Goal: Task Accomplishment & Management: Complete application form

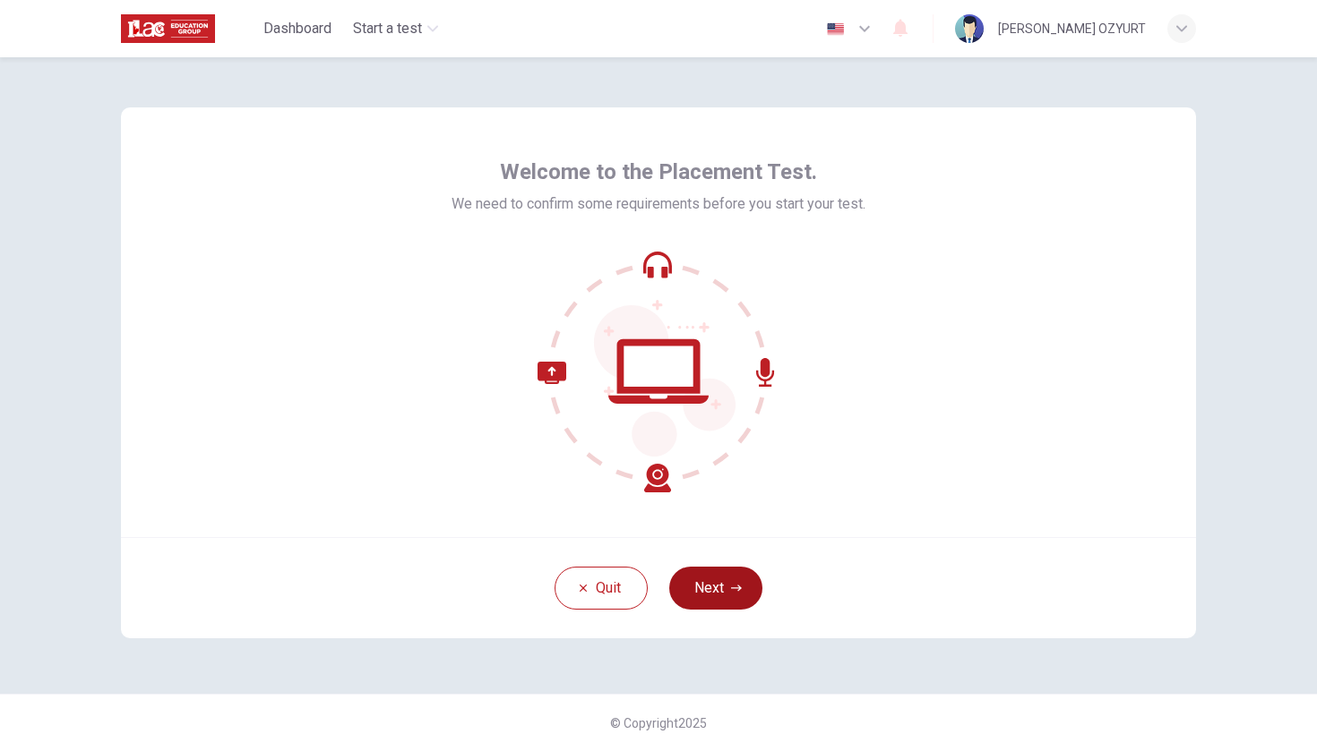
click at [721, 591] on button "Next" at bounding box center [715, 588] width 93 height 43
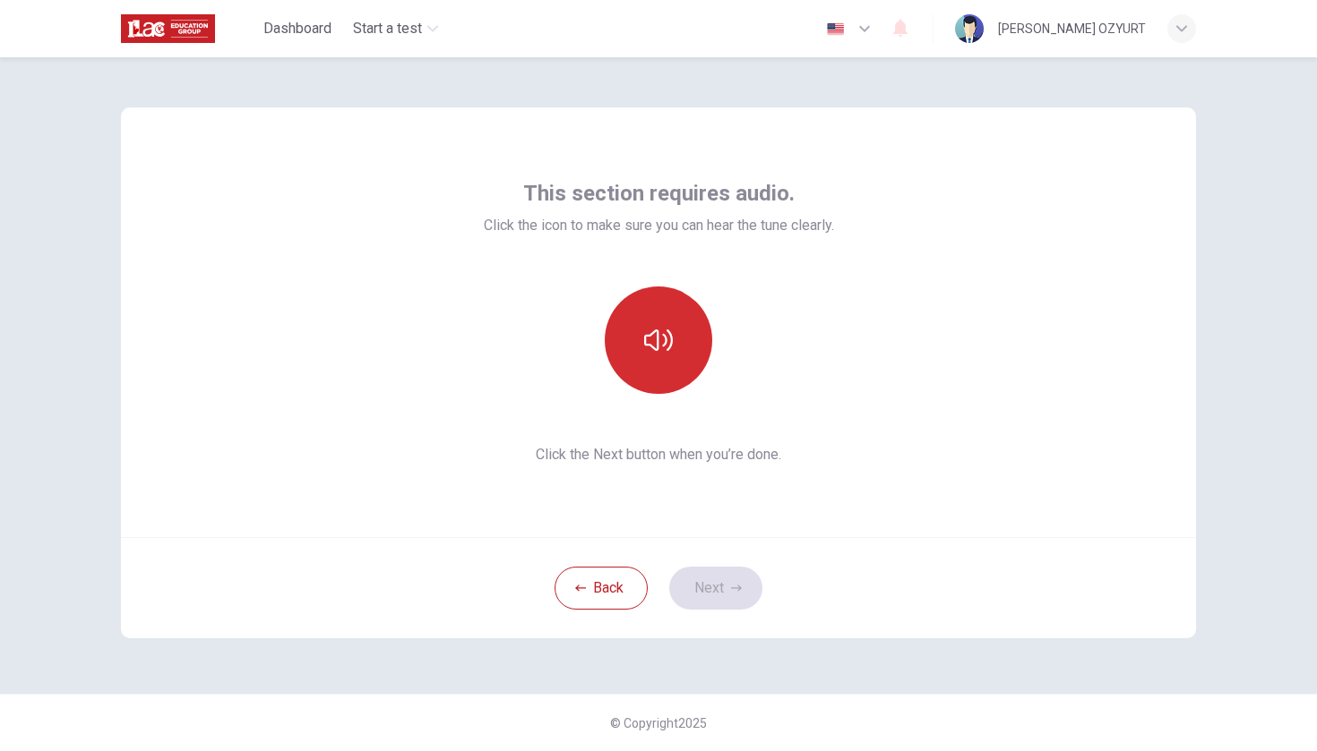
click at [681, 366] on button "button" at bounding box center [658, 340] width 107 height 107
click at [661, 347] on icon "button" at bounding box center [658, 340] width 29 height 29
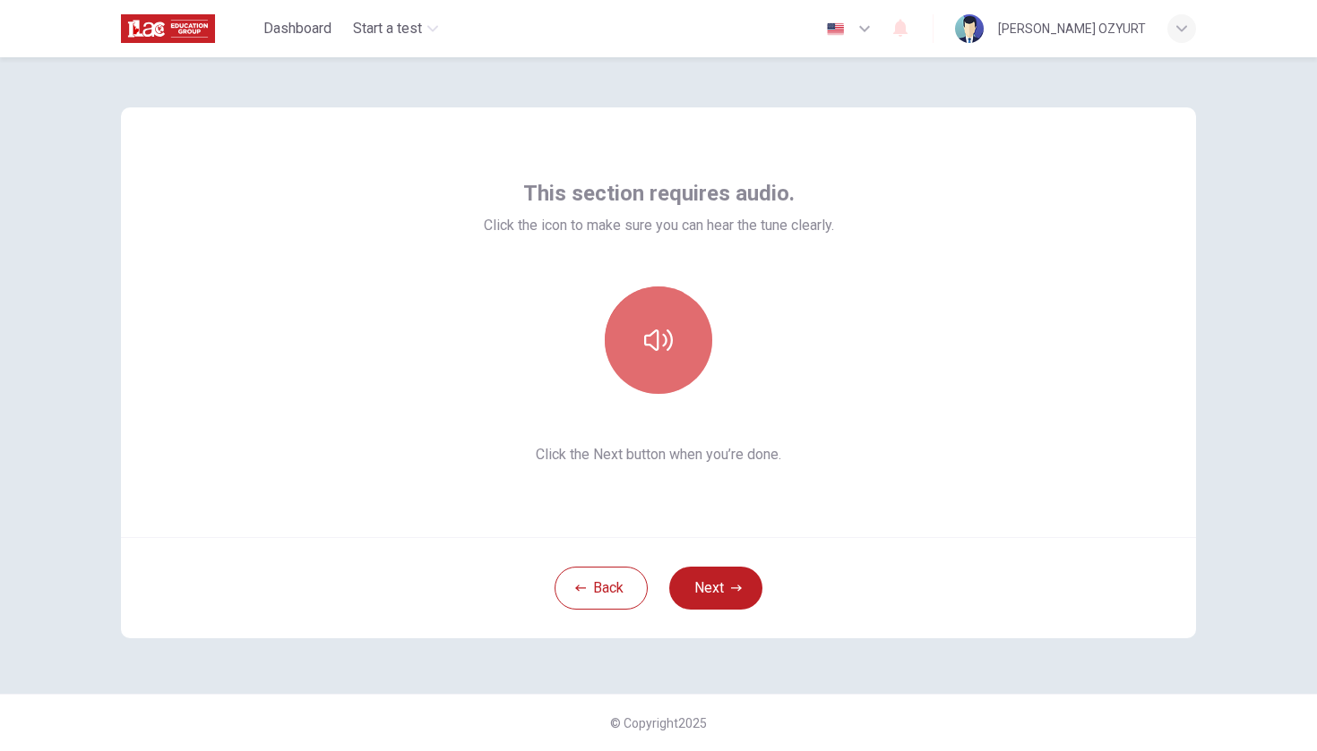
click at [676, 349] on button "button" at bounding box center [658, 340] width 107 height 107
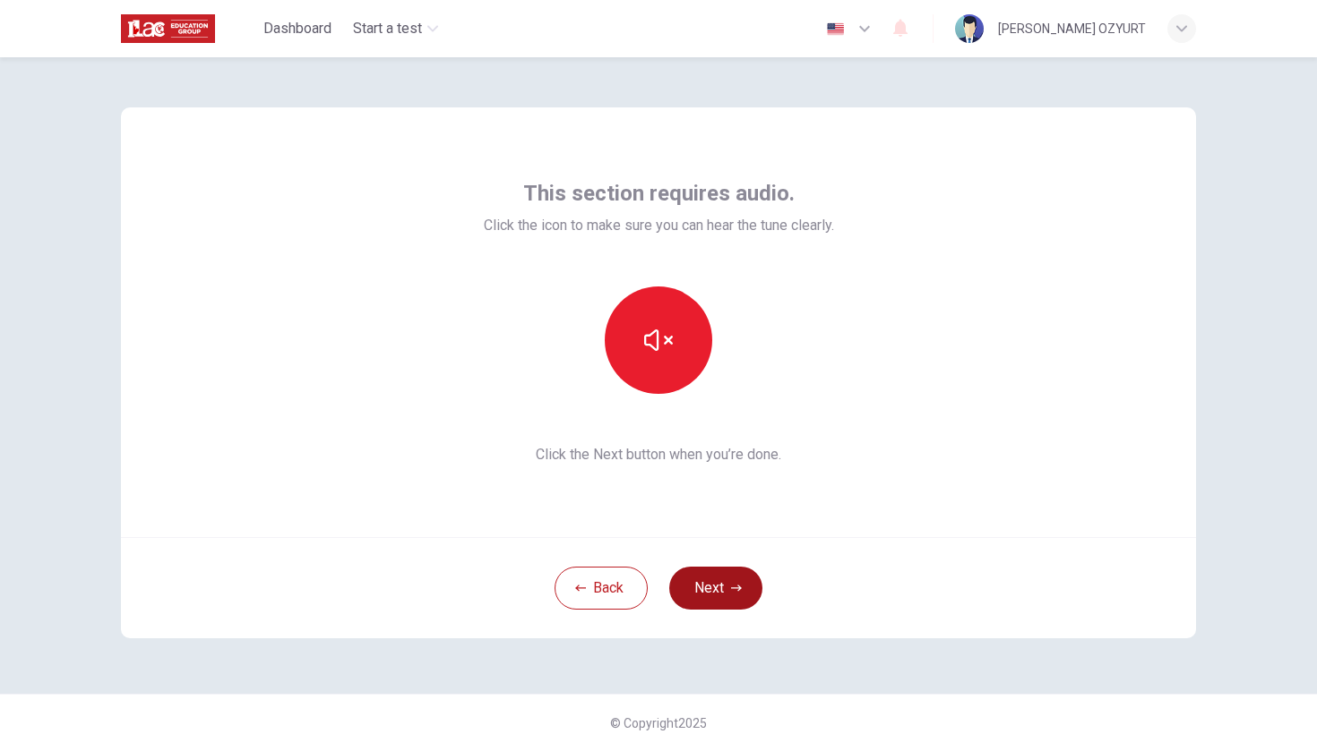
click at [741, 592] on icon "button" at bounding box center [736, 588] width 11 height 11
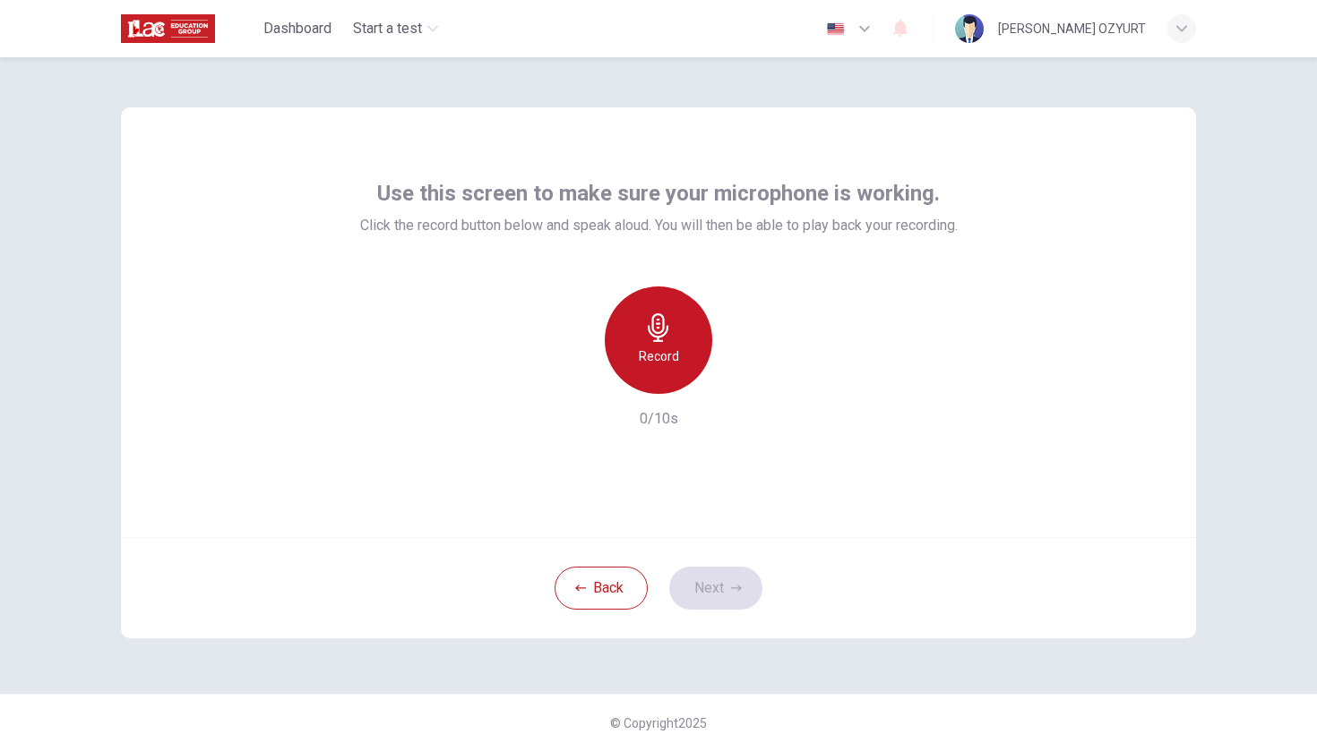
click at [689, 350] on div "Record" at bounding box center [658, 340] width 107 height 107
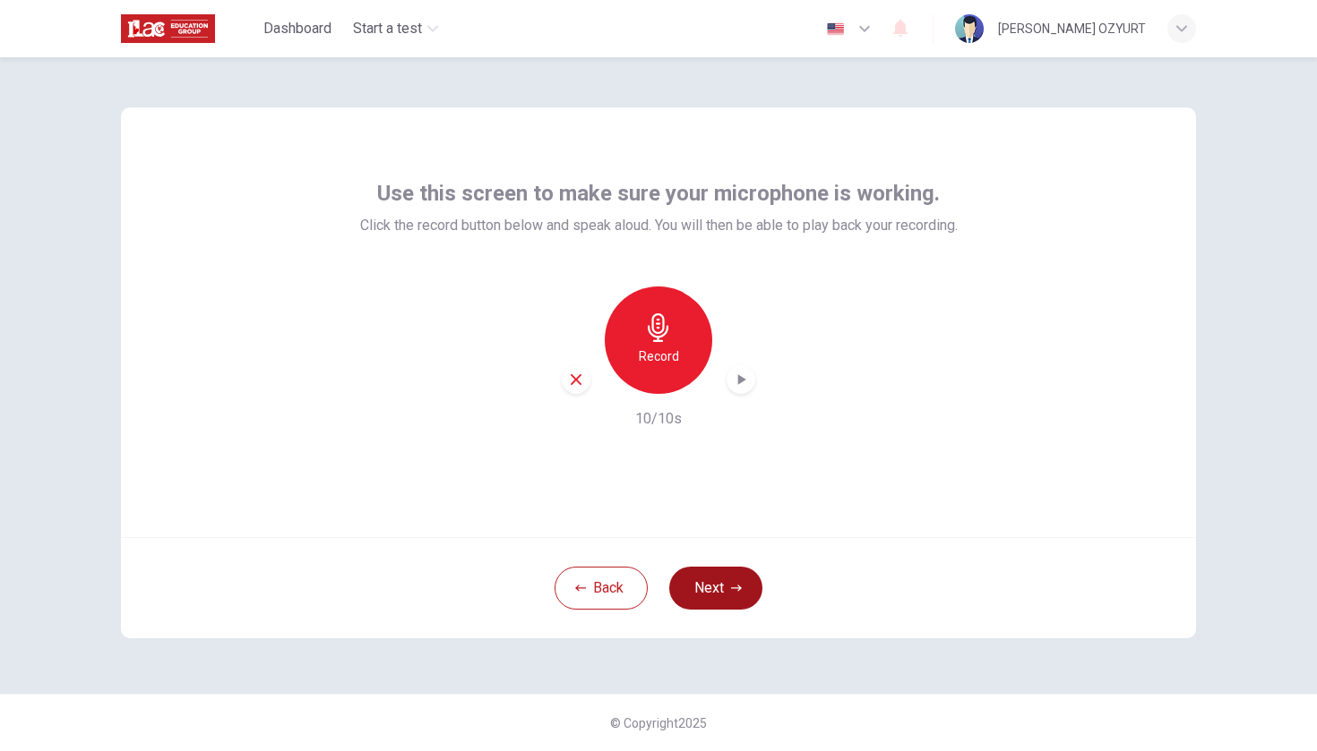
click at [725, 590] on button "Next" at bounding box center [715, 588] width 93 height 43
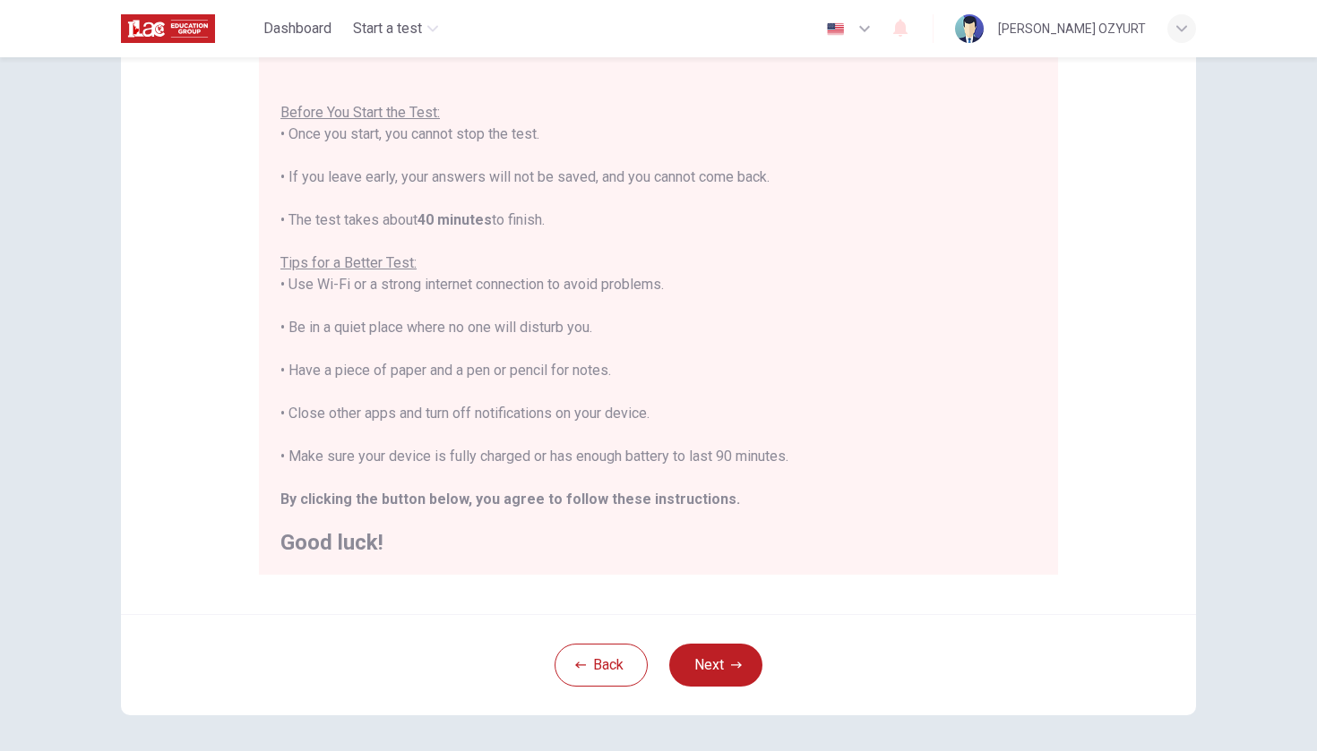
scroll to position [192, 0]
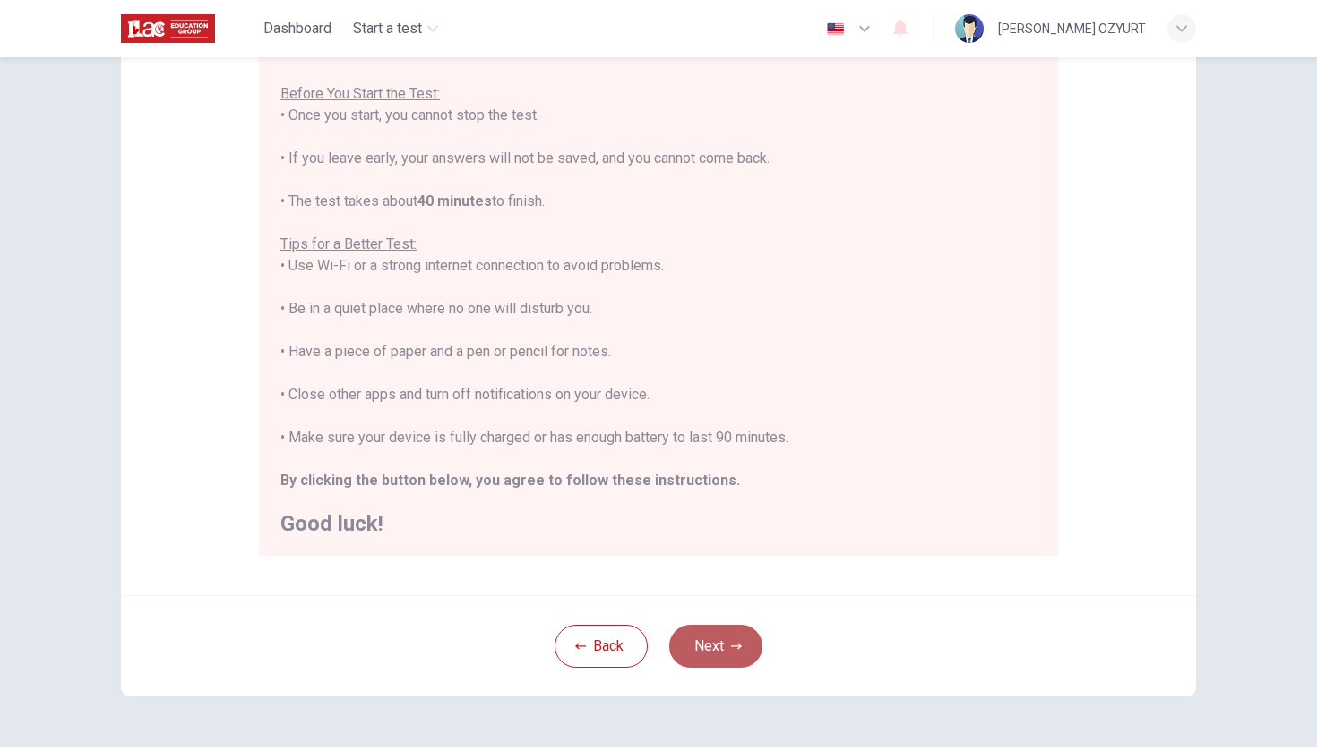
click at [729, 660] on button "Next" at bounding box center [715, 646] width 93 height 43
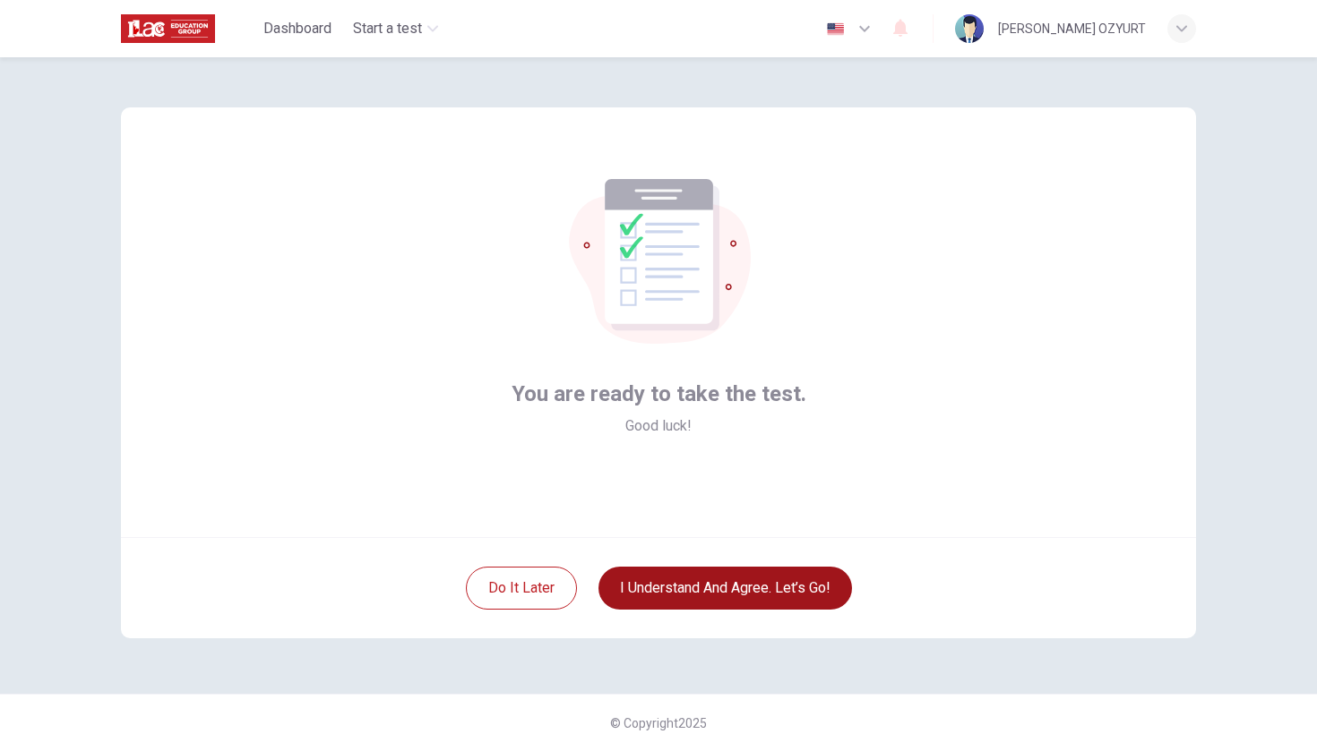
click at [733, 578] on button "I understand and agree. Let’s go!" at bounding box center [724, 588] width 253 height 43
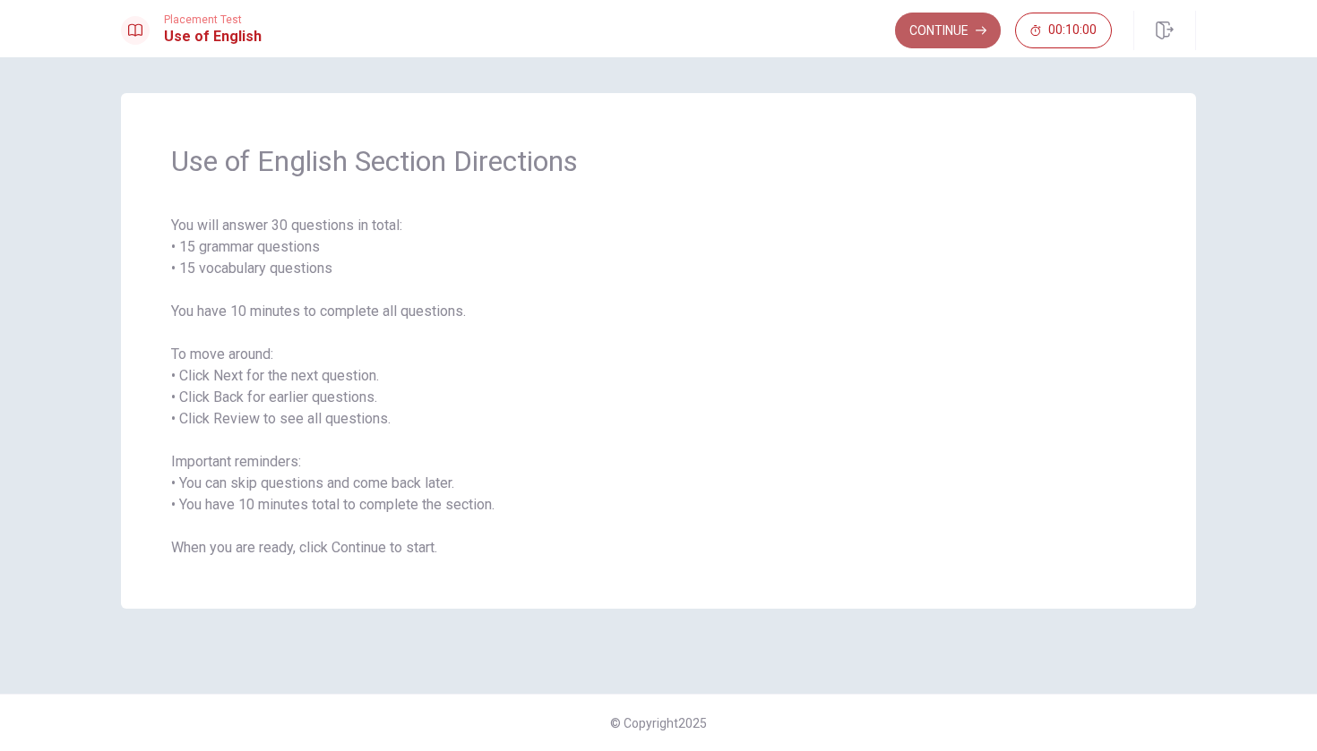
click at [930, 35] on button "Continue" at bounding box center [948, 31] width 106 height 36
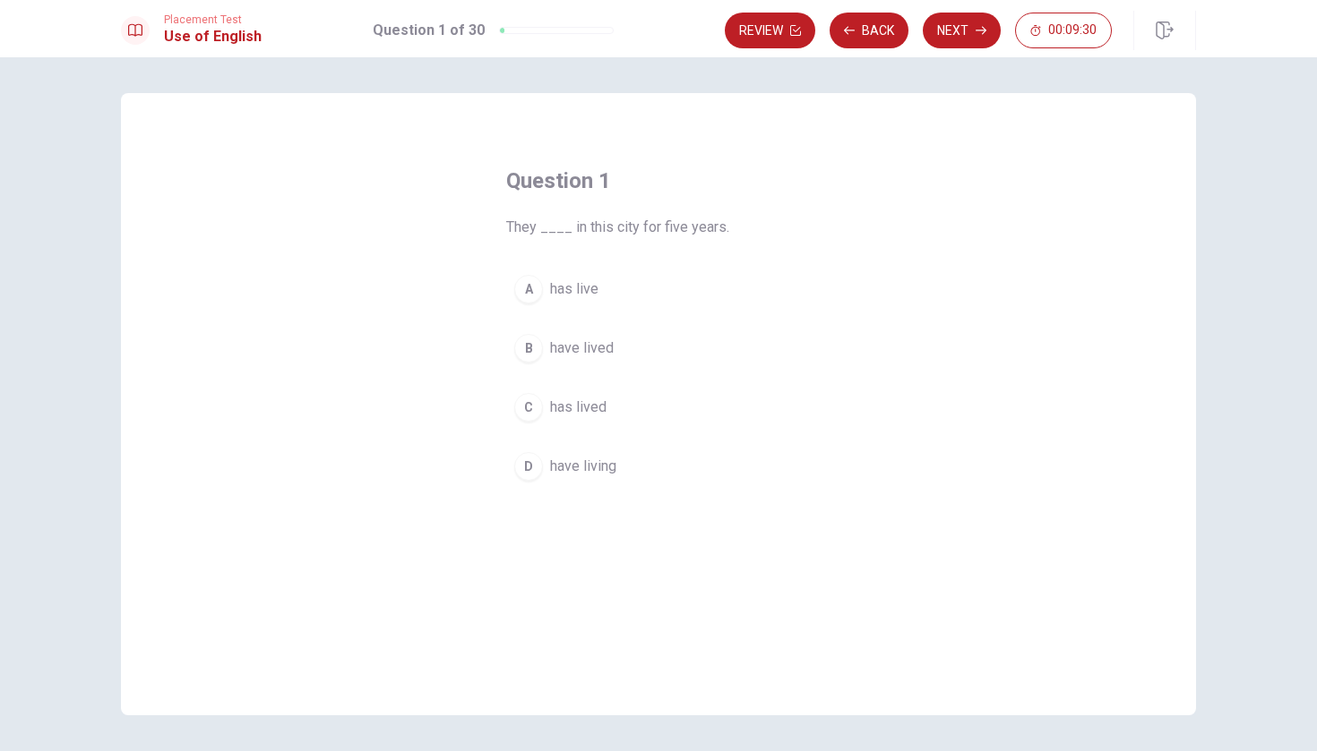
click at [579, 356] on span "have lived" at bounding box center [582, 348] width 64 height 21
click at [948, 37] on button "Next" at bounding box center [961, 31] width 78 height 36
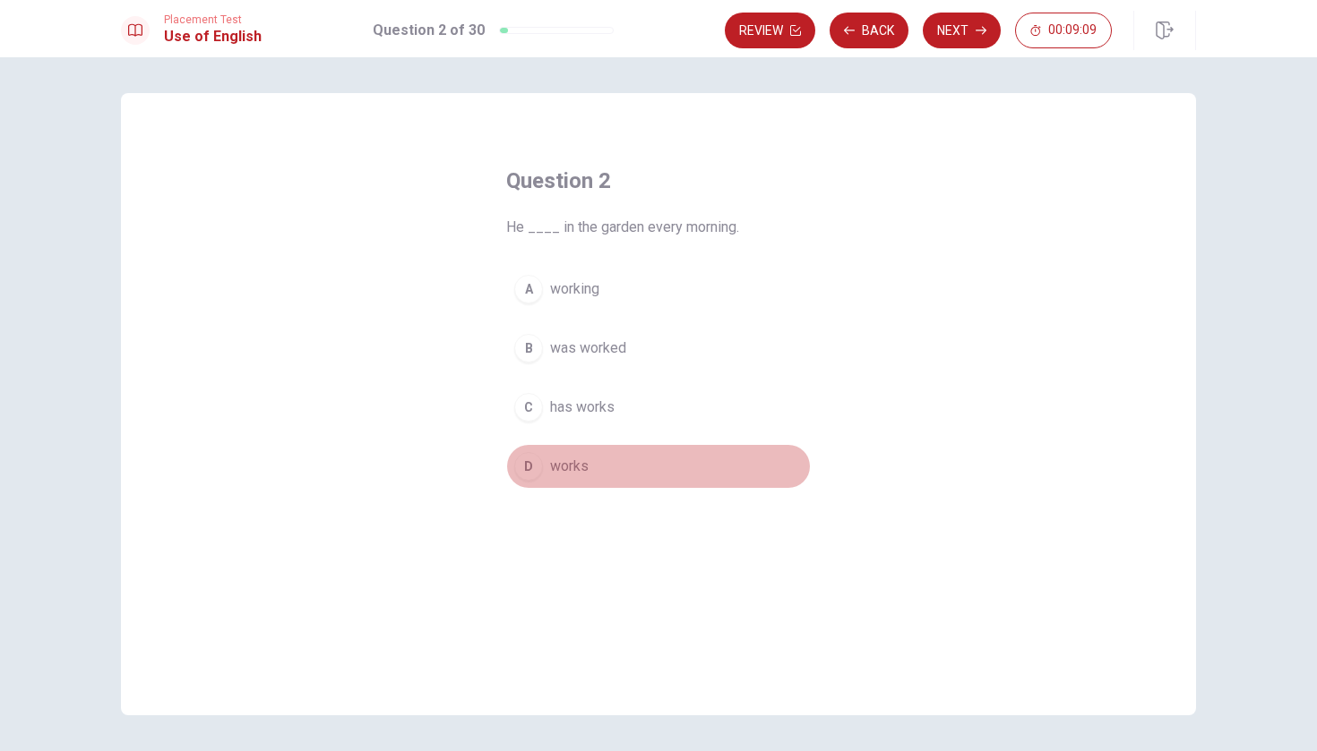
click at [532, 468] on div "D" at bounding box center [528, 466] width 29 height 29
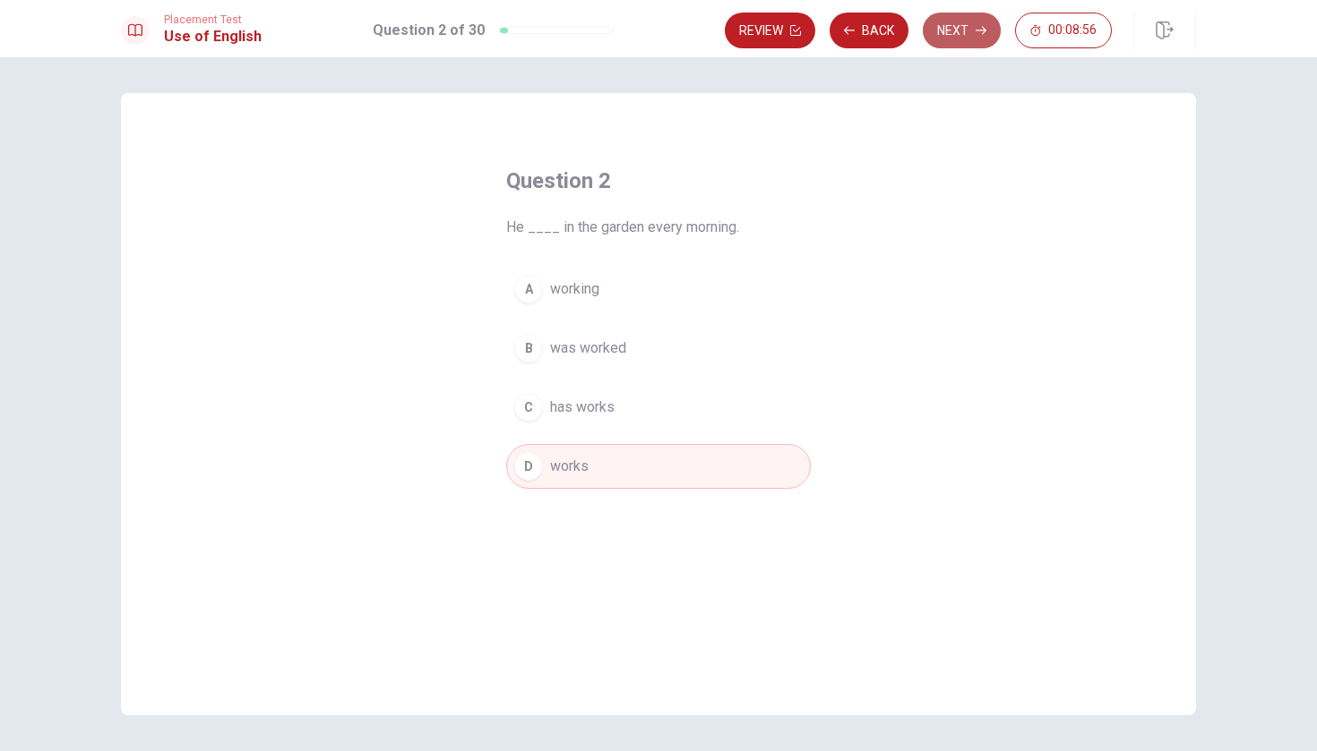
click at [952, 32] on button "Next" at bounding box center [961, 31] width 78 height 36
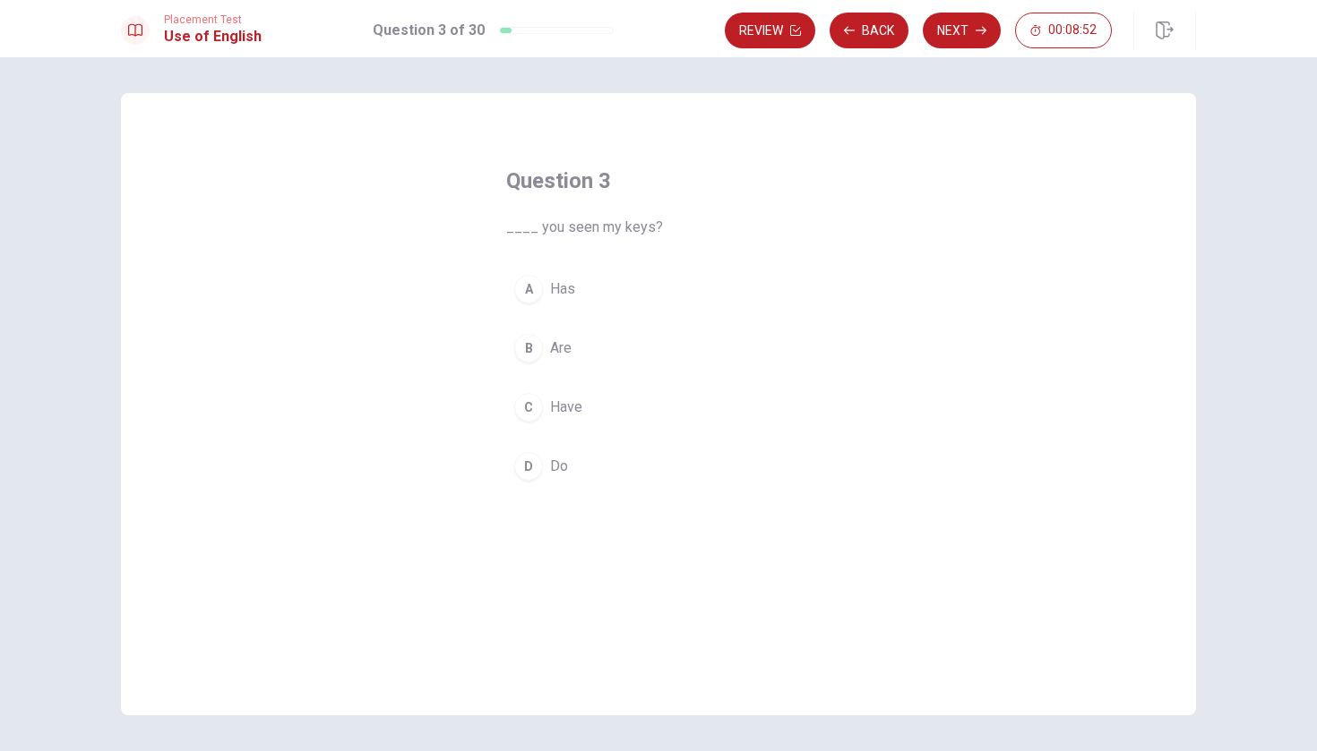
click at [526, 407] on div "C" at bounding box center [528, 407] width 29 height 29
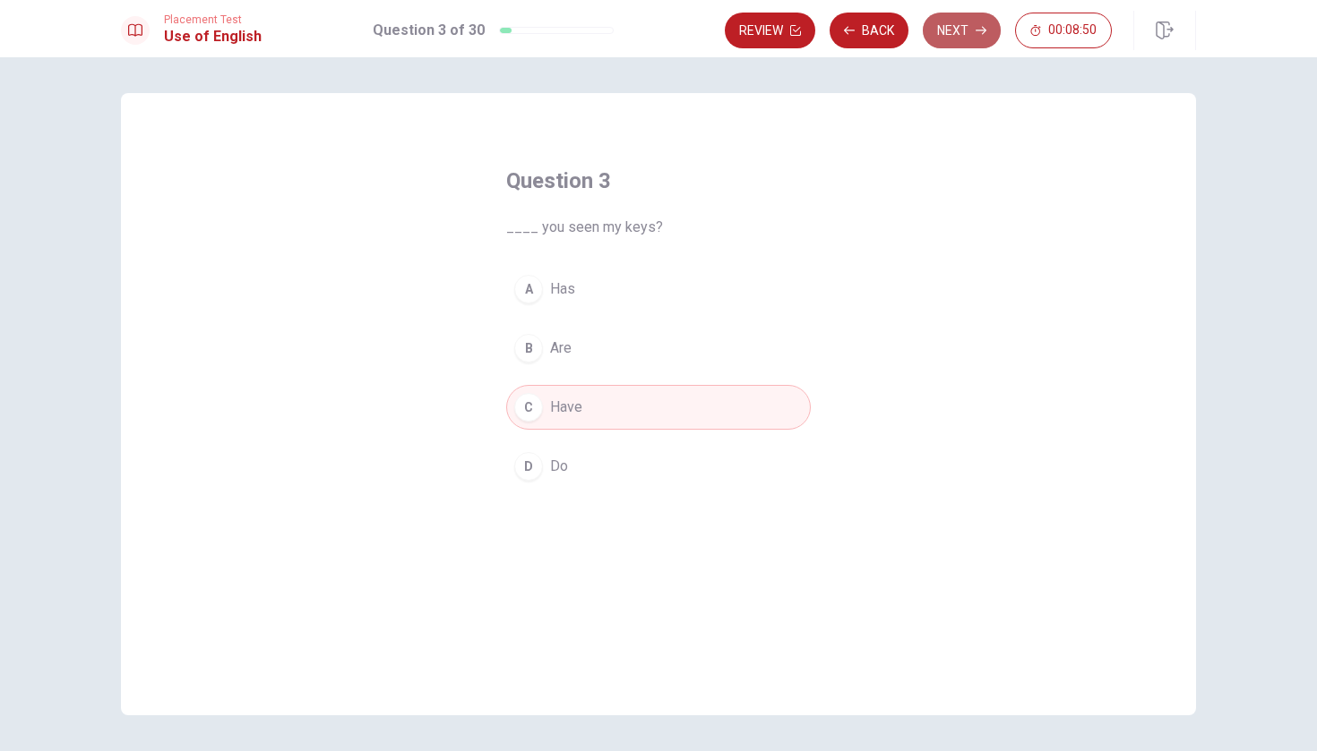
click at [975, 41] on button "Next" at bounding box center [961, 31] width 78 height 36
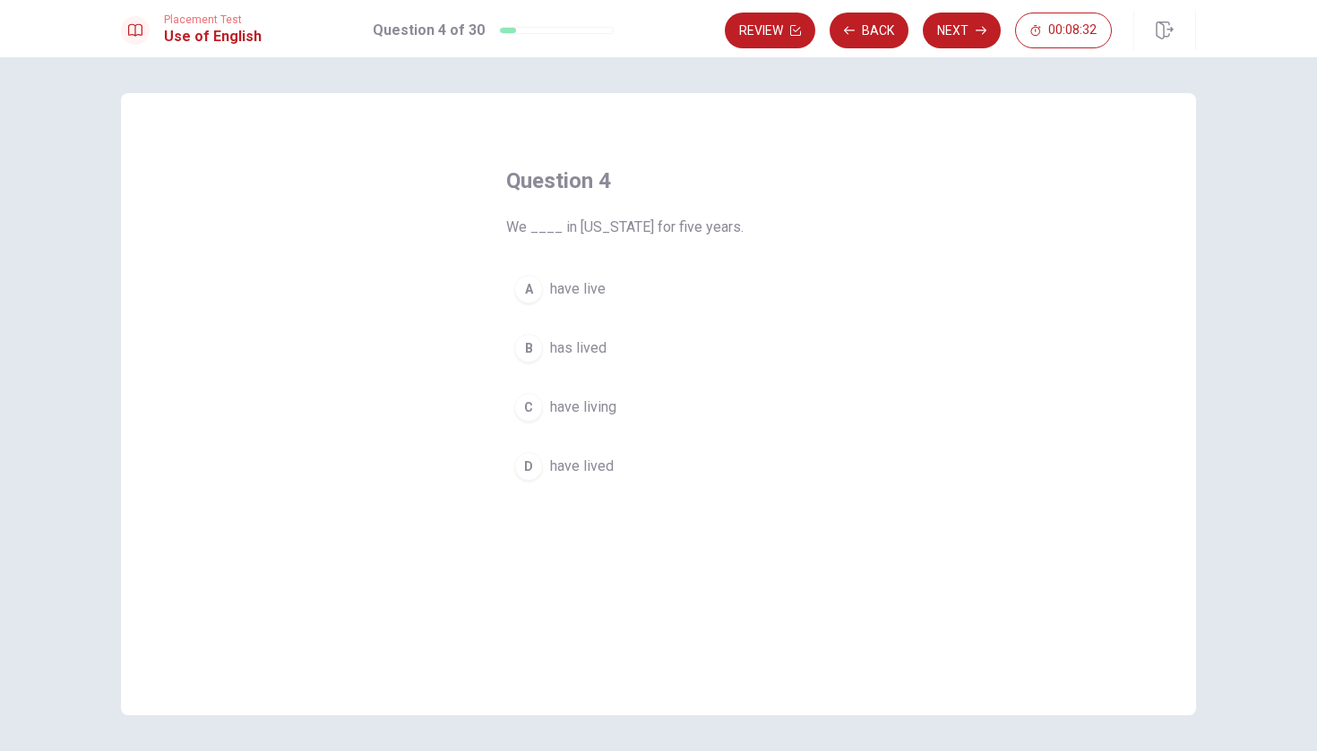
click at [536, 470] on div "D" at bounding box center [528, 466] width 29 height 29
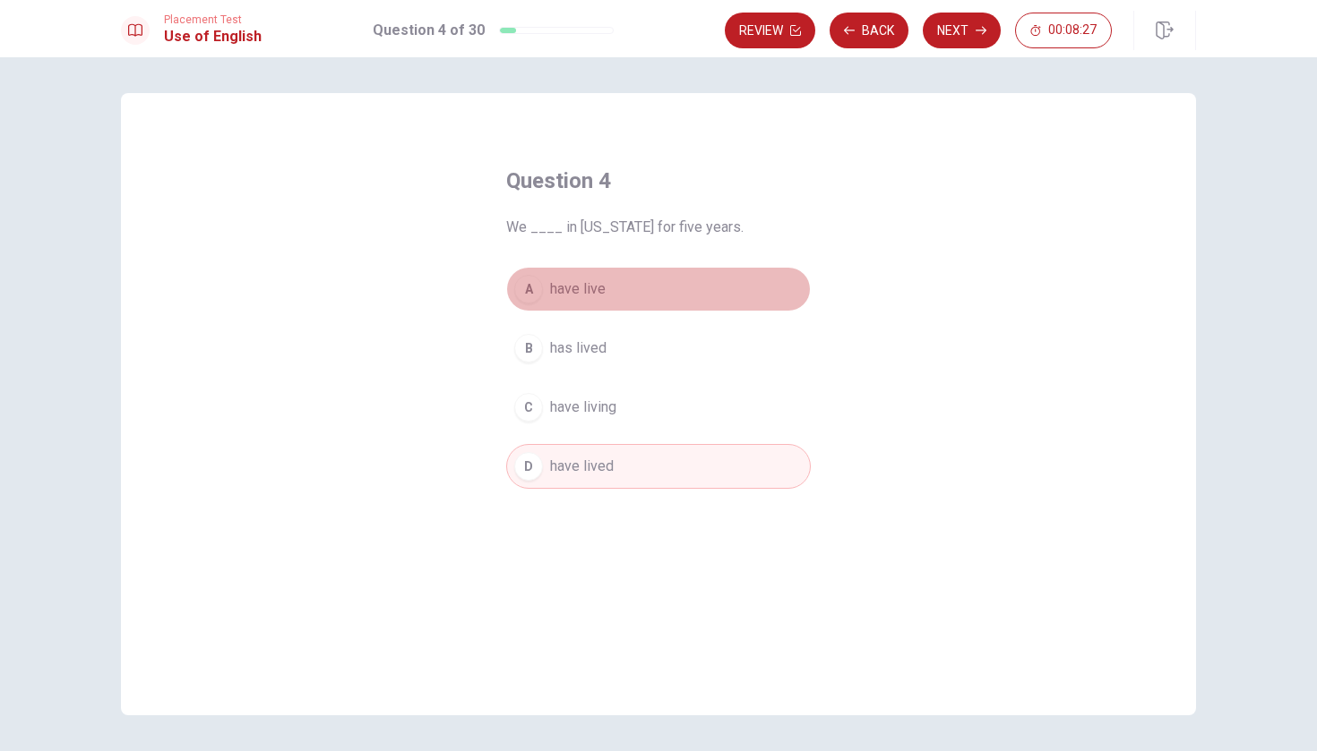
click at [549, 289] on button "A have live" at bounding box center [658, 289] width 304 height 45
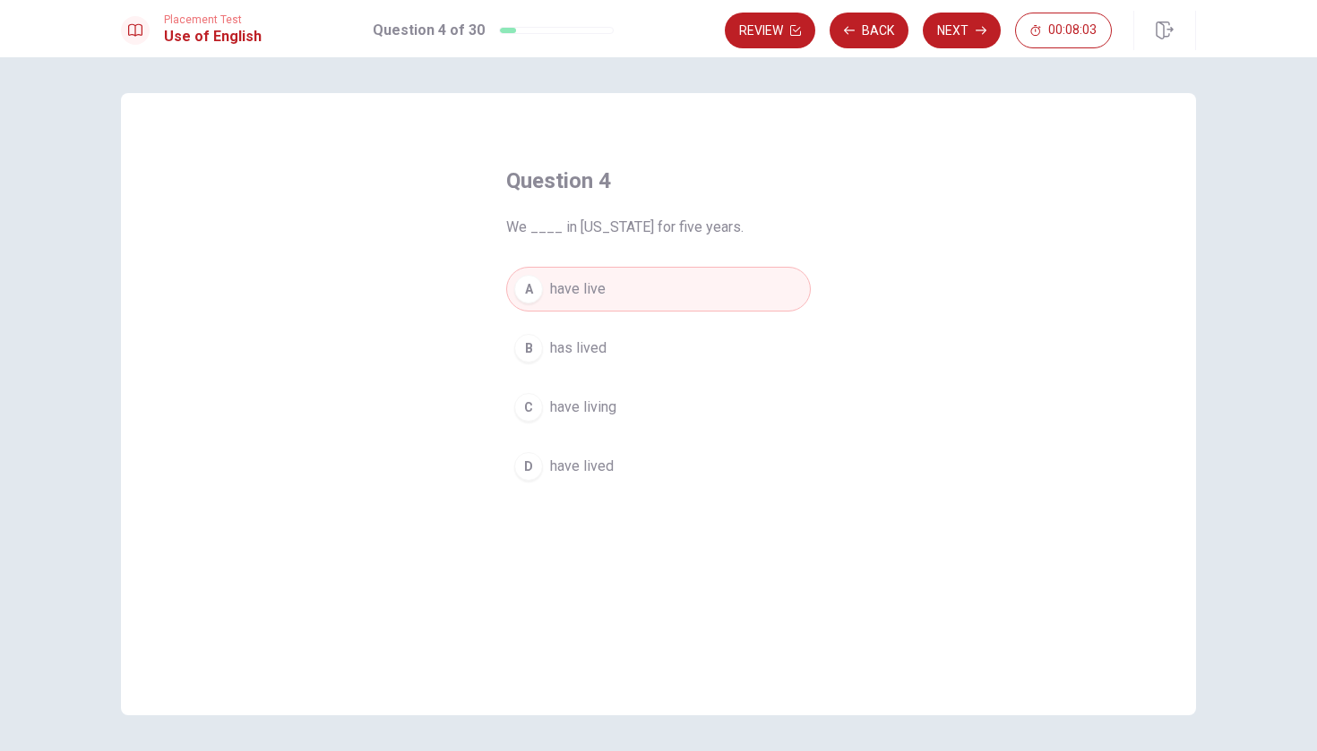
click at [602, 472] on span "have lived" at bounding box center [582, 466] width 64 height 21
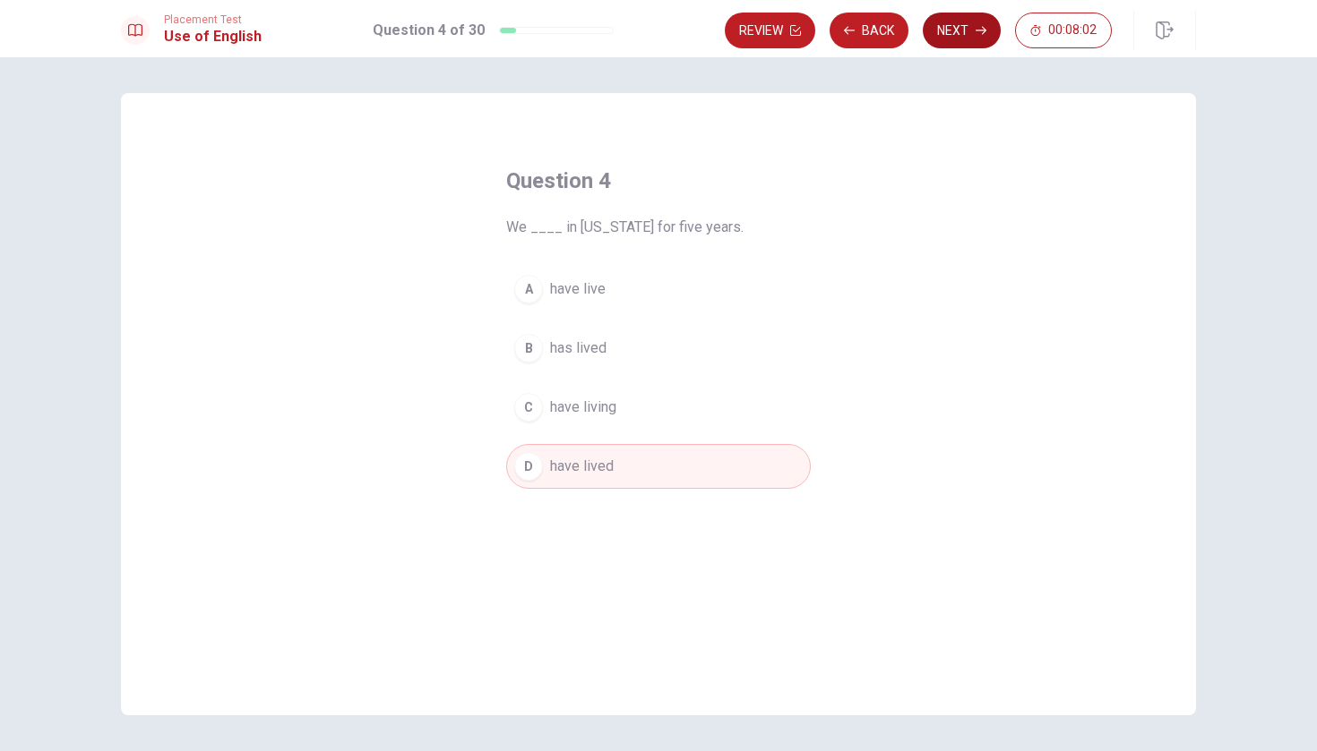
click at [958, 36] on button "Next" at bounding box center [961, 31] width 78 height 36
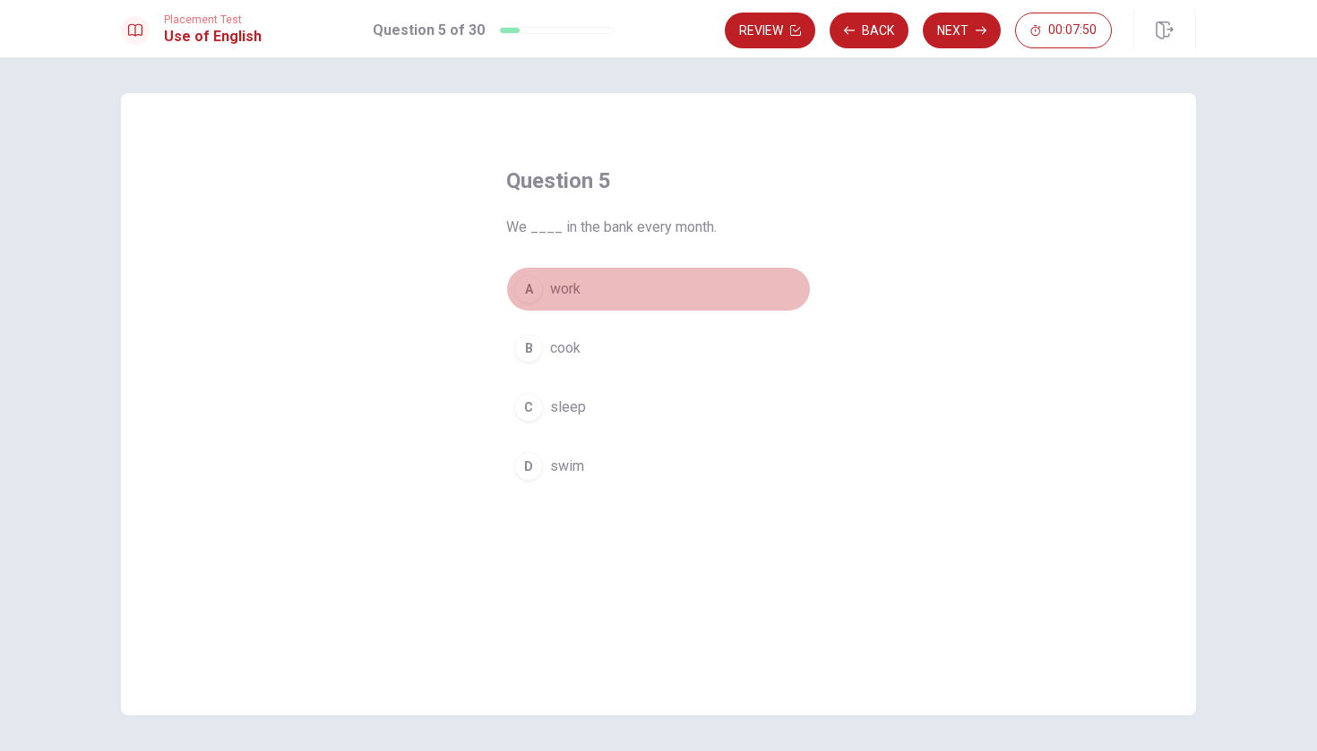
click at [526, 270] on button "A work" at bounding box center [658, 289] width 304 height 45
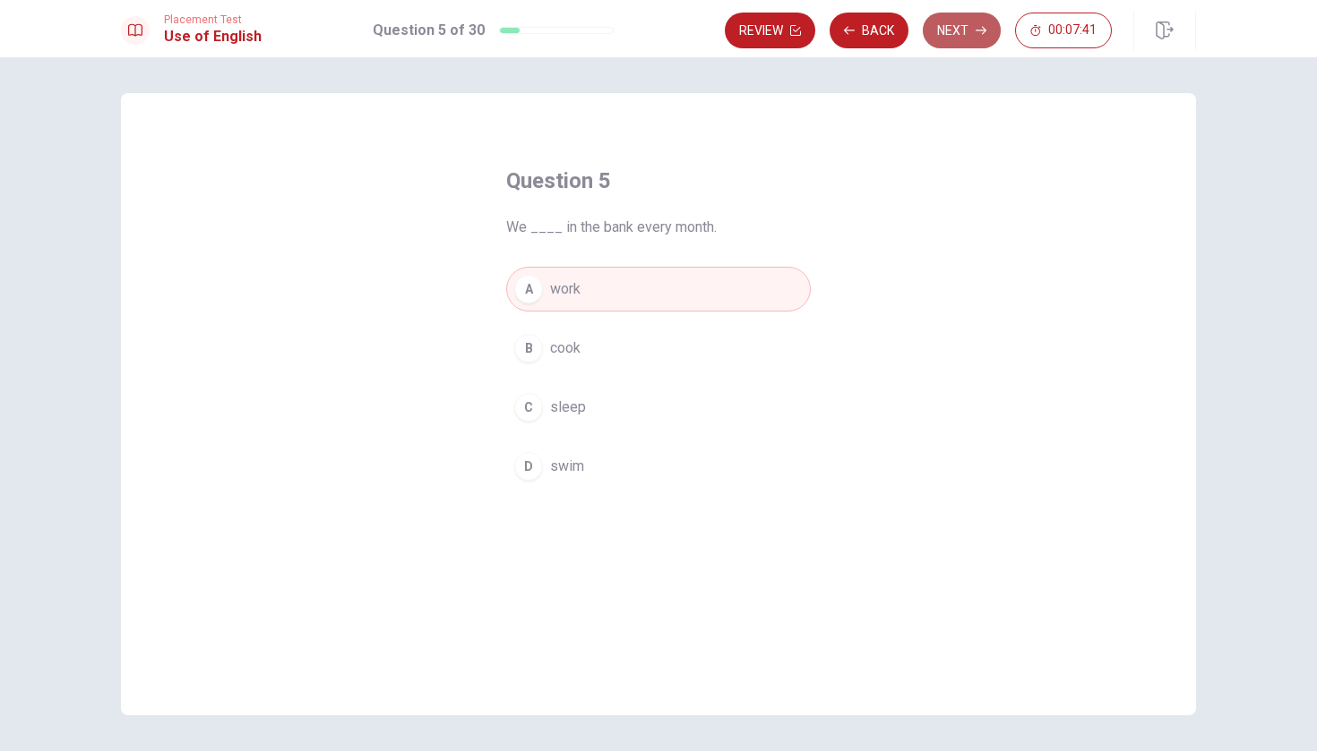
click at [973, 37] on button "Next" at bounding box center [961, 31] width 78 height 36
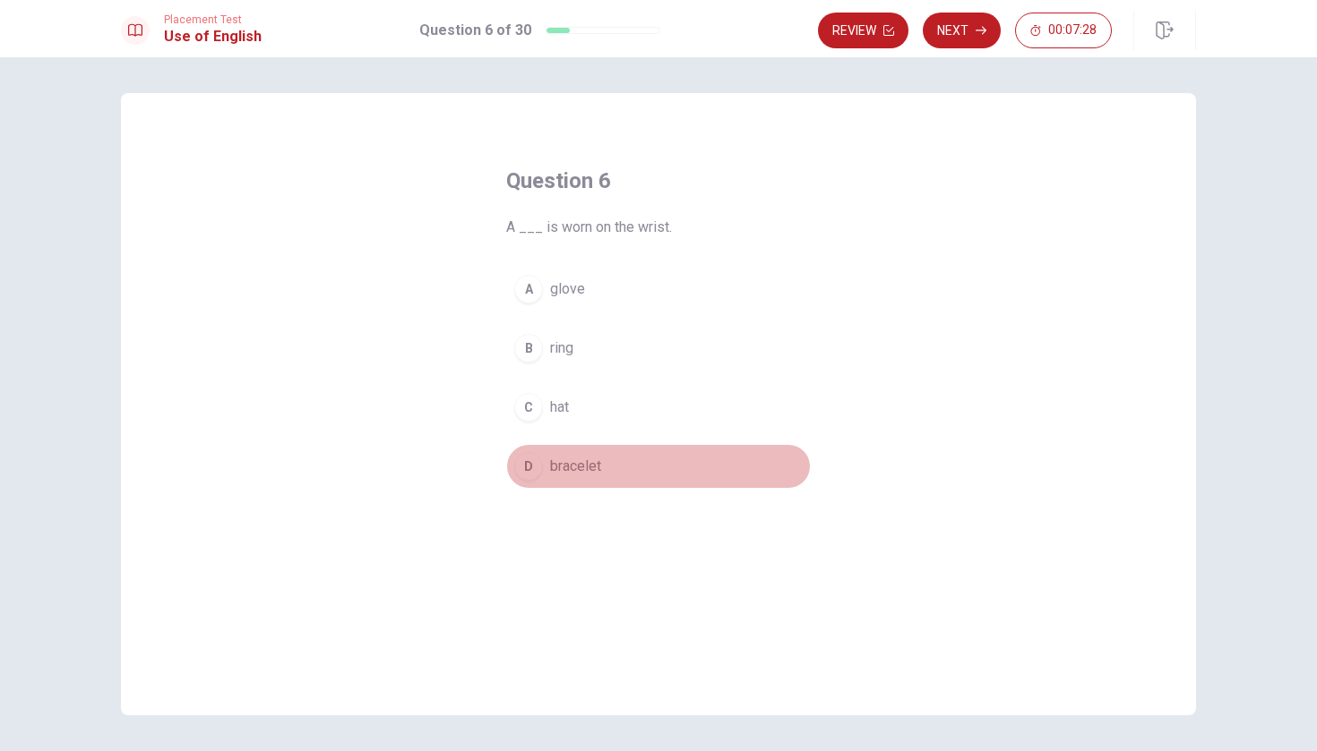
click at [530, 468] on div "D" at bounding box center [528, 466] width 29 height 29
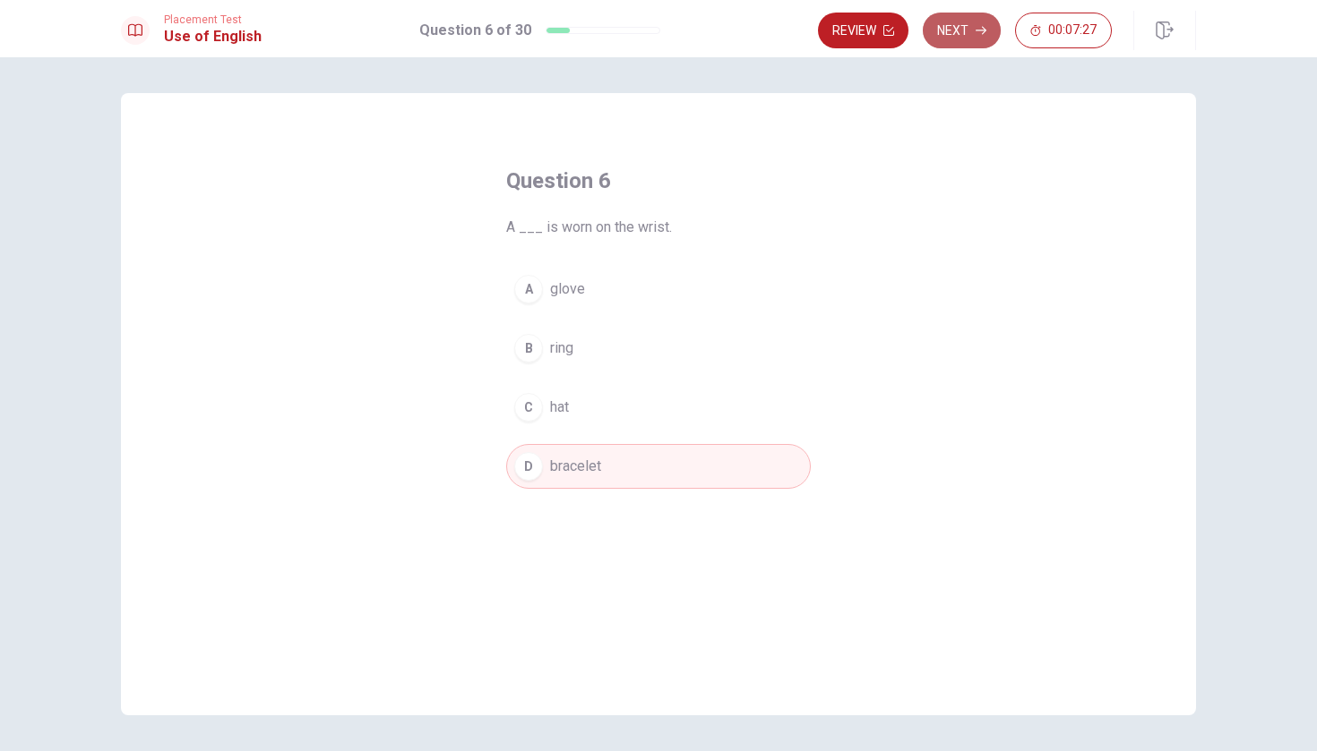
click at [984, 23] on button "Next" at bounding box center [961, 31] width 78 height 36
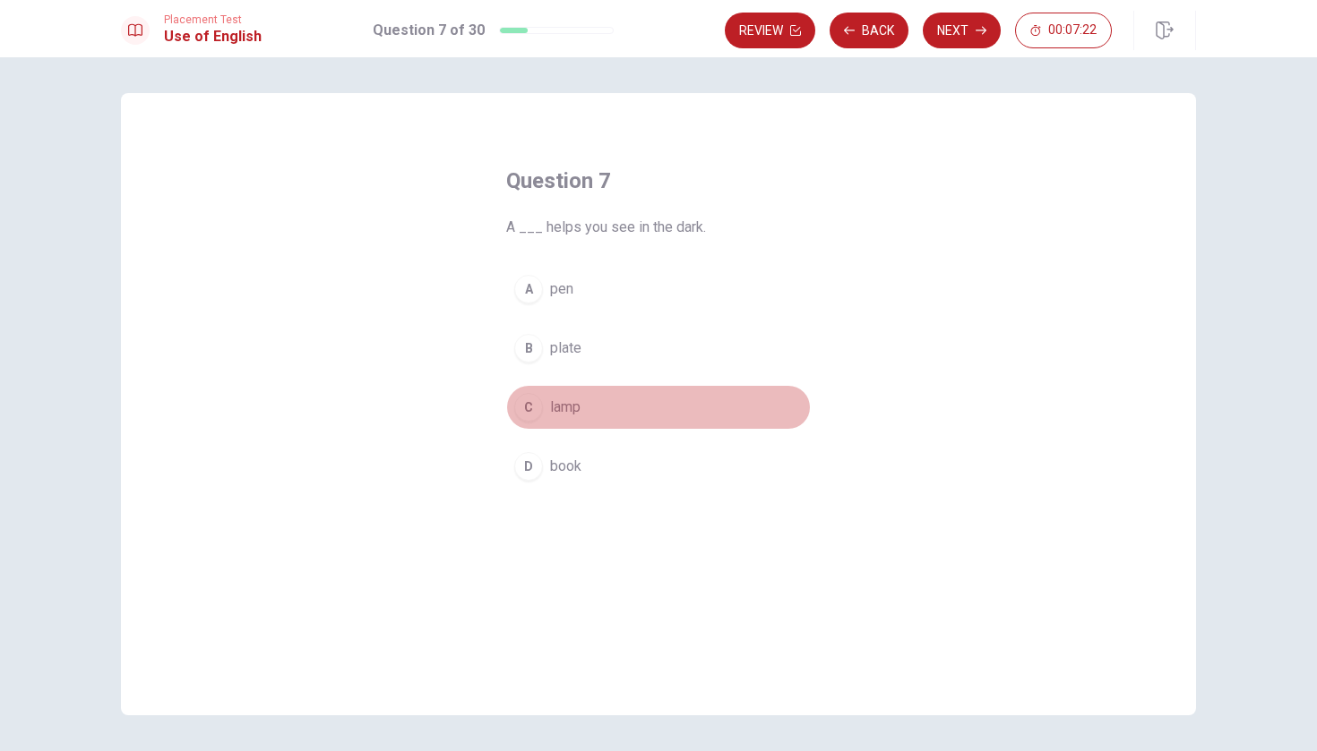
click at [548, 397] on button "C lamp" at bounding box center [658, 407] width 304 height 45
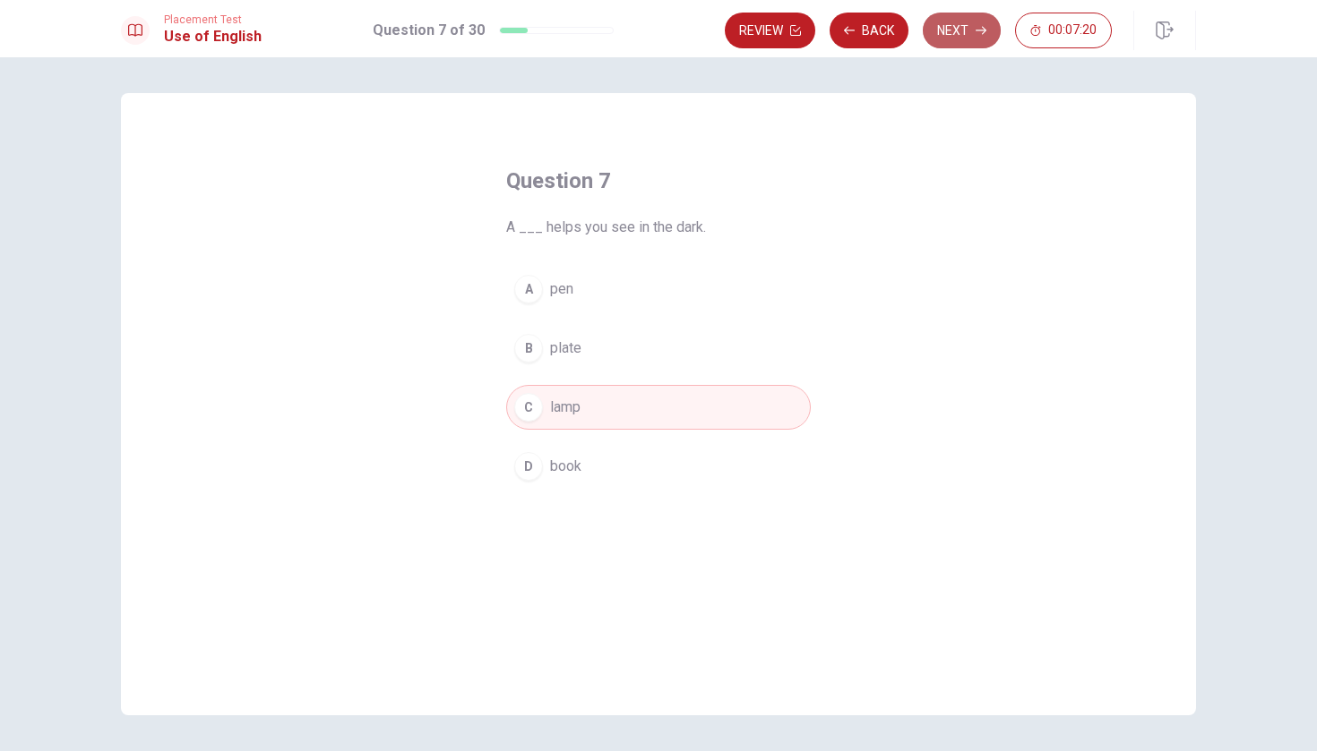
click at [971, 20] on button "Next" at bounding box center [961, 31] width 78 height 36
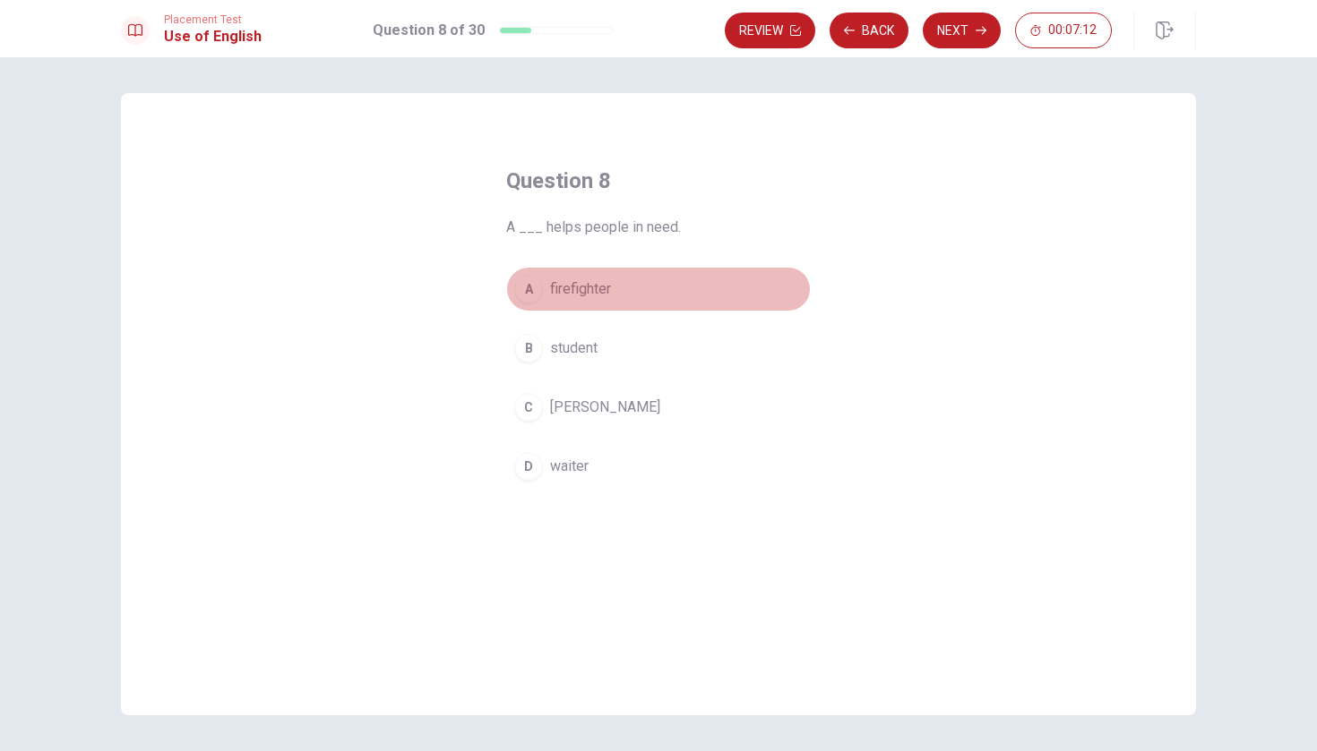
click at [536, 291] on div "A" at bounding box center [528, 289] width 29 height 29
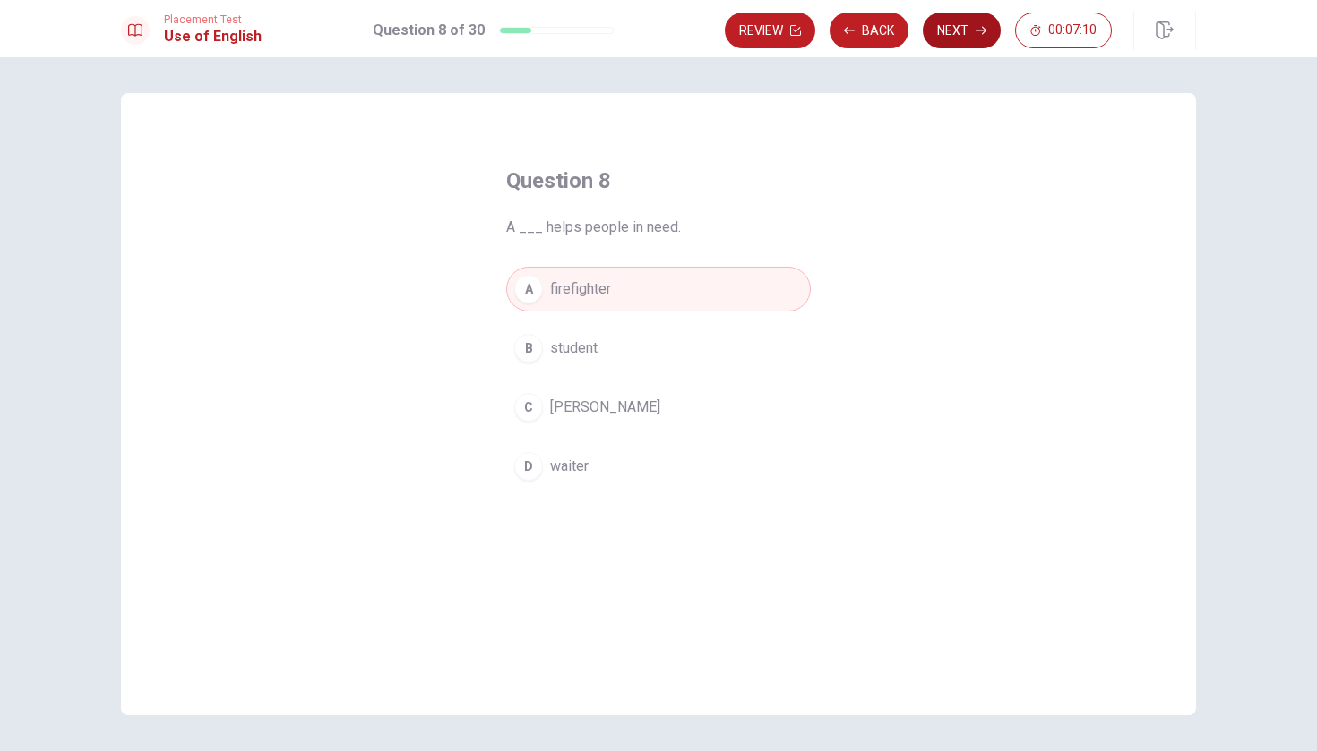
click at [965, 39] on button "Next" at bounding box center [961, 31] width 78 height 36
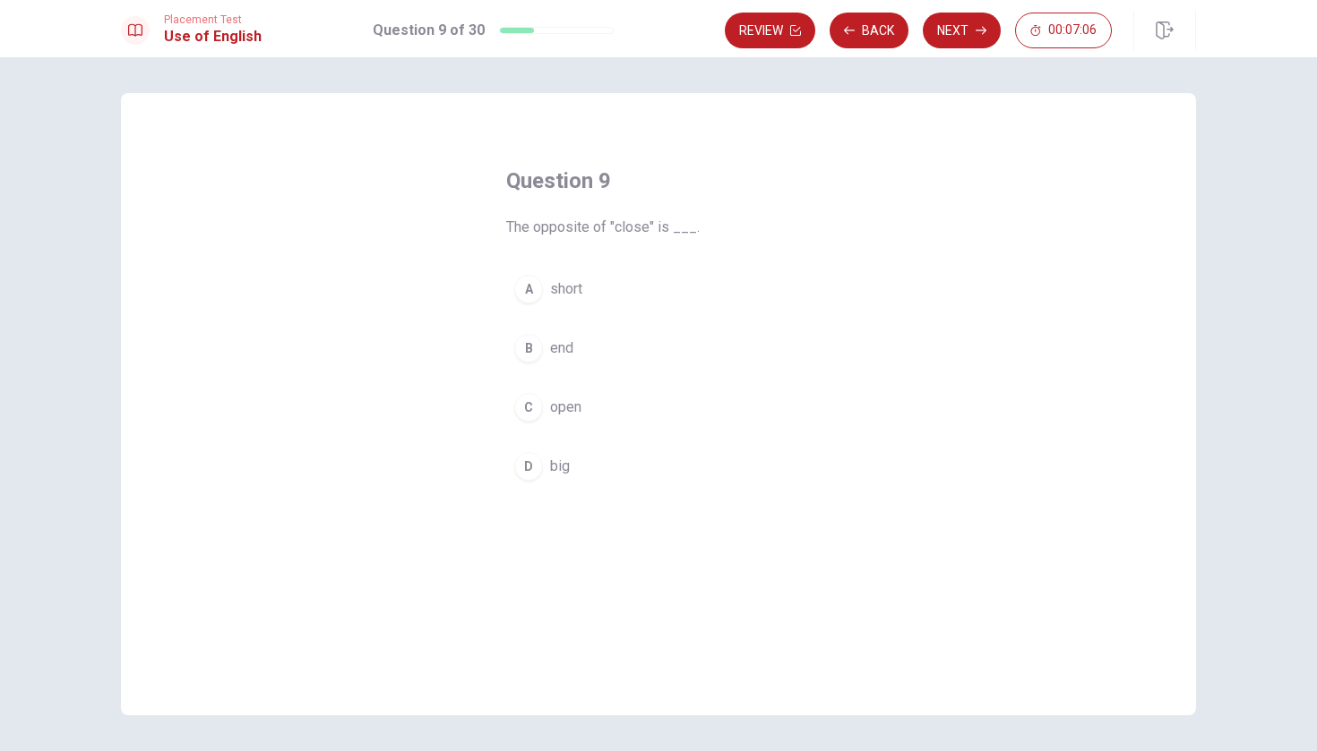
click at [527, 414] on div "C" at bounding box center [528, 407] width 29 height 29
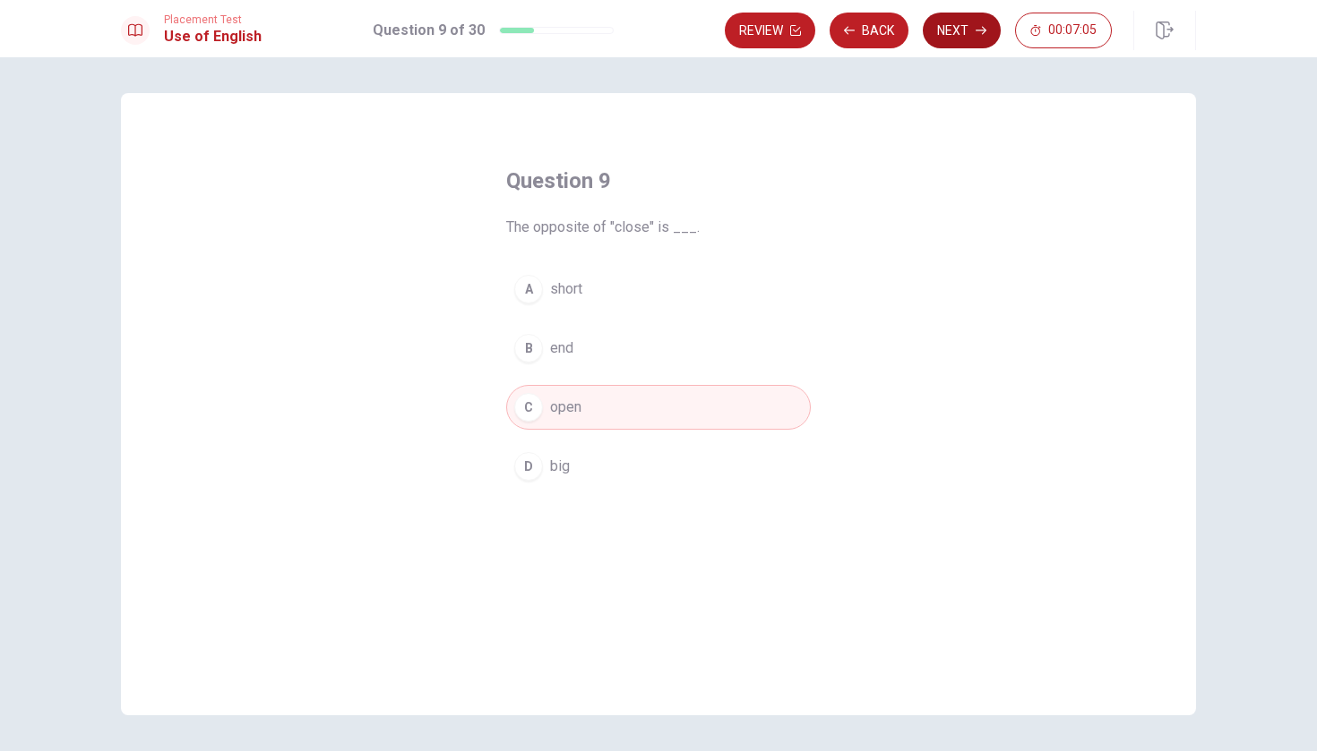
click at [970, 25] on button "Next" at bounding box center [961, 31] width 78 height 36
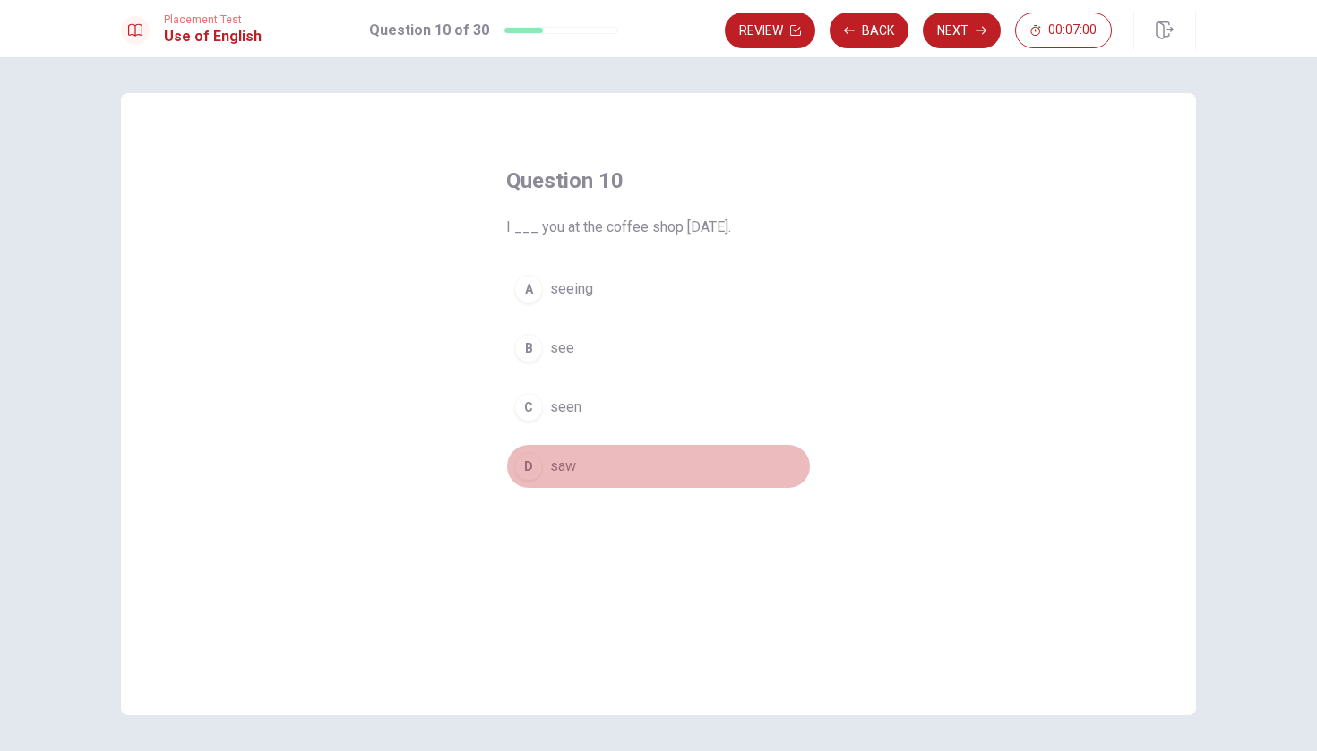
click at [541, 467] on div "D" at bounding box center [528, 466] width 29 height 29
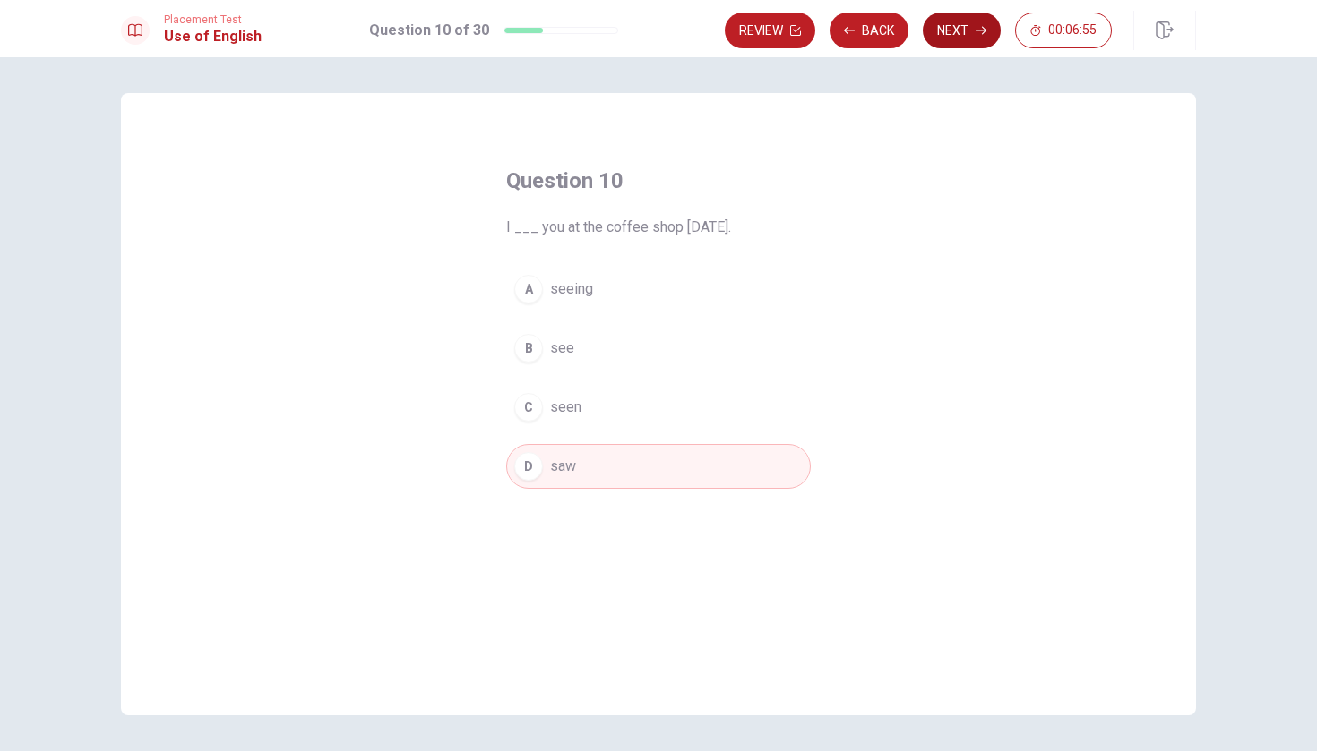
click at [956, 35] on button "Next" at bounding box center [961, 31] width 78 height 36
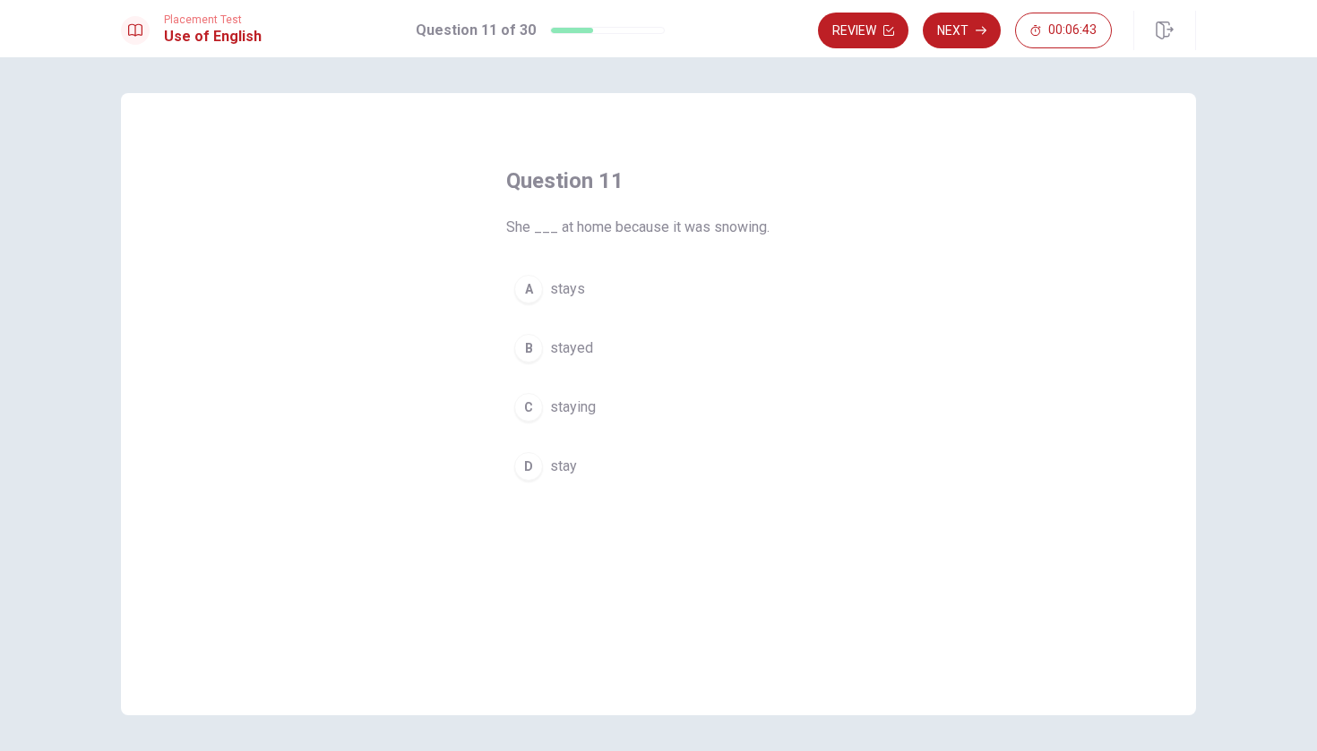
click at [564, 355] on span "stayed" at bounding box center [571, 348] width 43 height 21
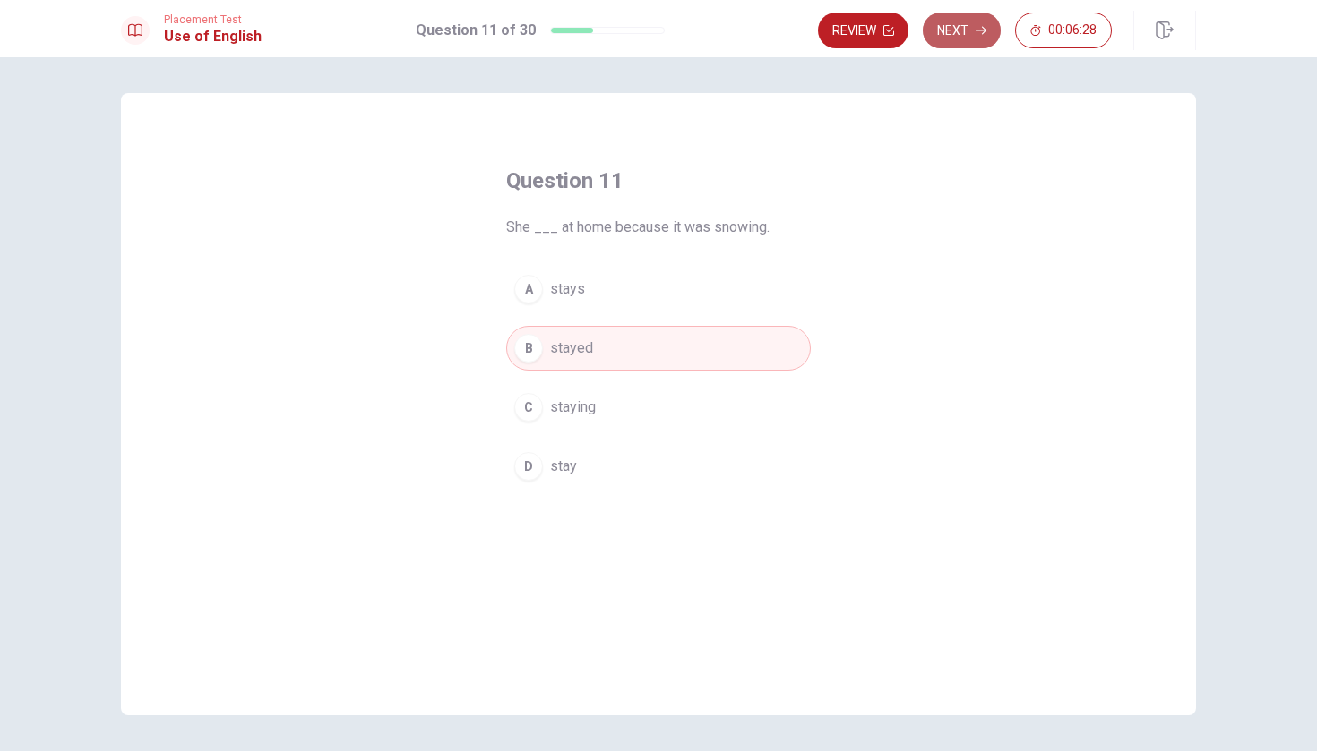
click at [954, 33] on button "Next" at bounding box center [961, 31] width 78 height 36
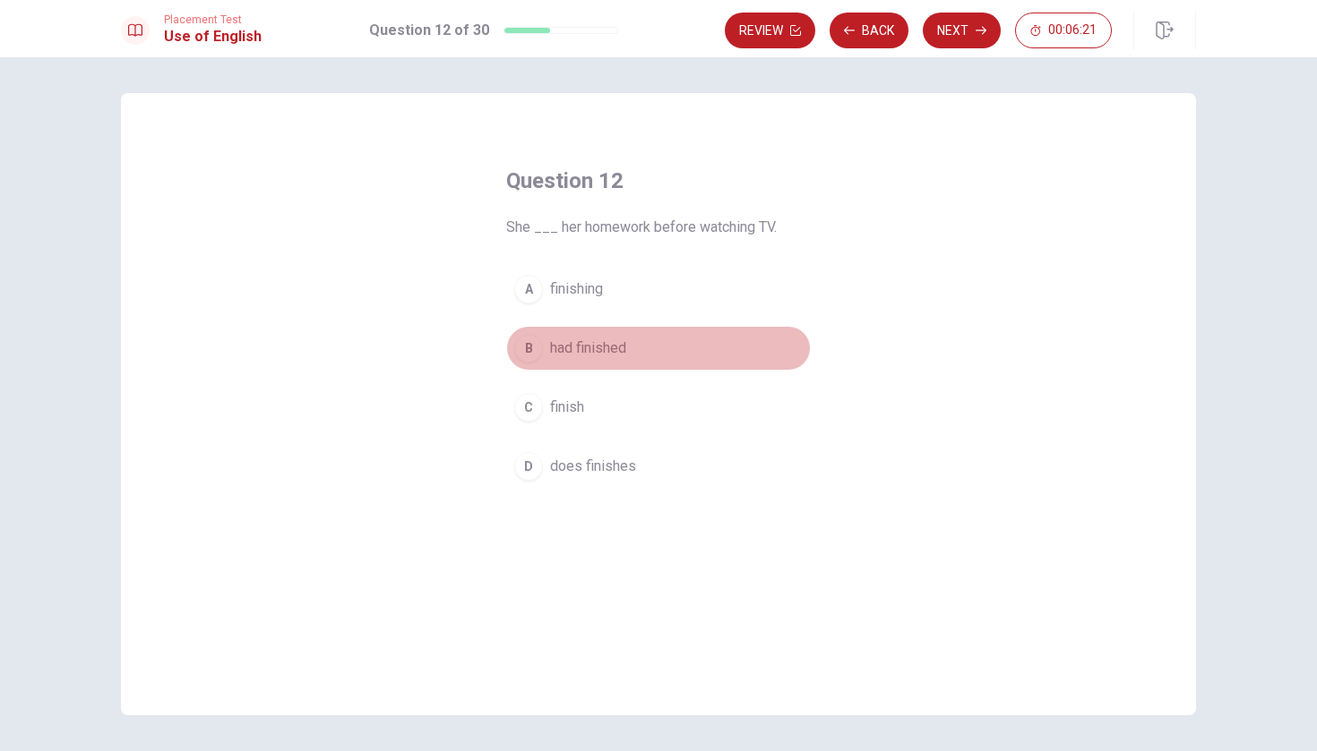
click at [634, 345] on button "B had finished" at bounding box center [658, 348] width 304 height 45
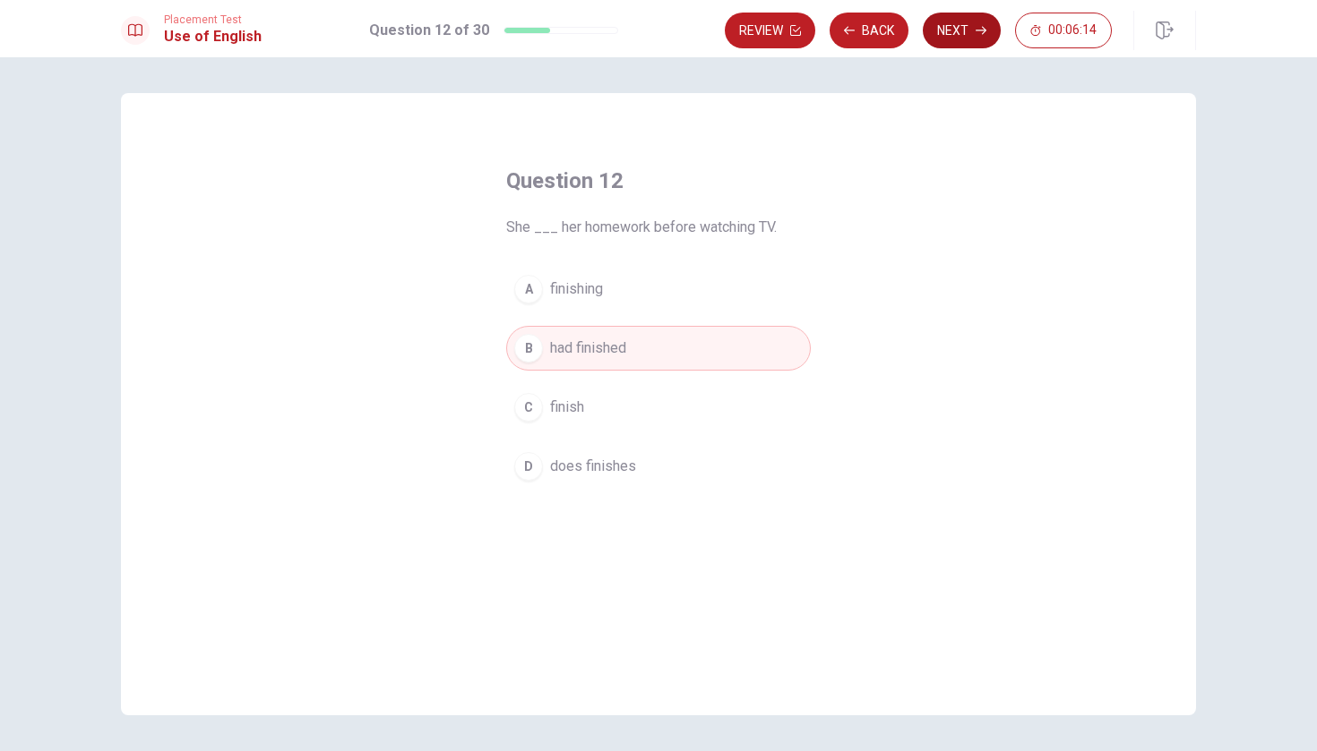
click at [976, 29] on icon "button" at bounding box center [980, 30] width 11 height 11
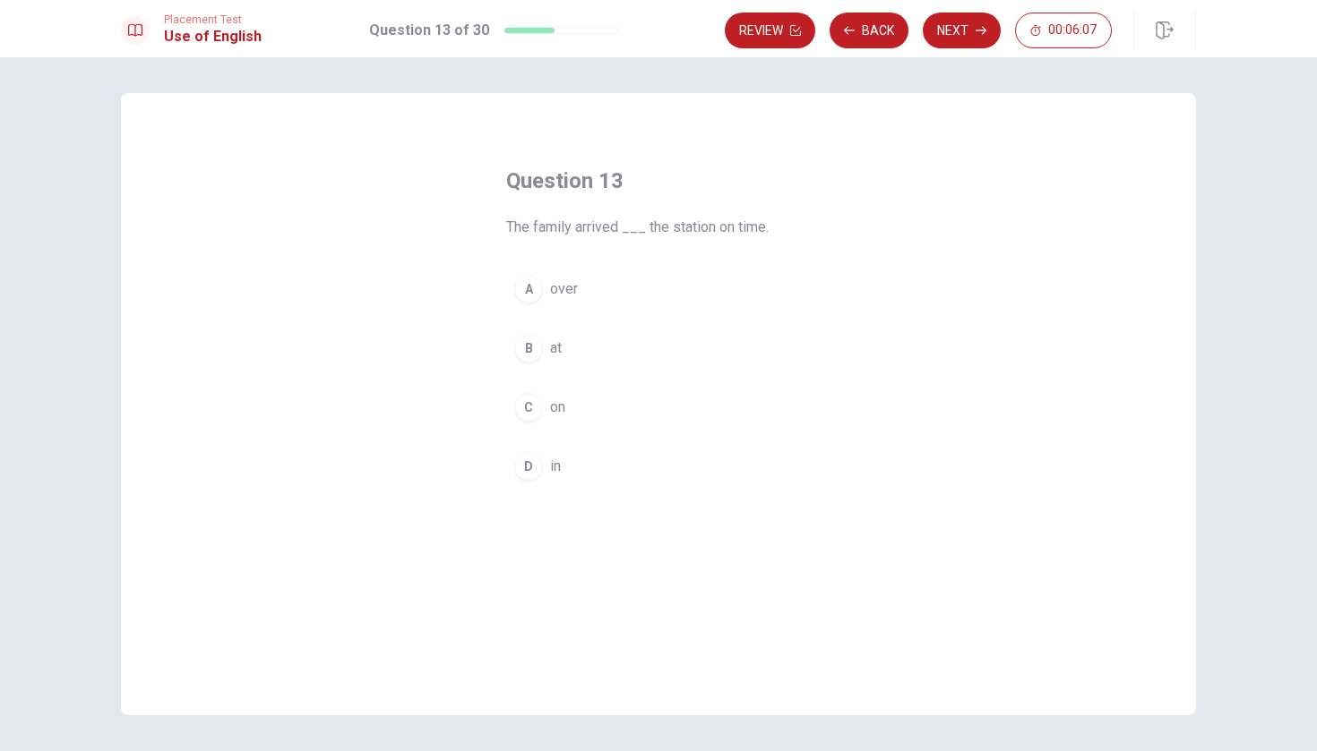
click at [566, 356] on button "B at" at bounding box center [658, 348] width 304 height 45
click at [975, 35] on icon "button" at bounding box center [980, 30] width 11 height 11
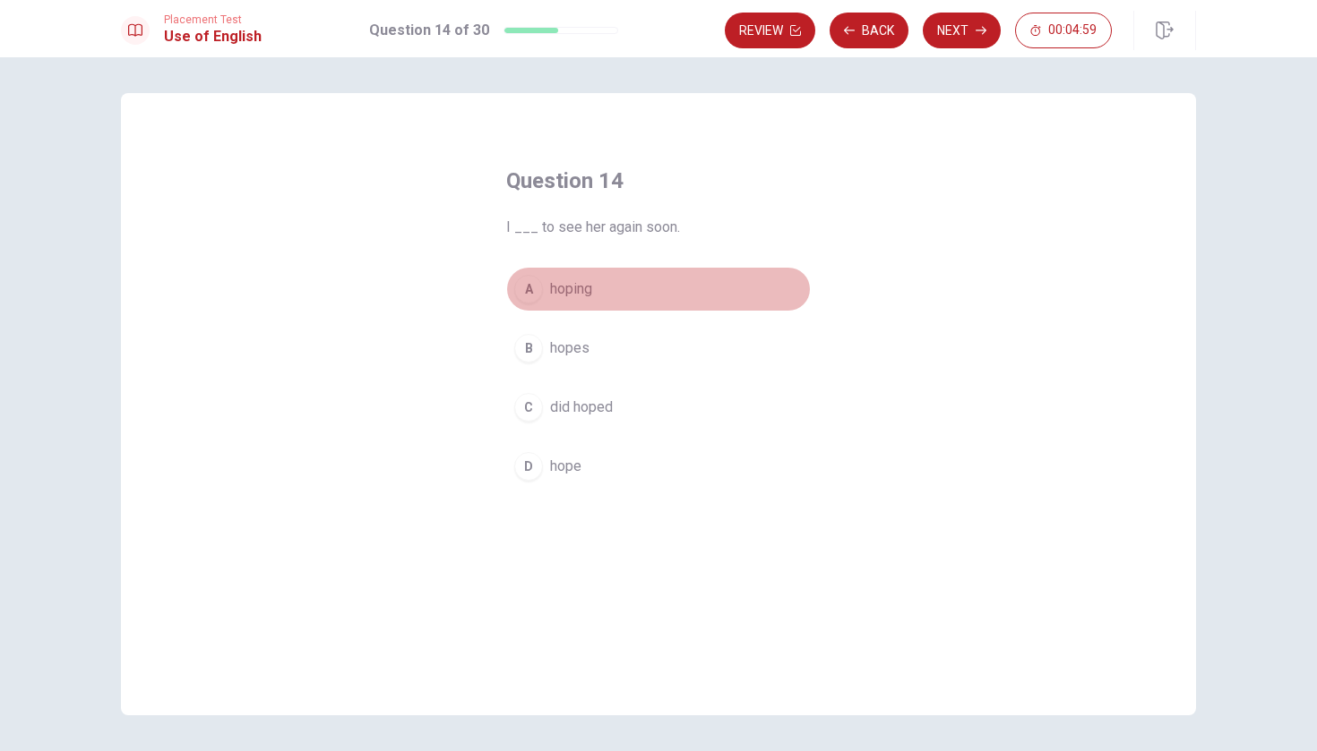
click at [562, 293] on span "hoping" at bounding box center [571, 289] width 42 height 21
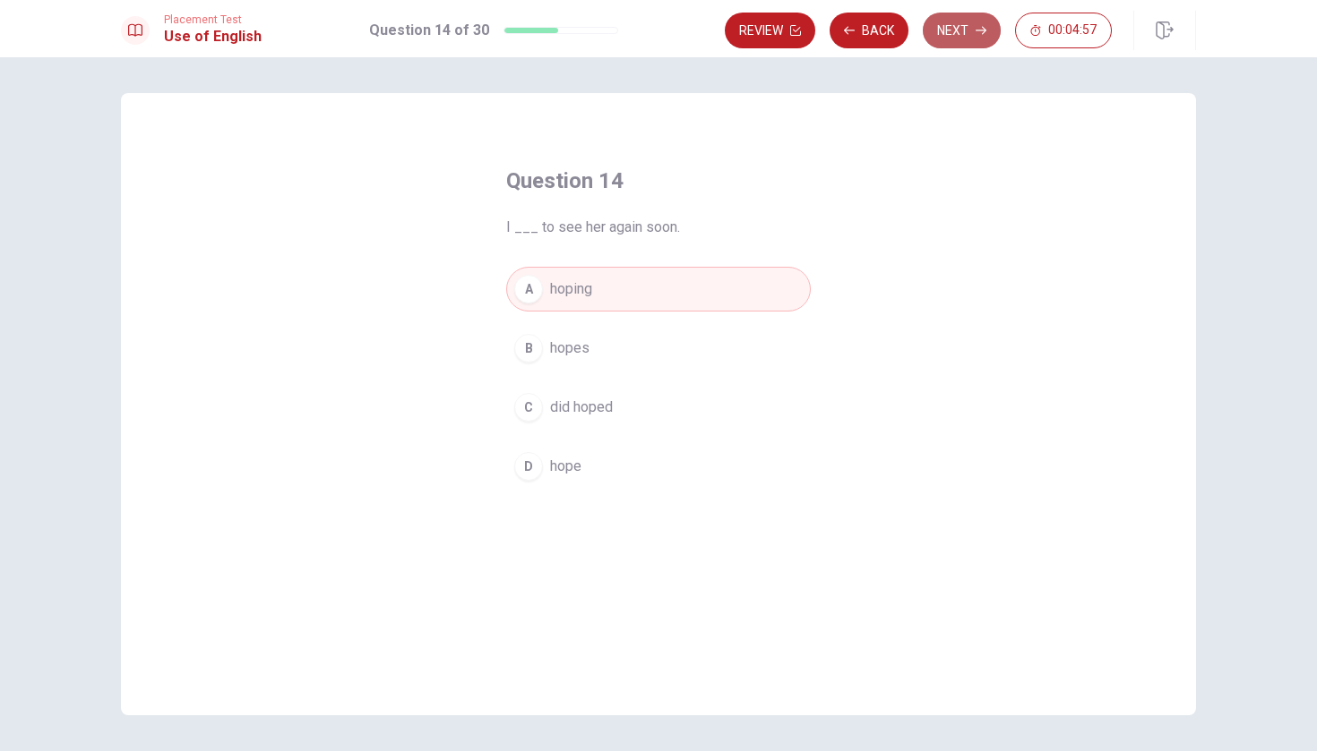
click at [956, 42] on button "Next" at bounding box center [961, 31] width 78 height 36
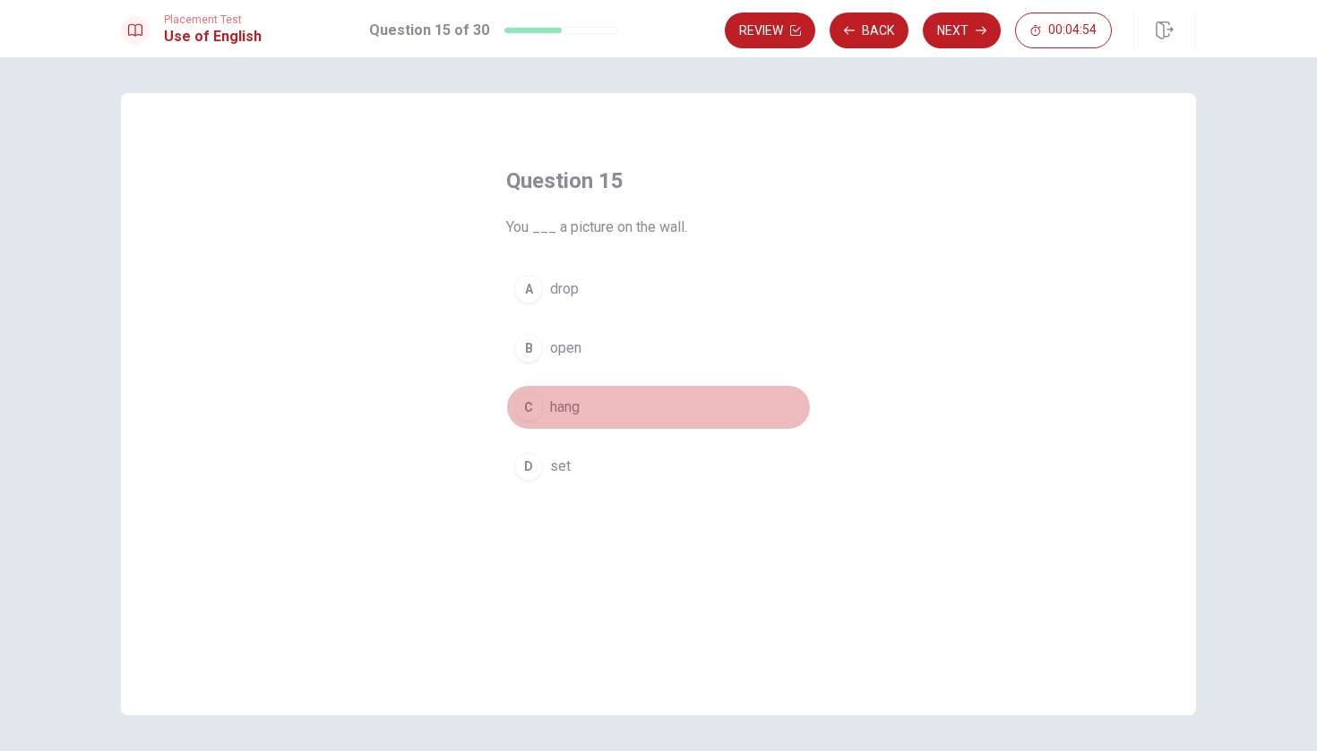
click at [552, 410] on span "hang" at bounding box center [565, 407] width 30 height 21
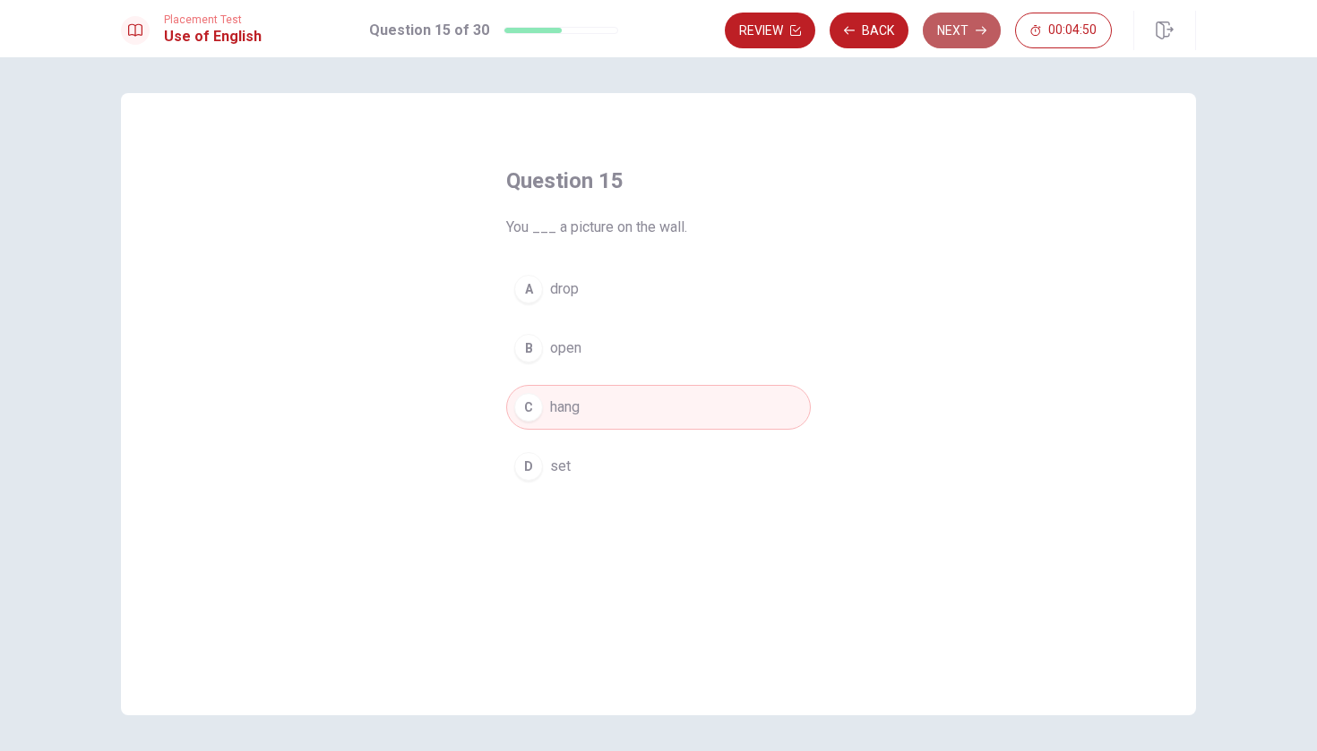
click at [956, 37] on button "Next" at bounding box center [961, 31] width 78 height 36
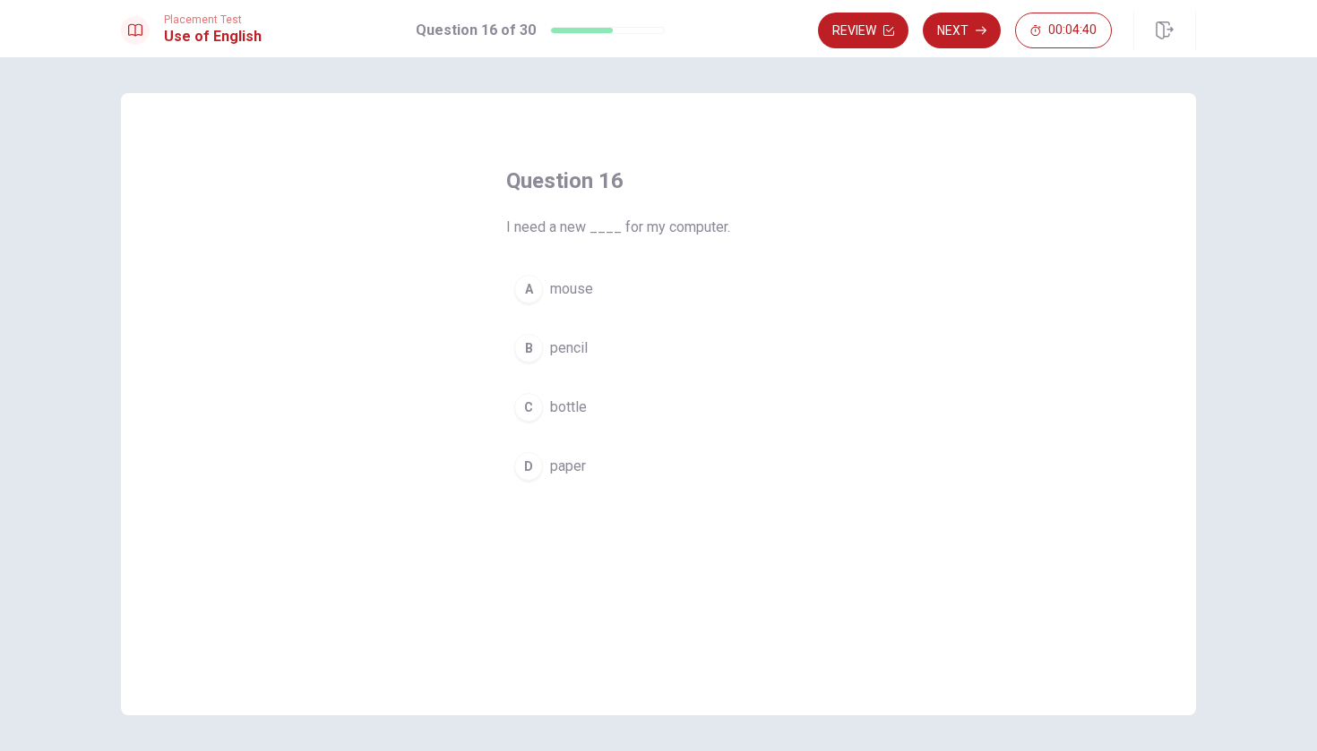
click at [579, 279] on span "mouse" at bounding box center [571, 289] width 43 height 21
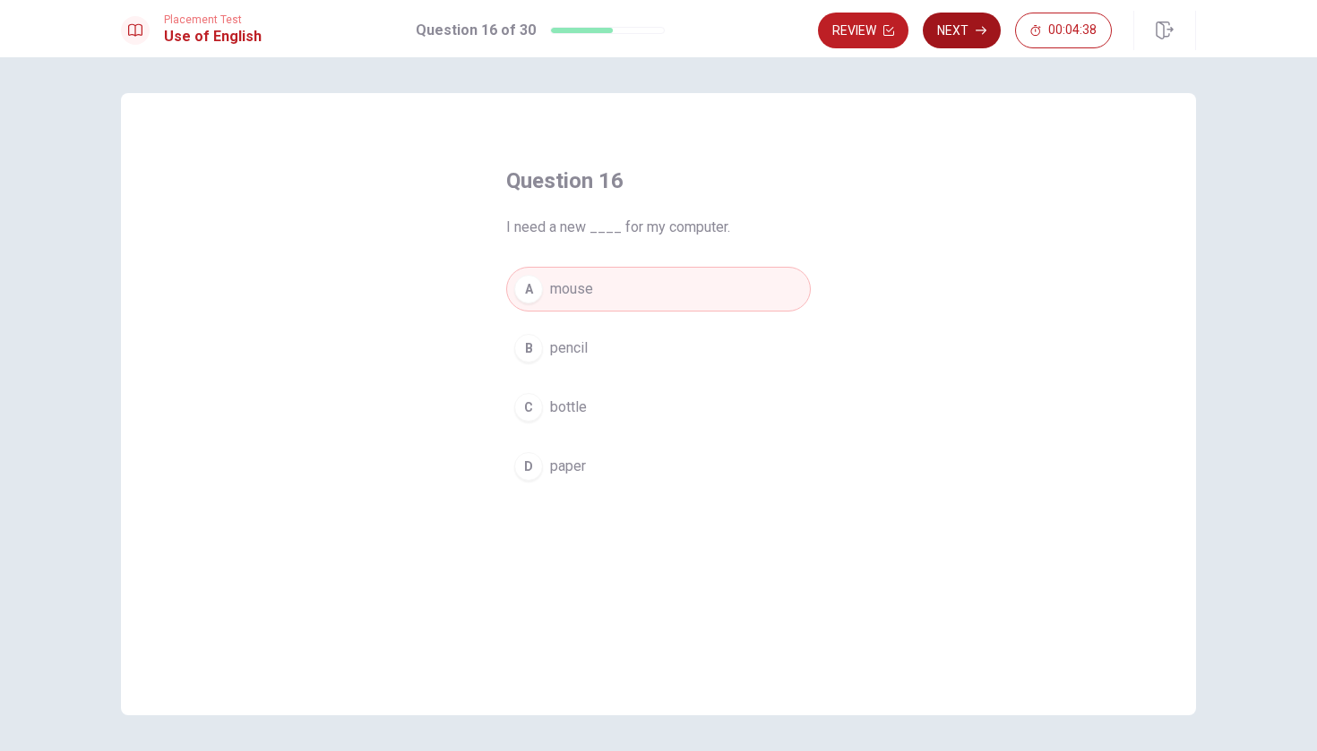
click at [967, 30] on button "Next" at bounding box center [961, 31] width 78 height 36
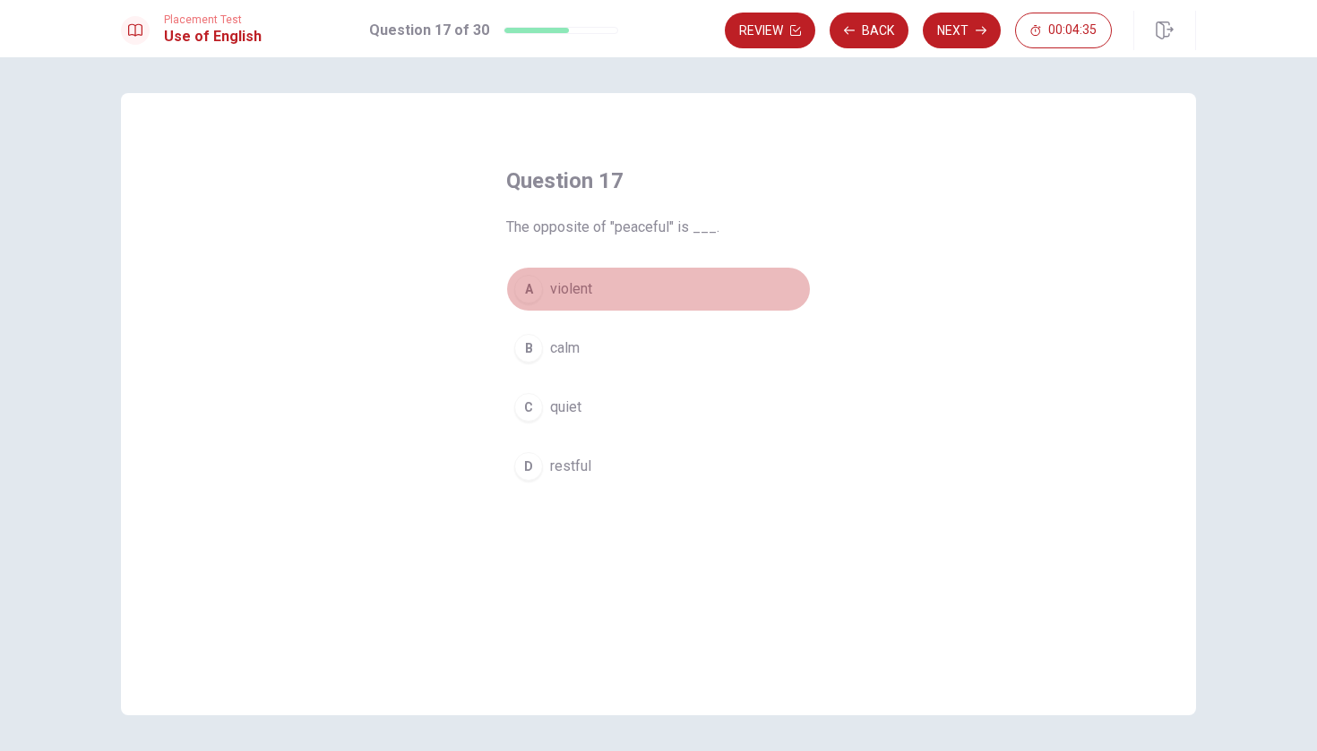
click at [589, 292] on span "violent" at bounding box center [571, 289] width 42 height 21
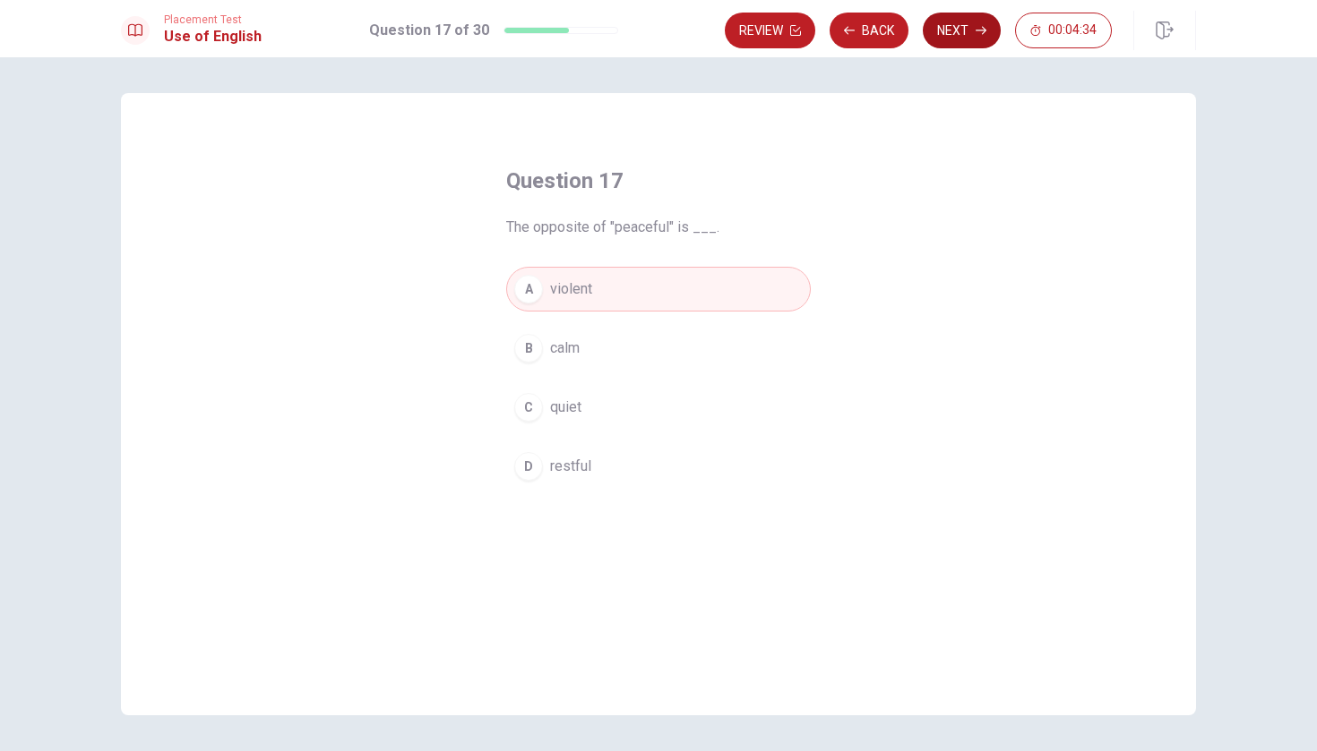
click at [966, 30] on button "Next" at bounding box center [961, 31] width 78 height 36
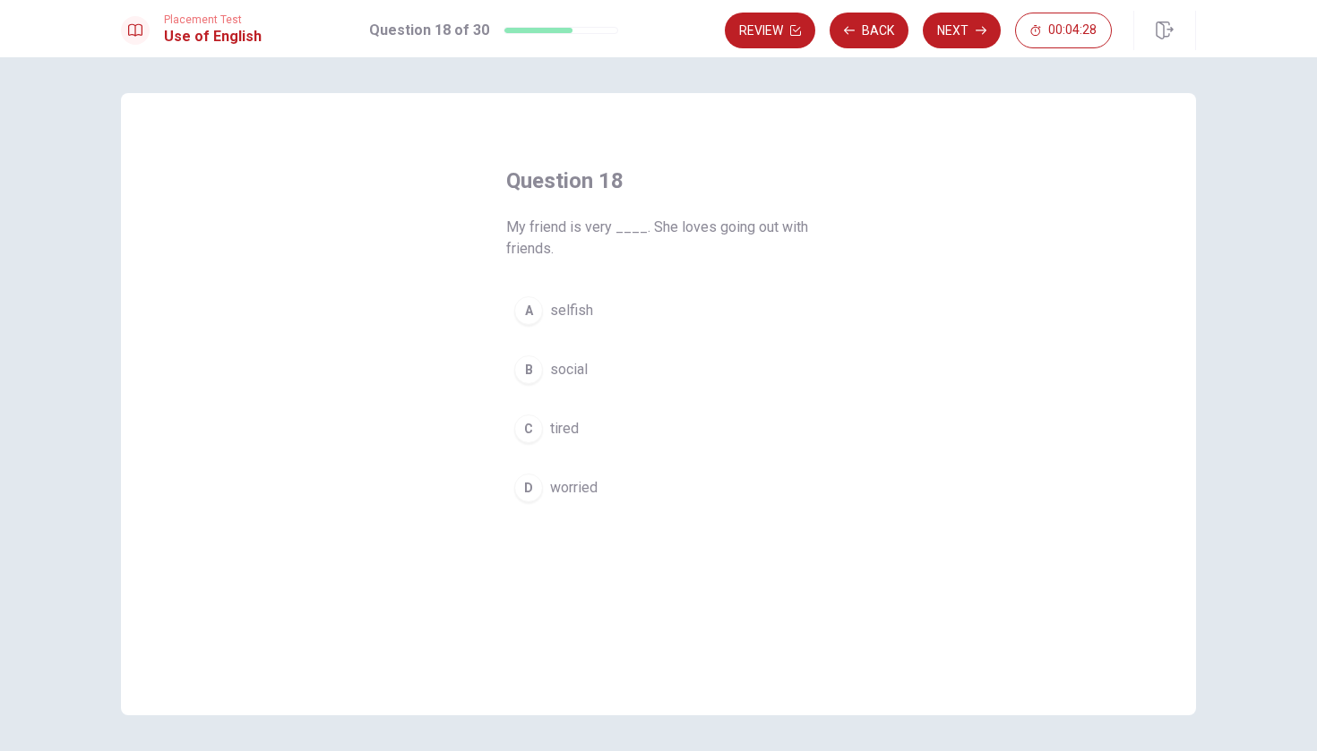
click at [553, 375] on span "social" at bounding box center [569, 369] width 38 height 21
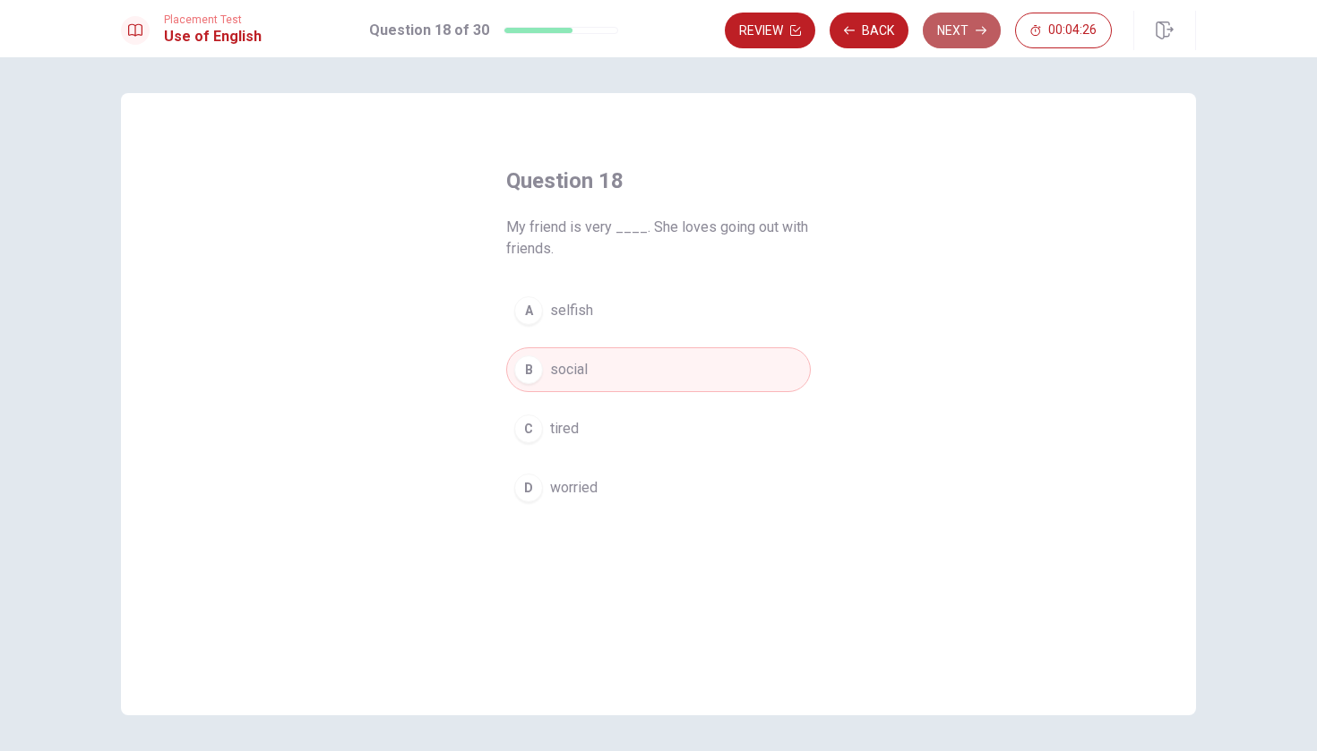
click at [973, 38] on button "Next" at bounding box center [961, 31] width 78 height 36
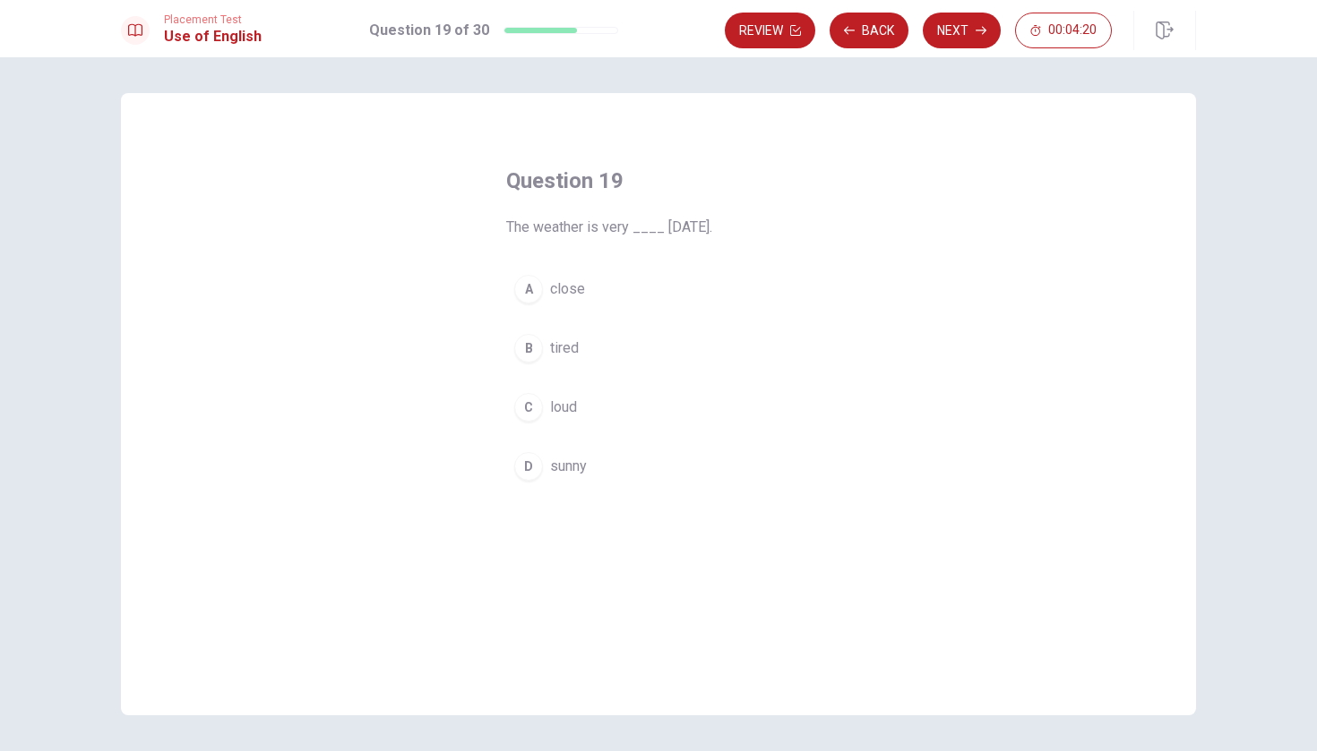
click at [535, 467] on div "D" at bounding box center [528, 466] width 29 height 29
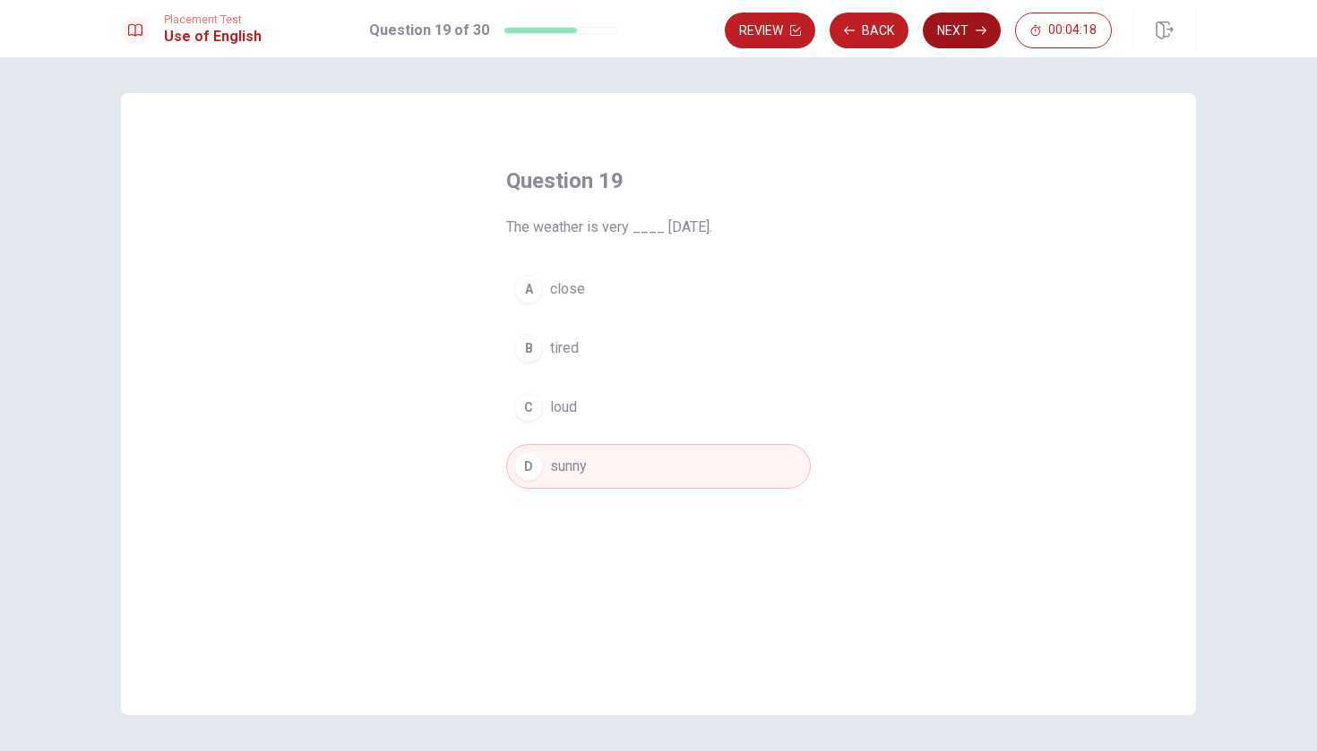
click at [964, 25] on button "Next" at bounding box center [961, 31] width 78 height 36
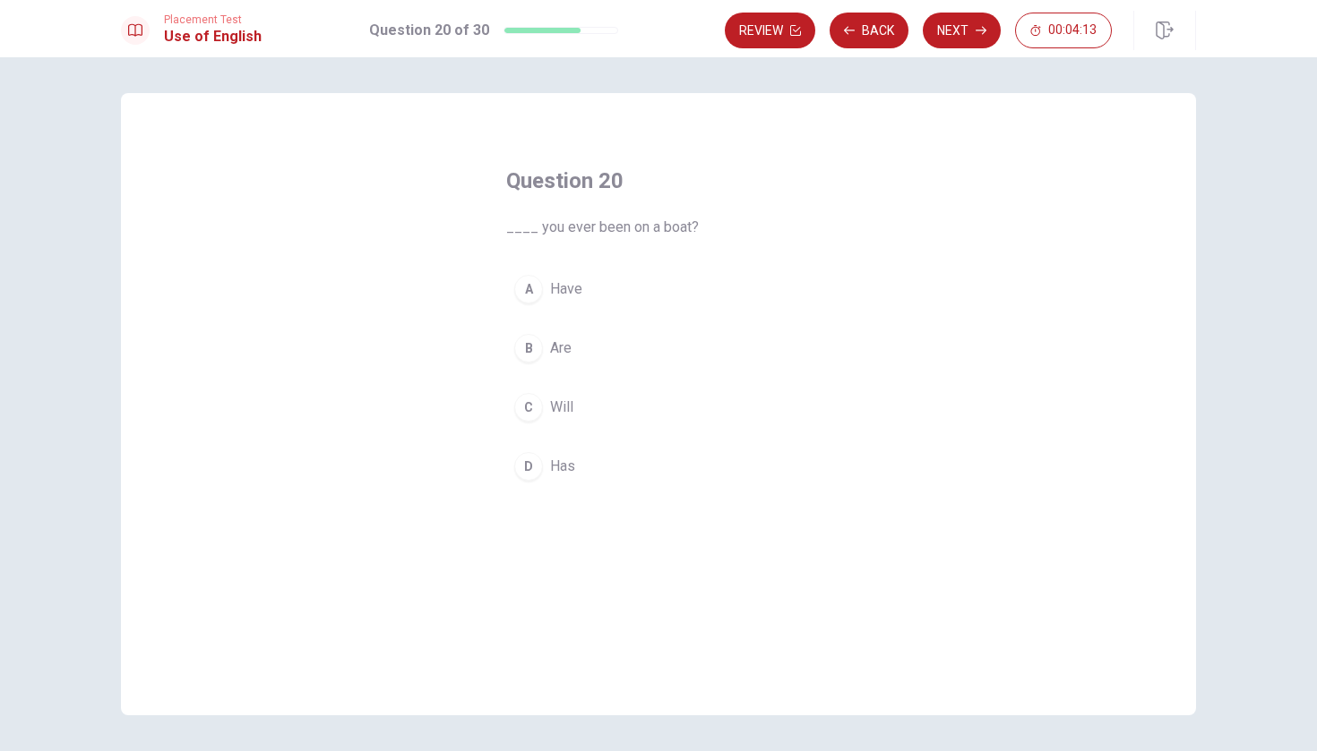
click at [565, 305] on button "A Have" at bounding box center [658, 289] width 304 height 45
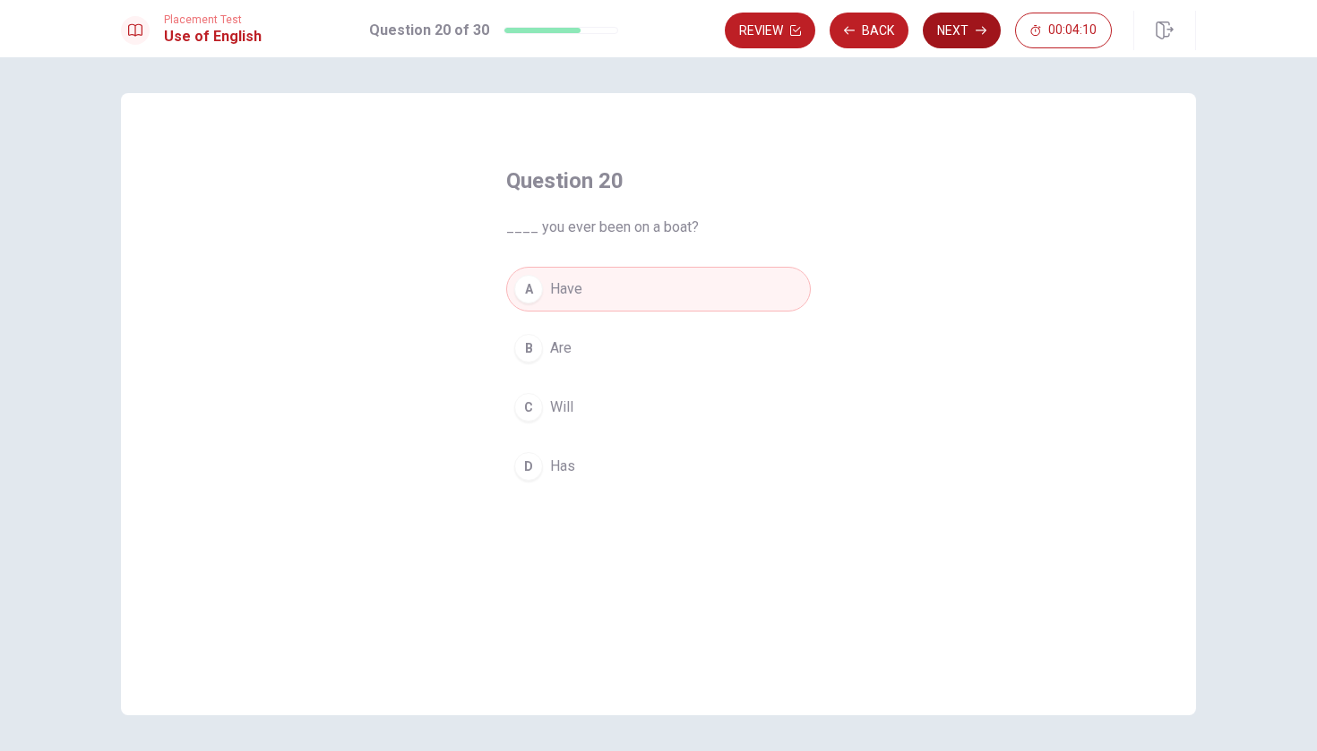
click at [965, 25] on button "Next" at bounding box center [961, 31] width 78 height 36
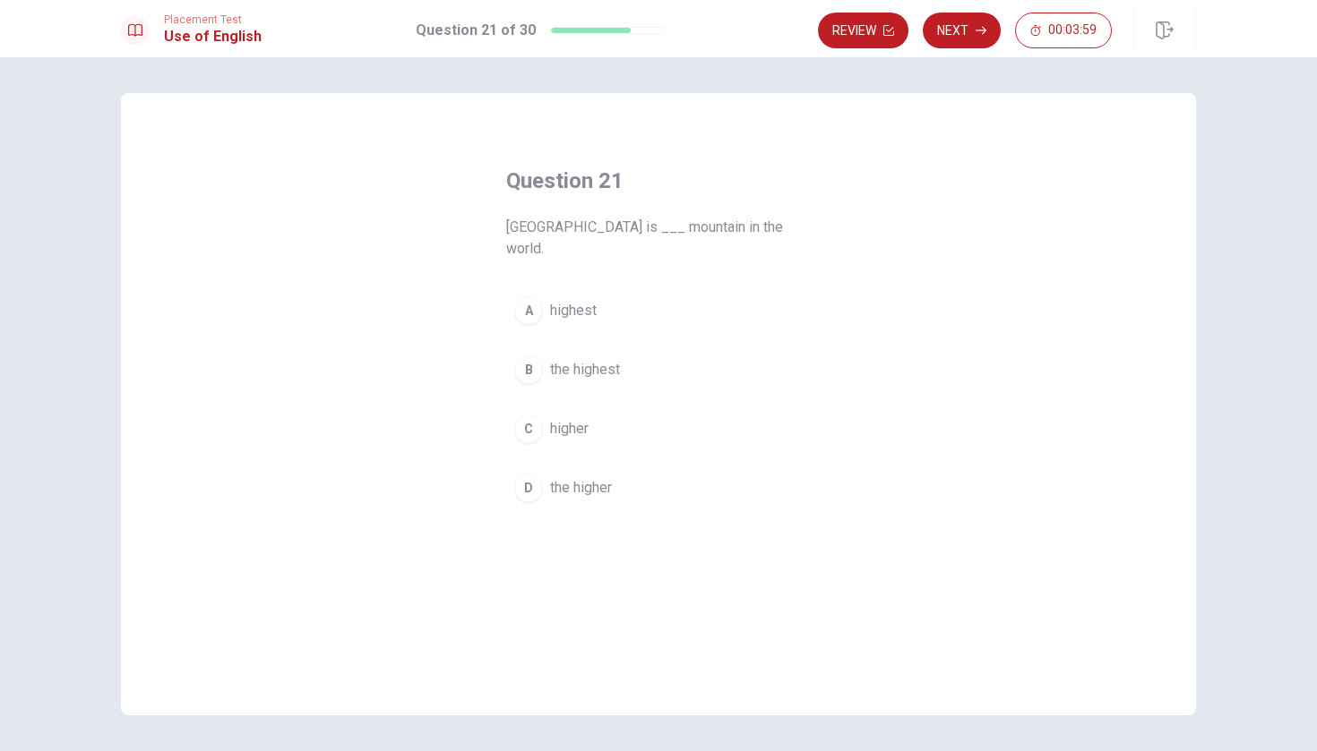
click at [596, 359] on span "the highest" at bounding box center [585, 369] width 70 height 21
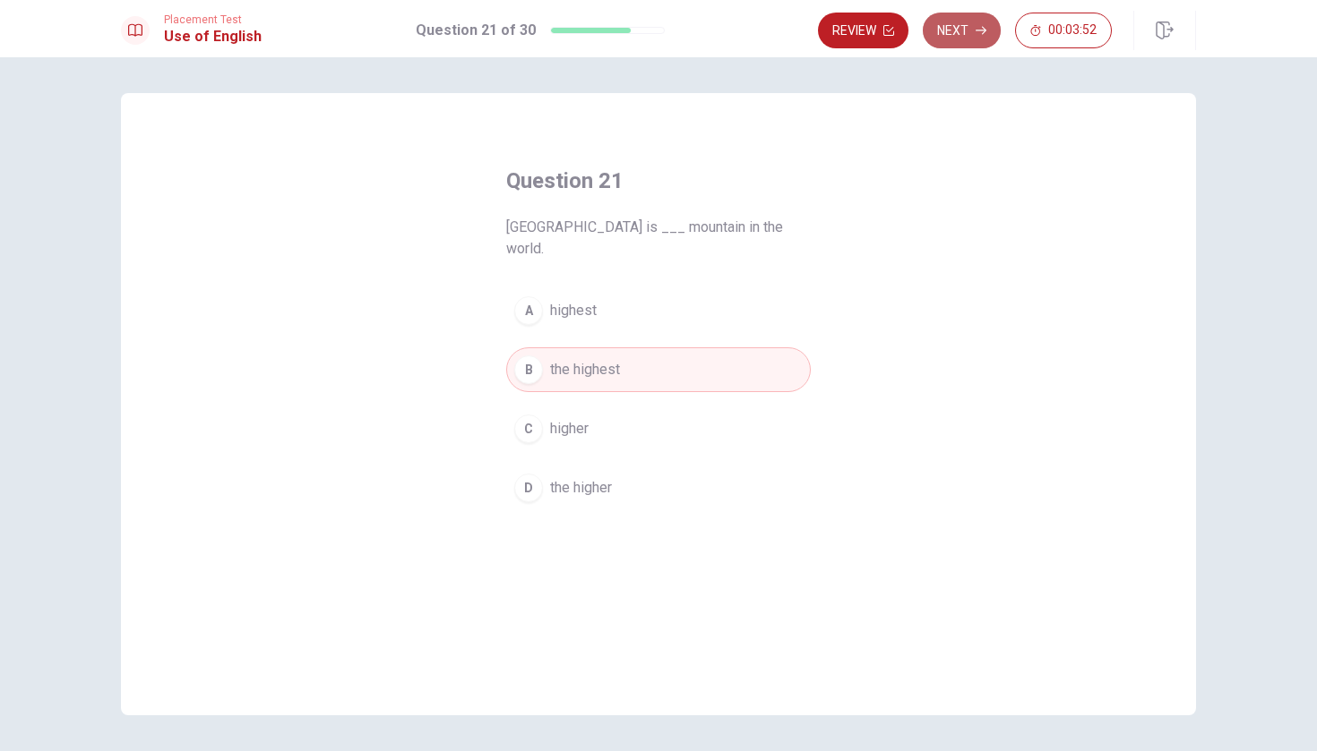
click at [970, 24] on button "Next" at bounding box center [961, 31] width 78 height 36
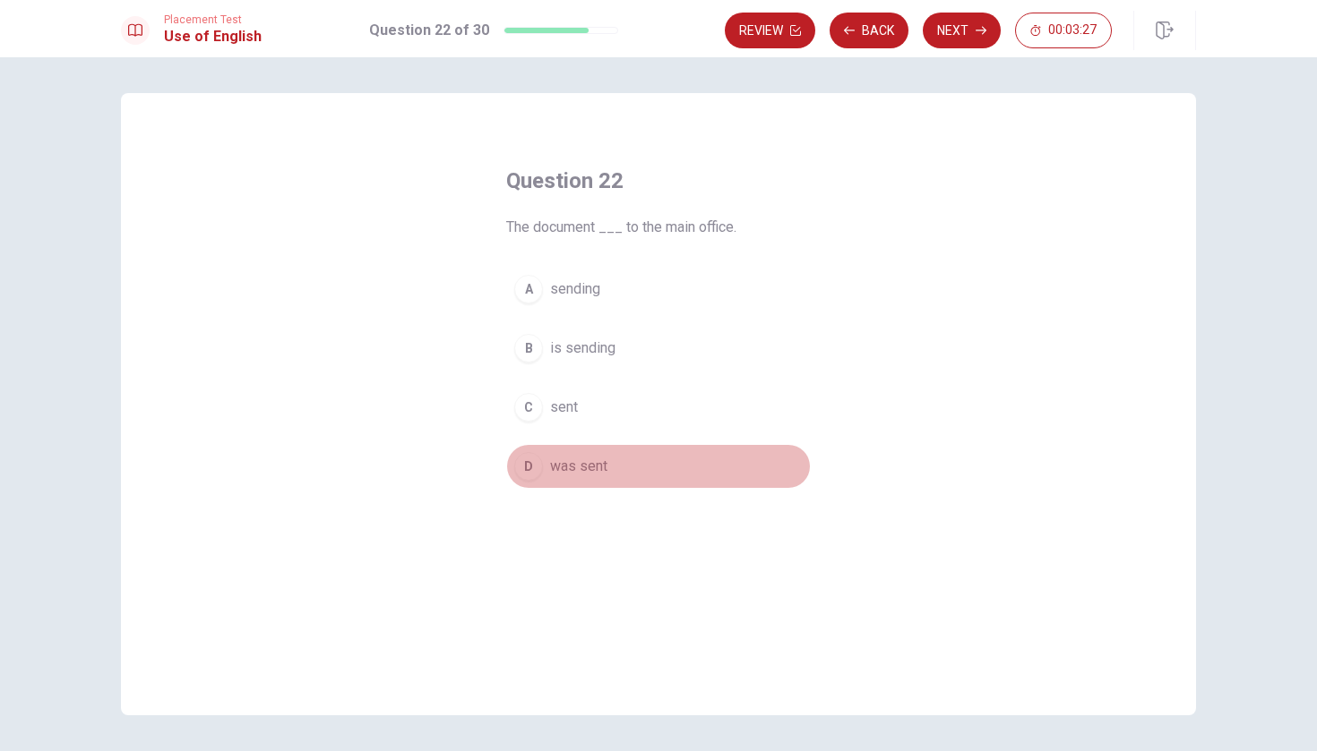
click at [564, 466] on span "was sent" at bounding box center [578, 466] width 57 height 21
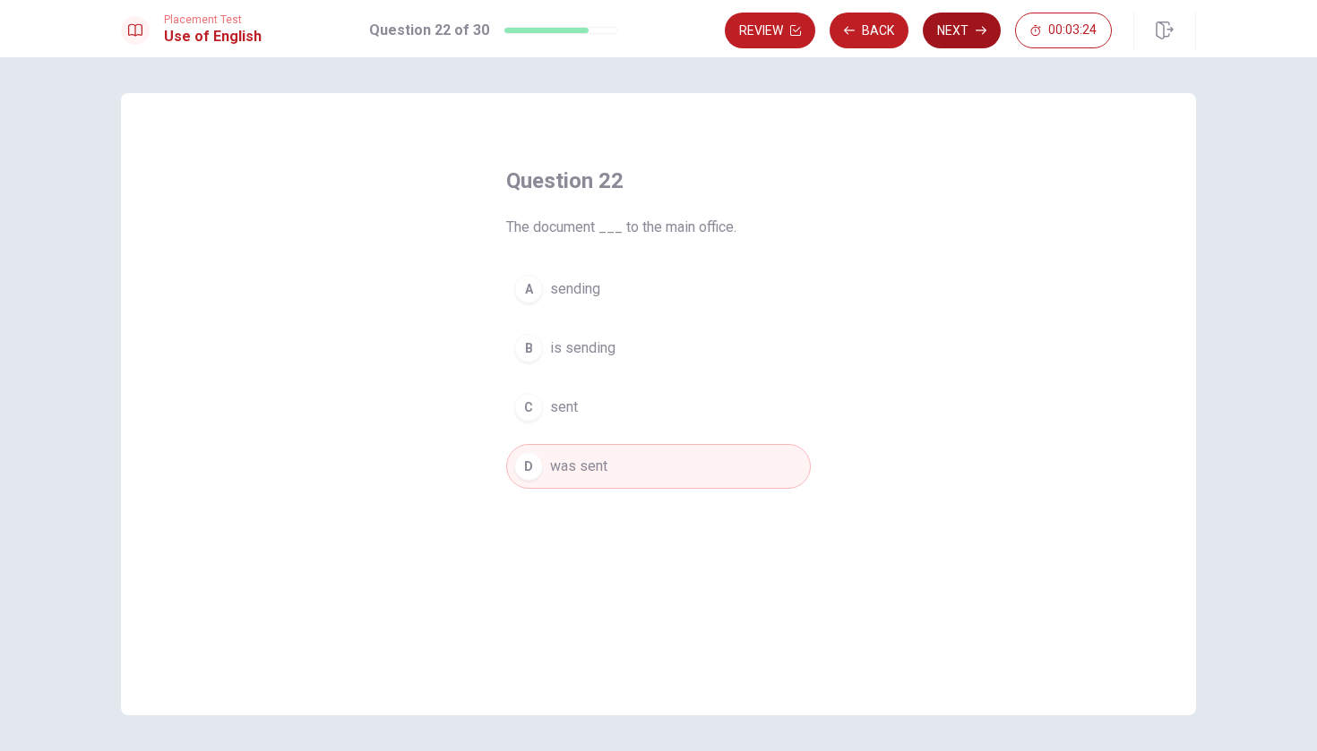
click at [968, 33] on button "Next" at bounding box center [961, 31] width 78 height 36
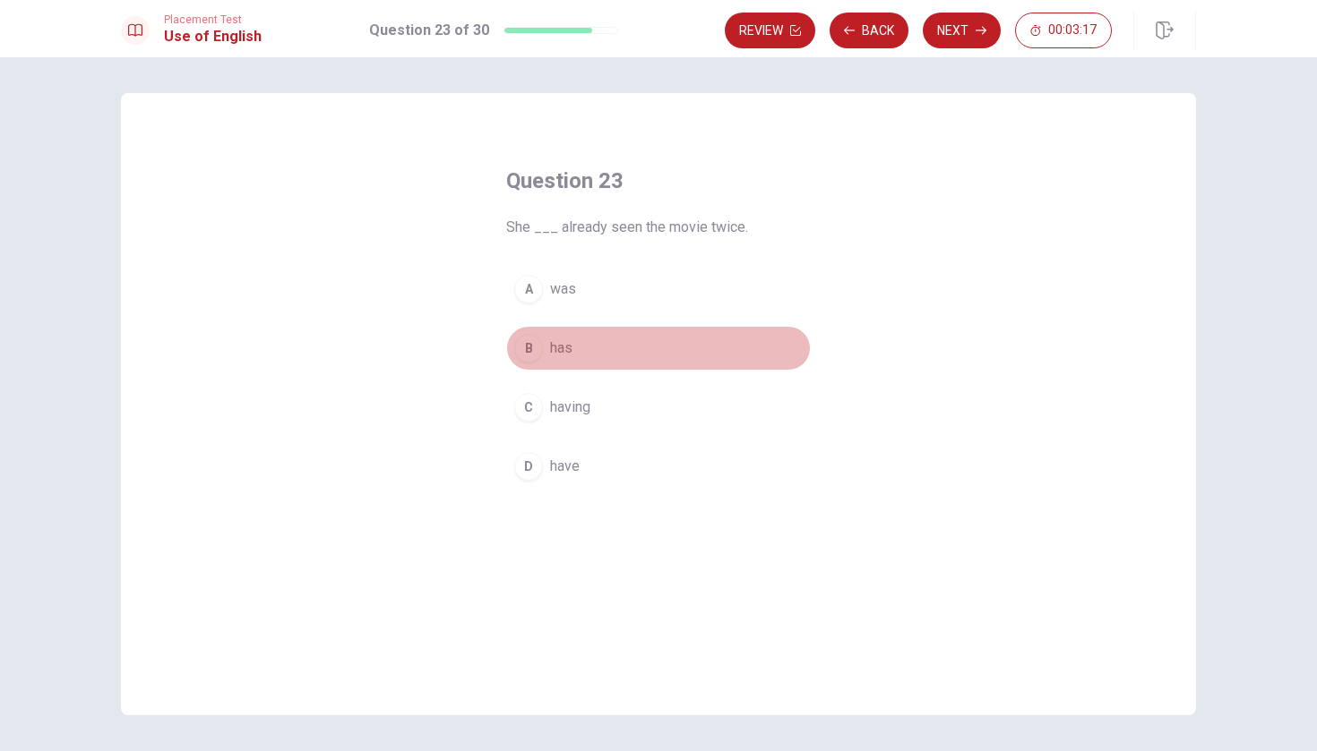
click at [569, 347] on span "has" at bounding box center [561, 348] width 22 height 21
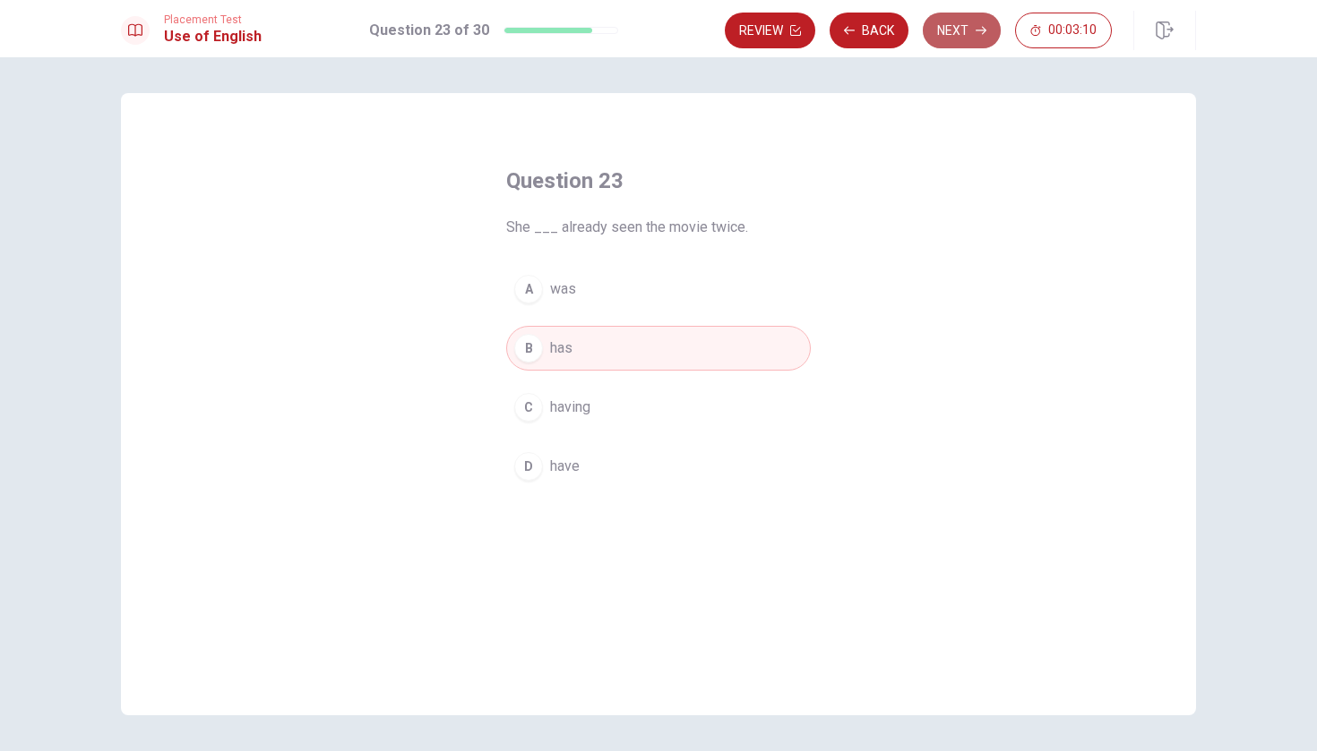
click at [960, 25] on button "Next" at bounding box center [961, 31] width 78 height 36
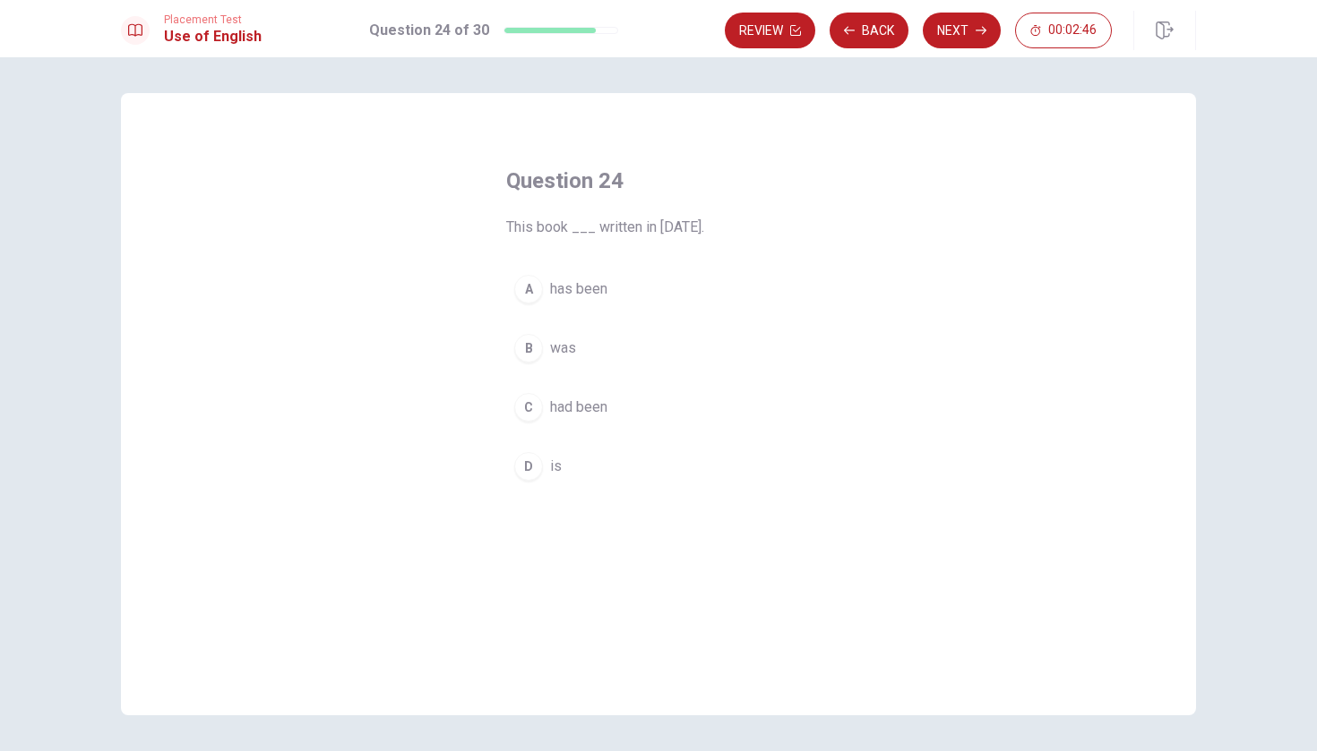
click at [568, 358] on span "was" at bounding box center [563, 348] width 26 height 21
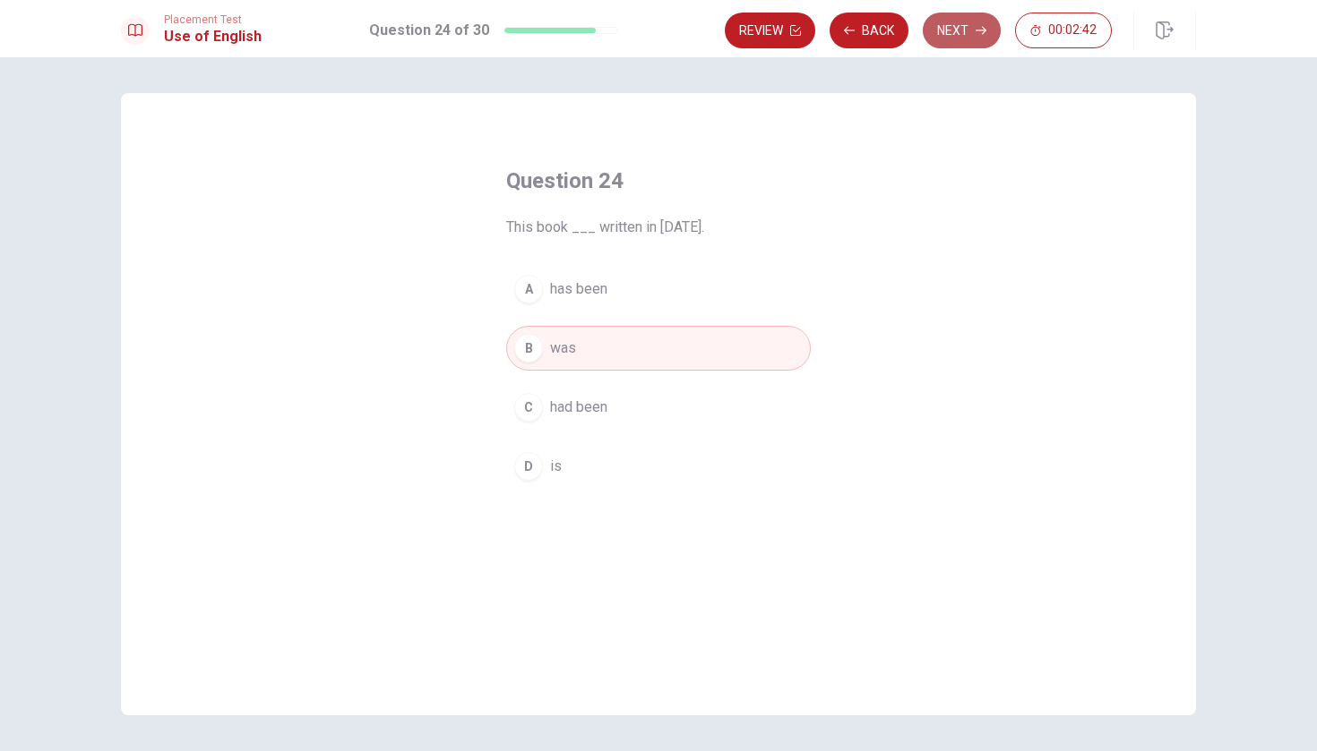
click at [967, 28] on button "Next" at bounding box center [961, 31] width 78 height 36
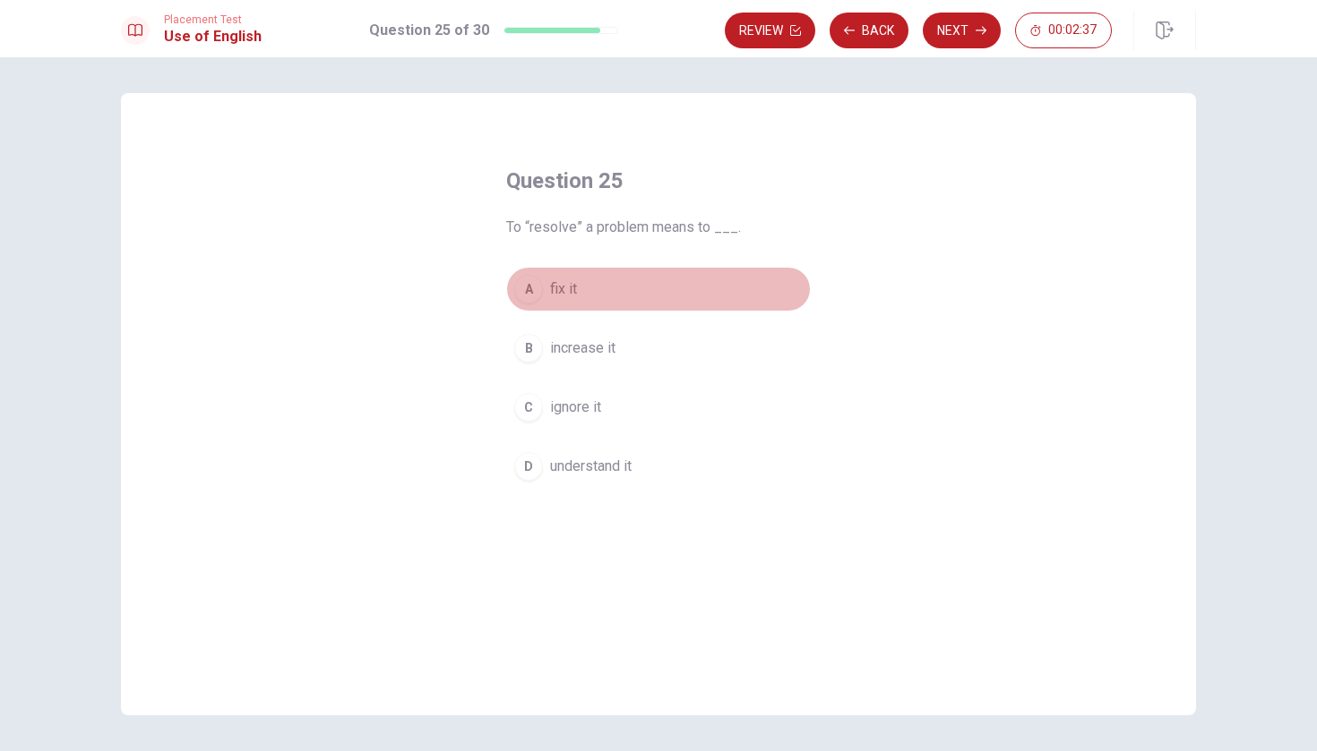
click at [541, 287] on div "A" at bounding box center [528, 289] width 29 height 29
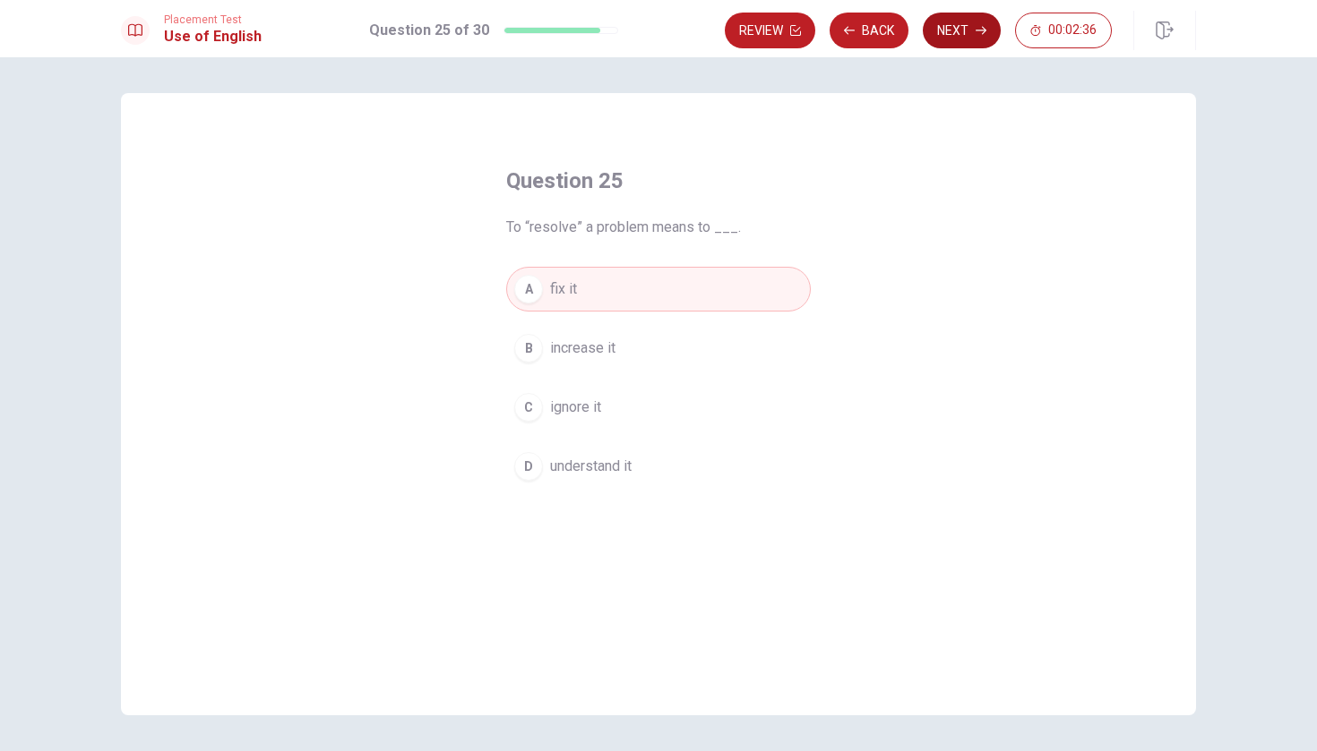
click at [966, 33] on button "Next" at bounding box center [961, 31] width 78 height 36
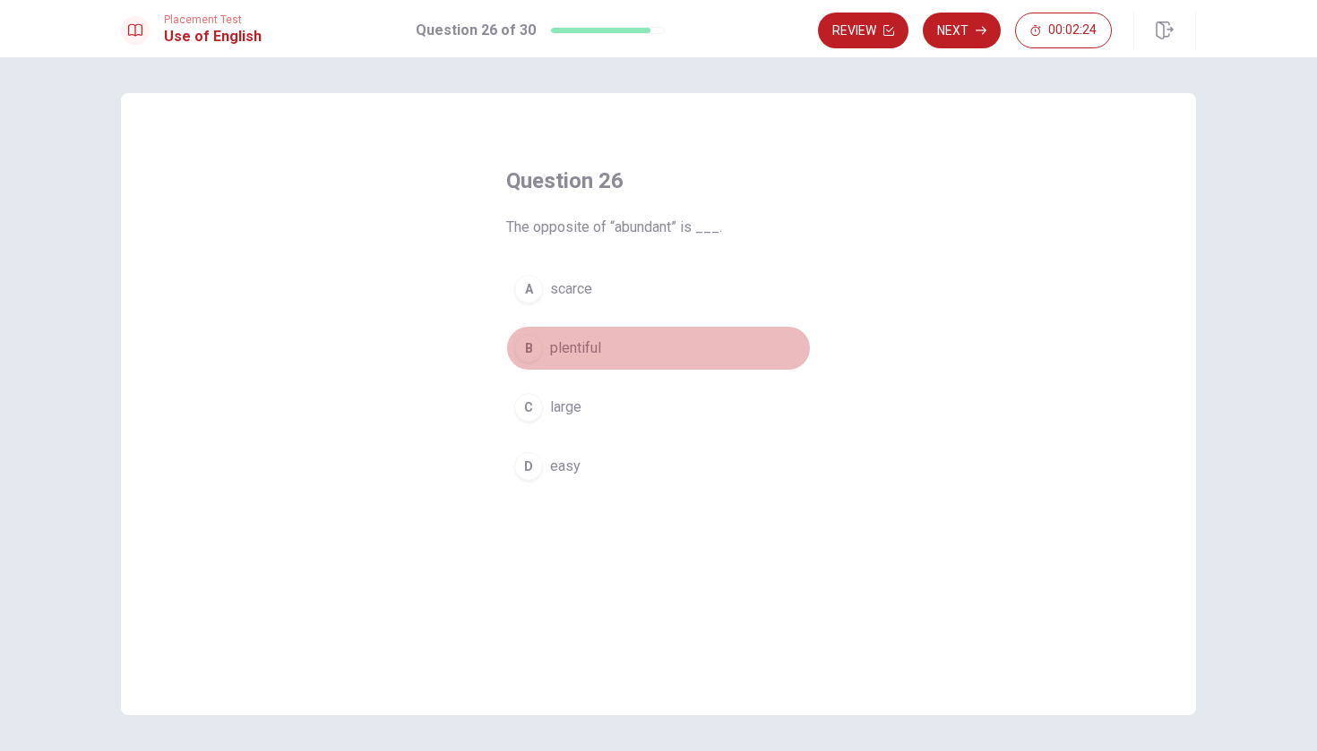
click at [574, 359] on button "B plentiful" at bounding box center [658, 348] width 304 height 45
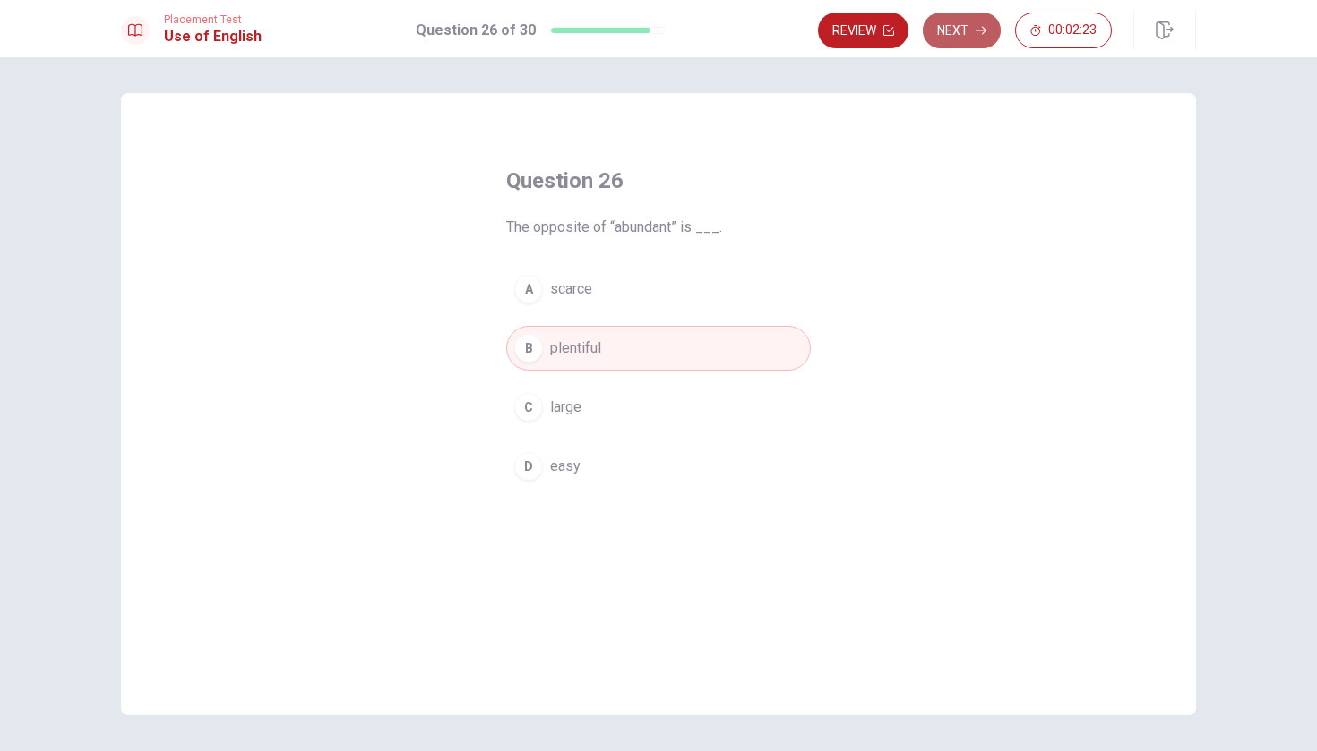
click at [955, 47] on button "Next" at bounding box center [961, 31] width 78 height 36
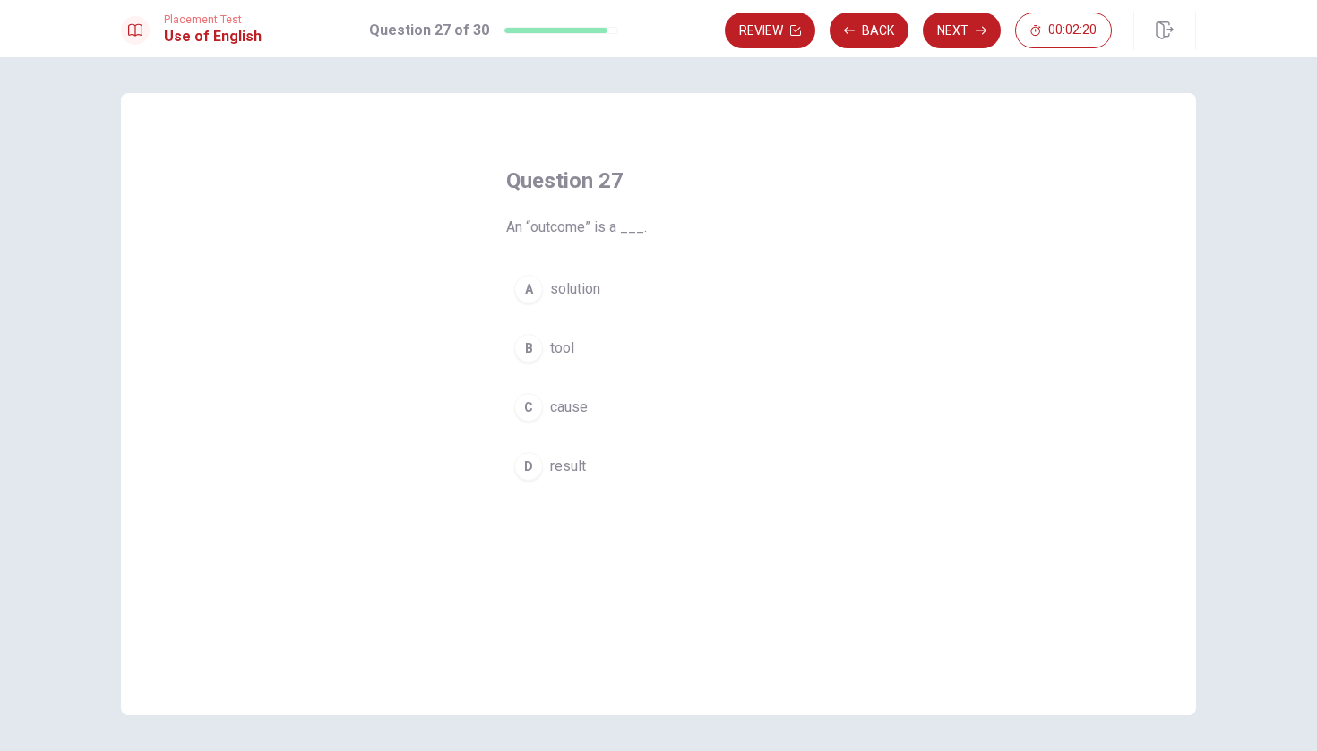
click at [548, 457] on button "D result" at bounding box center [658, 466] width 304 height 45
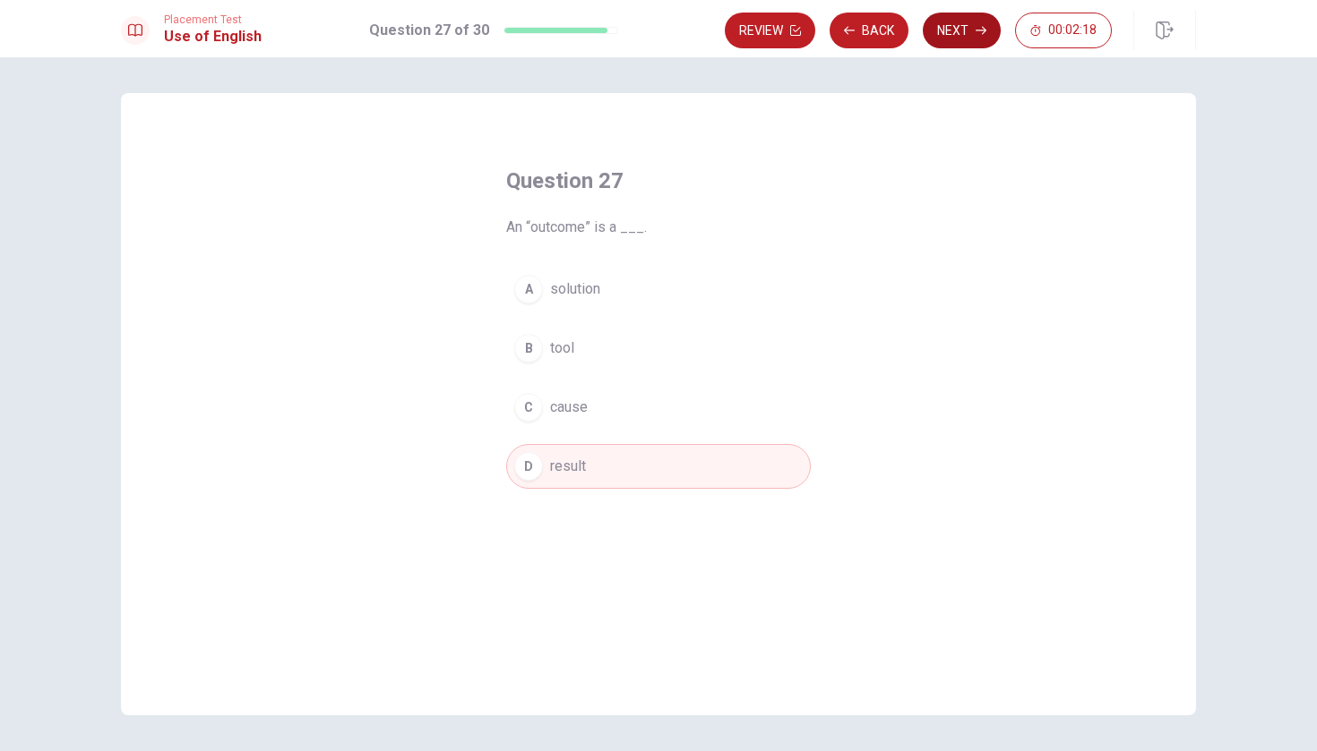
click at [957, 33] on button "Next" at bounding box center [961, 31] width 78 height 36
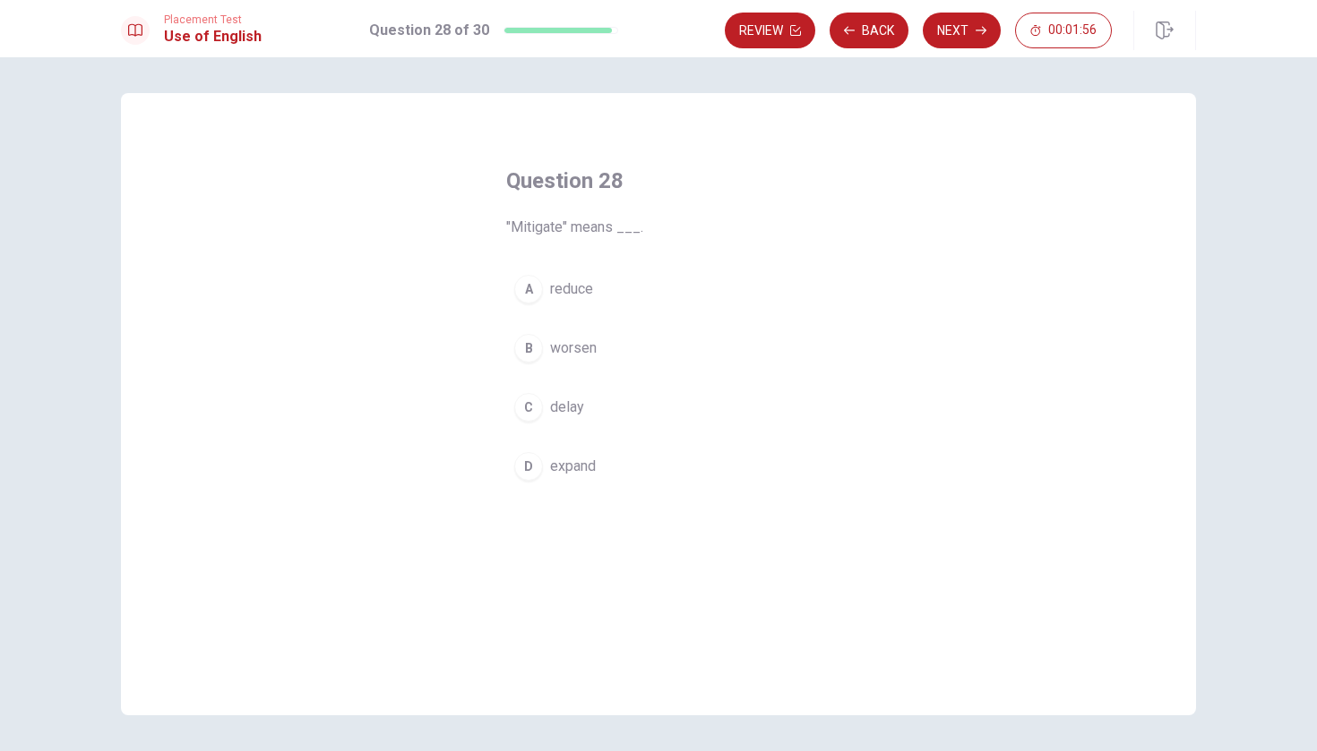
click at [570, 337] on button "B worsen" at bounding box center [658, 348] width 304 height 45
click at [955, 29] on button "Next" at bounding box center [961, 31] width 78 height 36
click at [608, 348] on button "B expect" at bounding box center [658, 348] width 304 height 45
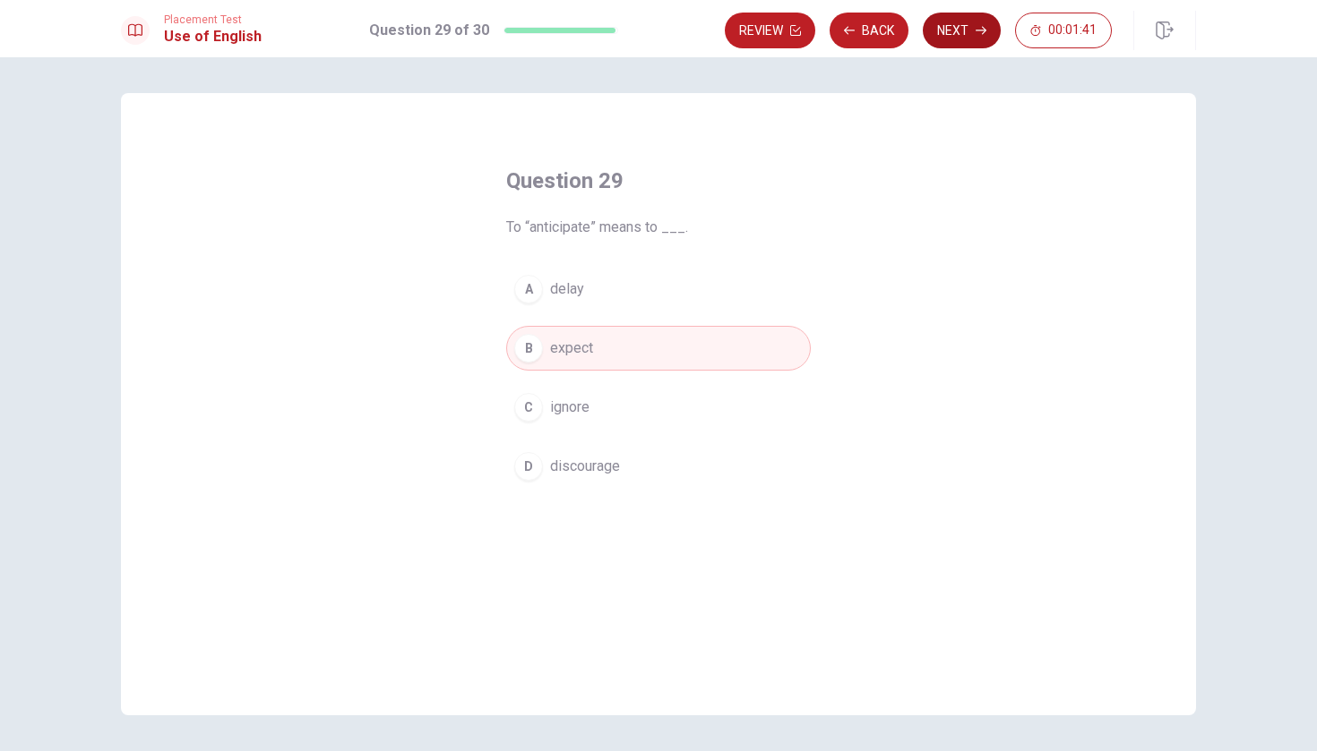
click at [965, 35] on button "Next" at bounding box center [961, 31] width 78 height 36
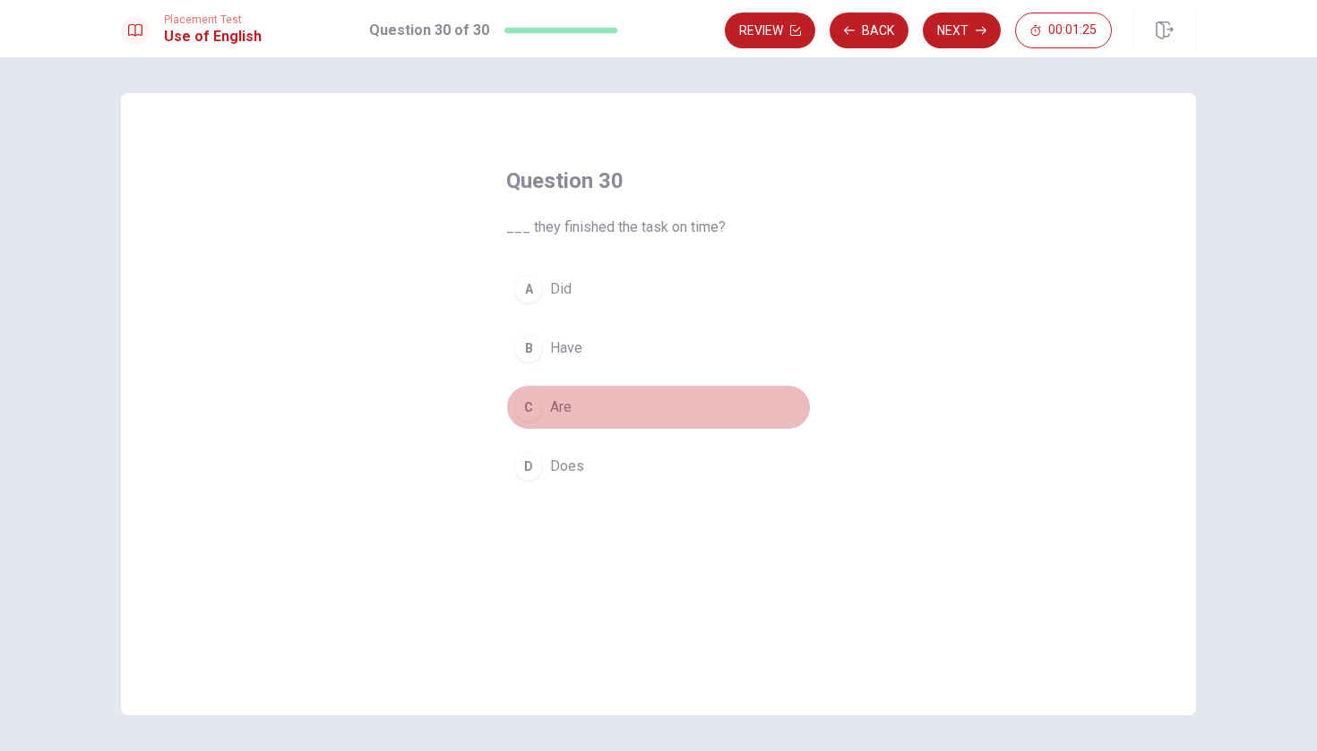
click at [626, 411] on button "C Are" at bounding box center [658, 407] width 304 height 45
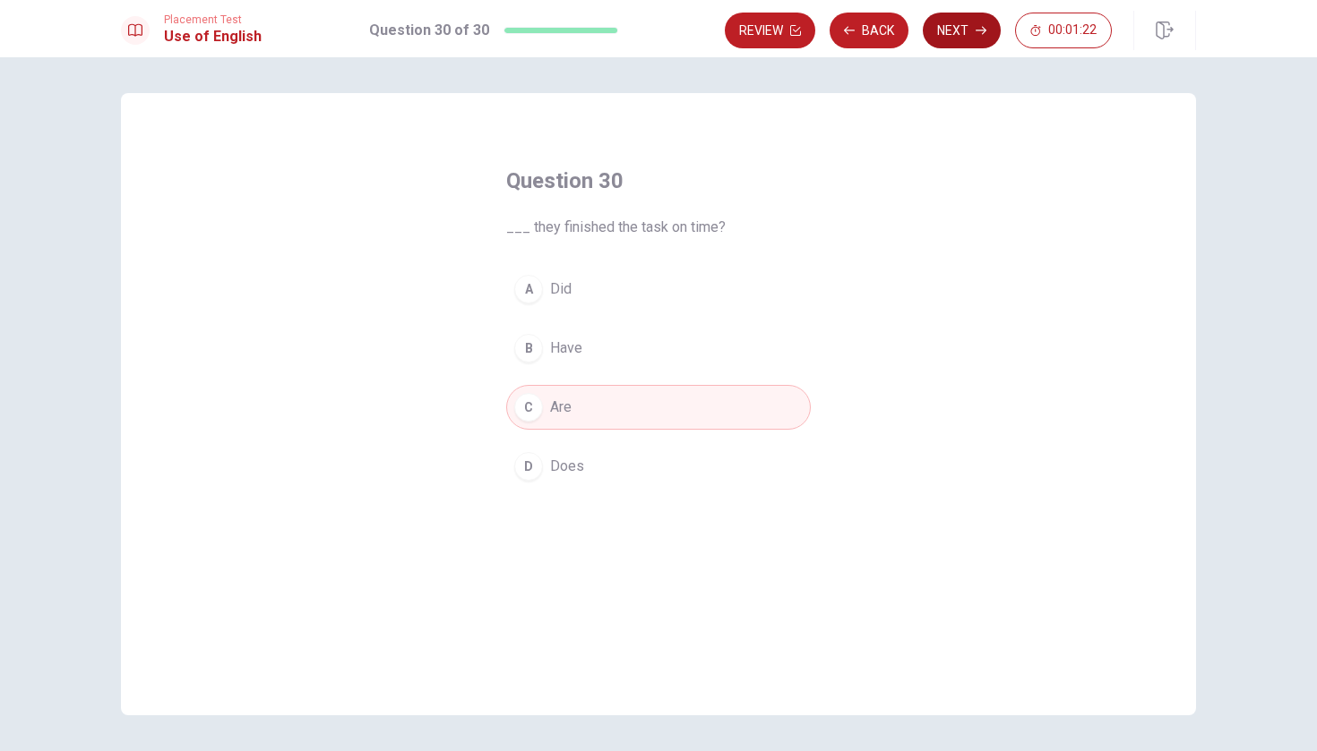
click at [957, 21] on button "Next" at bounding box center [961, 31] width 78 height 36
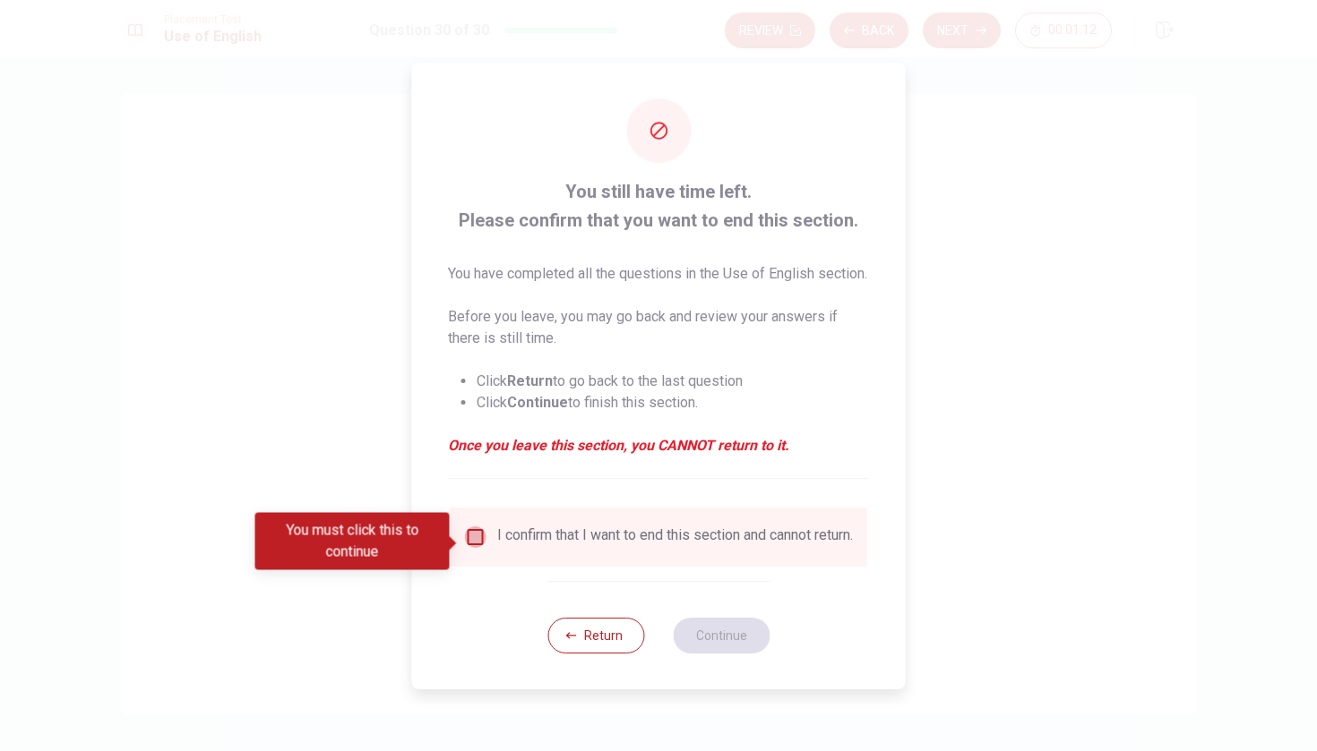
click at [476, 546] on input "You must click this to continue" at bounding box center [475, 537] width 21 height 21
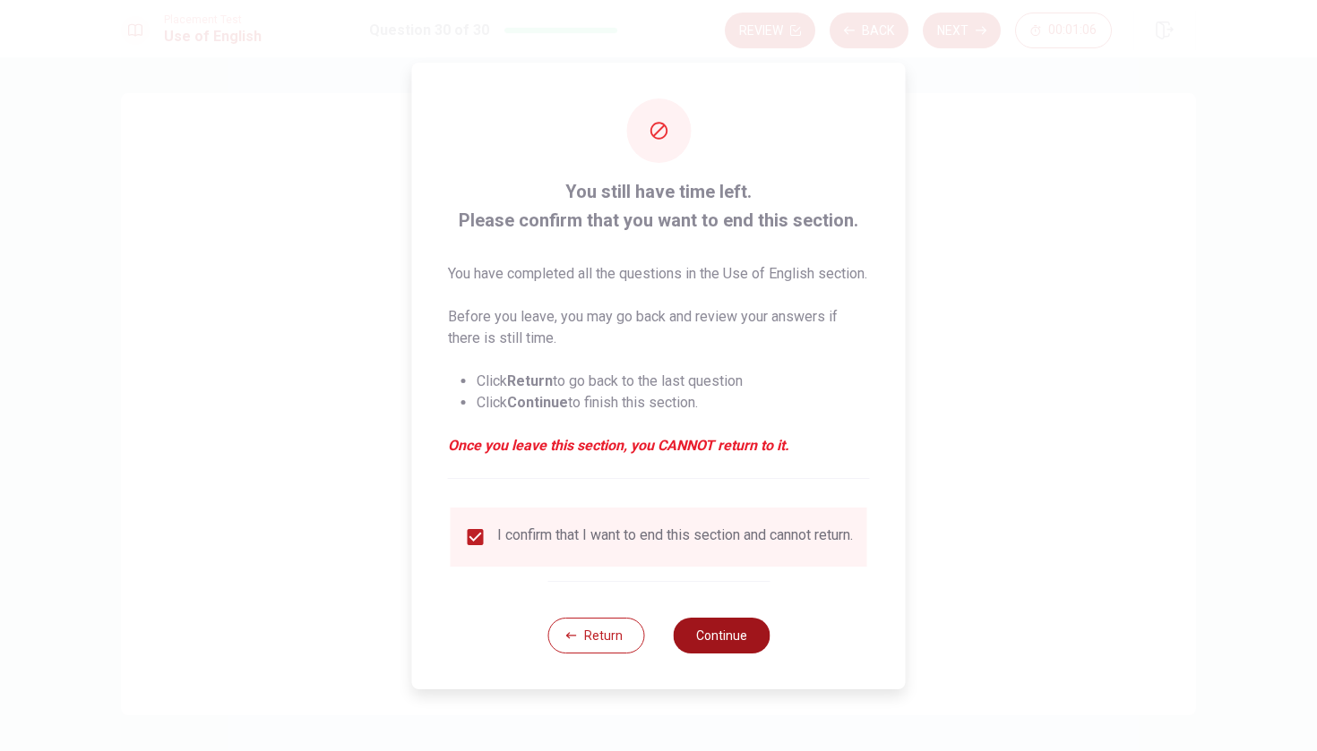
click at [742, 651] on button "Continue" at bounding box center [721, 636] width 97 height 36
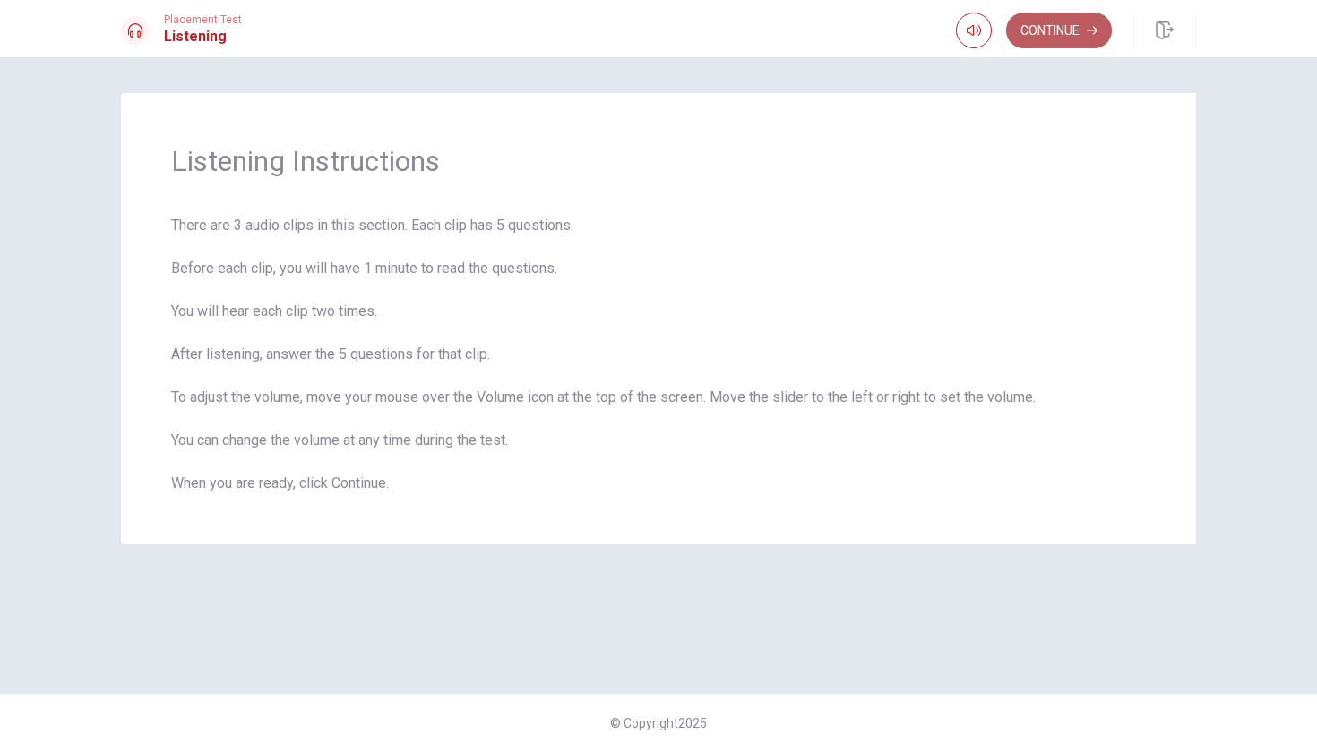
click at [1080, 31] on button "Continue" at bounding box center [1059, 31] width 106 height 36
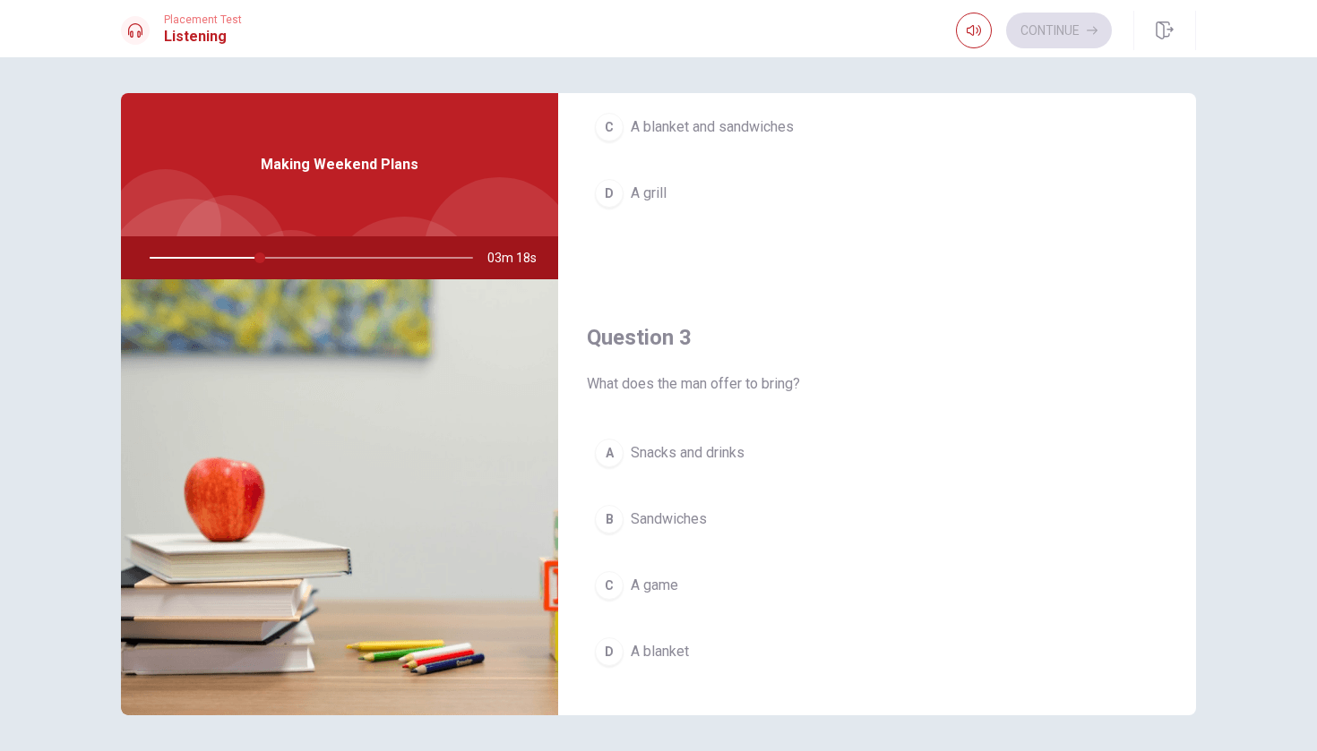
scroll to position [753, 0]
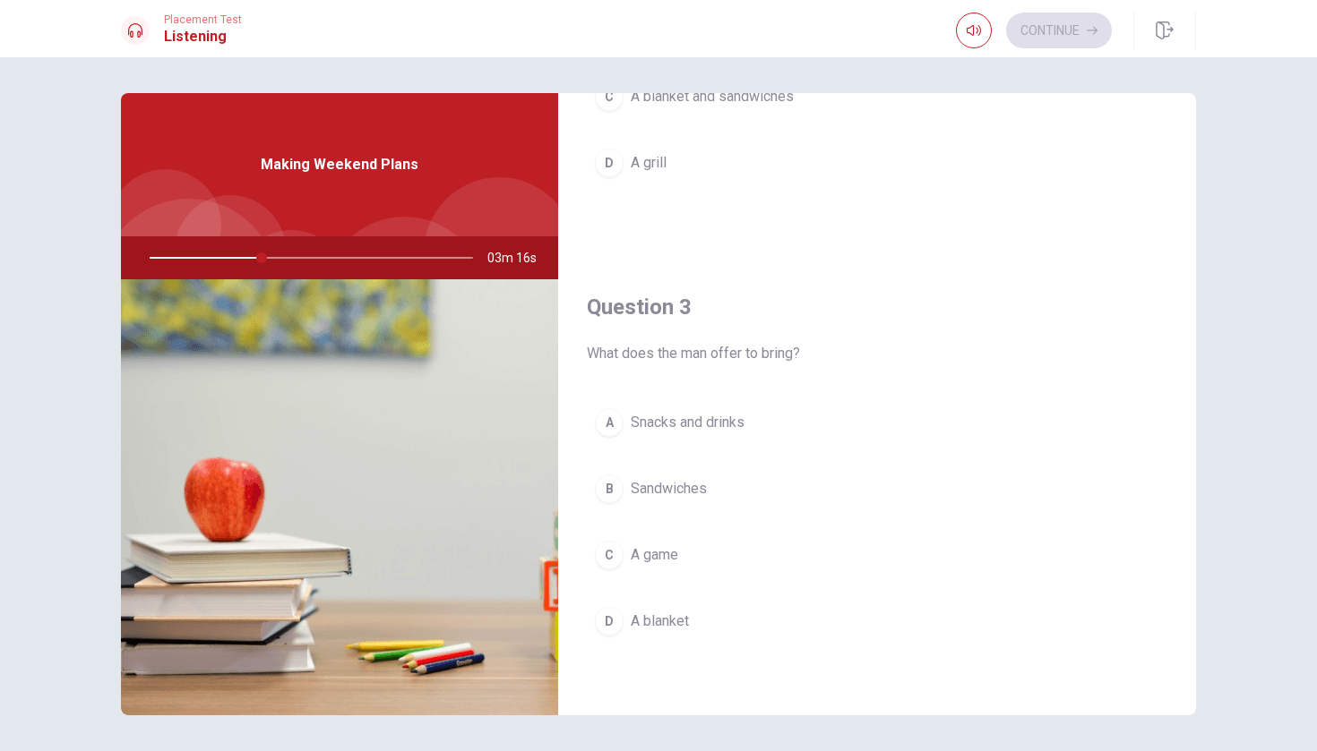
click at [753, 427] on button "A Snacks and drinks" at bounding box center [877, 422] width 580 height 45
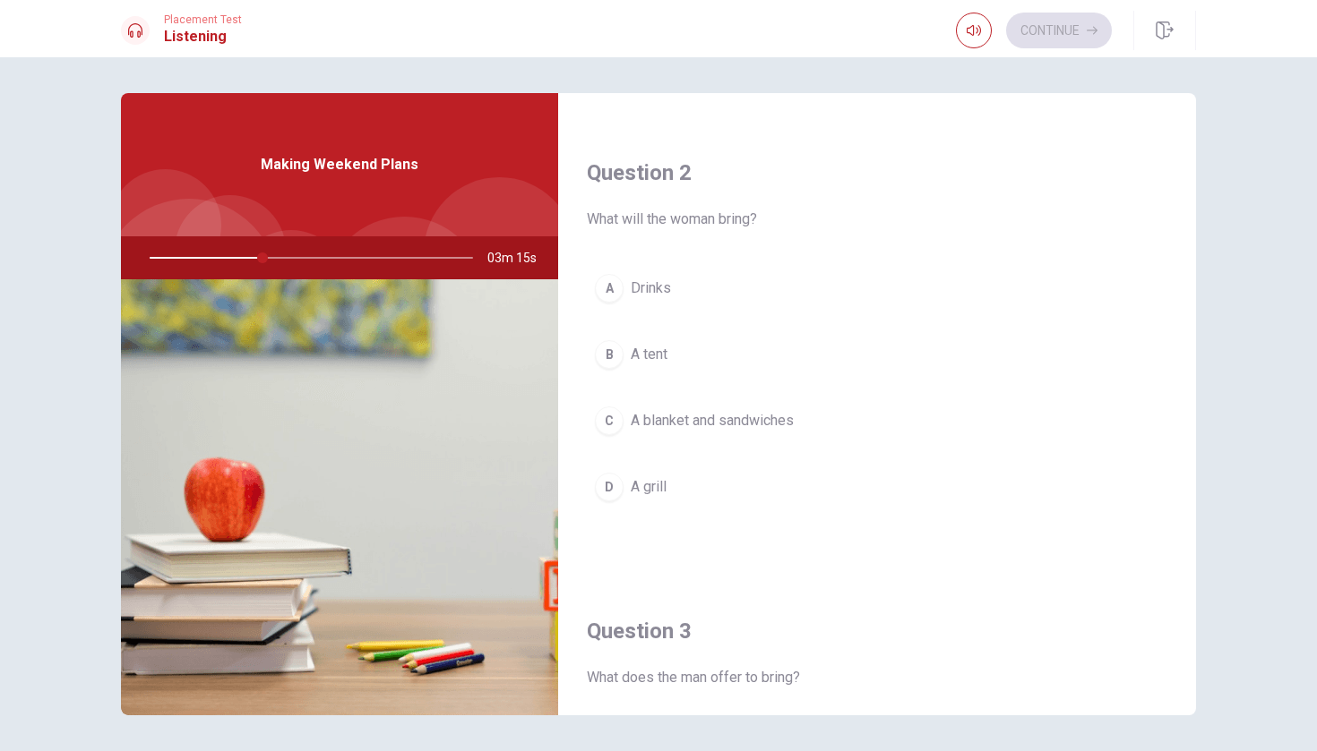
scroll to position [404, 0]
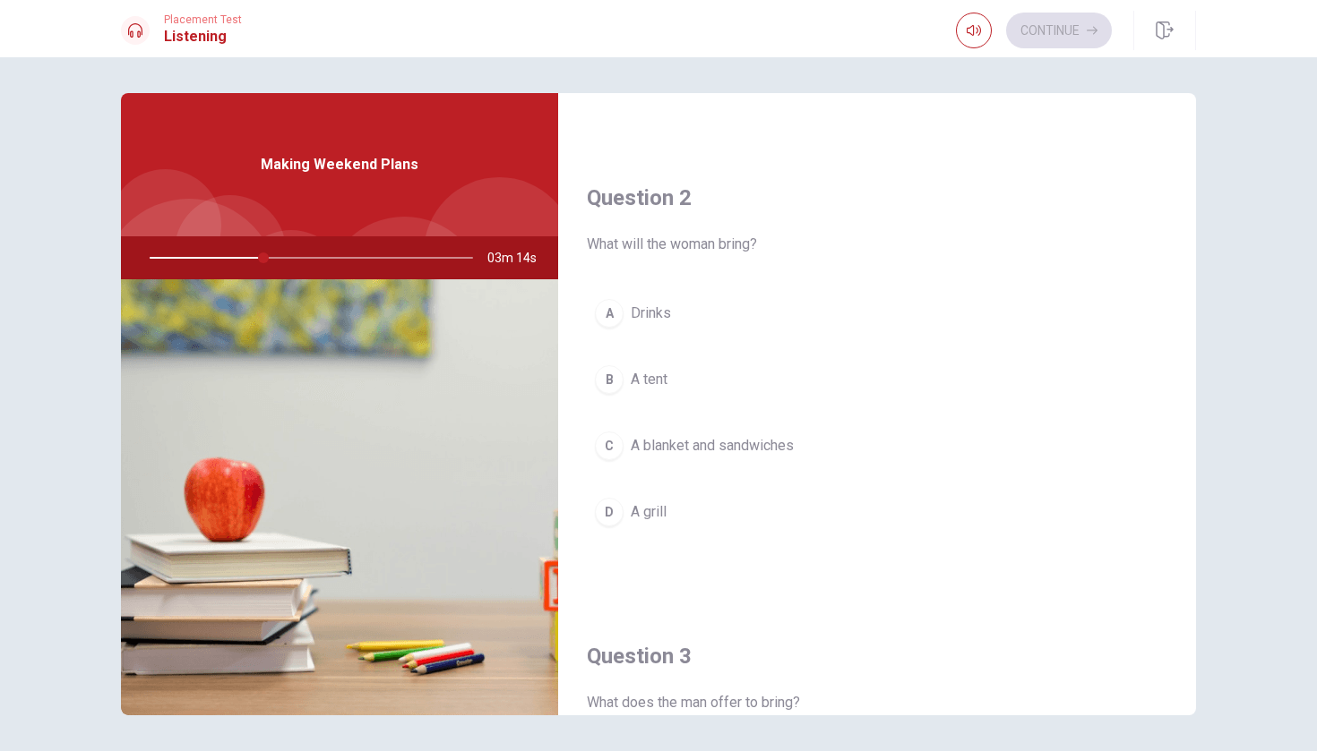
click at [804, 449] on button "C A blanket and sandwiches" at bounding box center [877, 446] width 580 height 45
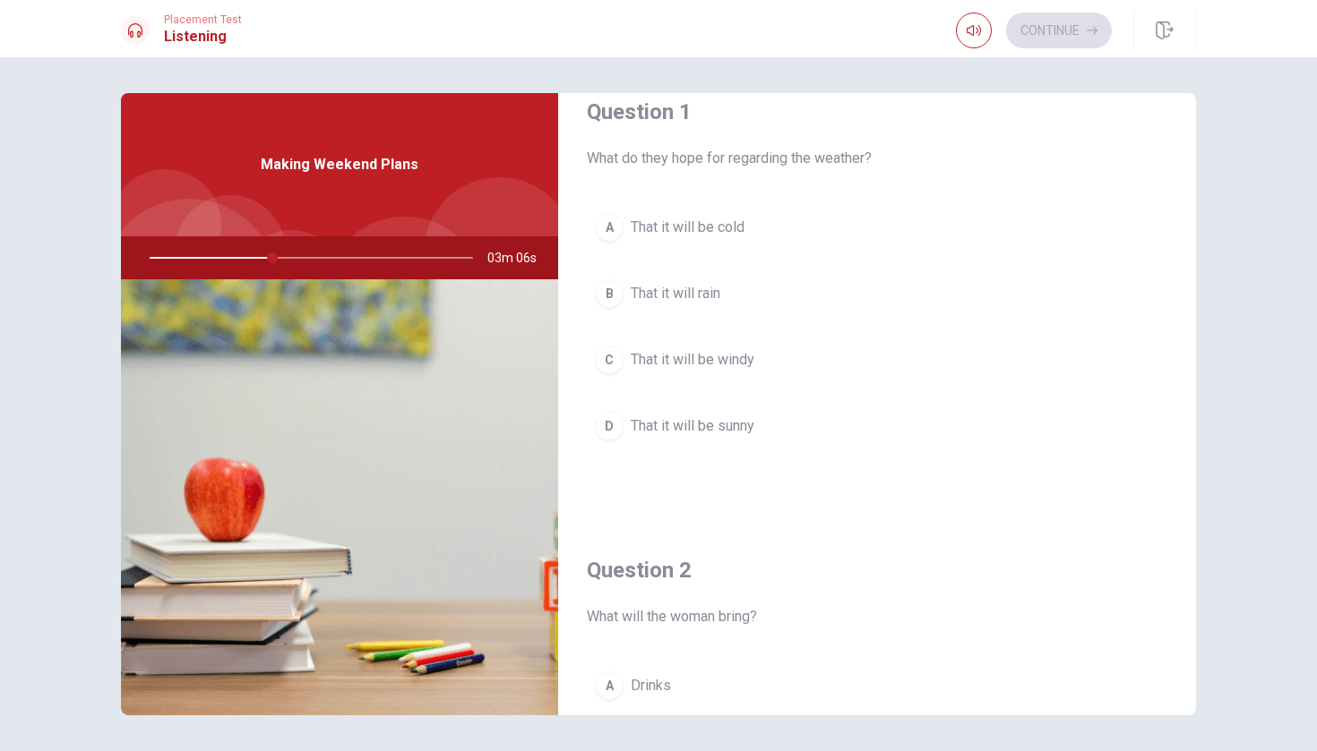
scroll to position [33, 0]
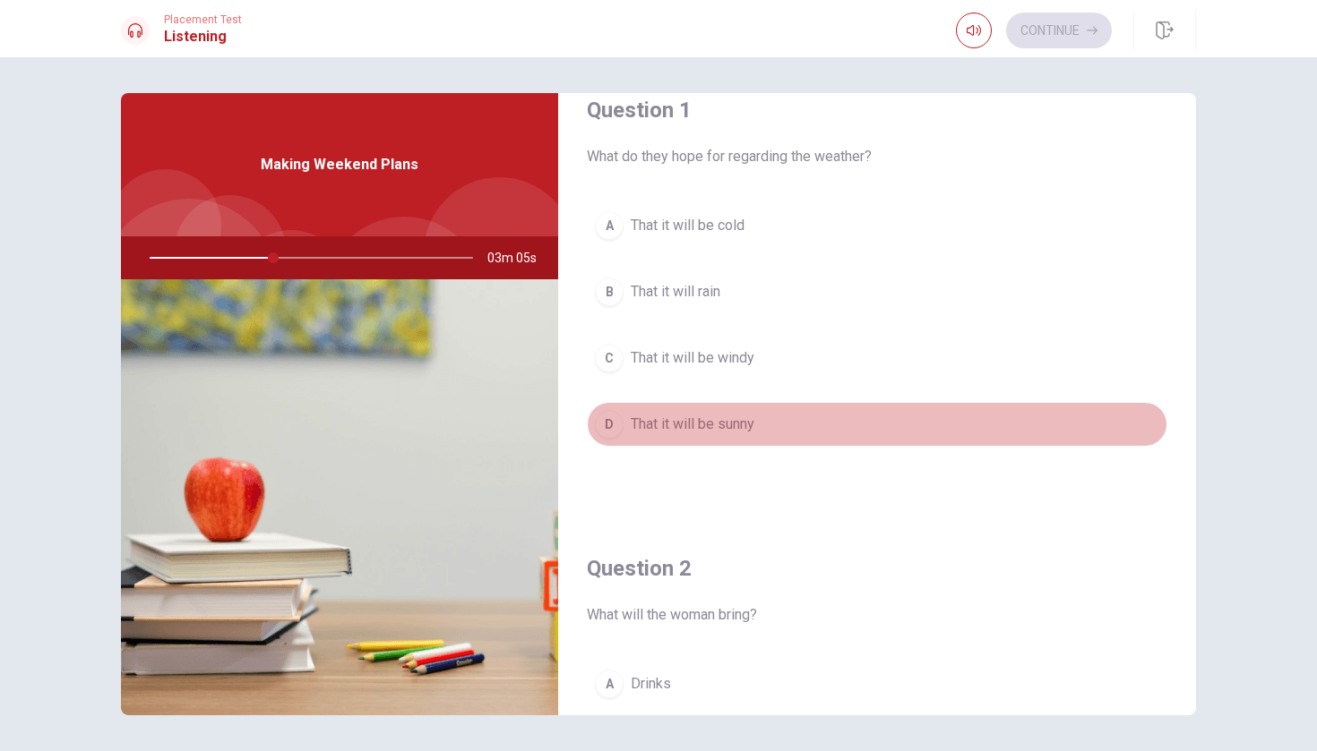
click at [793, 415] on button "D That it will be sunny" at bounding box center [877, 424] width 580 height 45
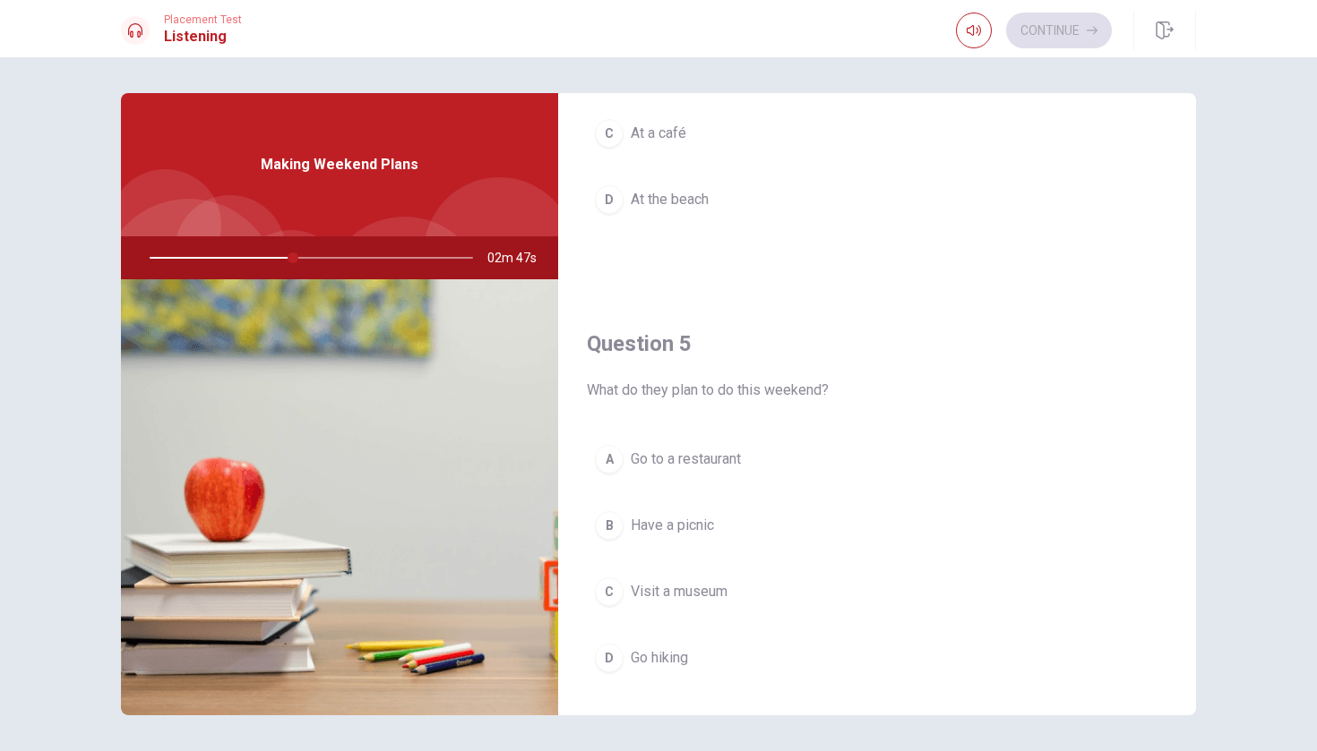
scroll to position [1638, 0]
click at [714, 514] on span "Have a picnic" at bounding box center [671, 520] width 83 height 21
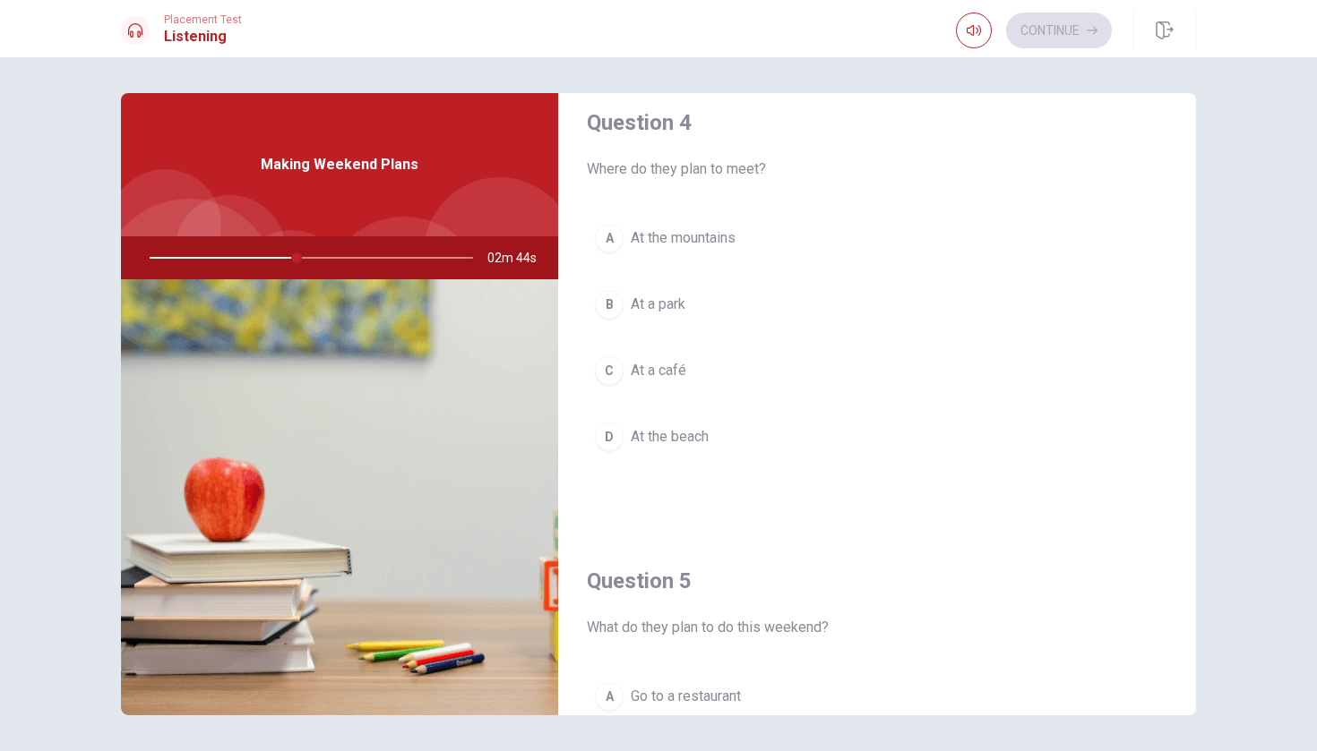
scroll to position [1388, 0]
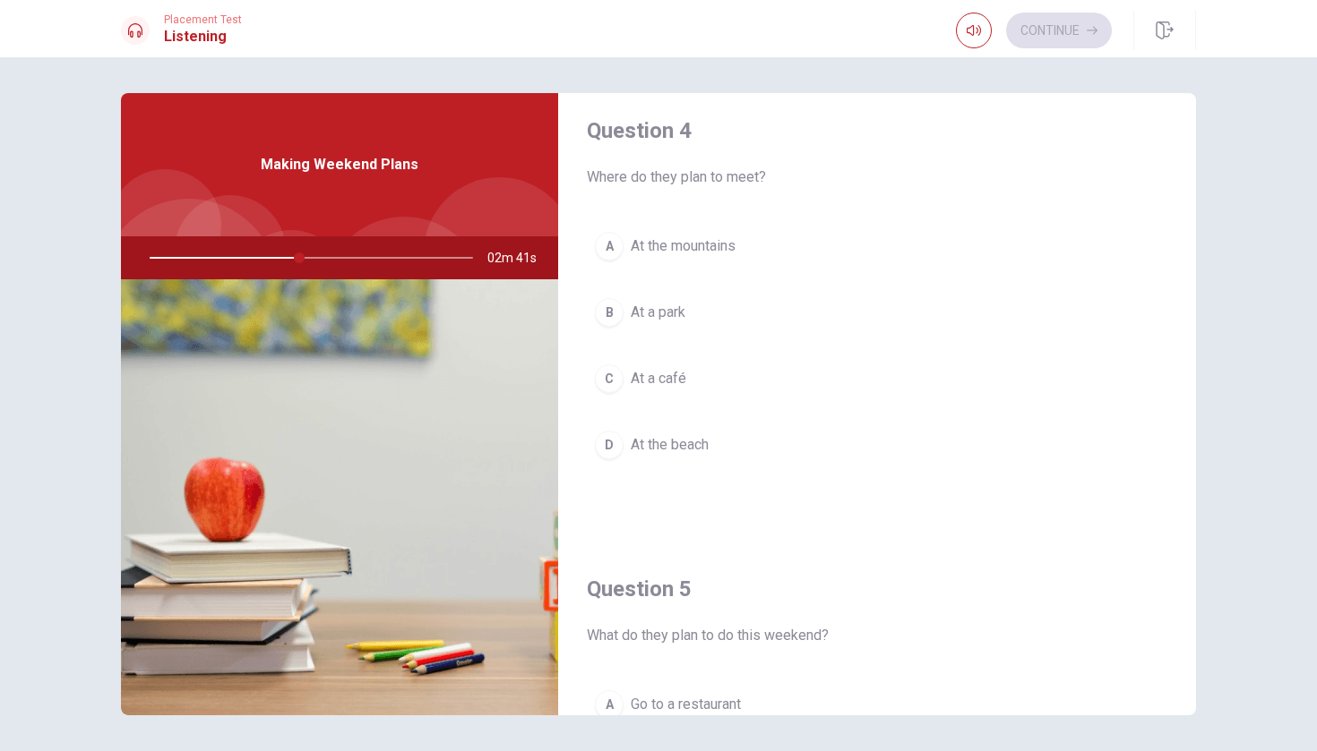
click at [671, 315] on span "At a park" at bounding box center [657, 312] width 55 height 21
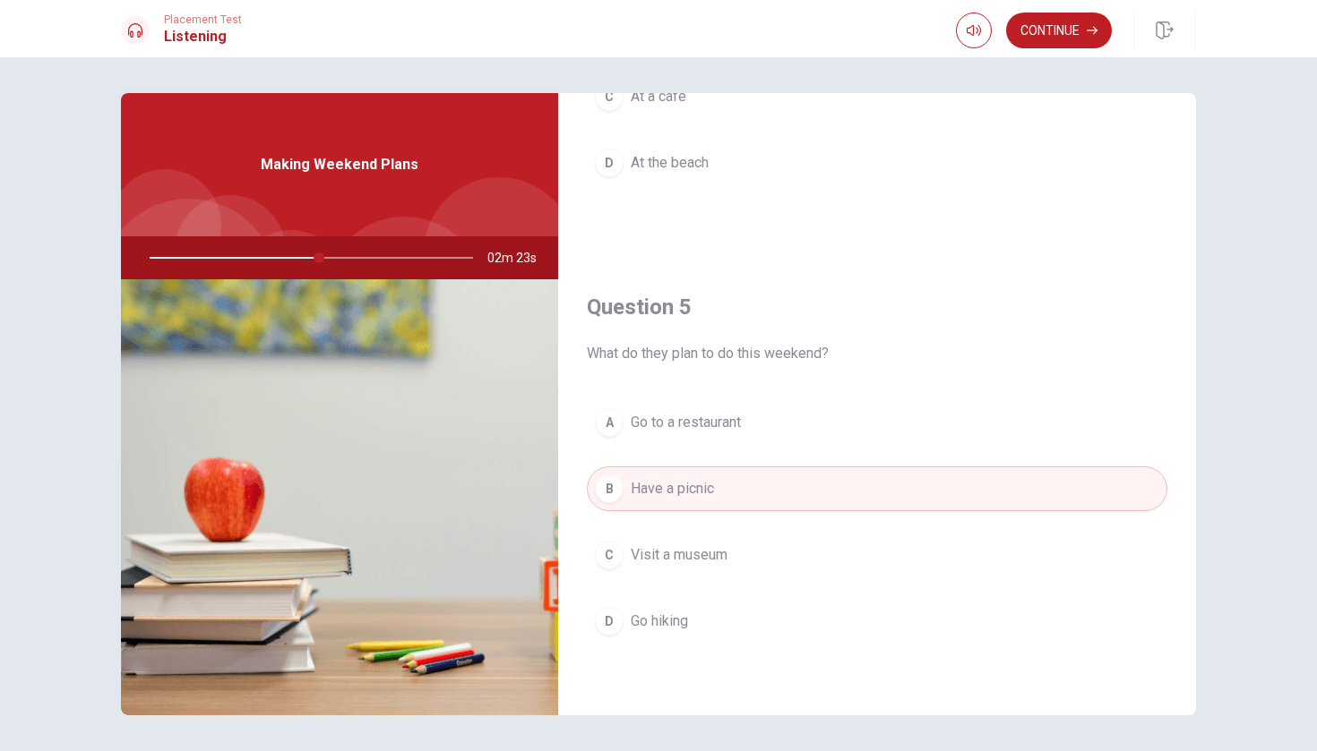
scroll to position [1670, 0]
click at [1043, 28] on button "Continue" at bounding box center [1059, 31] width 106 height 36
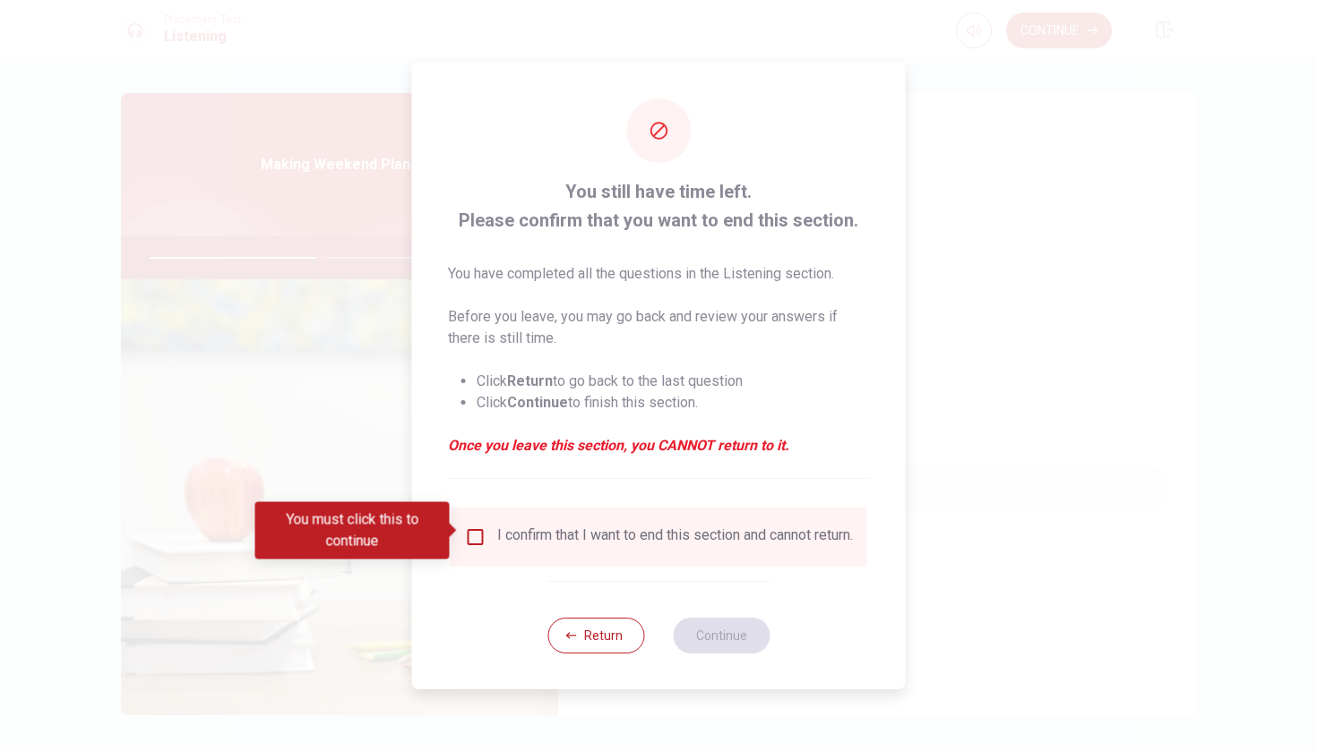
click at [597, 530] on div "I confirm that I want to end this section and cannot return." at bounding box center [675, 537] width 356 height 21
click at [471, 537] on input "You must click this to continue" at bounding box center [475, 537] width 21 height 21
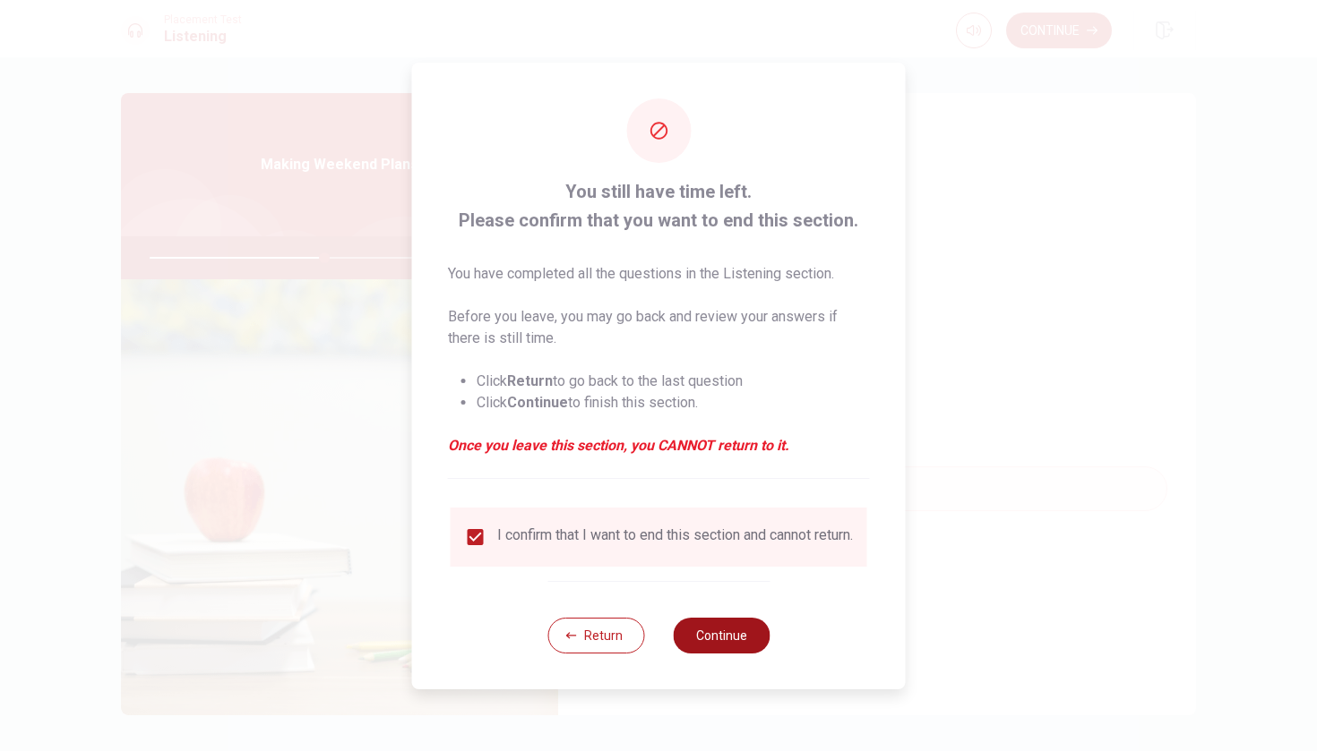
click at [714, 645] on button "Continue" at bounding box center [721, 636] width 97 height 36
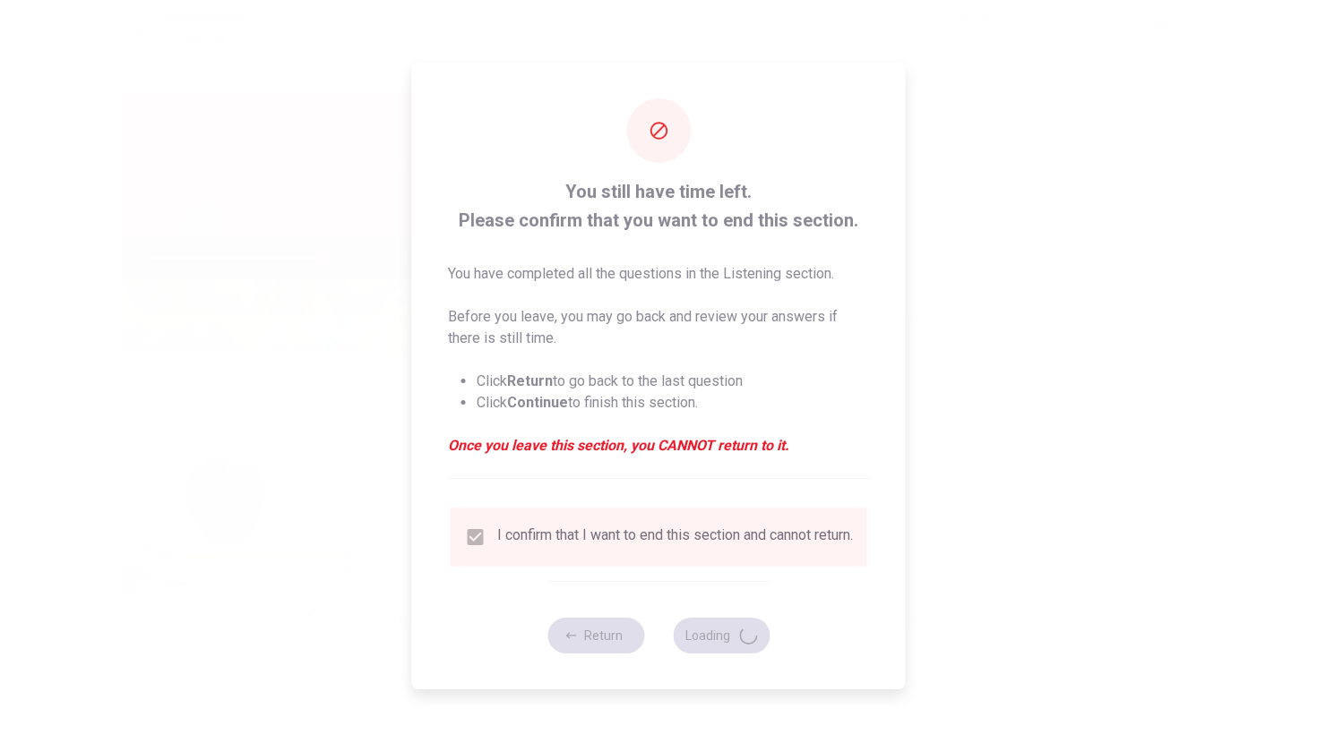
type input "55"
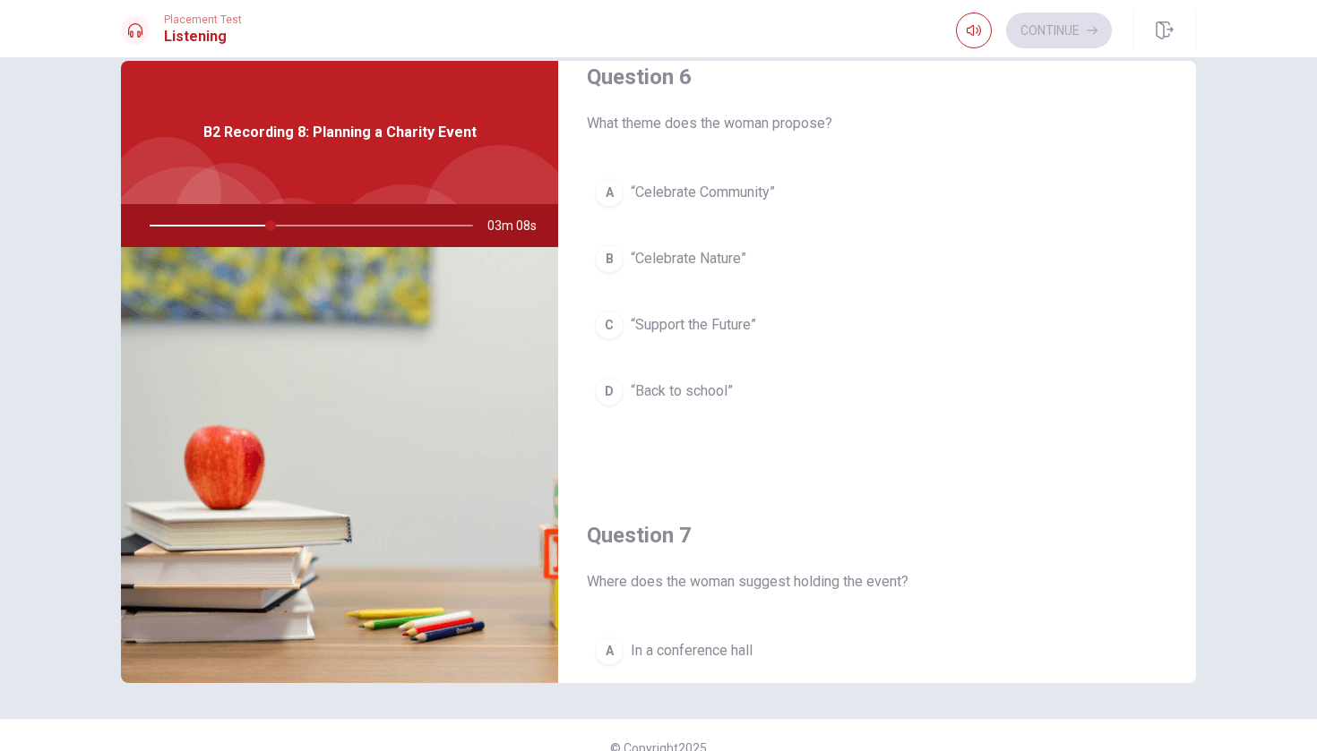
scroll to position [34, 0]
click at [752, 199] on span "“Celebrate Community”" at bounding box center [702, 192] width 144 height 21
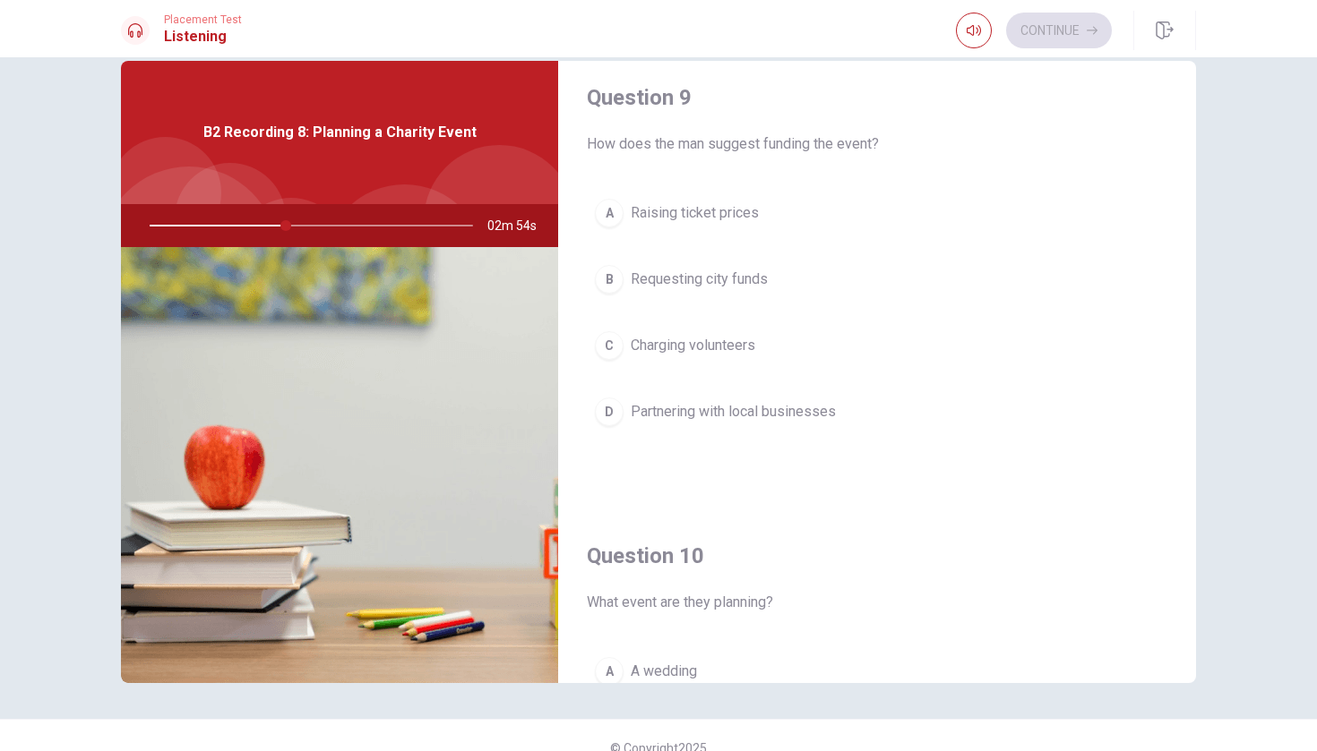
scroll to position [1390, 0]
click at [845, 418] on button "D Partnering with local businesses" at bounding box center [877, 411] width 580 height 45
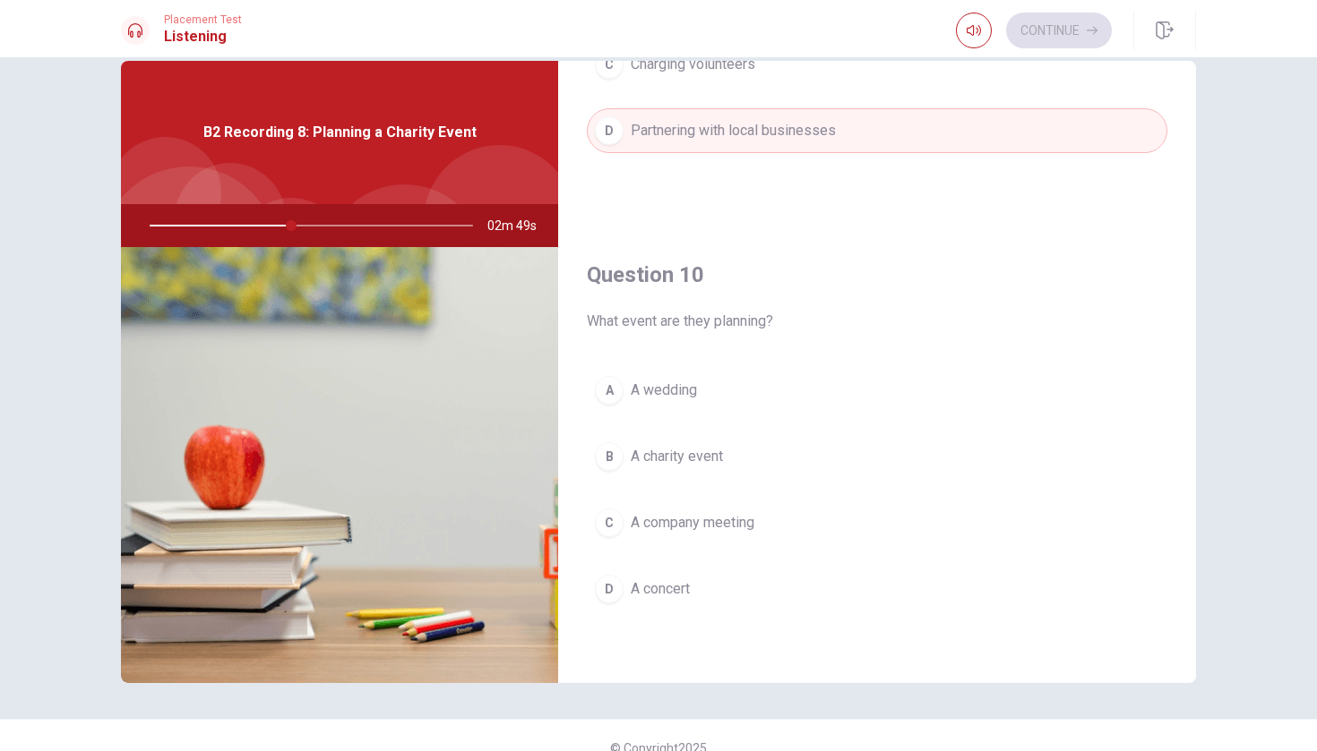
scroll to position [1670, 0]
click at [822, 470] on button "B A charity event" at bounding box center [877, 456] width 580 height 45
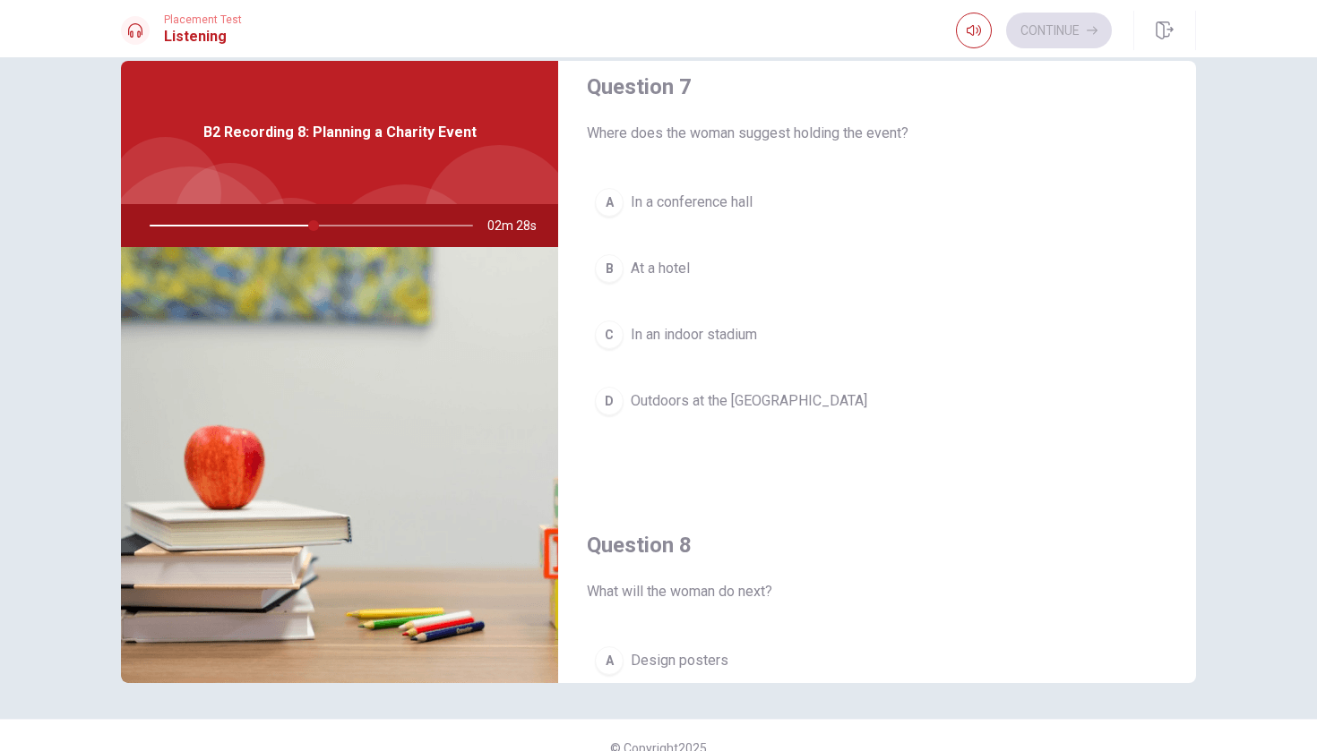
scroll to position [482, 0]
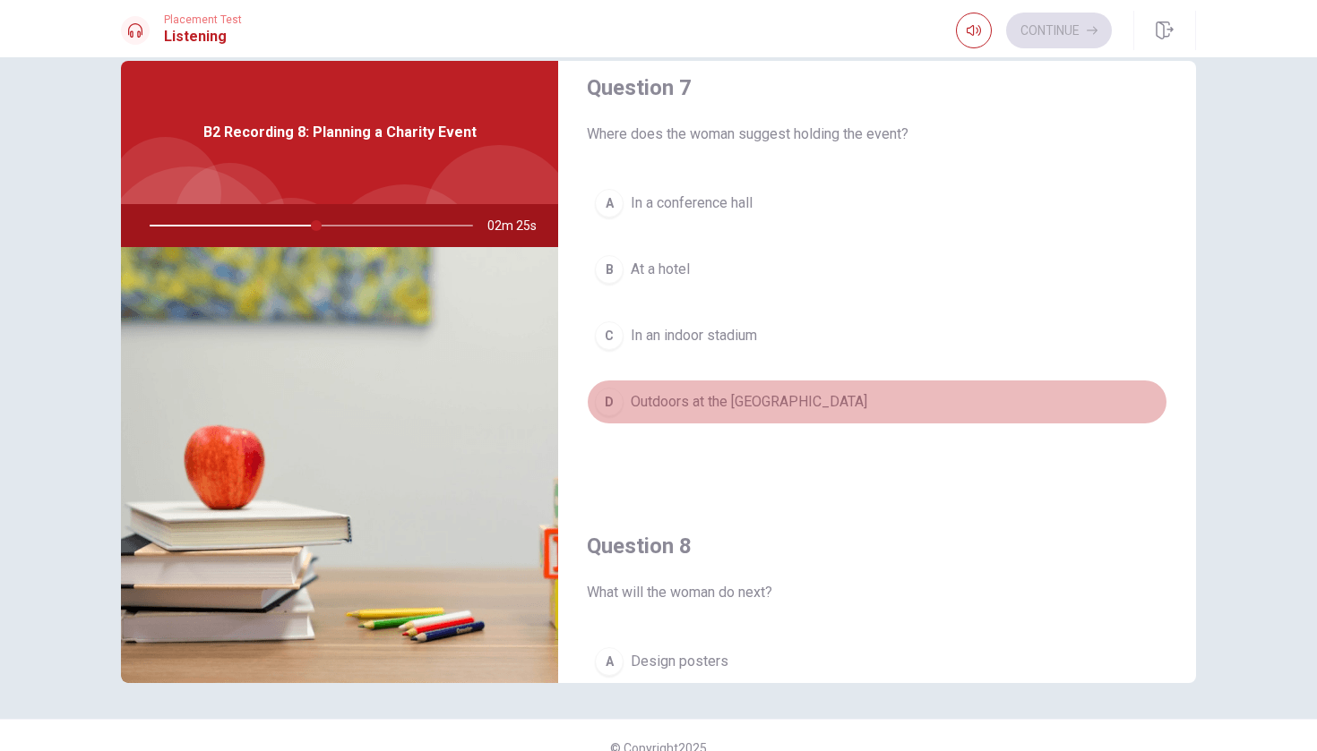
click at [864, 409] on button "D Outdoors at the [GEOGRAPHIC_DATA]" at bounding box center [877, 402] width 580 height 45
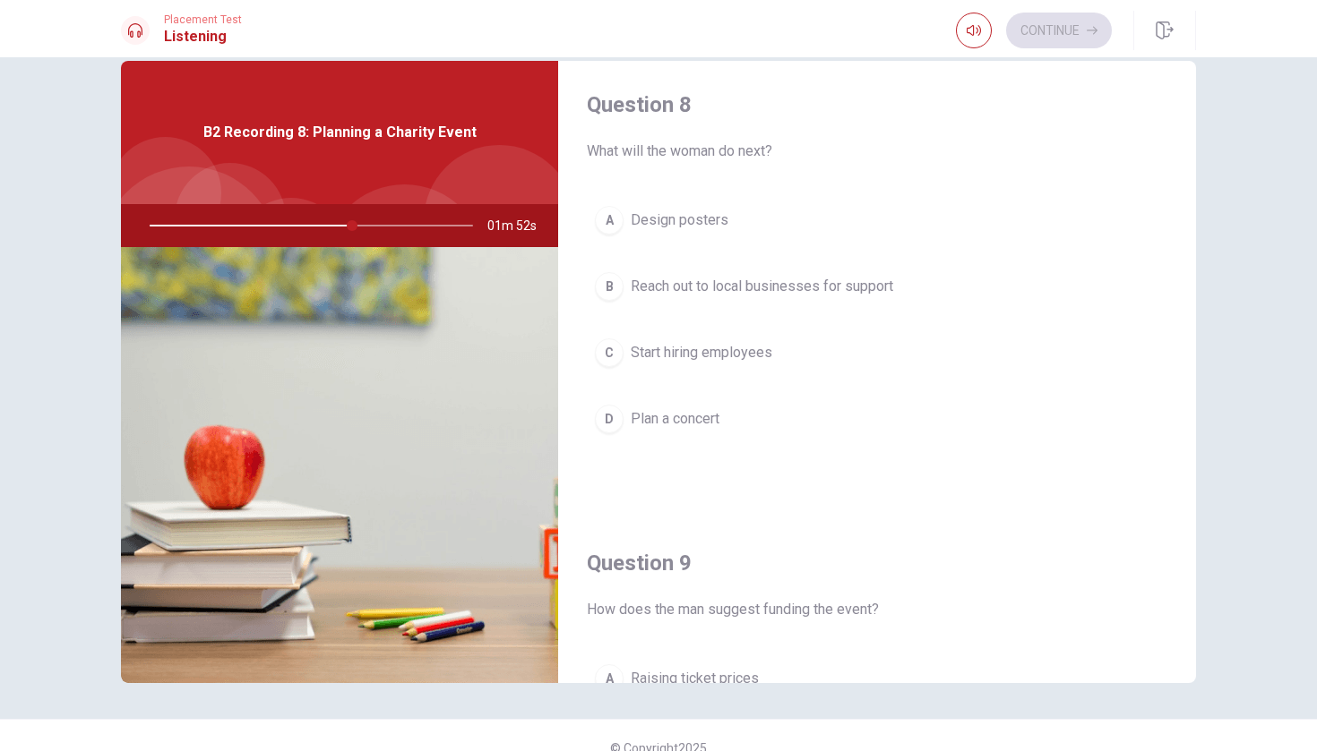
scroll to position [943, 0]
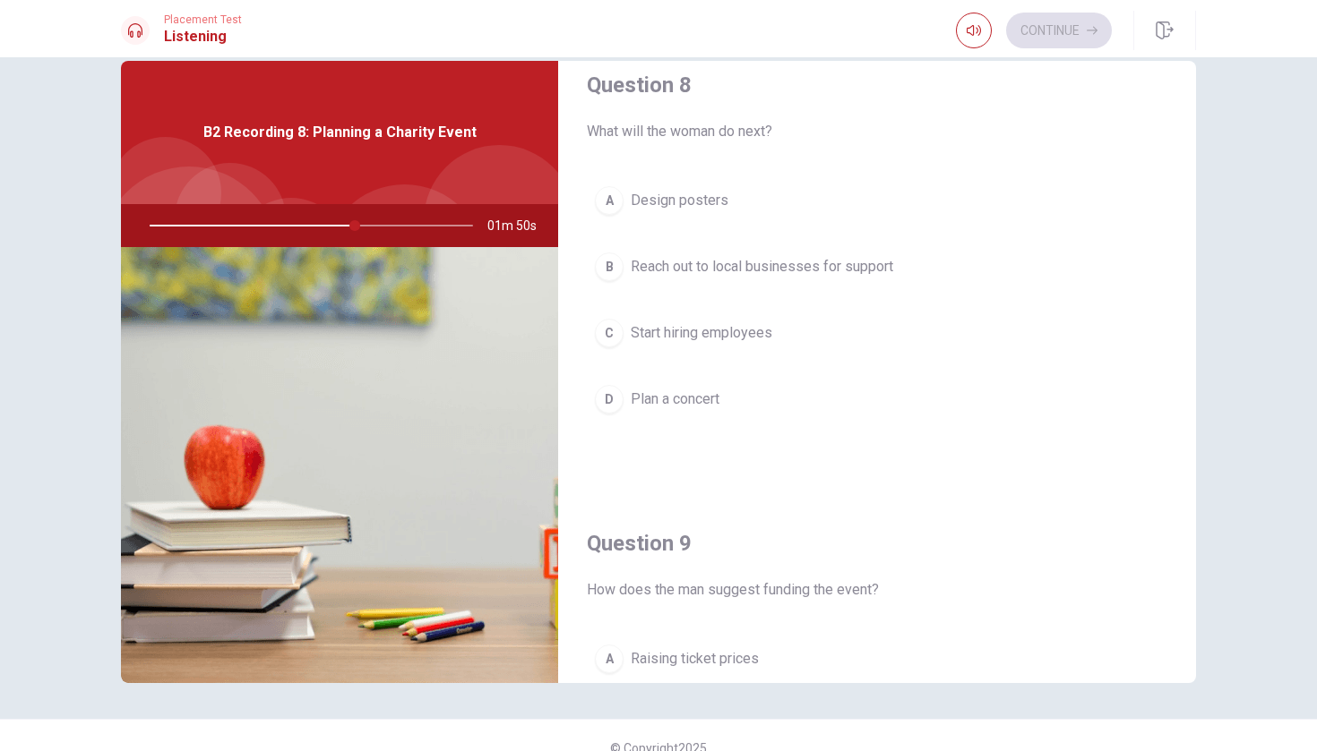
click at [871, 286] on button "B Reach out to local businesses for support" at bounding box center [877, 266] width 580 height 45
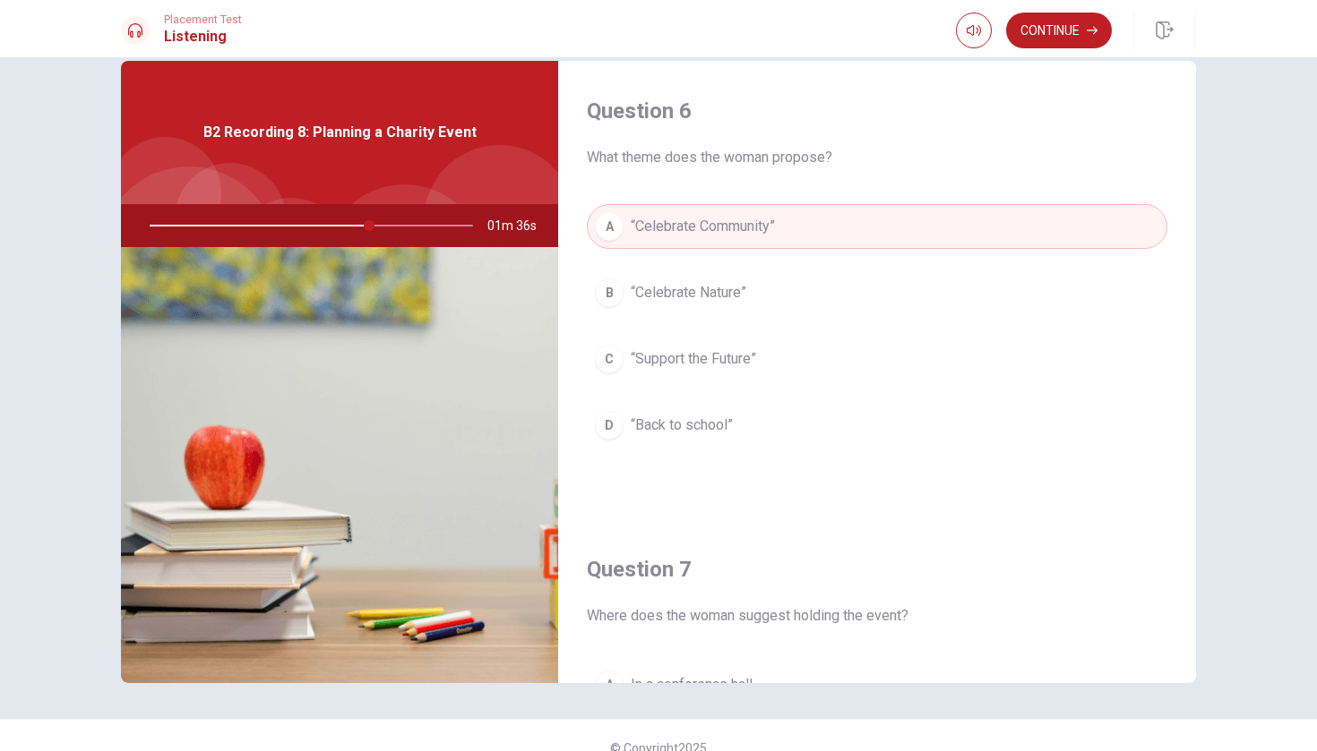
scroll to position [0, 0]
click at [1073, 35] on button "Continue" at bounding box center [1059, 31] width 106 height 36
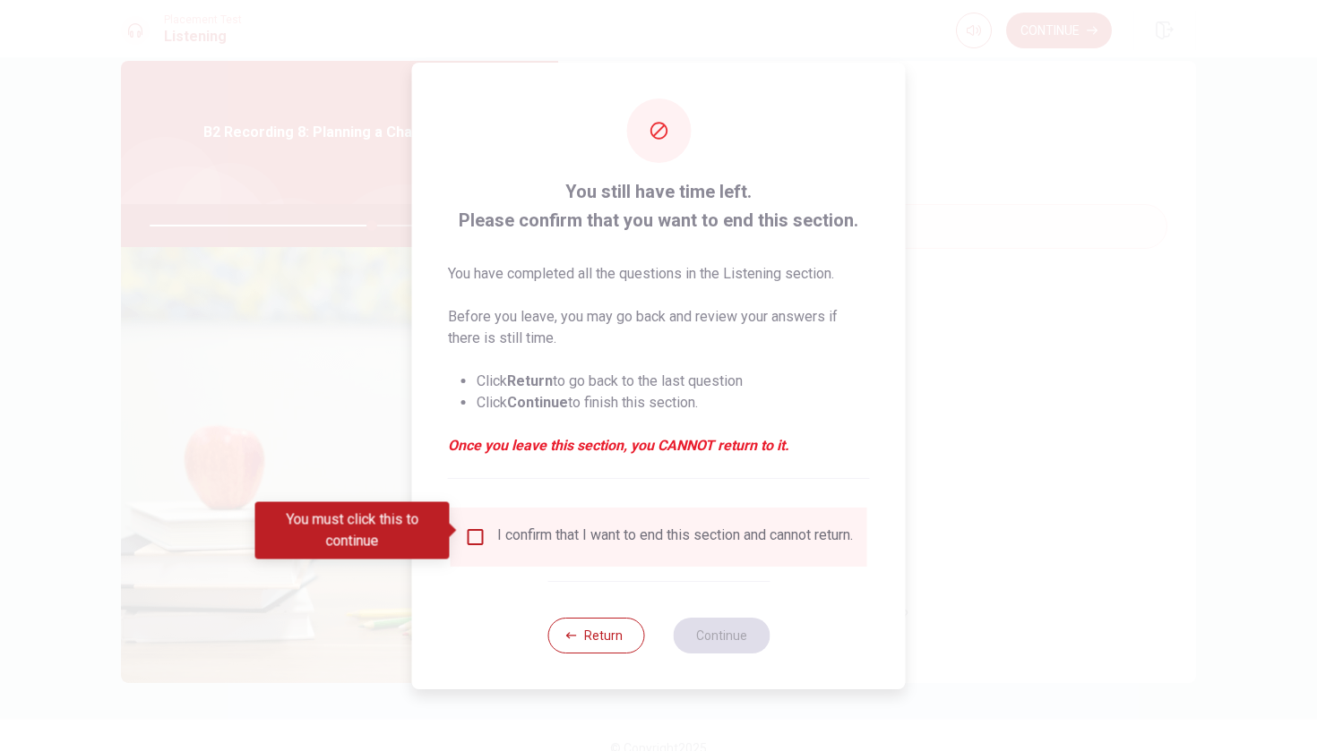
click at [521, 527] on div "I confirm that I want to end this section and cannot return." at bounding box center [675, 537] width 356 height 21
click at [469, 527] on input "You must click this to continue" at bounding box center [475, 537] width 21 height 21
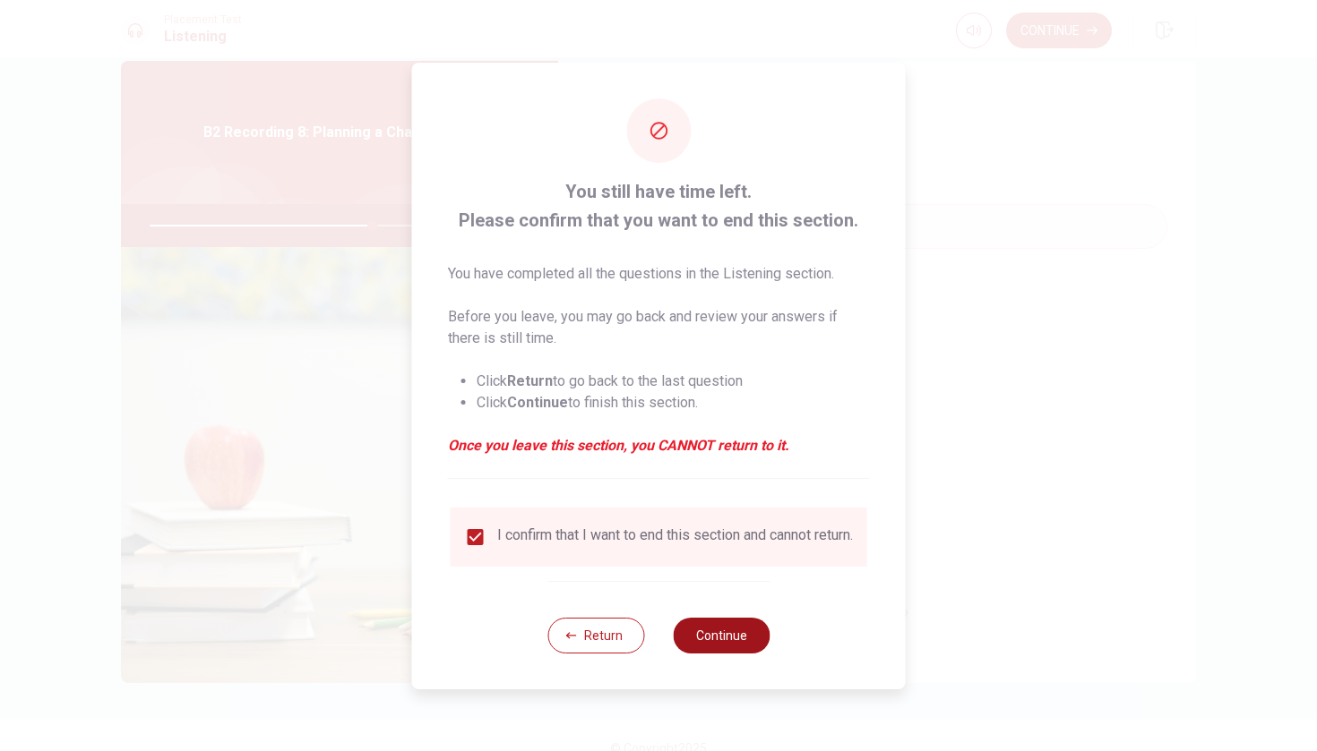
click at [729, 642] on button "Continue" at bounding box center [721, 636] width 97 height 36
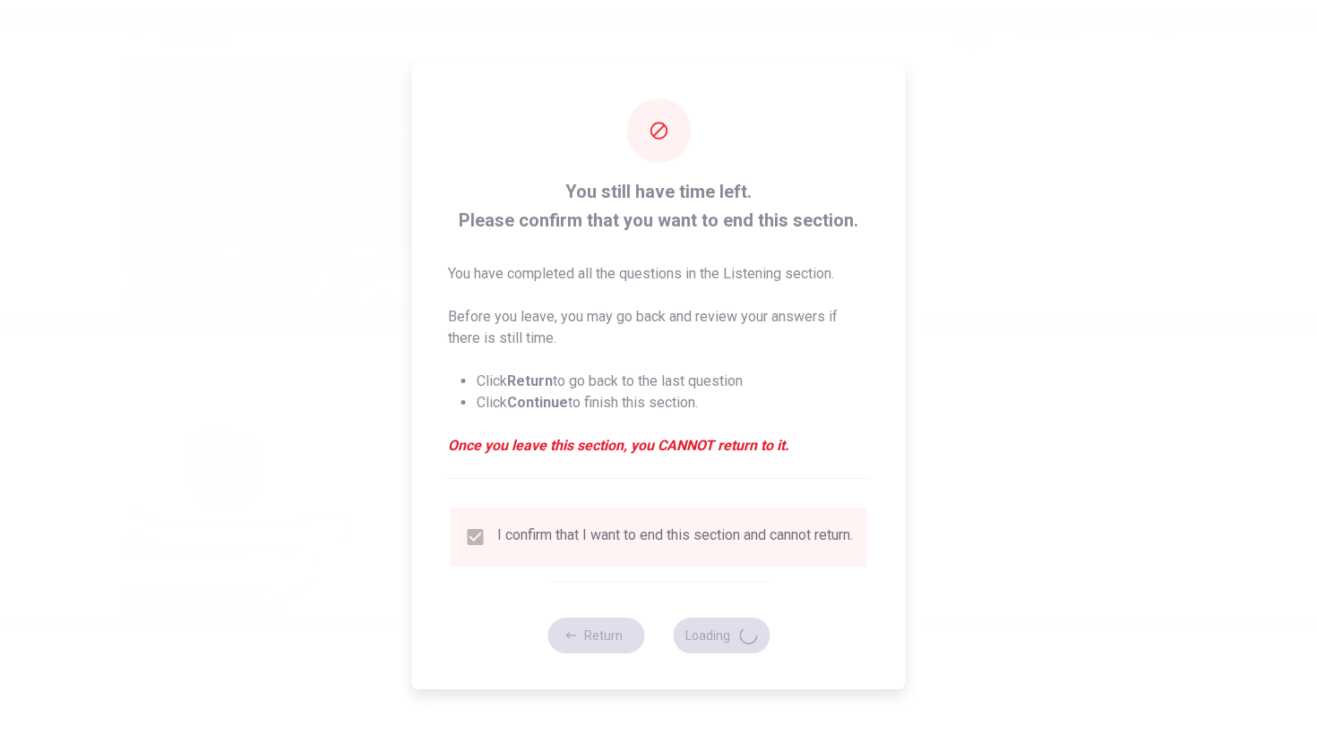
type input "70"
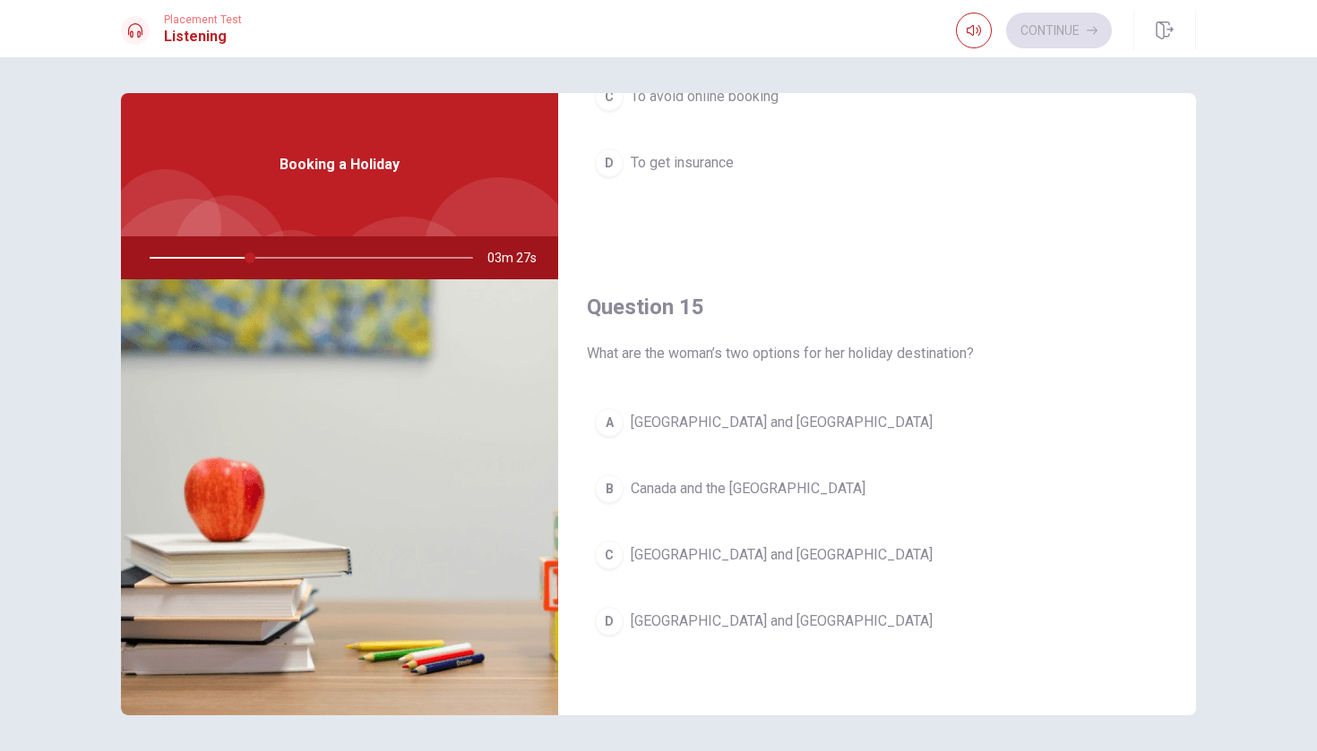
scroll to position [1670, 0]
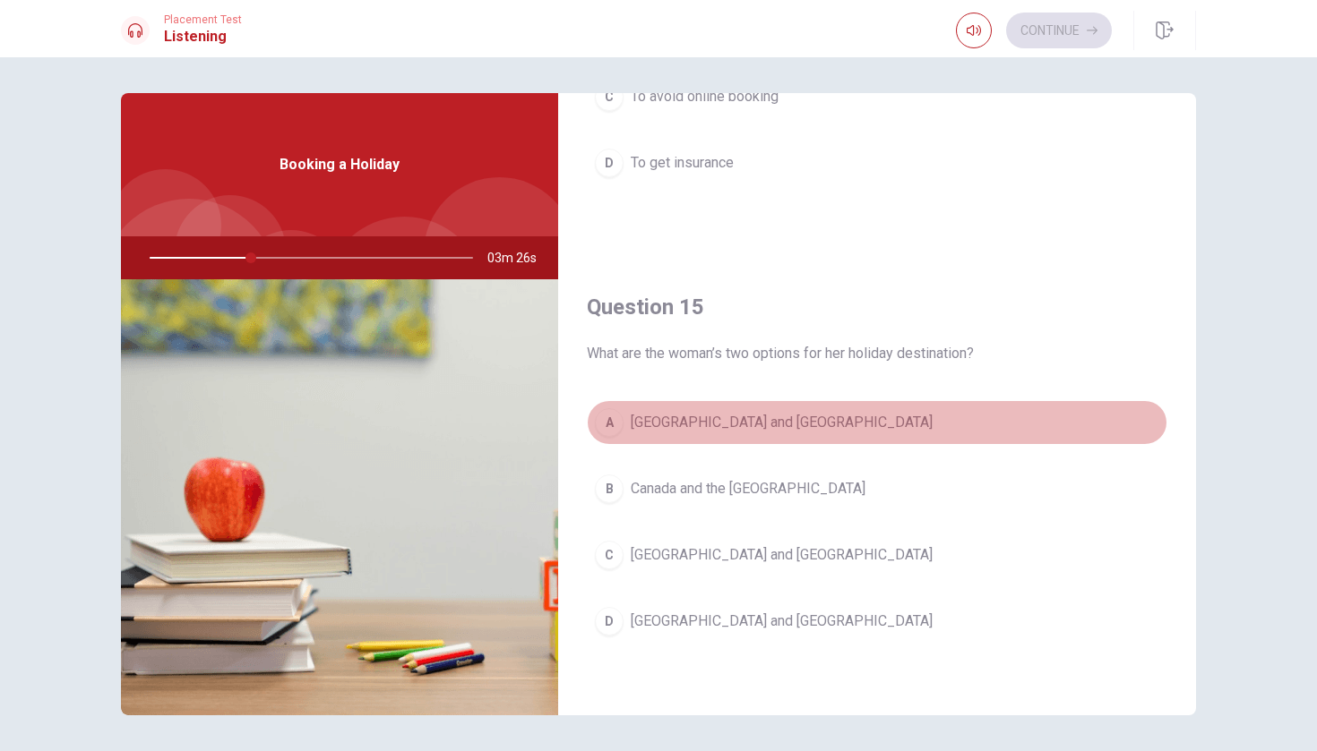
click at [706, 408] on button "A [GEOGRAPHIC_DATA] and [GEOGRAPHIC_DATA]" at bounding box center [877, 422] width 580 height 45
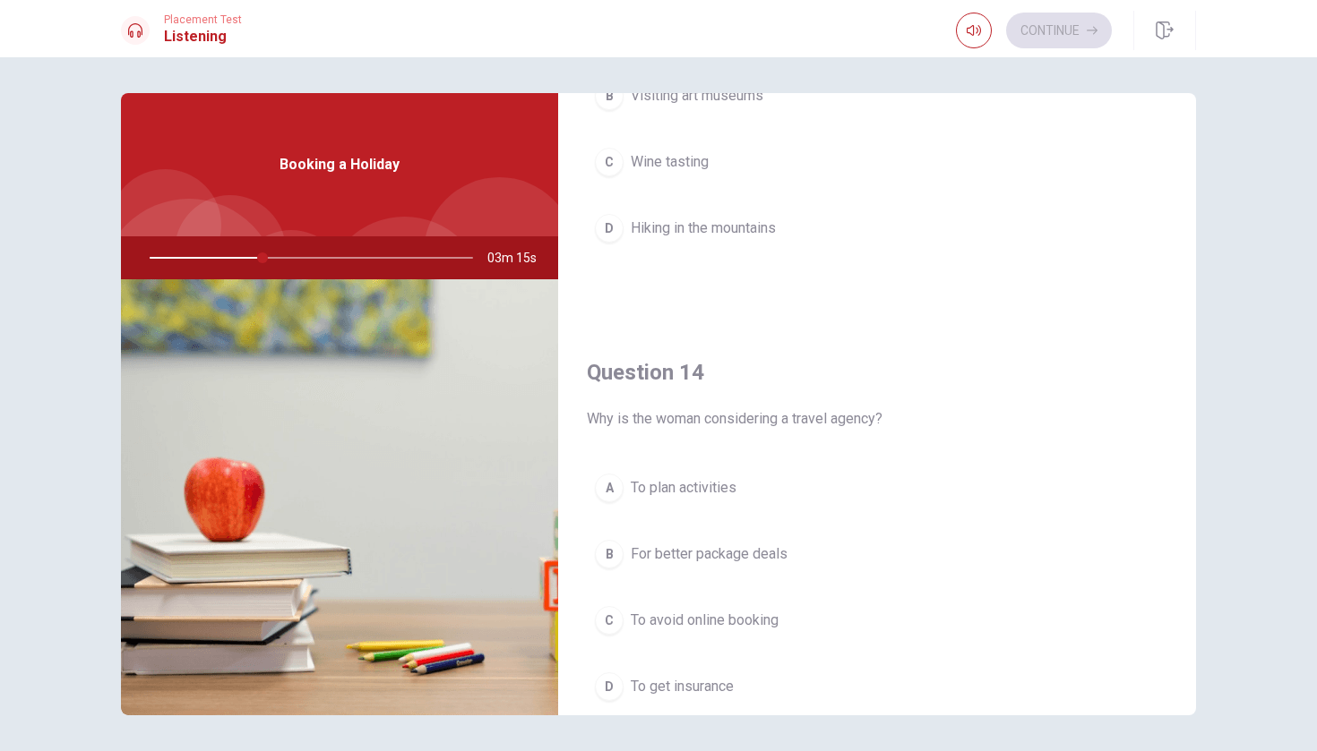
scroll to position [1301, 0]
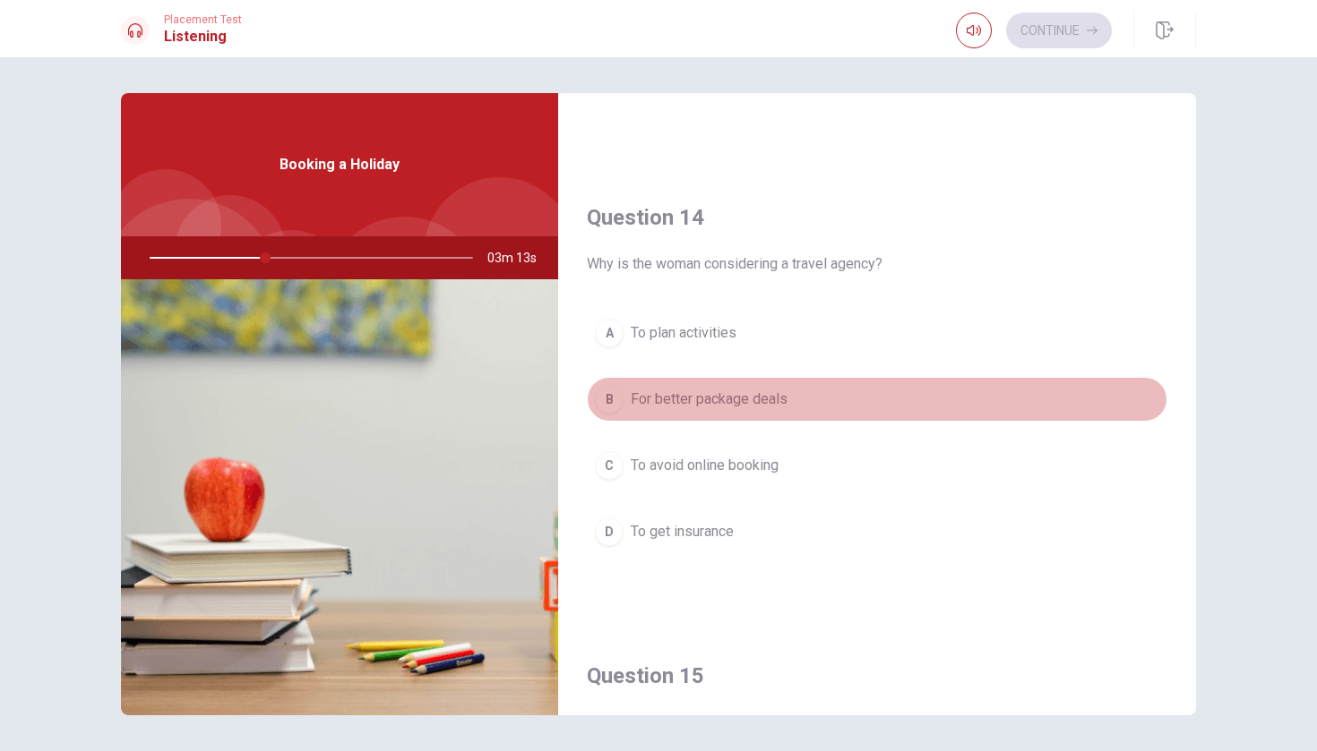
click at [781, 395] on span "For better package deals" at bounding box center [708, 399] width 157 height 21
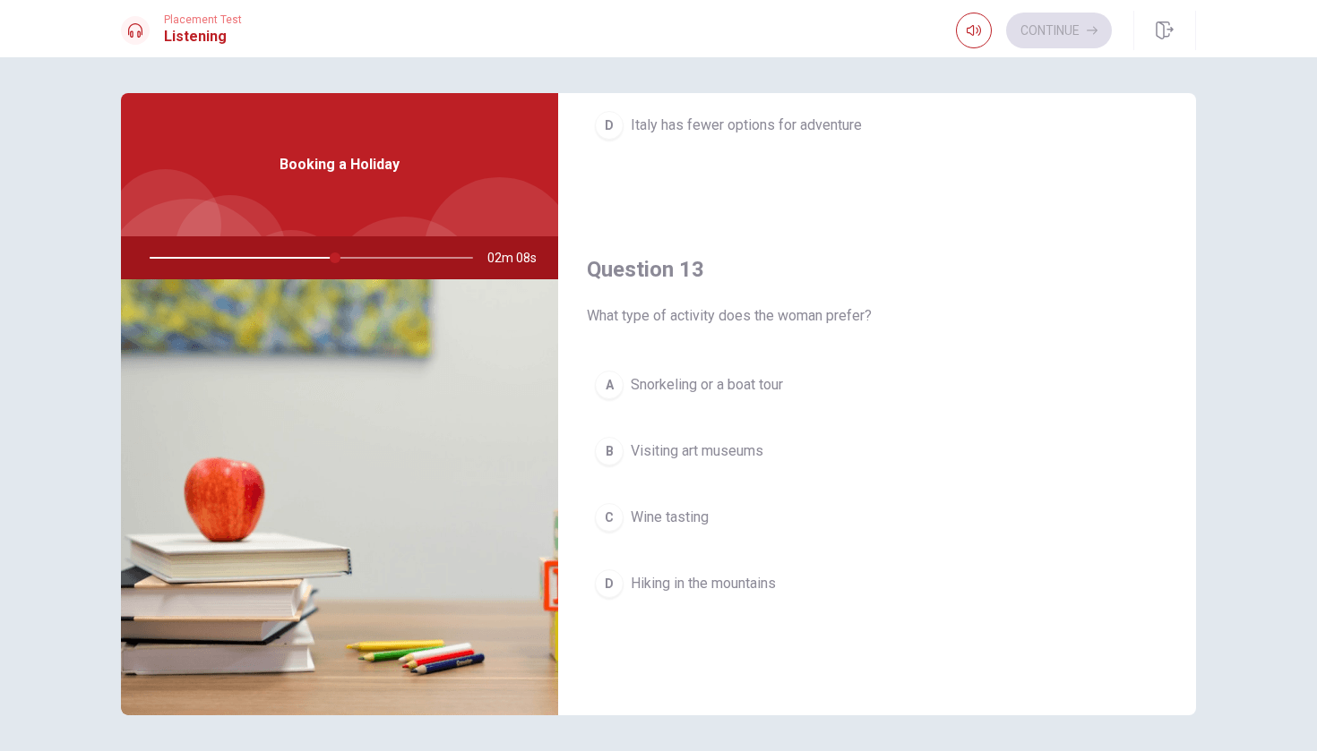
scroll to position [791, 0]
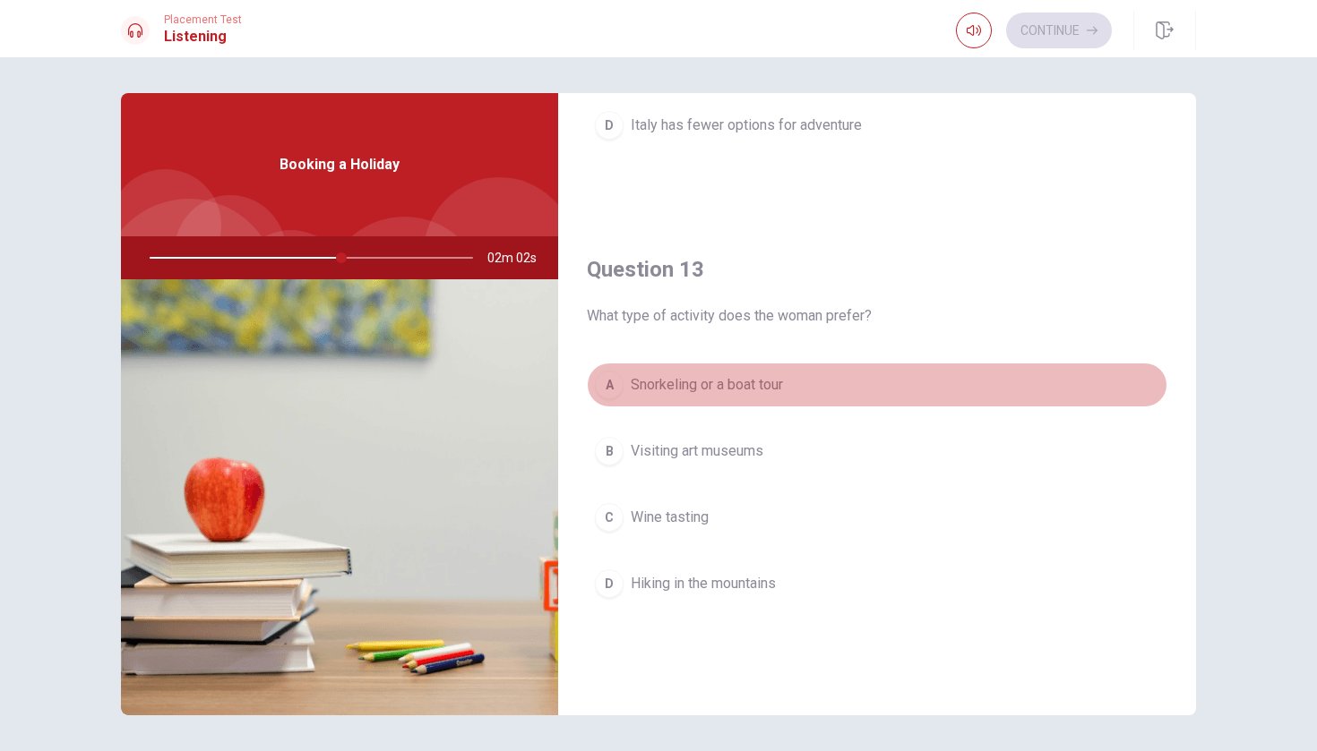
click at [807, 397] on button "A Snorkeling or a boat tour" at bounding box center [877, 385] width 580 height 45
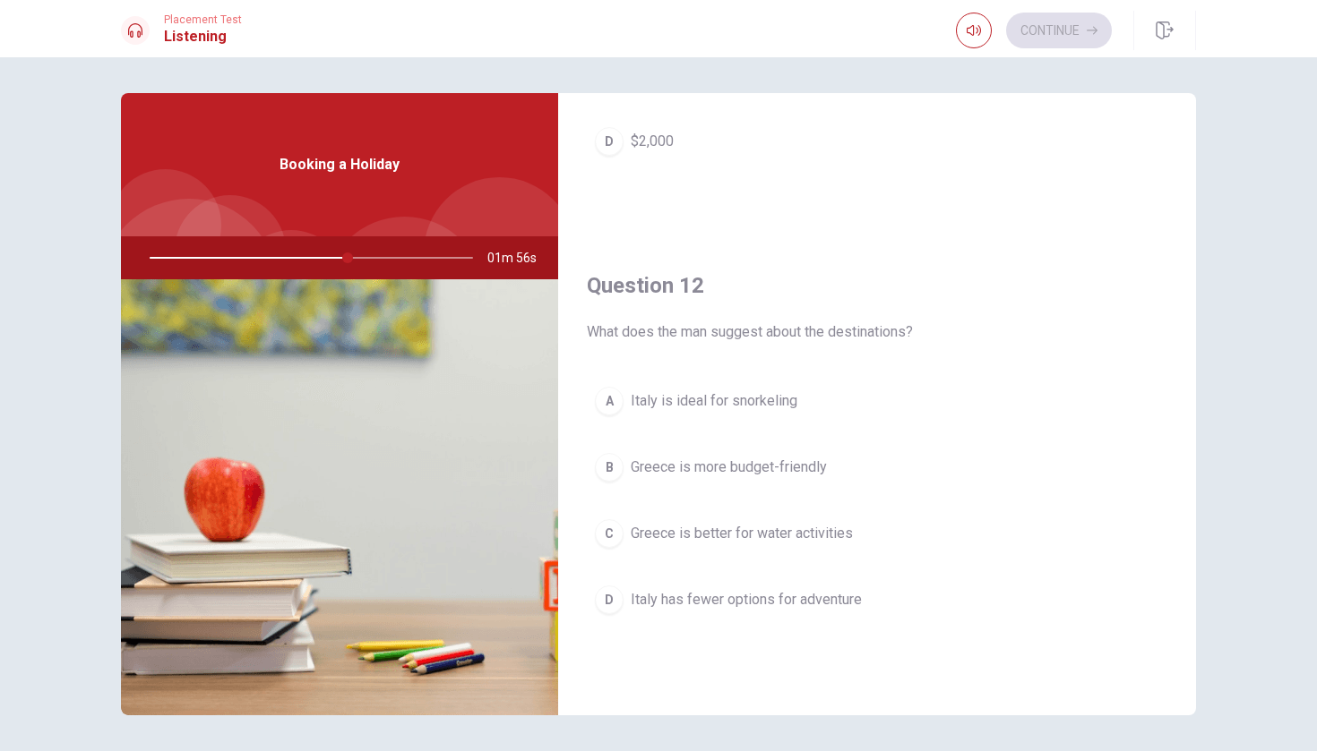
scroll to position [318, 0]
click at [838, 532] on span "Greece is better for water activities" at bounding box center [741, 531] width 222 height 21
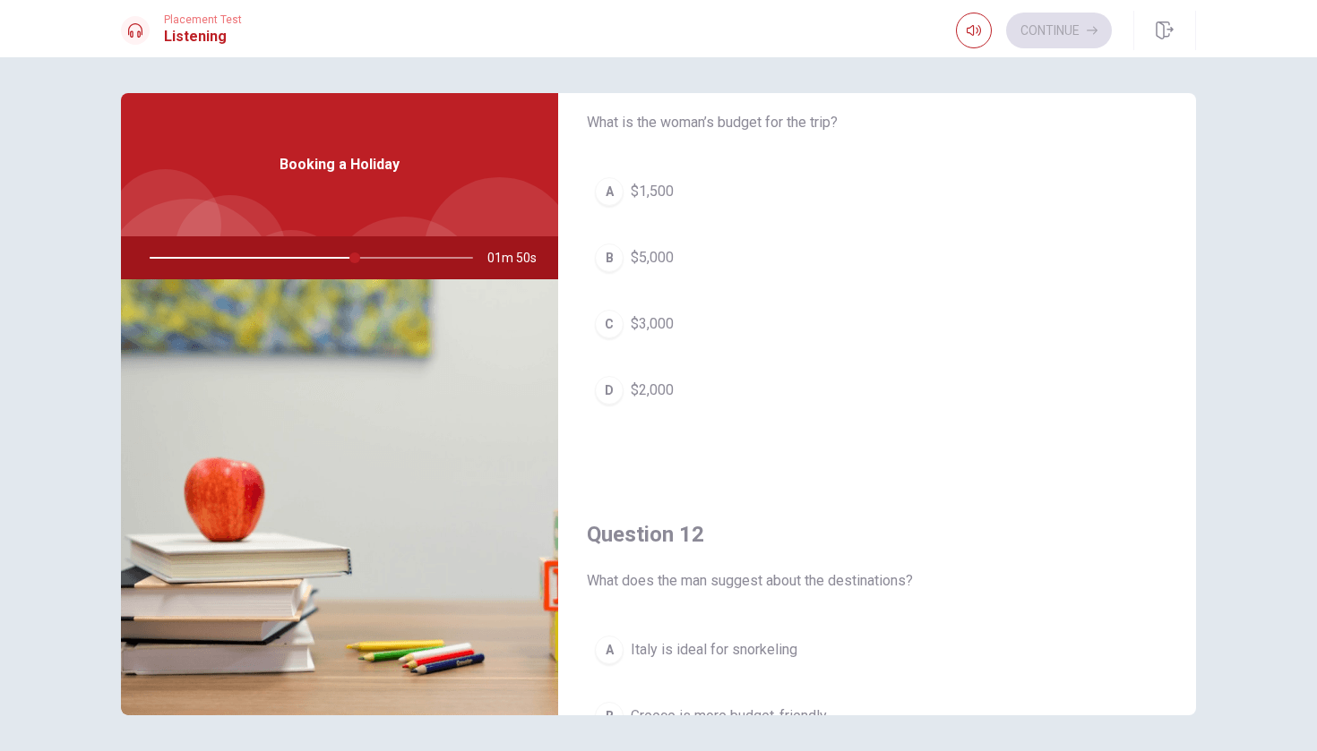
scroll to position [64, 0]
click at [812, 390] on button "D $2,000" at bounding box center [877, 393] width 580 height 45
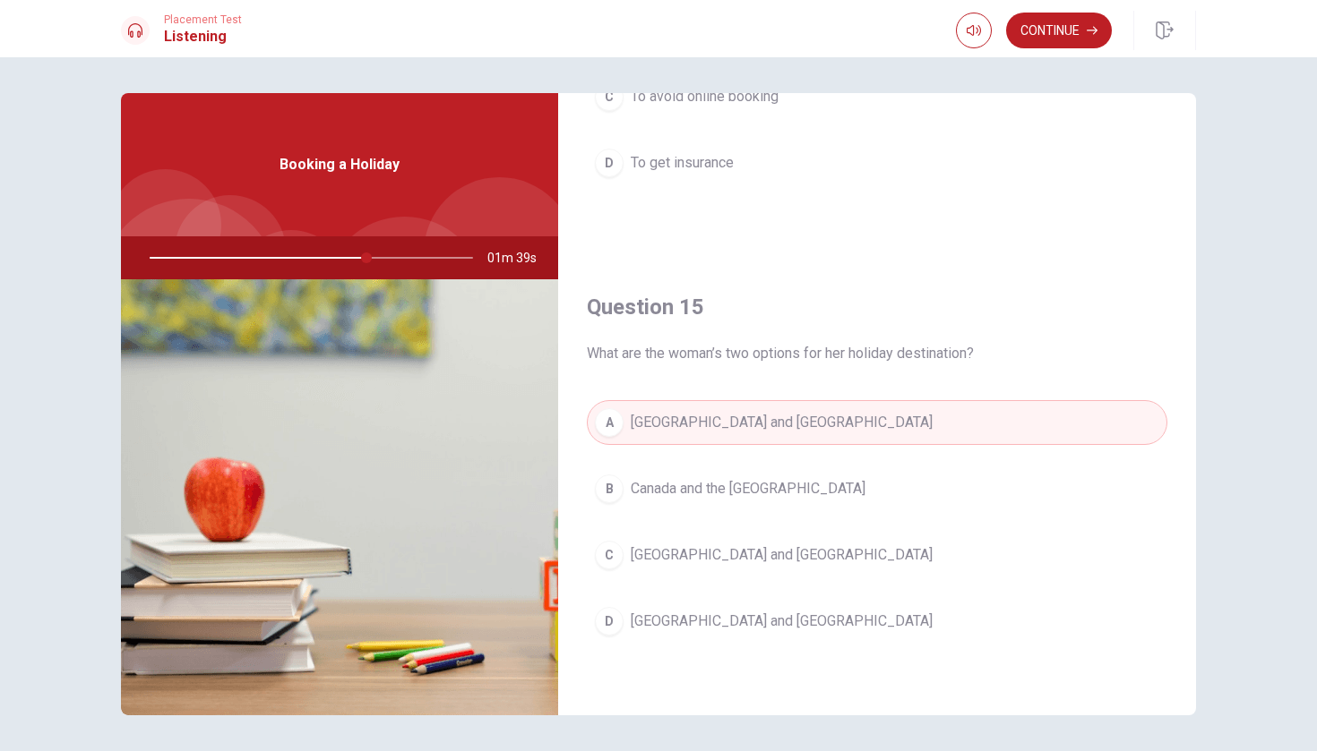
scroll to position [1670, 0]
click at [1056, 36] on button "Continue" at bounding box center [1059, 31] width 106 height 36
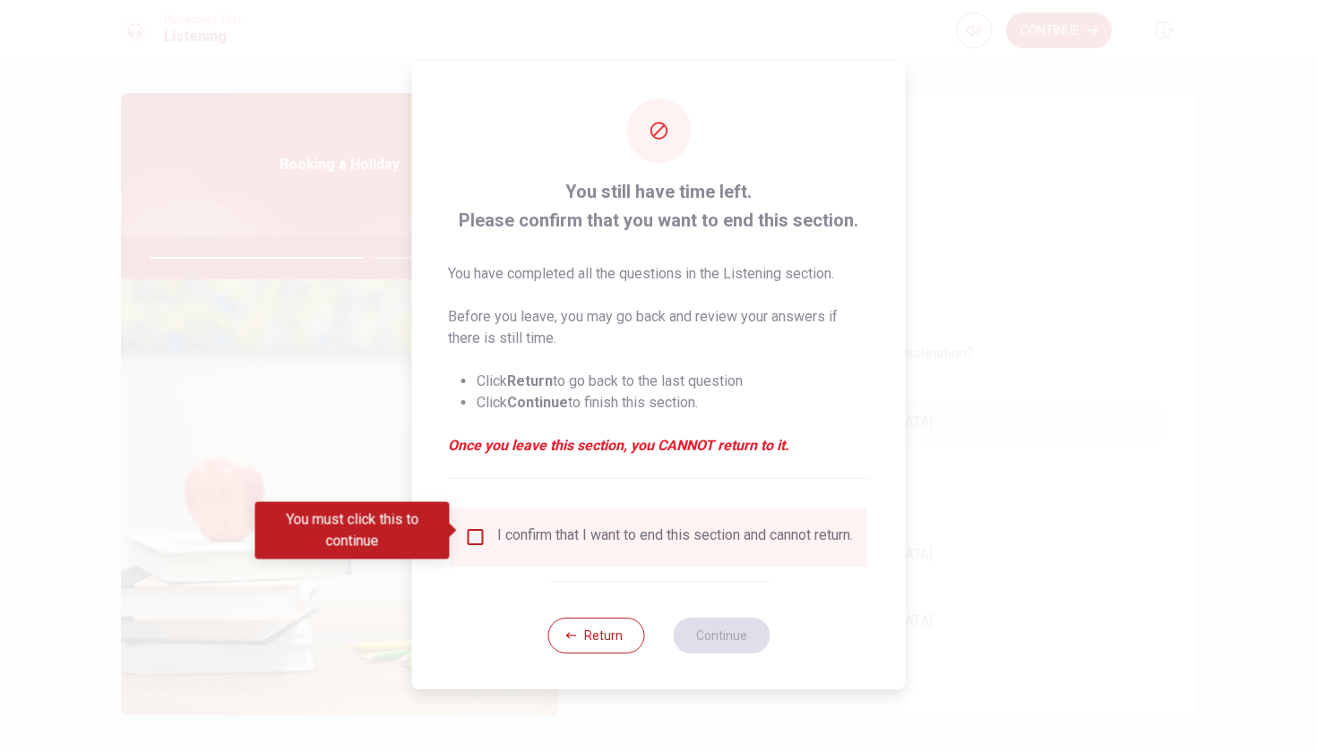
click at [482, 534] on input "You must click this to continue" at bounding box center [475, 537] width 21 height 21
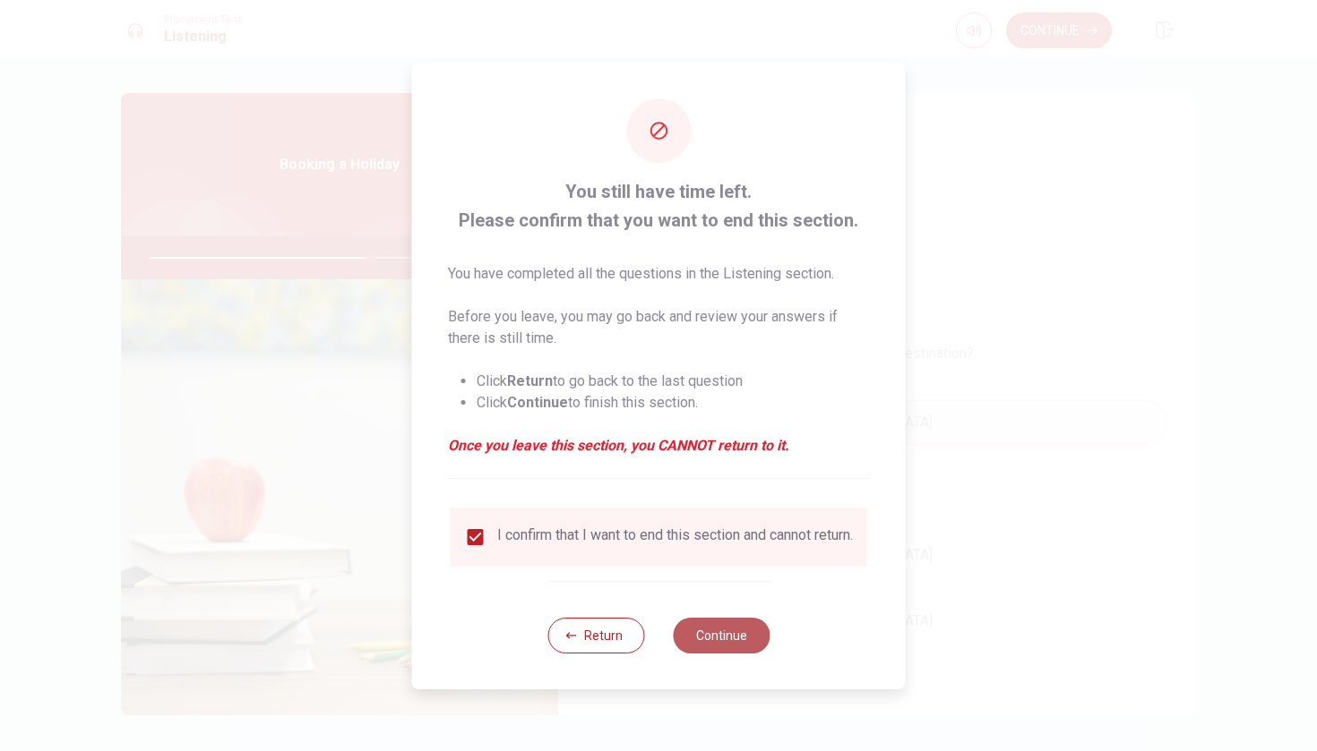
click at [691, 634] on button "Continue" at bounding box center [721, 636] width 97 height 36
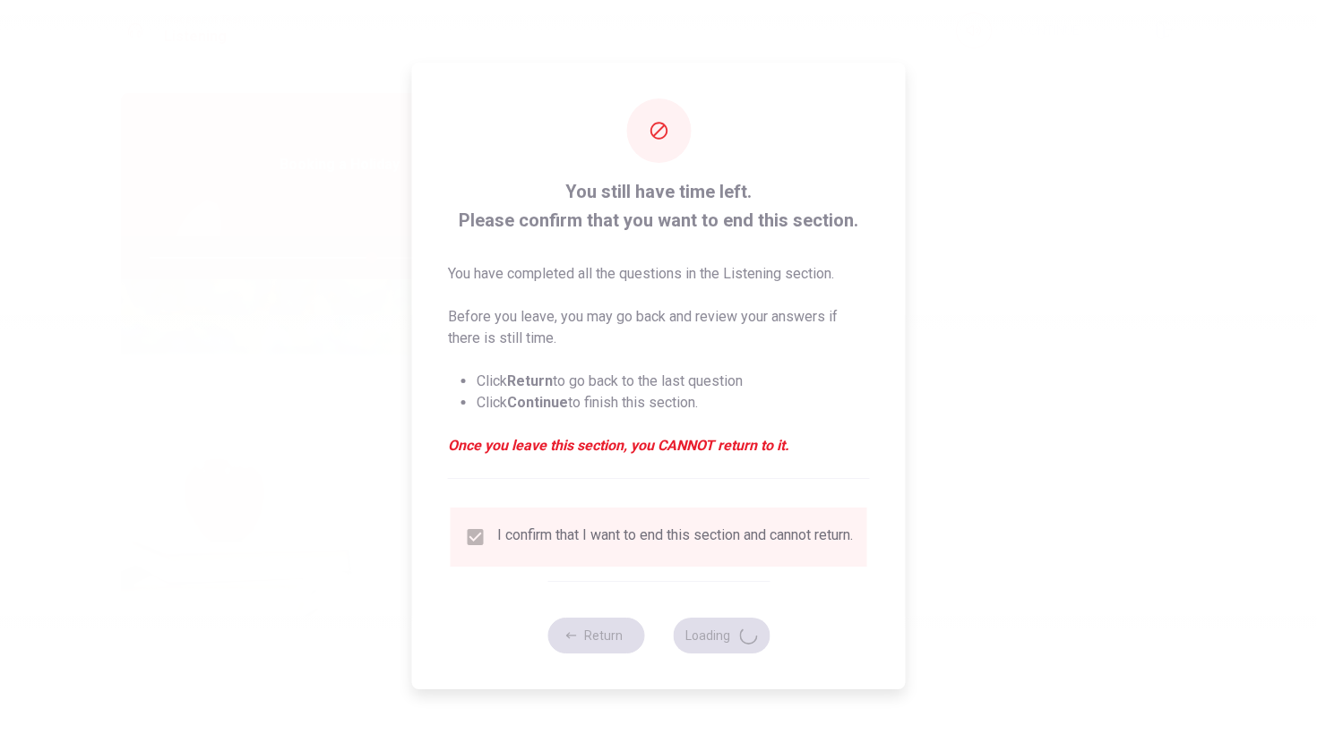
type input "69"
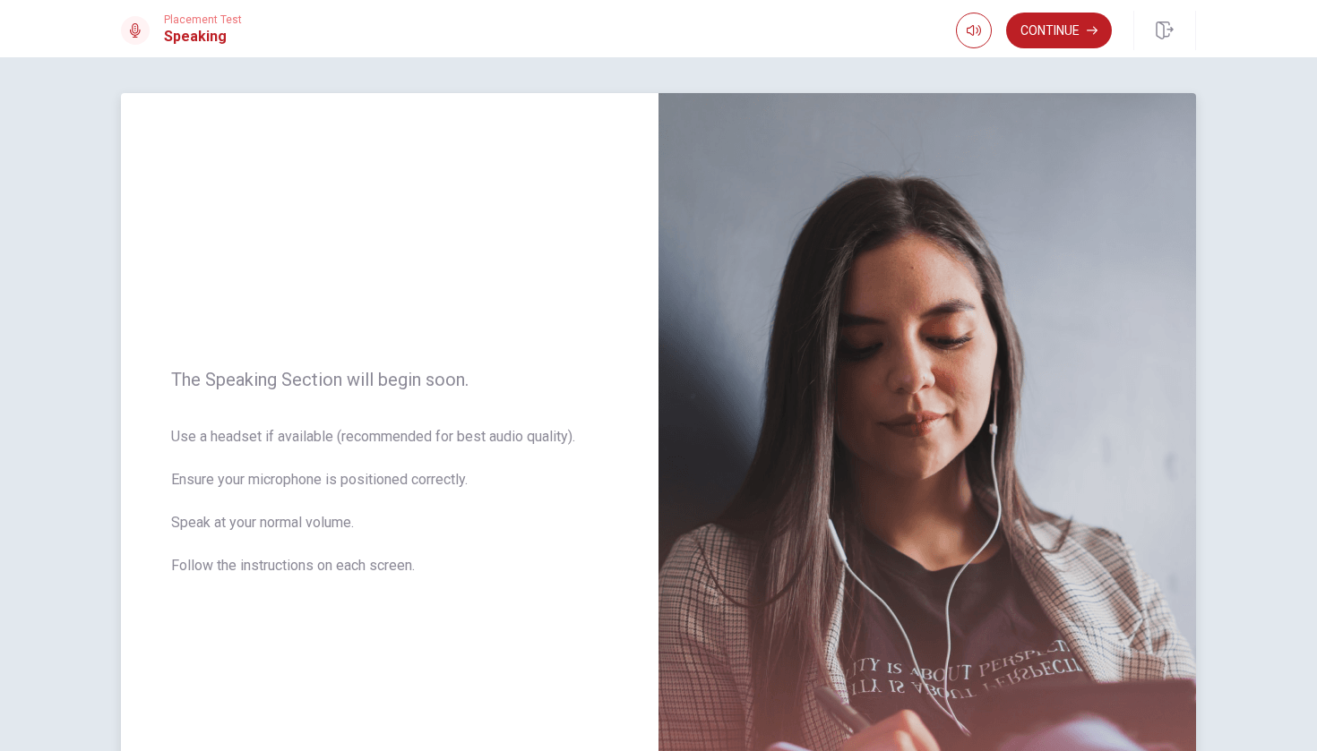
scroll to position [0, 0]
click at [1068, 43] on button "Continue" at bounding box center [1059, 31] width 106 height 36
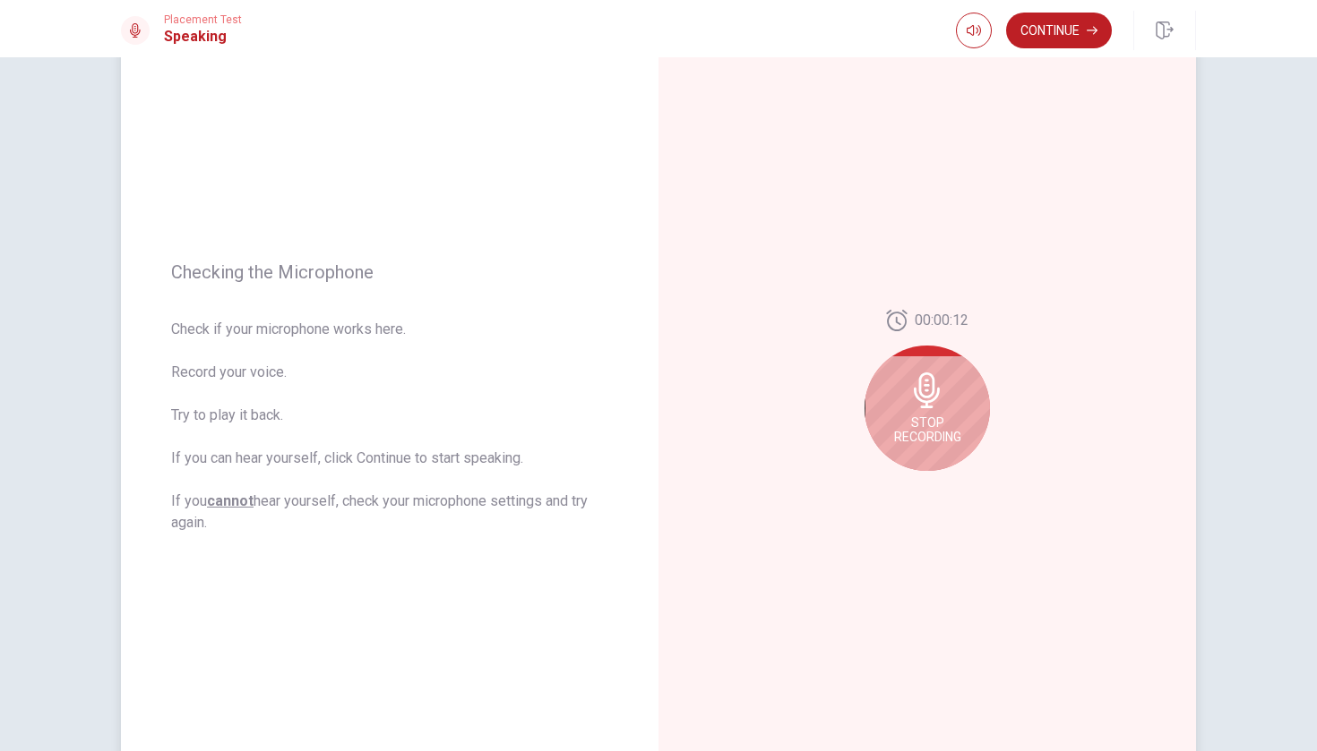
scroll to position [116, 0]
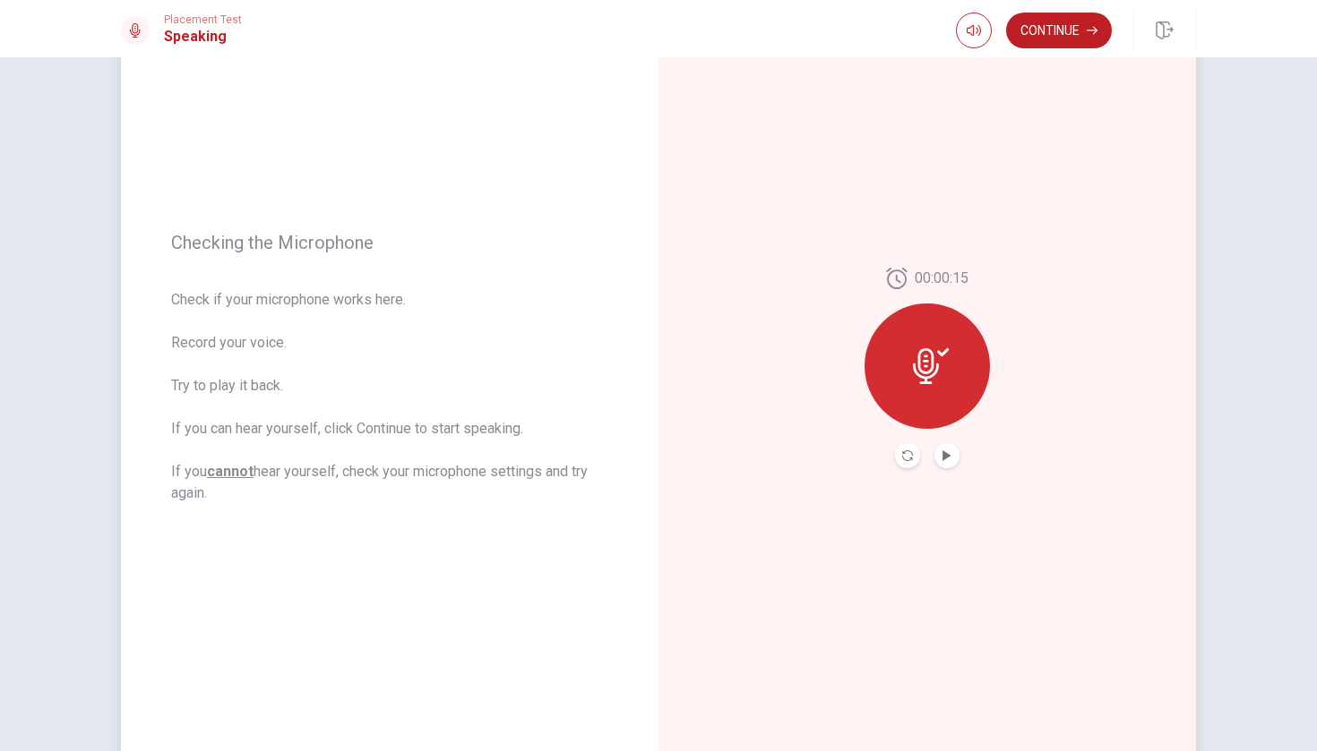
click at [948, 463] on button "Play Audio" at bounding box center [946, 455] width 25 height 25
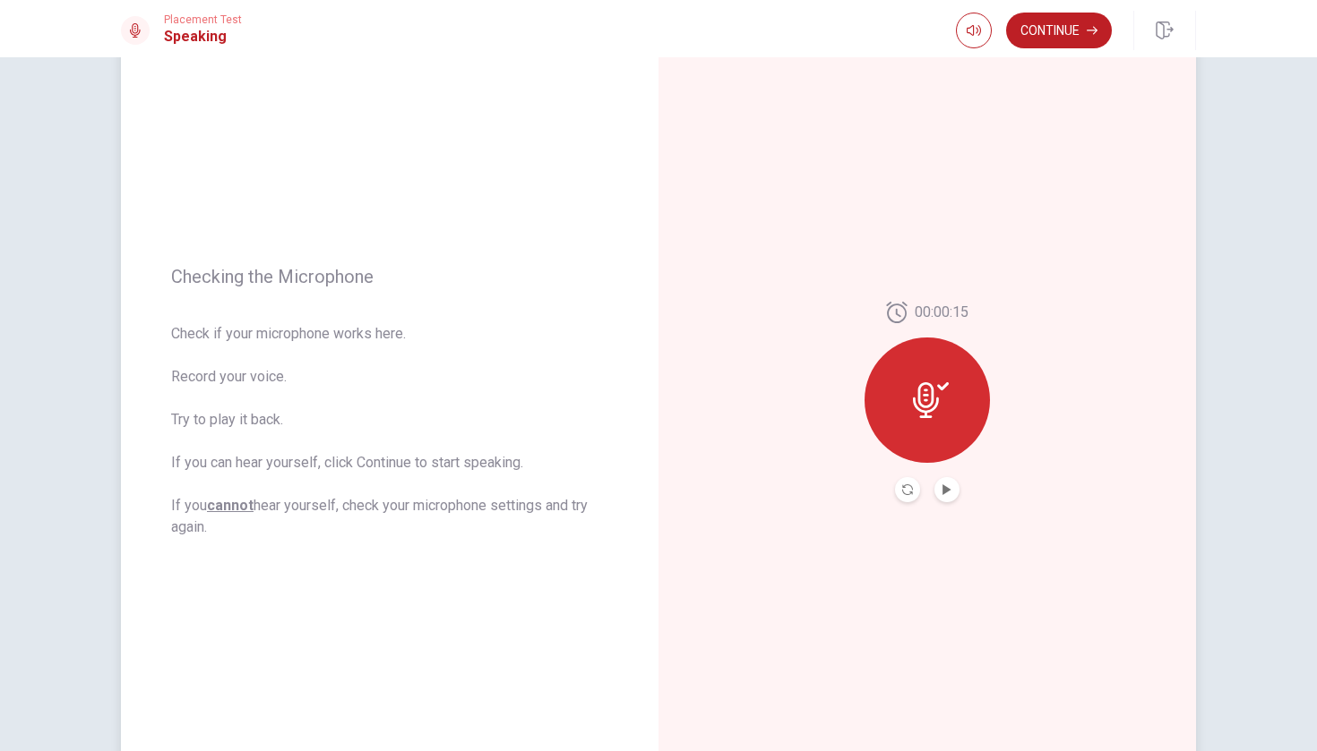
scroll to position [81, 0]
click at [1078, 37] on button "Continue" at bounding box center [1059, 31] width 106 height 36
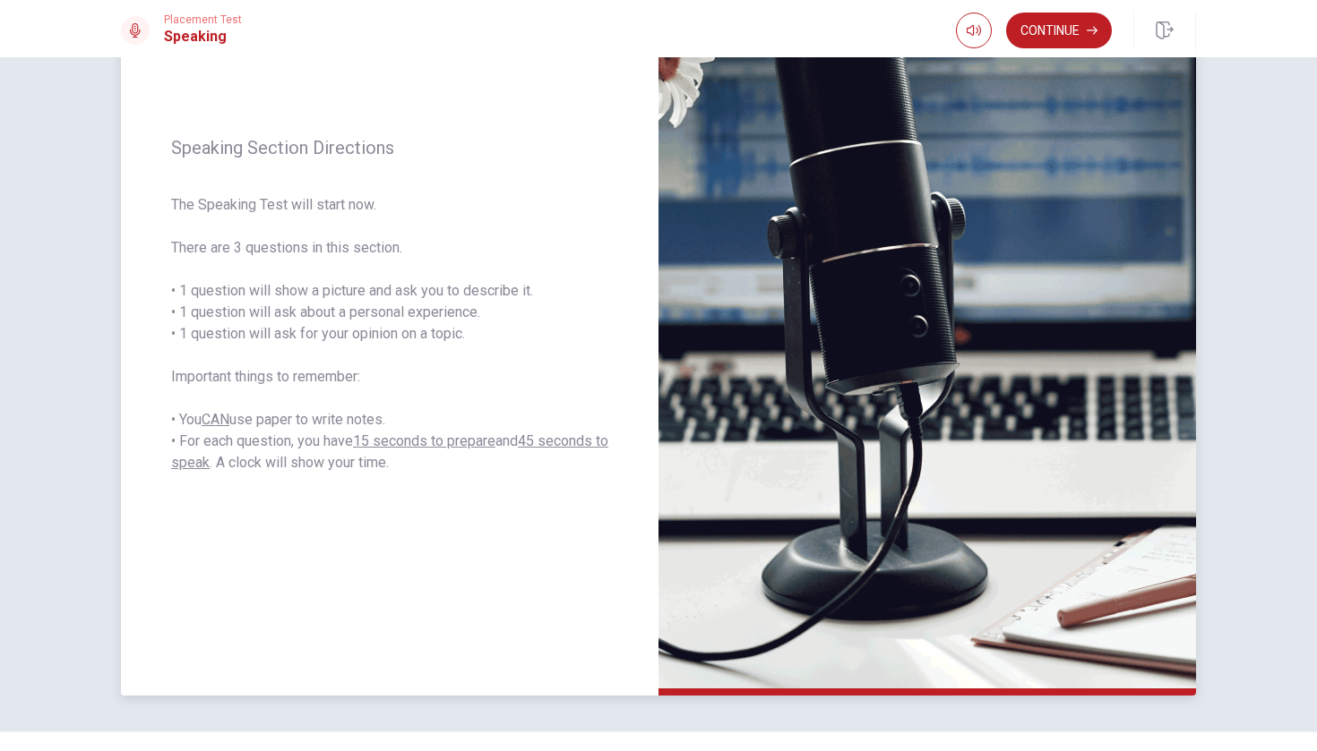
scroll to position [175, 0]
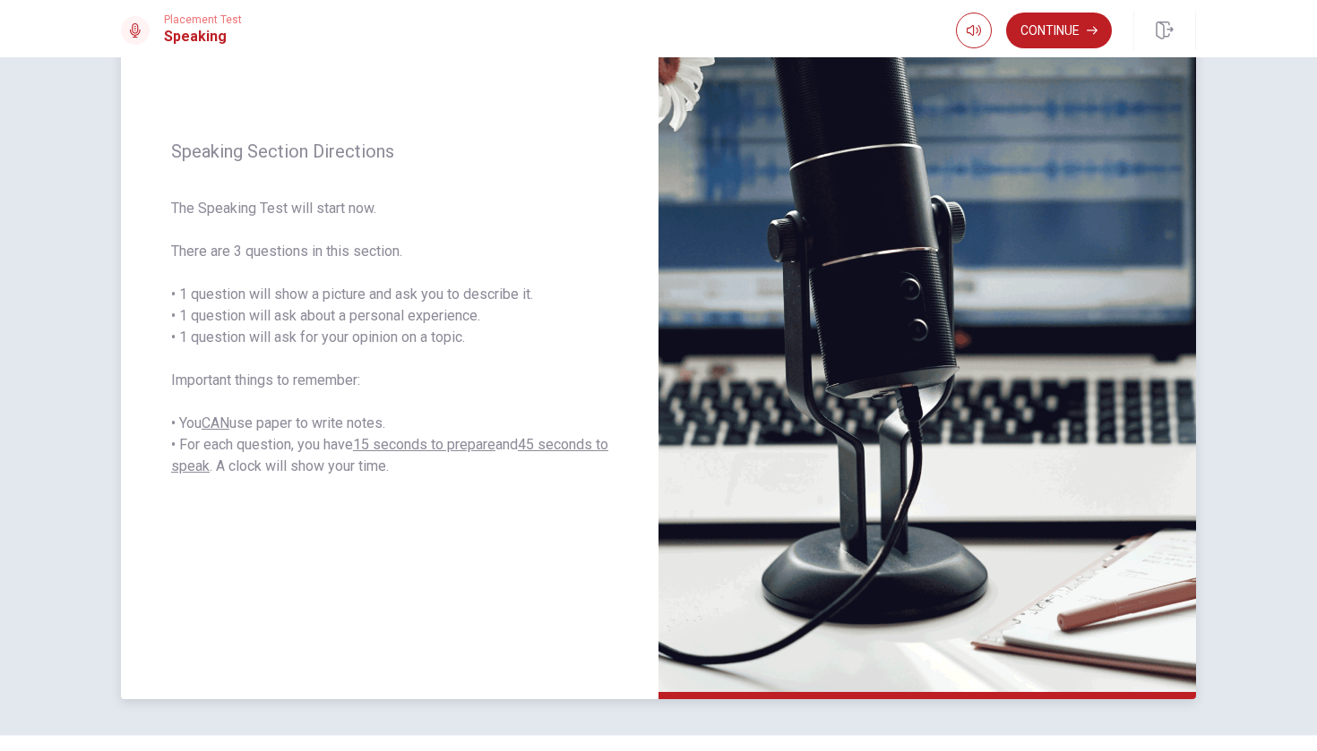
drag, startPoint x: 1057, startPoint y: 37, endPoint x: 871, endPoint y: 147, distance: 215.6
click at [871, 147] on div "Placement Test Speaking Continue Continue Speaking Section Directions The Speak…" at bounding box center [658, 375] width 1317 height 751
click at [263, 345] on span "The Speaking Test will start now. There are 3 questions in this section. • 1 qu…" at bounding box center [389, 337] width 437 height 279
click at [267, 343] on span "The Speaking Test will start now. There are 3 questions in this section. • 1 qu…" at bounding box center [389, 337] width 437 height 279
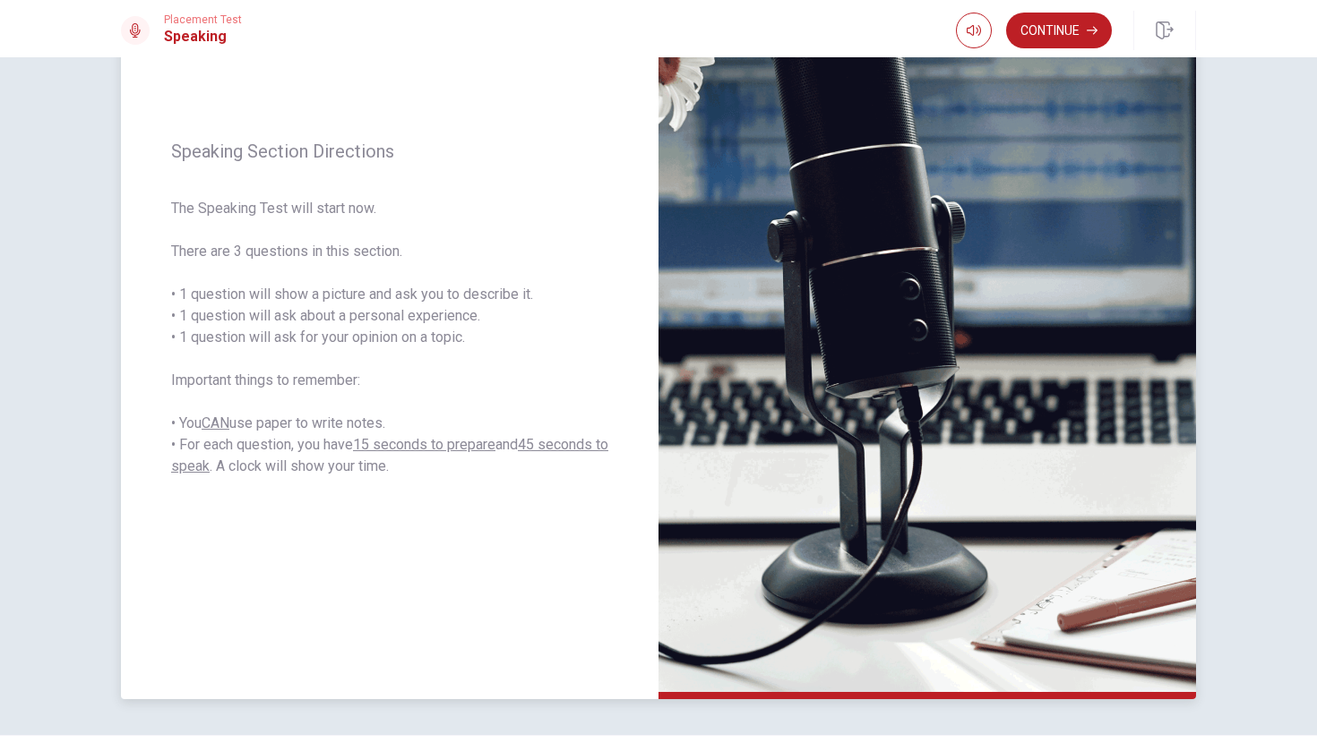
click at [267, 343] on span "The Speaking Test will start now. There are 3 questions in this section. • 1 qu…" at bounding box center [389, 337] width 437 height 279
click at [333, 324] on span "The Speaking Test will start now. There are 3 questions in this section. • 1 qu…" at bounding box center [389, 337] width 437 height 279
click at [358, 316] on span "The Speaking Test will start now. There are 3 questions in this section. • 1 qu…" at bounding box center [389, 337] width 437 height 279
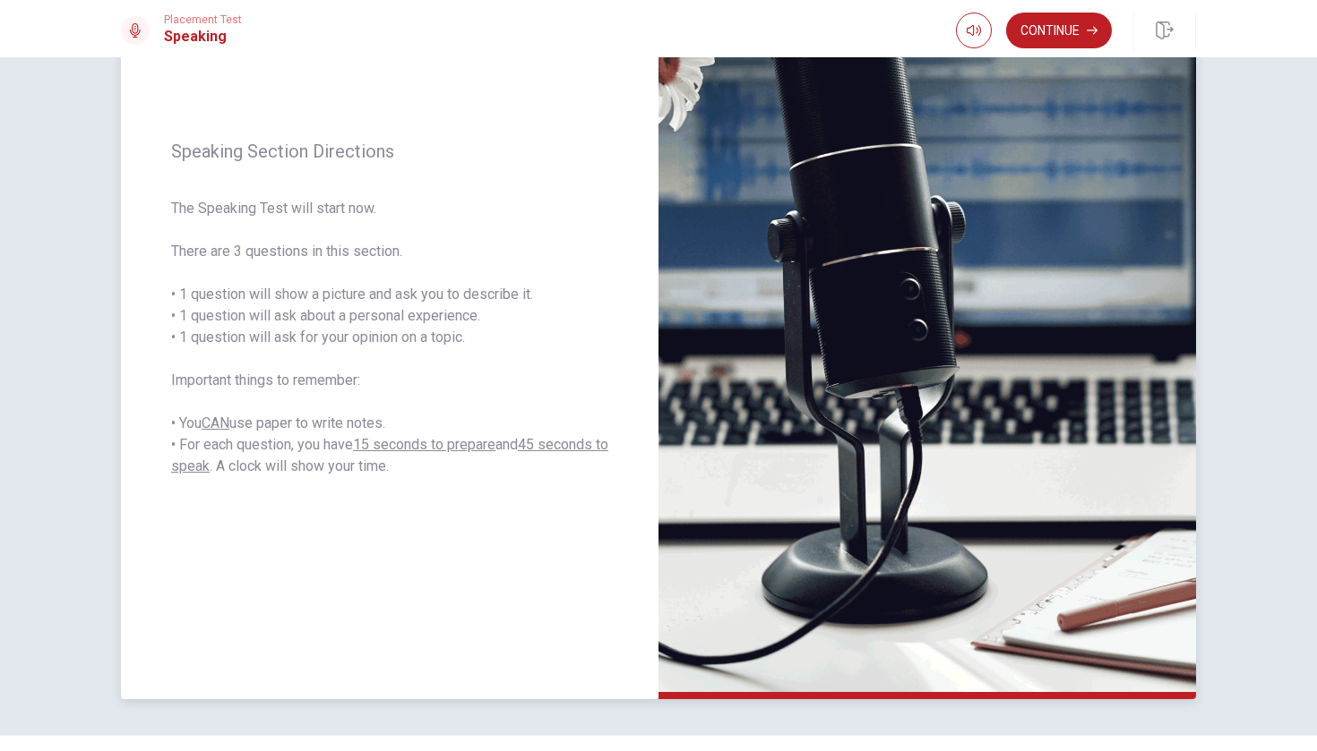
click at [358, 316] on span "The Speaking Test will start now. There are 3 questions in this section. • 1 qu…" at bounding box center [389, 337] width 437 height 279
click at [1045, 32] on button "Continue" at bounding box center [1059, 31] width 106 height 36
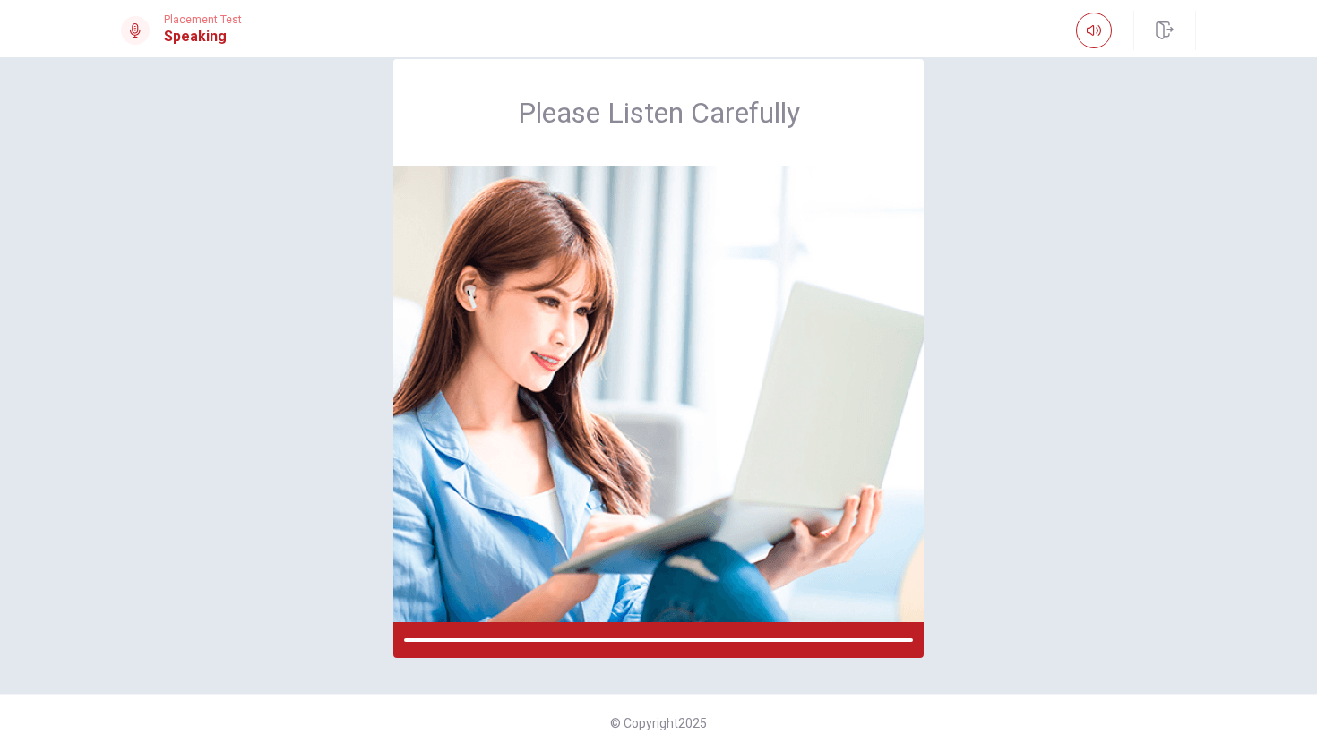
scroll to position [34, 0]
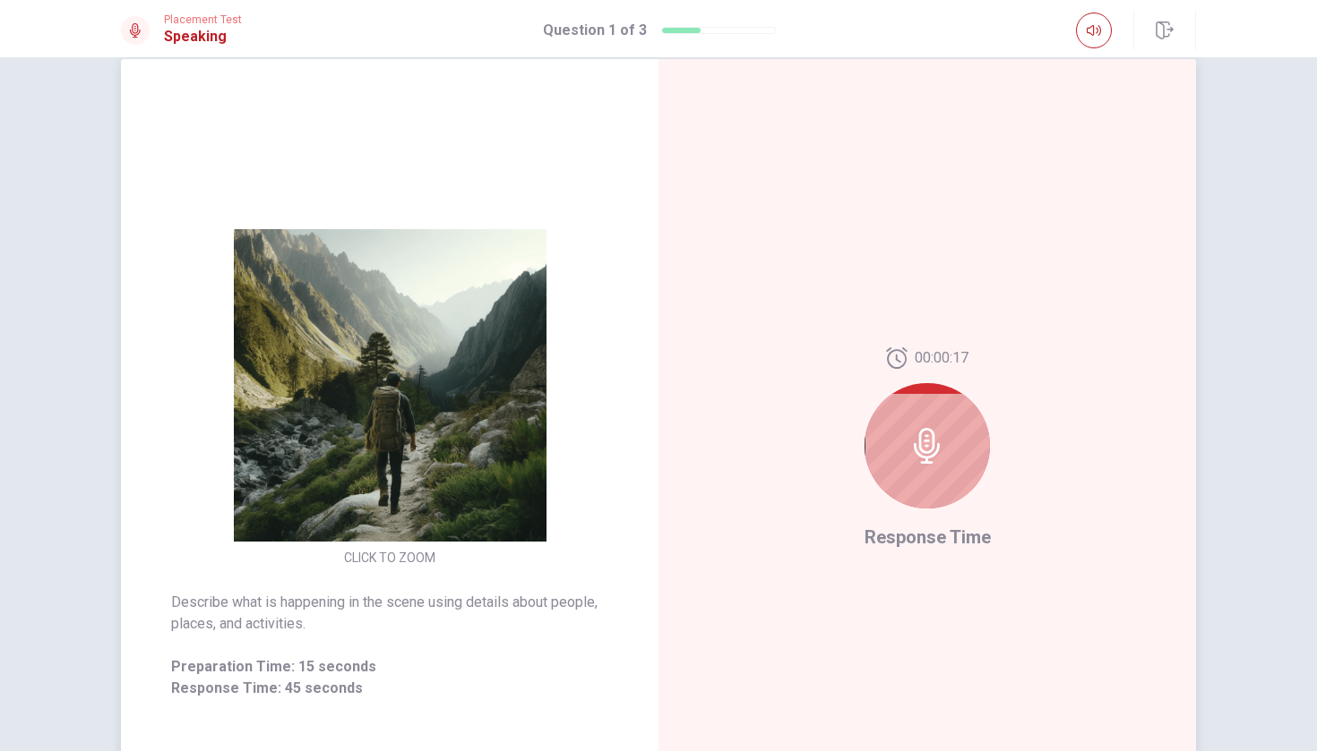
click at [922, 454] on icon at bounding box center [927, 446] width 36 height 36
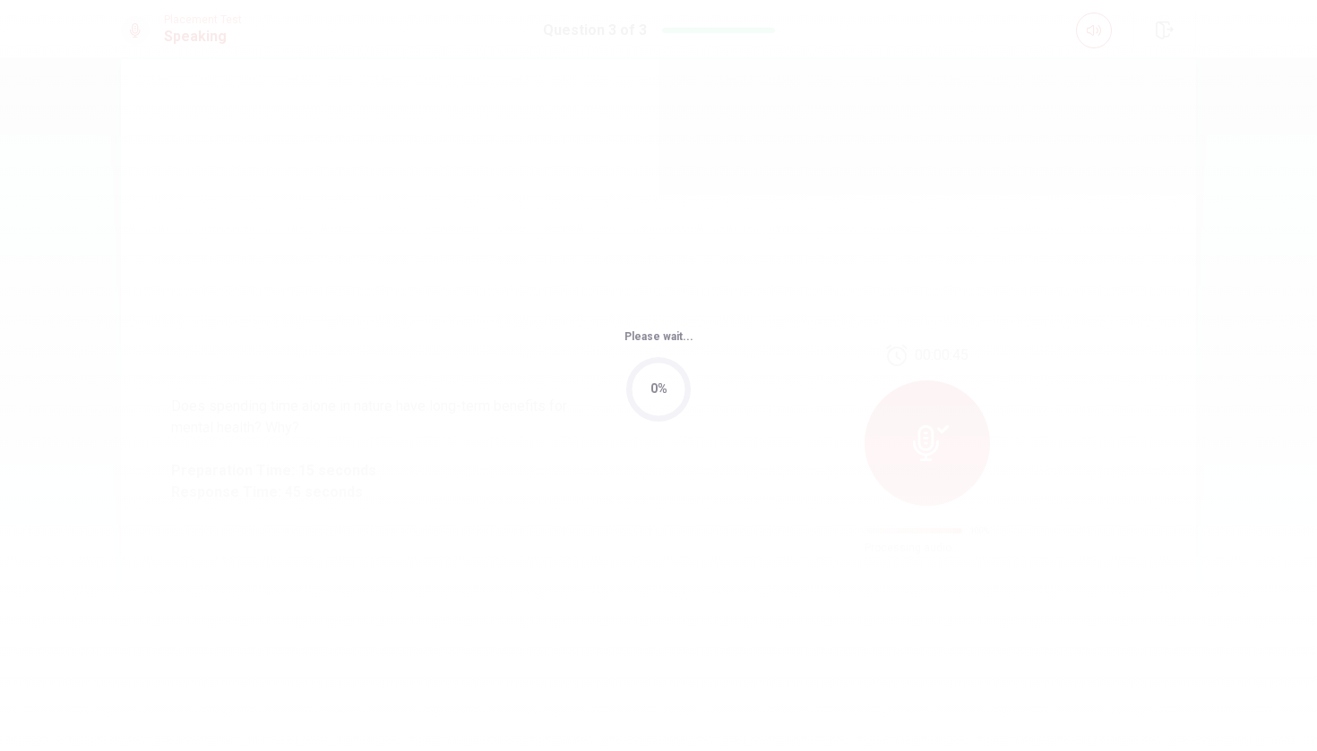
scroll to position [0, 0]
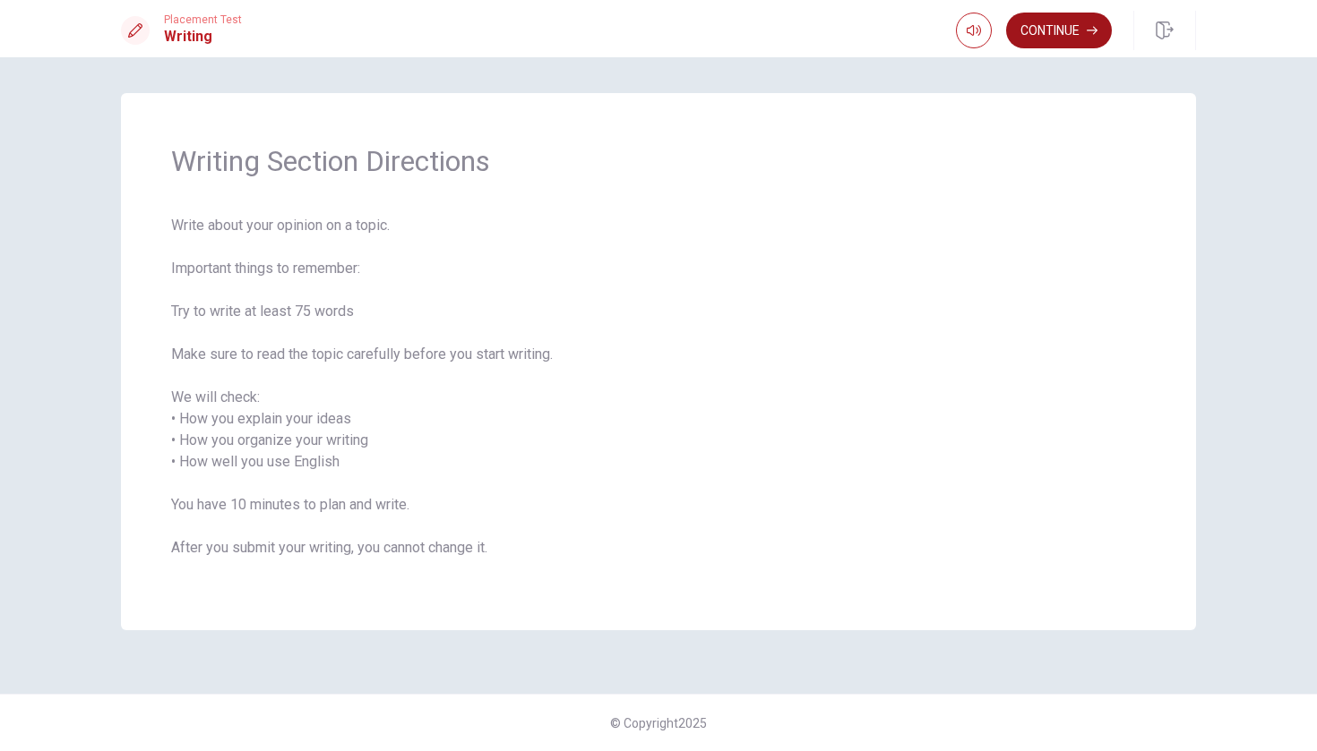
click at [1068, 23] on button "Continue" at bounding box center [1059, 31] width 106 height 36
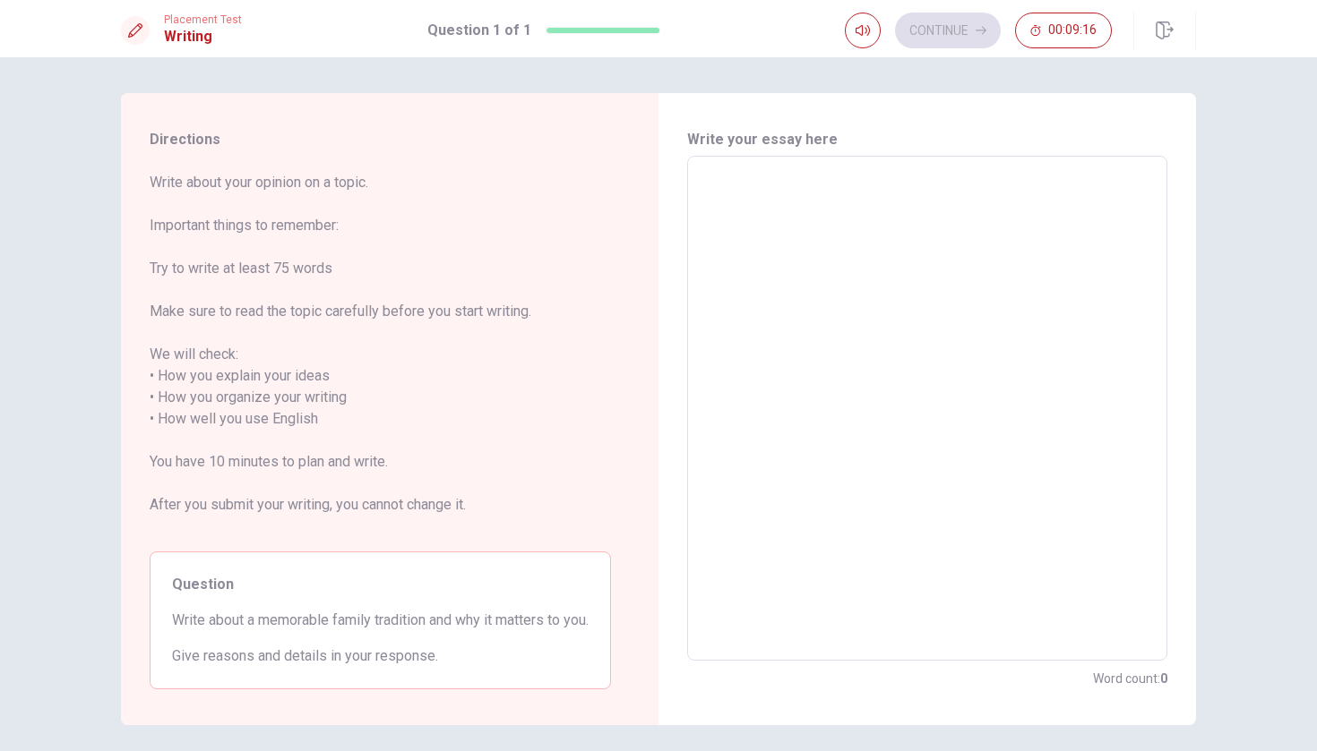
click at [704, 276] on textarea at bounding box center [926, 409] width 455 height 476
type textarea "o"
type textarea "x"
type textarea "on"
type textarea "x"
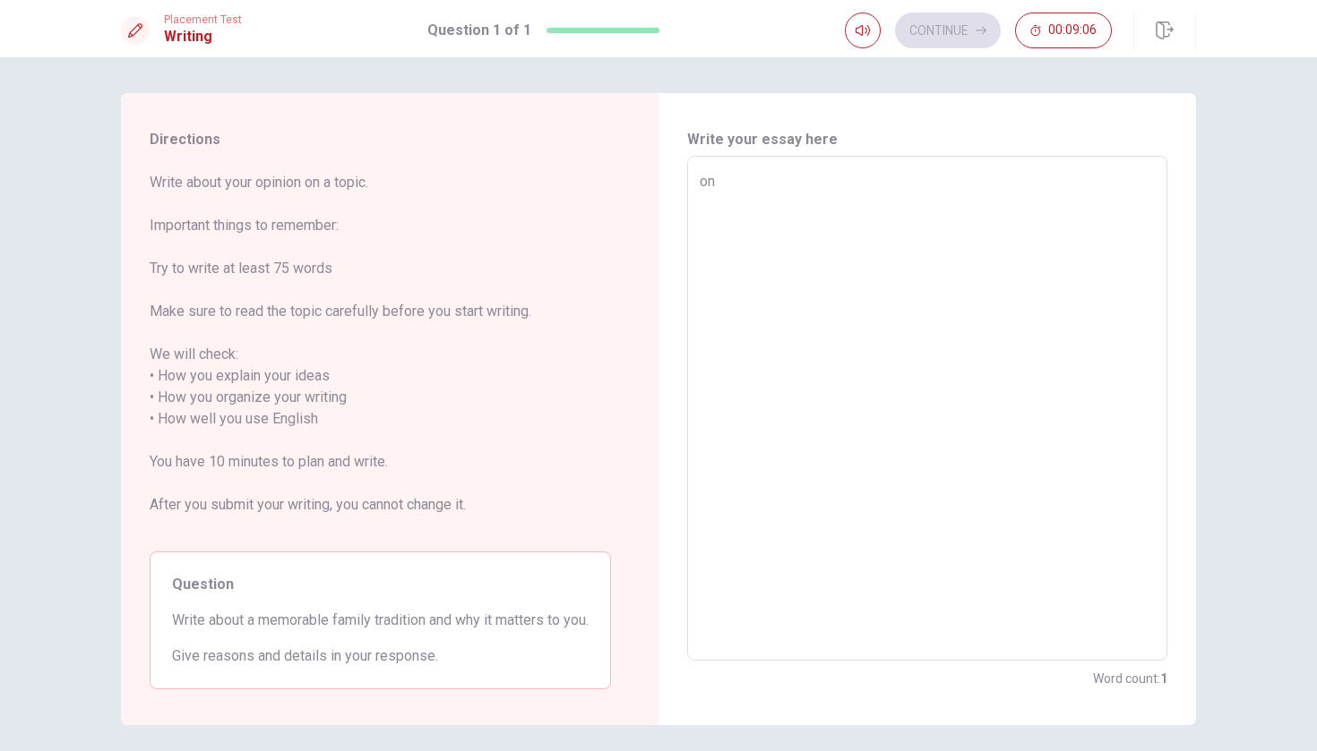
type textarea "one"
type textarea "x"
type textarea "one"
type textarea "x"
type textarea "one o"
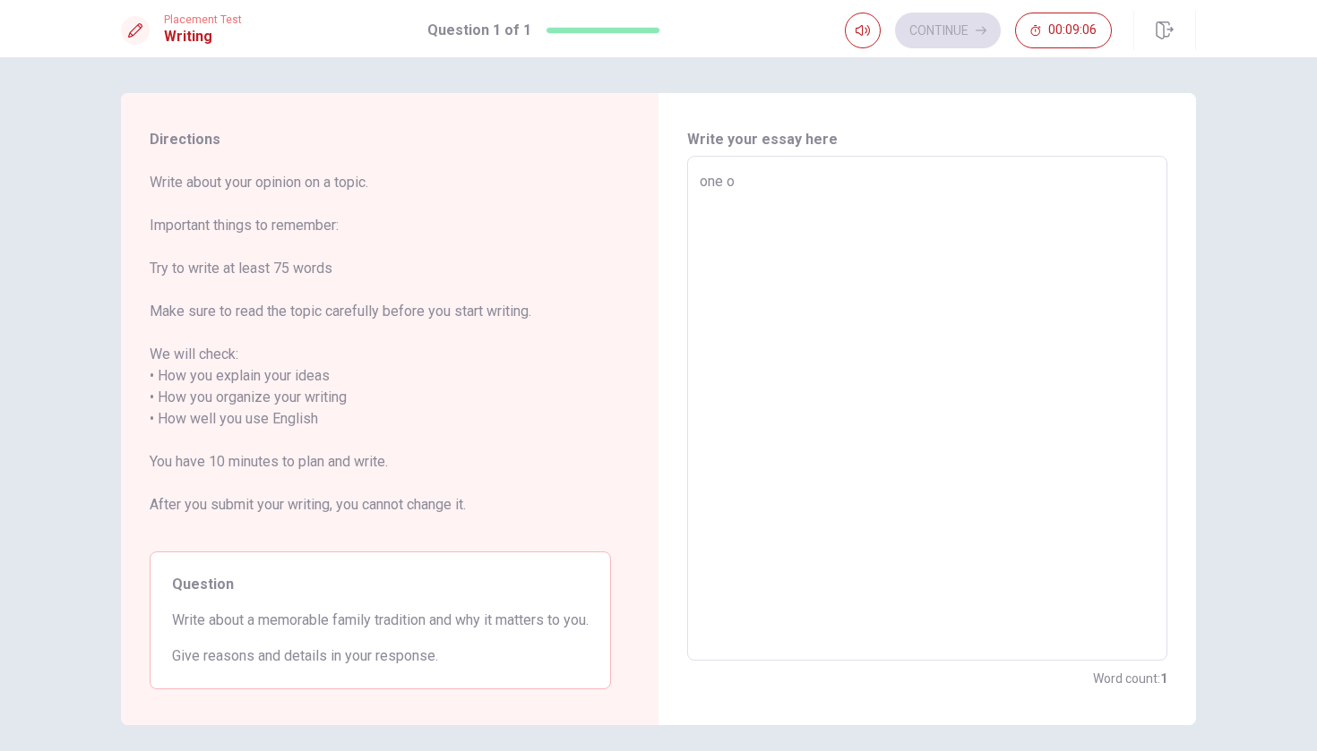
type textarea "x"
type textarea "one of"
type textarea "x"
type textarea "one of"
type textarea "x"
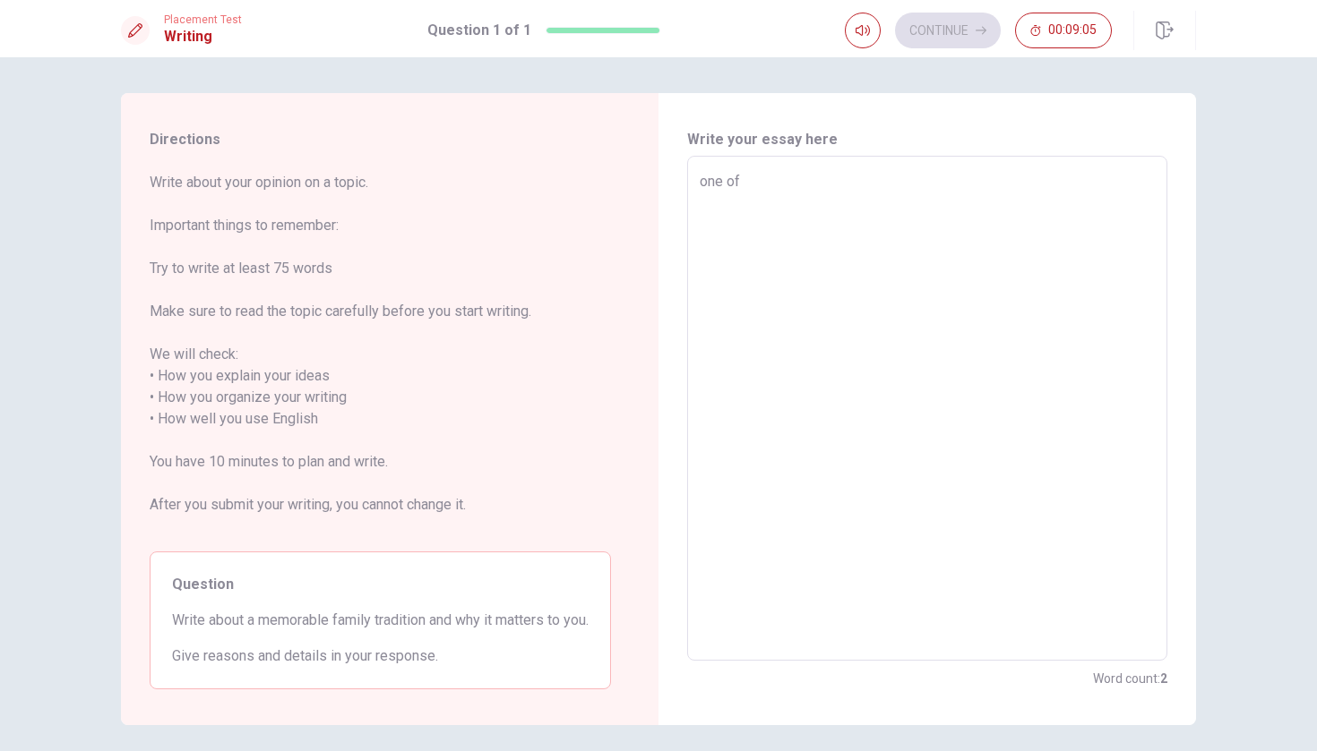
type textarea "one of m"
type textarea "x"
type textarea "one of my"
type textarea "x"
type textarea "one of my"
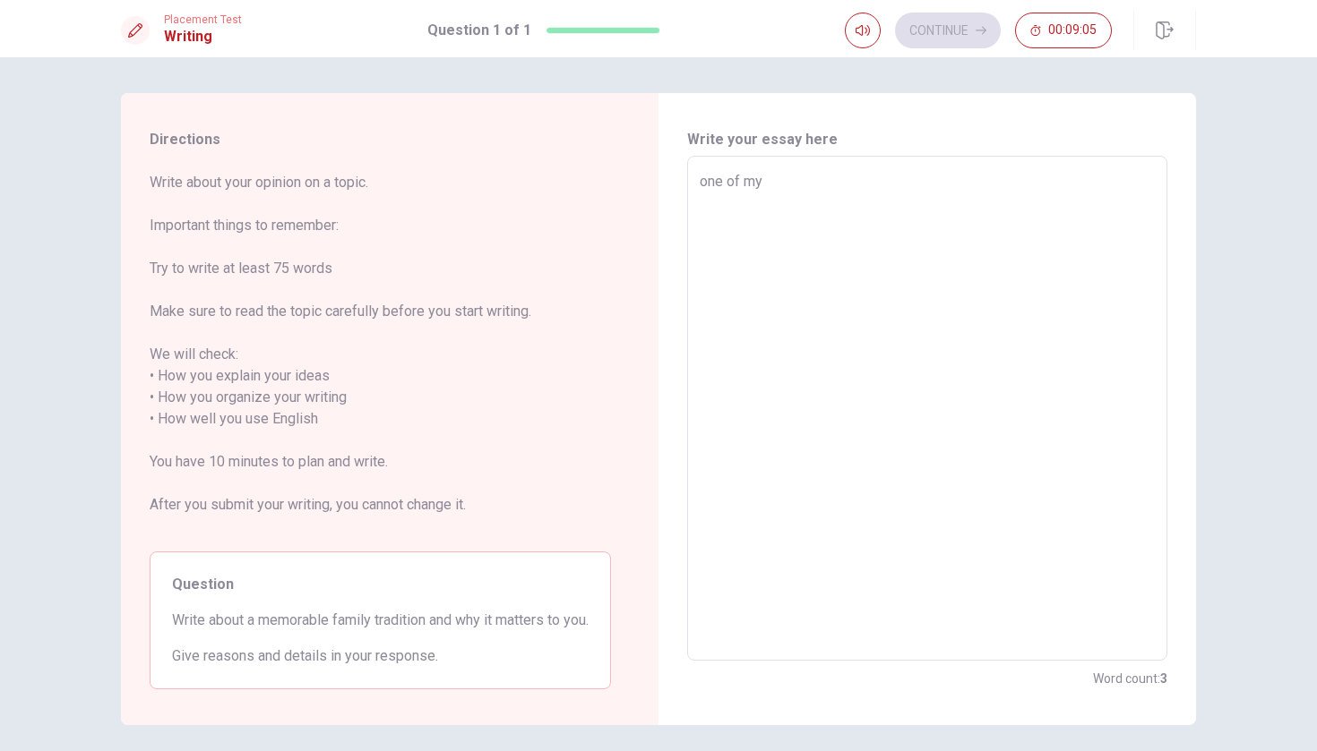
type textarea "x"
type textarea "one of my m"
type textarea "x"
type textarea "one of my mo"
type textarea "x"
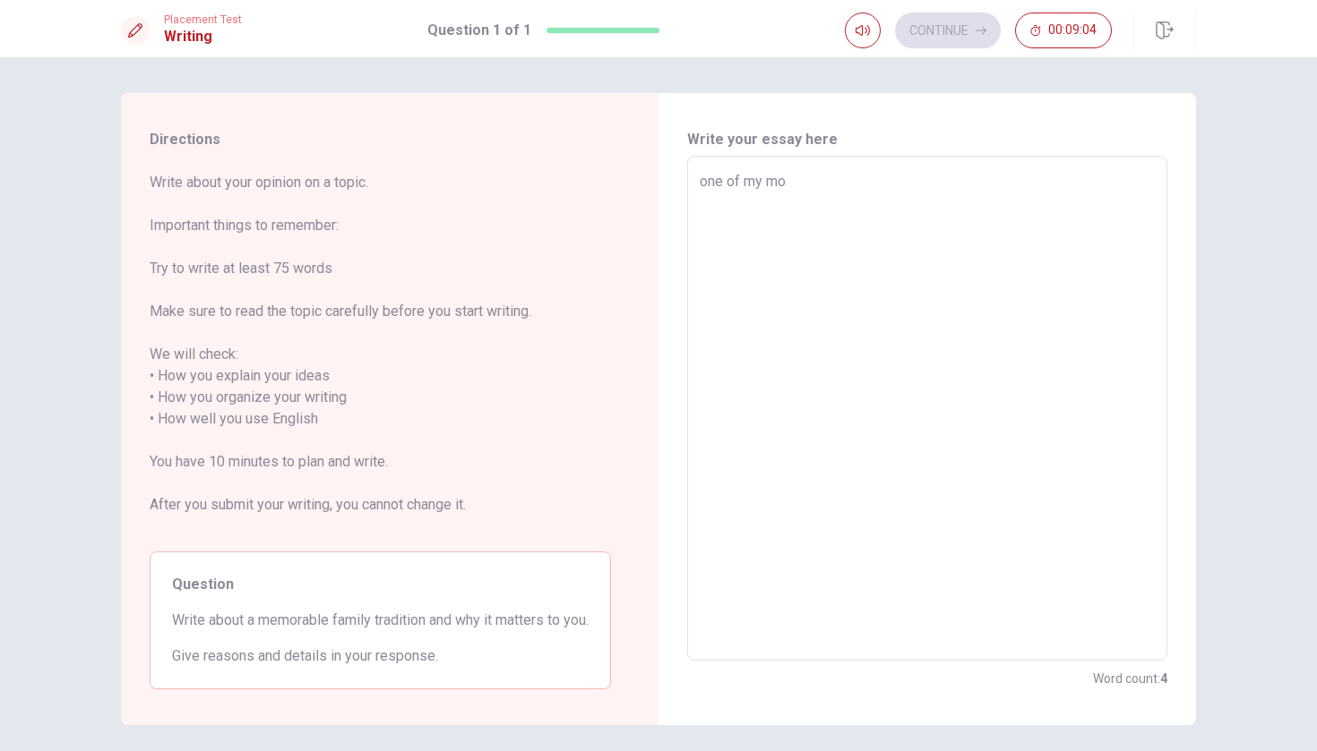
type textarea "one of my mos"
type textarea "x"
type textarea "one of my most"
type textarea "x"
type textarea "one of my most"
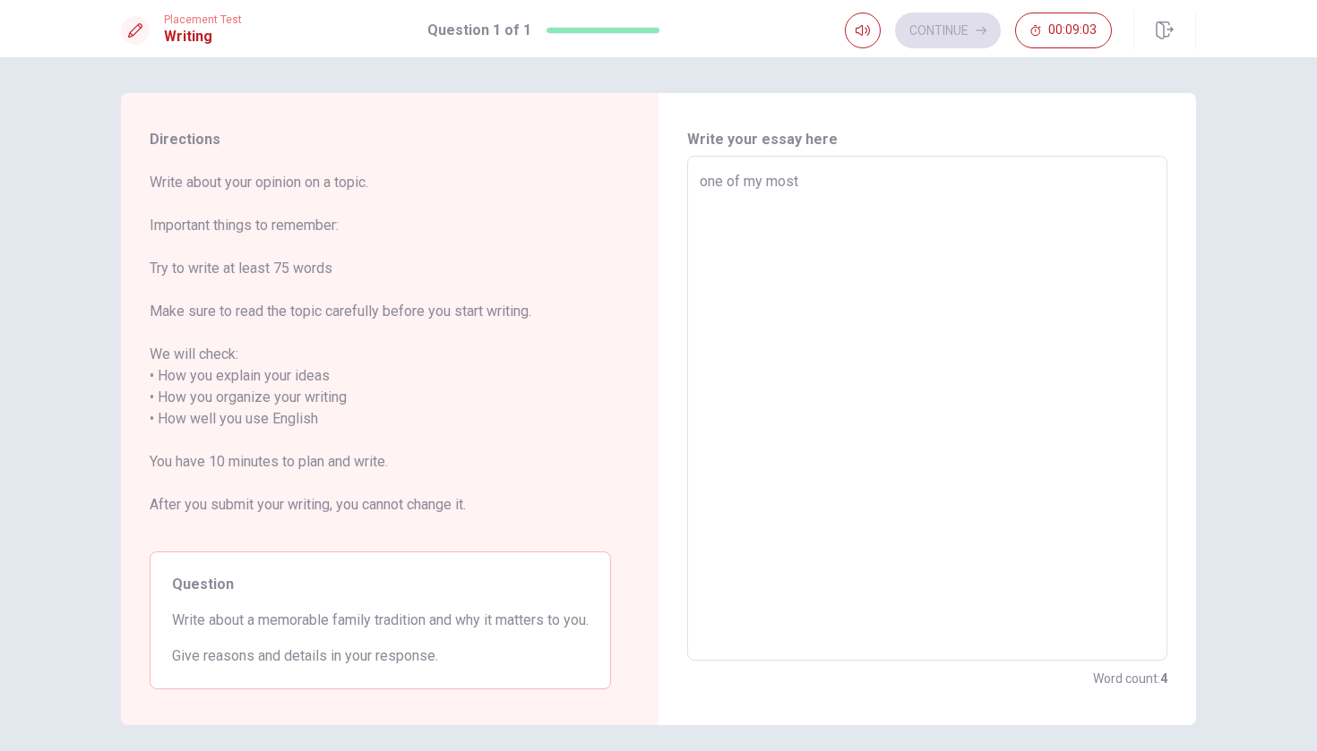
type textarea "x"
type textarea "one of my most m"
type textarea "x"
type textarea "one of my most me"
type textarea "x"
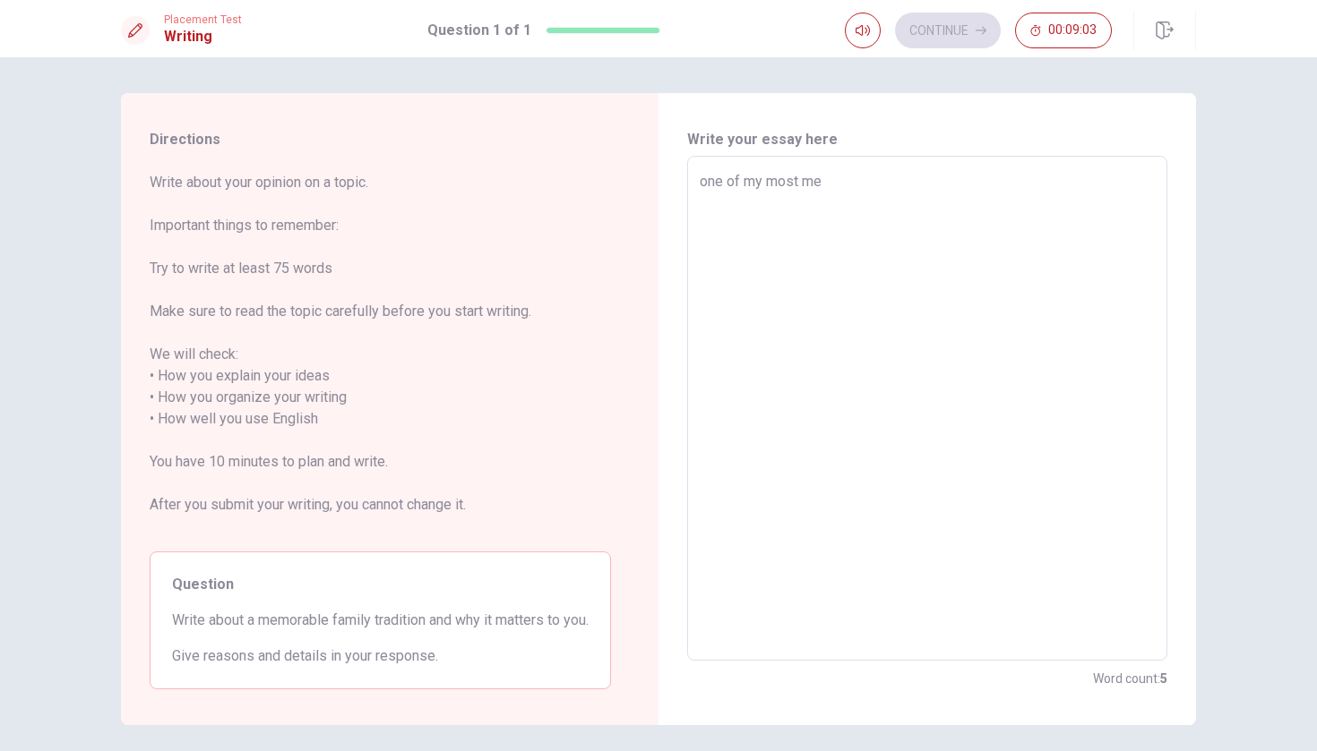
type textarea "one of my most mem"
type textarea "x"
type textarea "one of my most memo"
type textarea "x"
type textarea "one of my most memor"
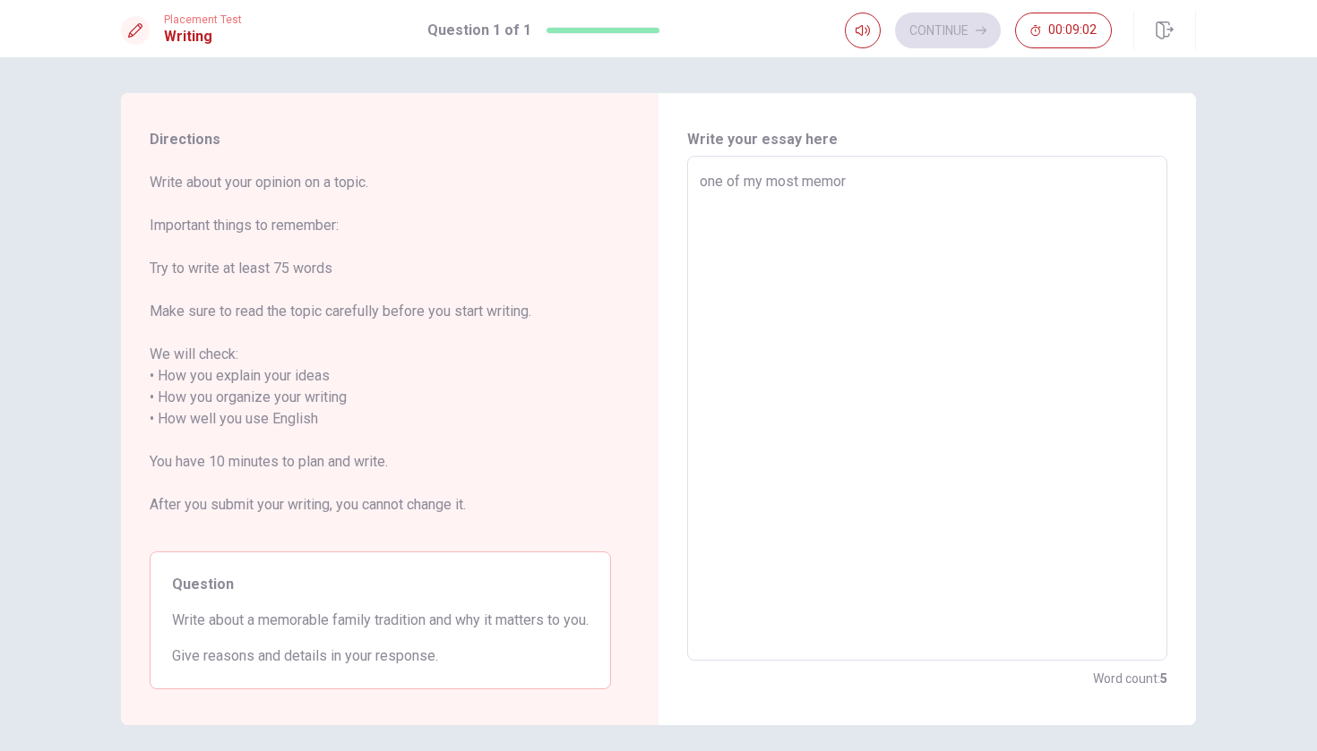
type textarea "x"
type textarea "one of my most memora"
type textarea "x"
type textarea "one of my most memorab"
type textarea "x"
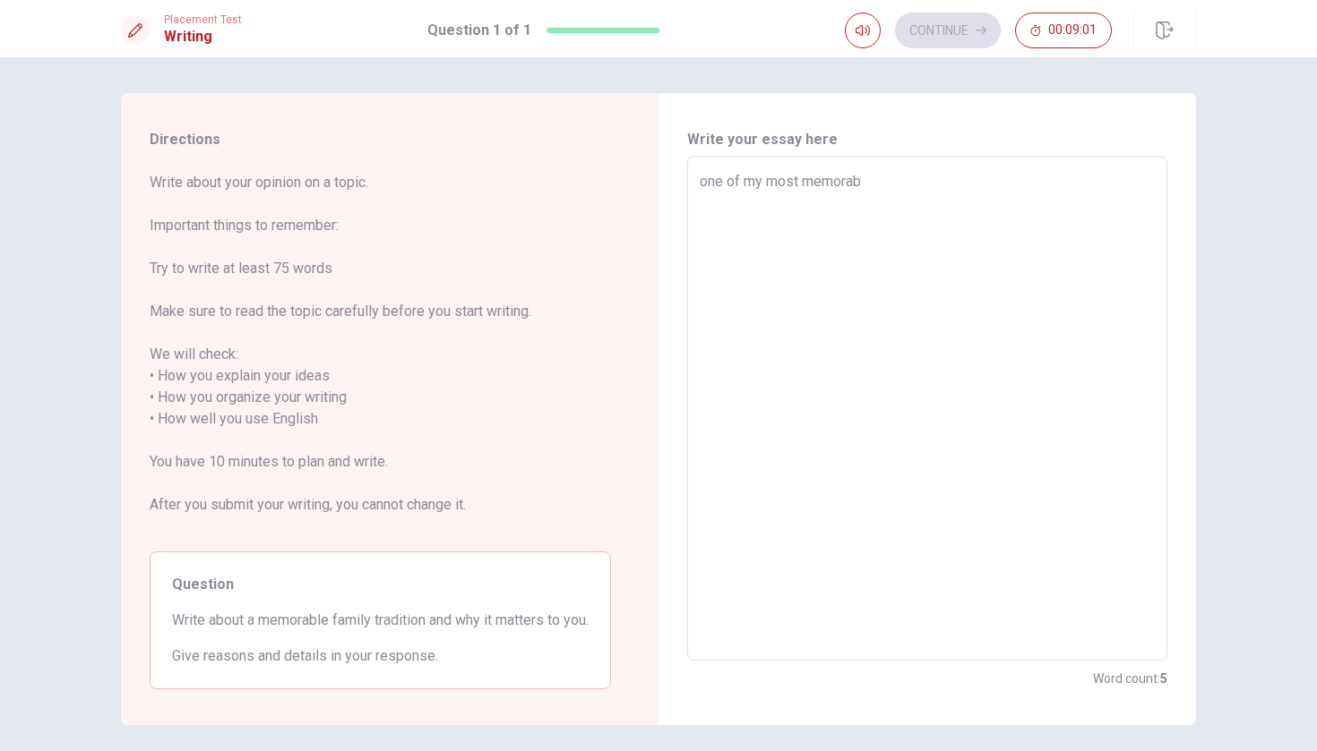
type textarea "one of my most memorabl"
type textarea "x"
type textarea "one of my most memorable"
type textarea "x"
type textarea "one of my most memorable"
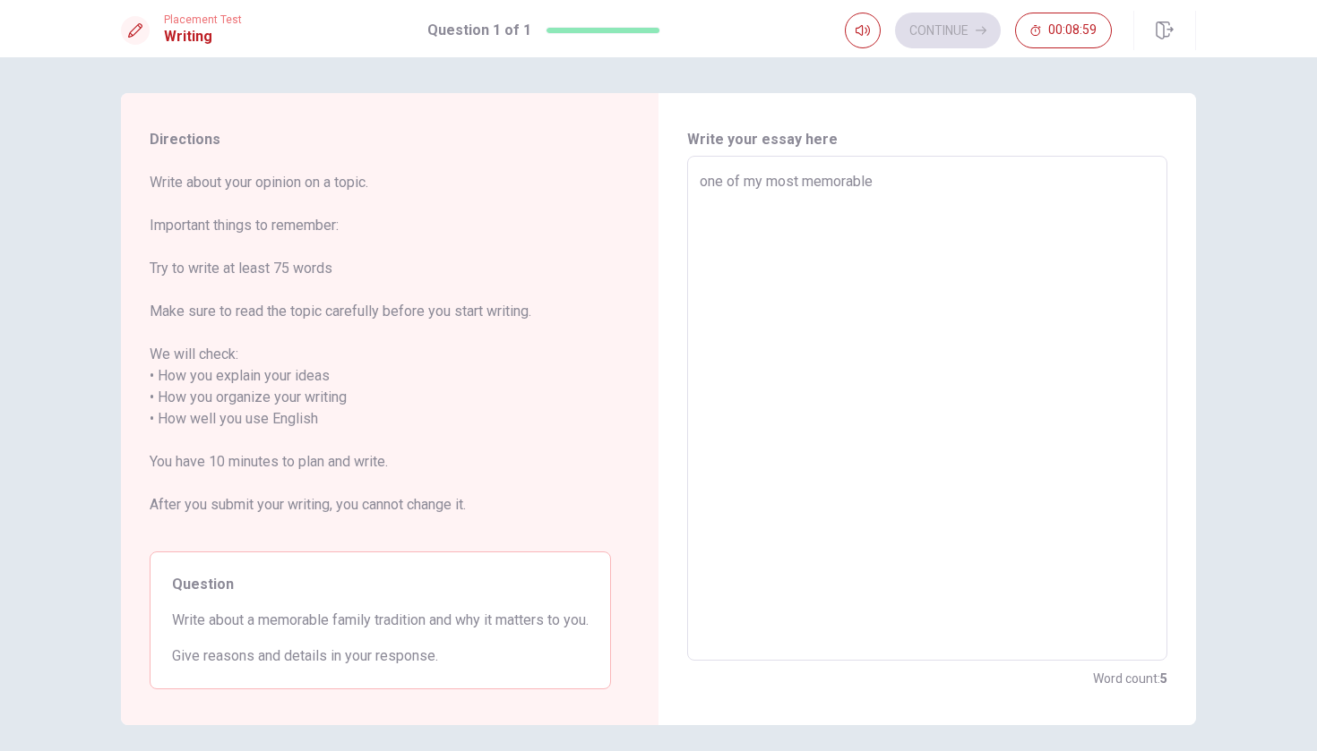
type textarea "x"
type textarea "one of my most memorable f"
type textarea "x"
type textarea "one of my most memorable fm"
type textarea "x"
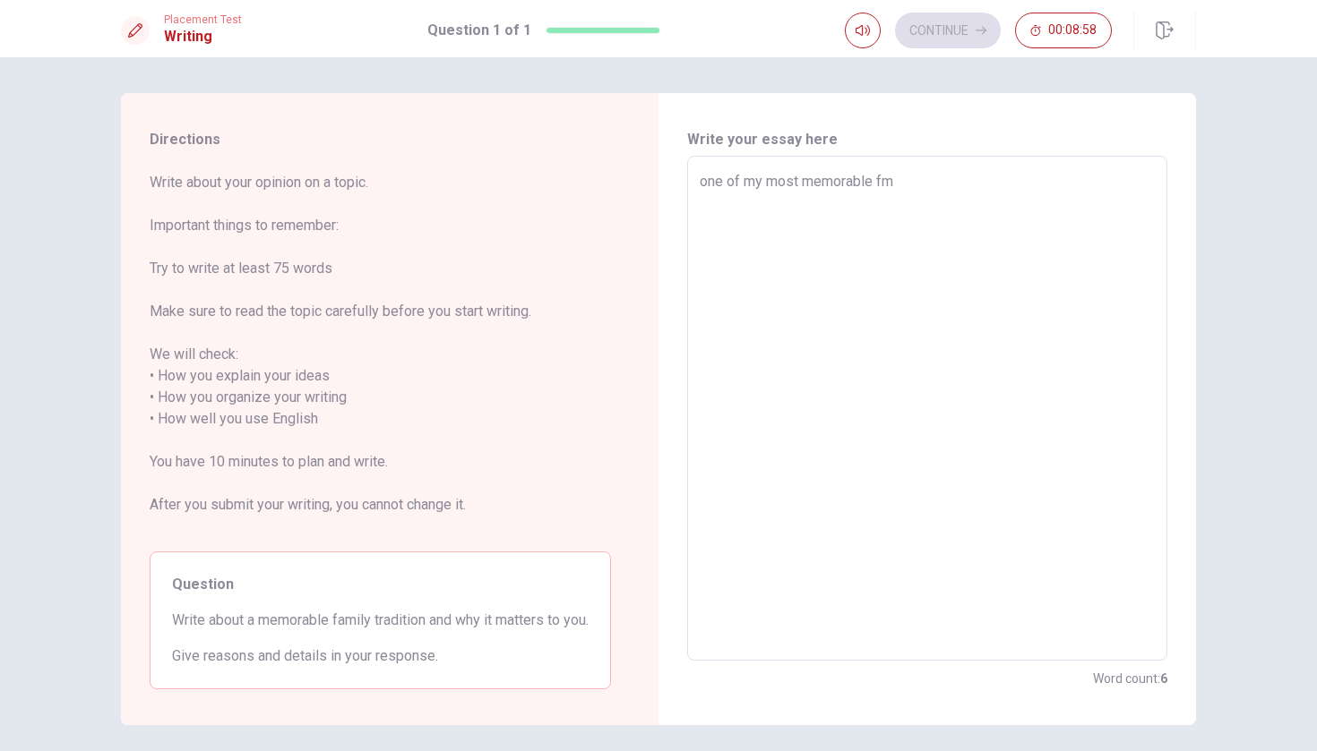
type textarea "one of my most memorable fmi"
type textarea "x"
type textarea "one of my most memorable fmil"
type textarea "x"
type textarea "one of my most memorable fmily"
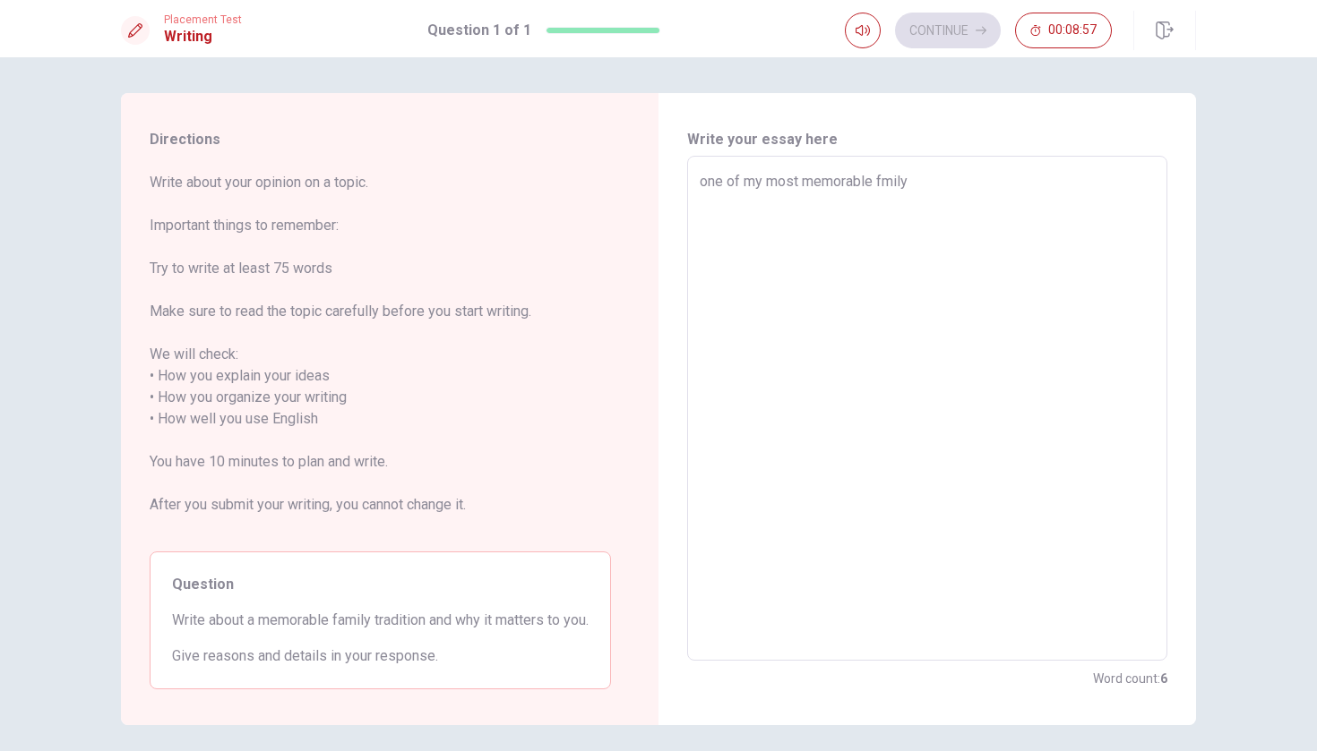
type textarea "x"
type textarea "one of my most memorable fmily"
type textarea "x"
type textarea "one of my most memorable fmily t"
type textarea "x"
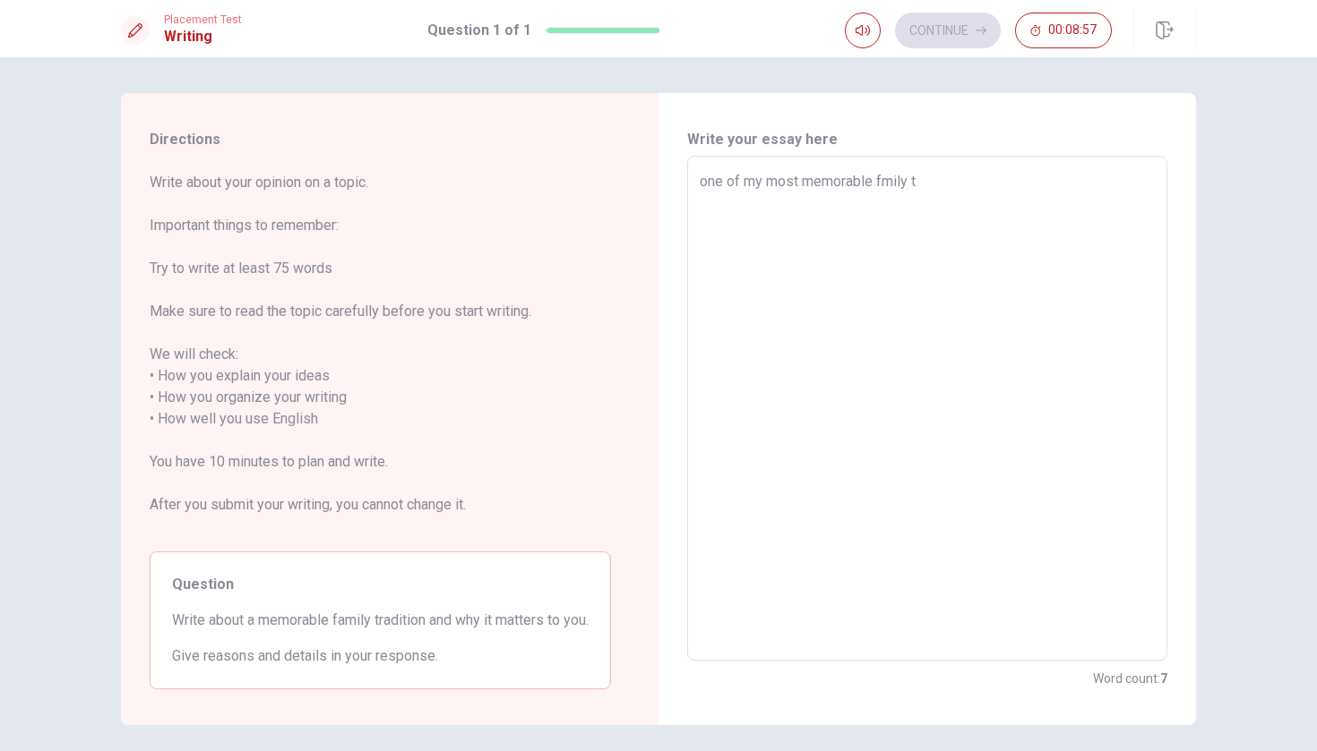
type textarea "one of my most memorable fmily ta"
type textarea "x"
type textarea "one of my most memorable fmily tar"
type textarea "x"
type textarea "one of my most memorable fmily tard"
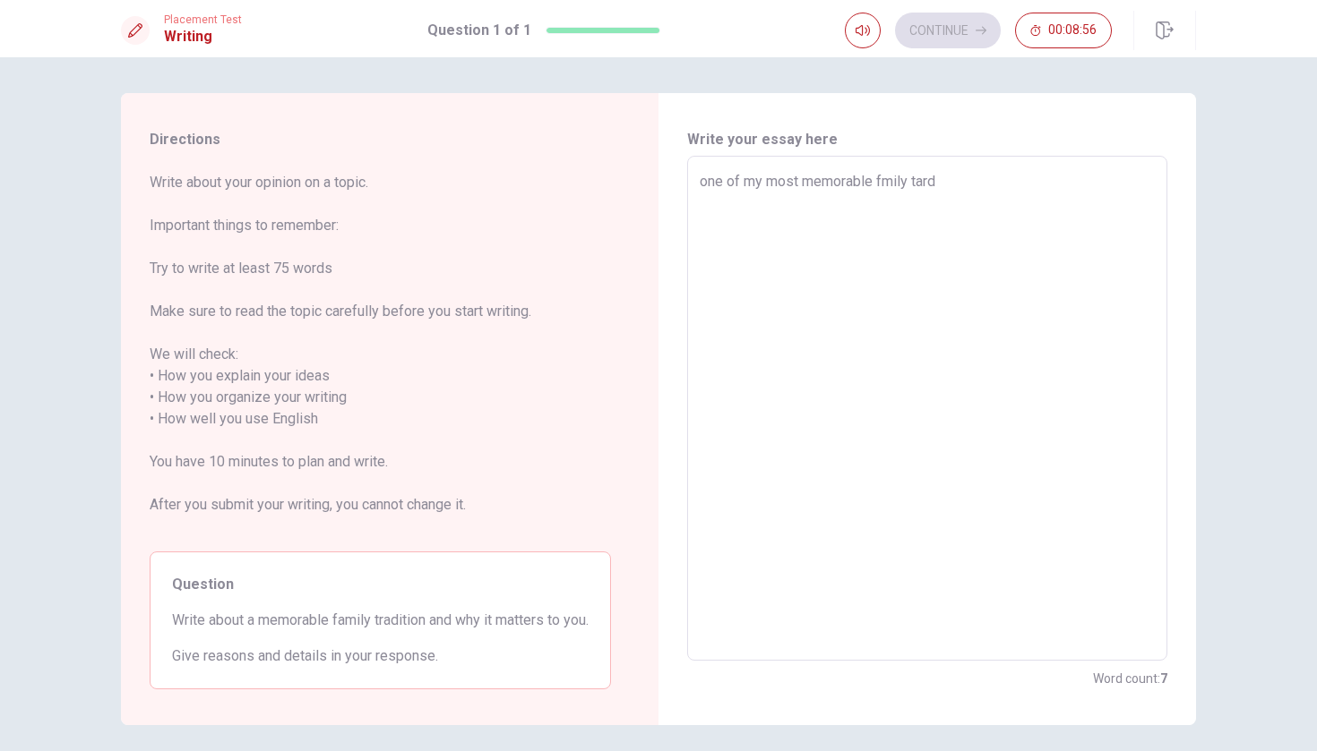
type textarea "x"
type textarea "one of my most memorable fmily tardi"
type textarea "x"
type textarea "one of my most memorable fmily [PERSON_NAME]"
type textarea "x"
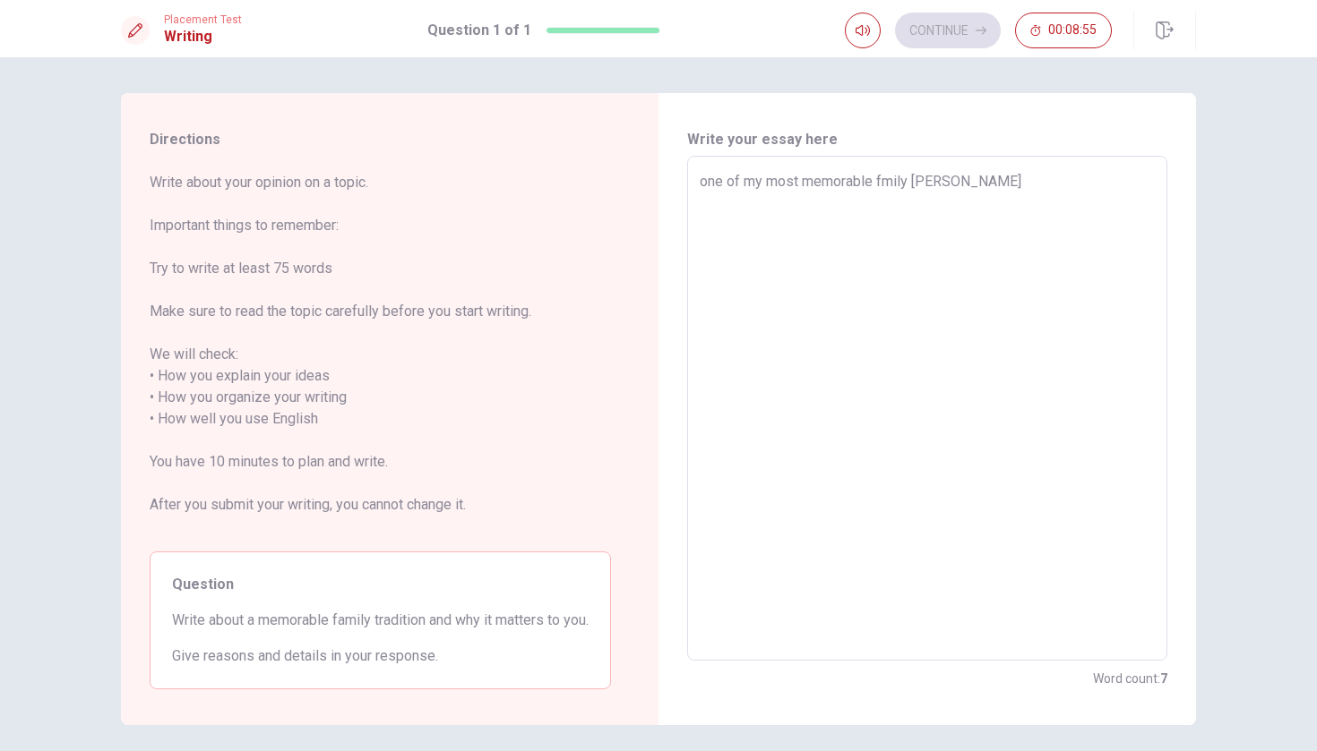
type textarea "one of my most memorable fmily tardiot"
type textarea "x"
type textarea "one of my most memorable fmily [PERSON_NAME]"
type textarea "x"
type textarea "one of my most memorable fmily tardi"
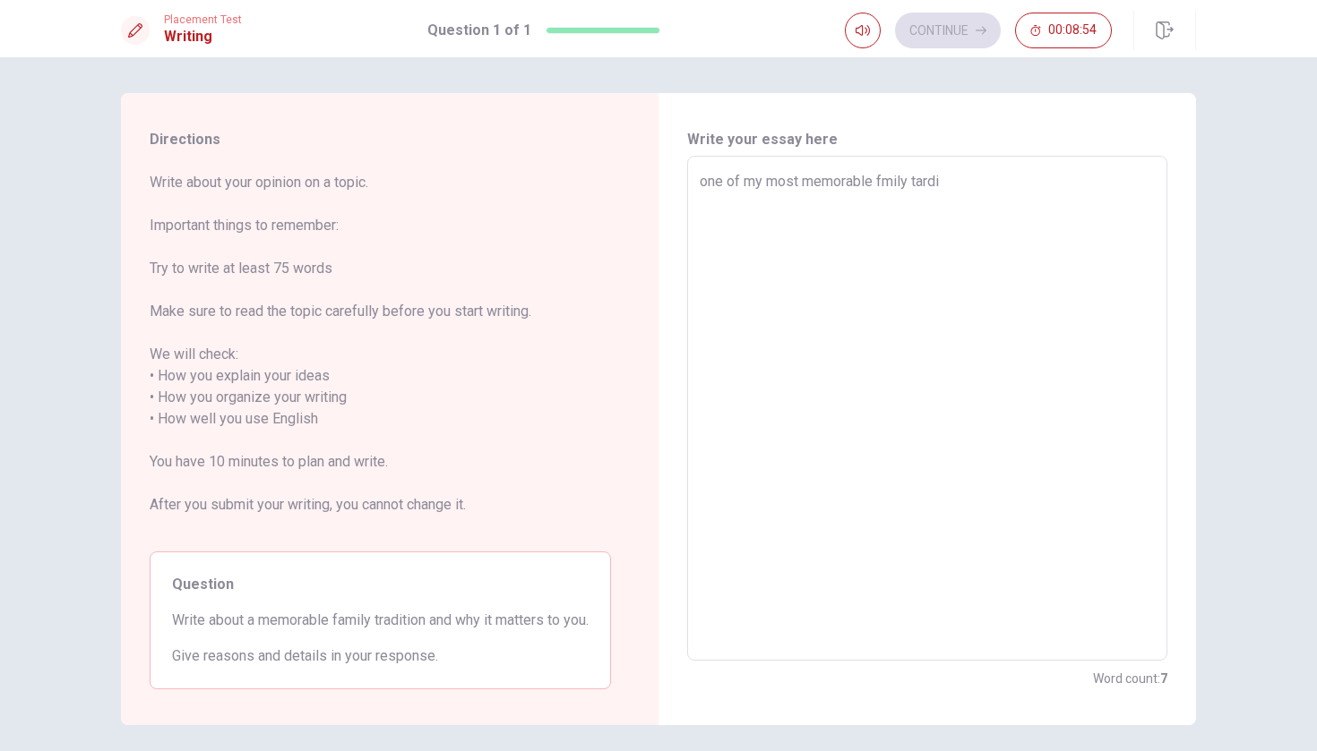
type textarea "x"
type textarea "one of my most memorable fmily tard"
type textarea "x"
type textarea "one of my most memorable fmily tar"
type textarea "x"
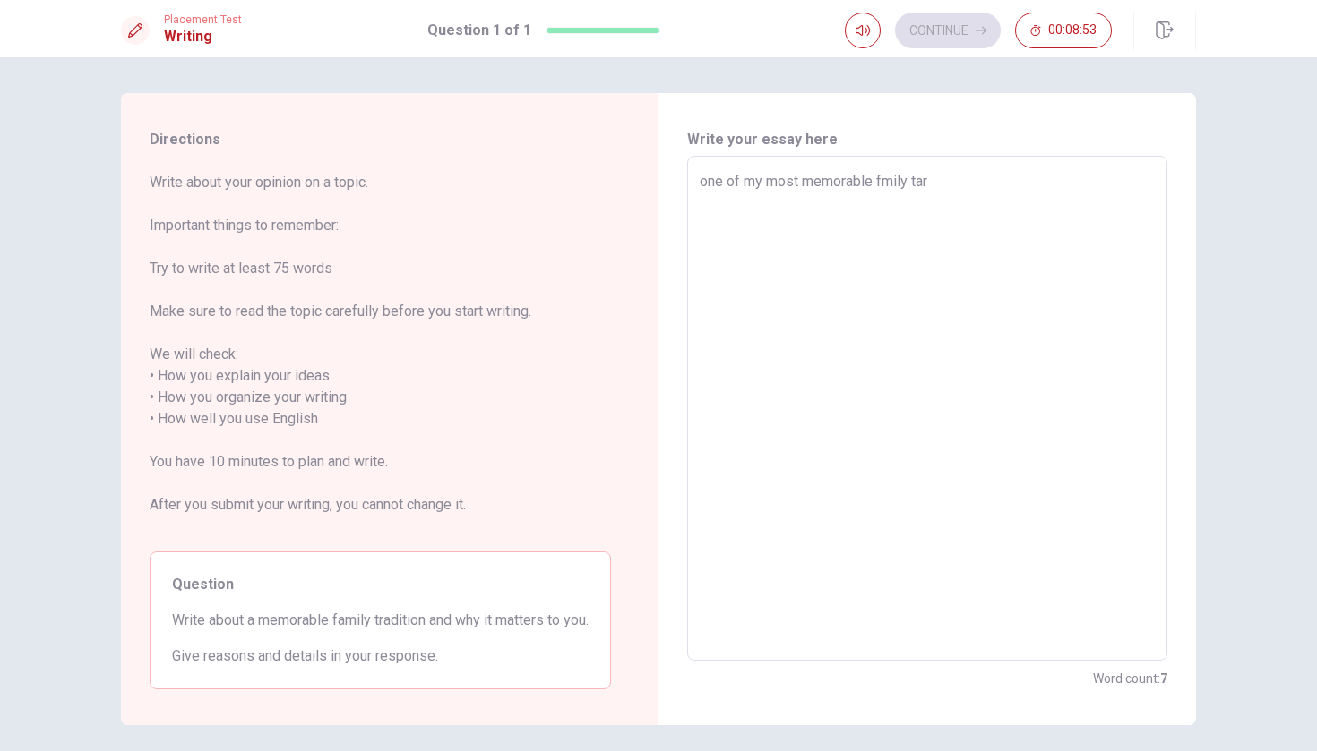
type textarea "one of my most memorable fmily ta"
type textarea "x"
type textarea "one of my most memorable fmily t"
type textarea "x"
type textarea "one of my most memorable fmily tr"
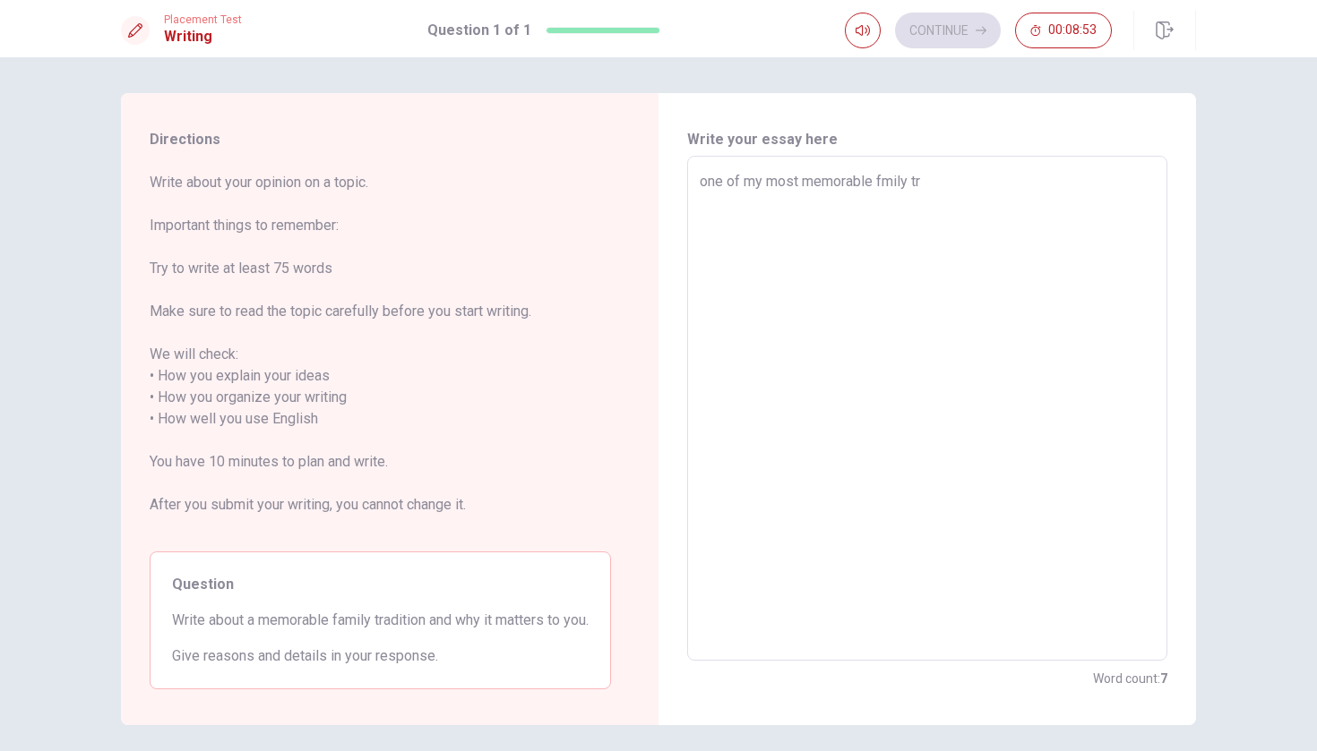
type textarea "x"
type textarea "one of my most memorable fmily tra"
type textarea "x"
type textarea "one of my most memorable fmily trad"
type textarea "x"
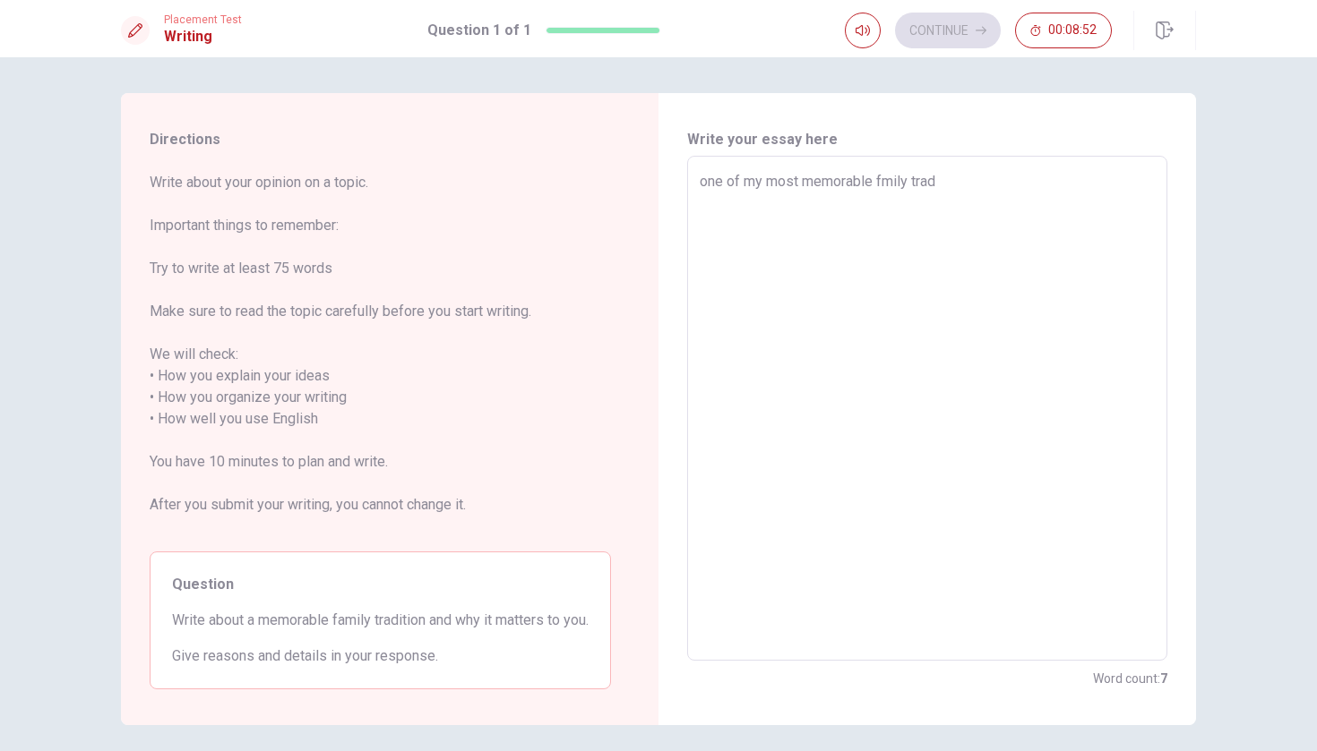
type textarea "one of my most memorable fmily tradi"
type textarea "x"
type textarea "one of my most memorable fmily tradio"
type textarea "x"
type textarea "one of my most memorable fmily tradi"
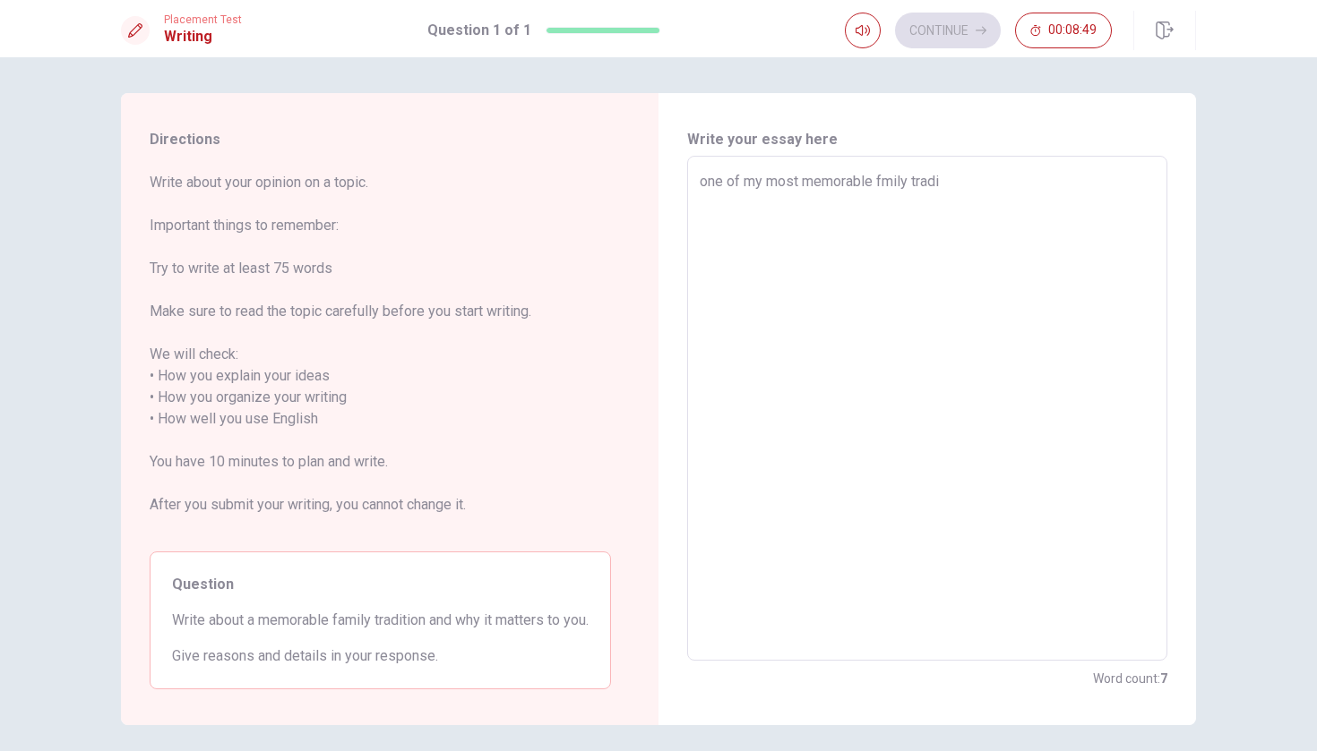
type textarea "x"
type textarea "one of my most memorable fmily tradit"
type textarea "x"
type textarea "one of my most memorable fmily traditi"
type textarea "x"
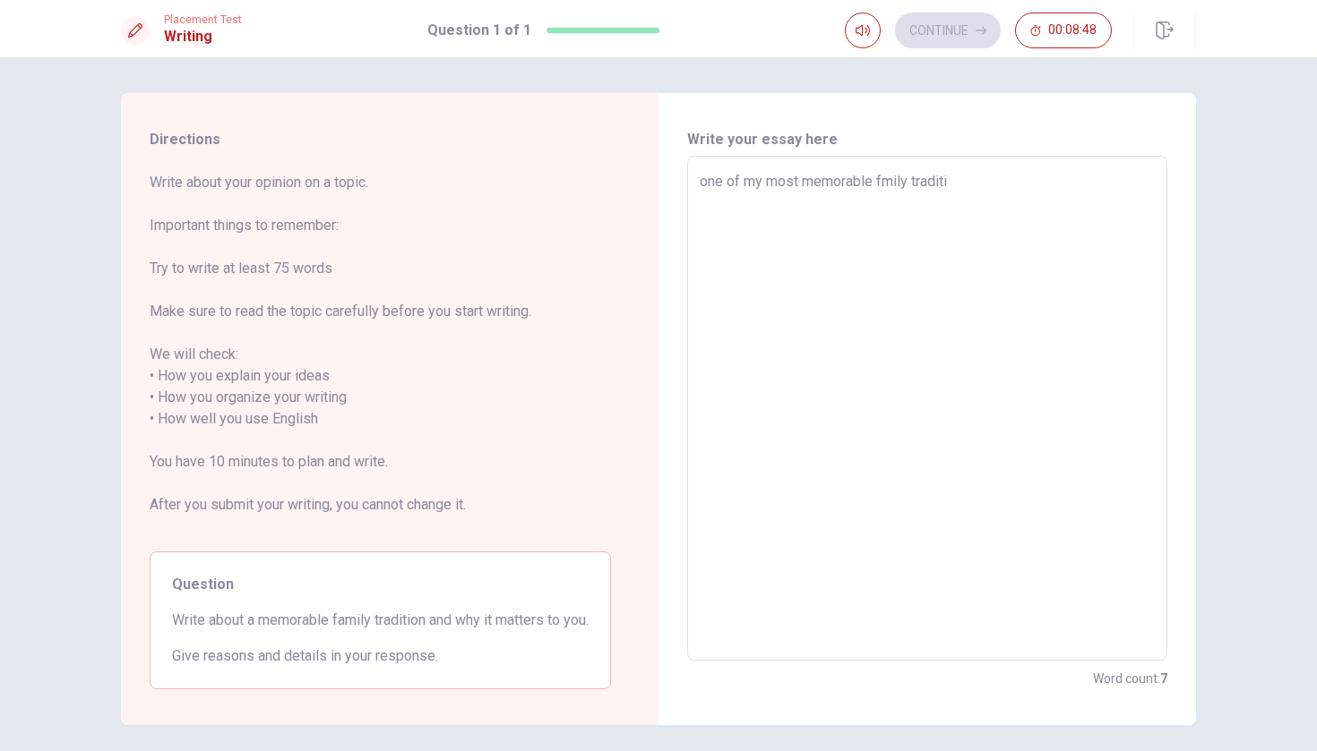
type textarea "one of my most memorable fmily traditio"
type textarea "x"
type textarea "one of my most memorable fmily tradition"
type textarea "x"
type textarea "one of my most memorable fmily tradition"
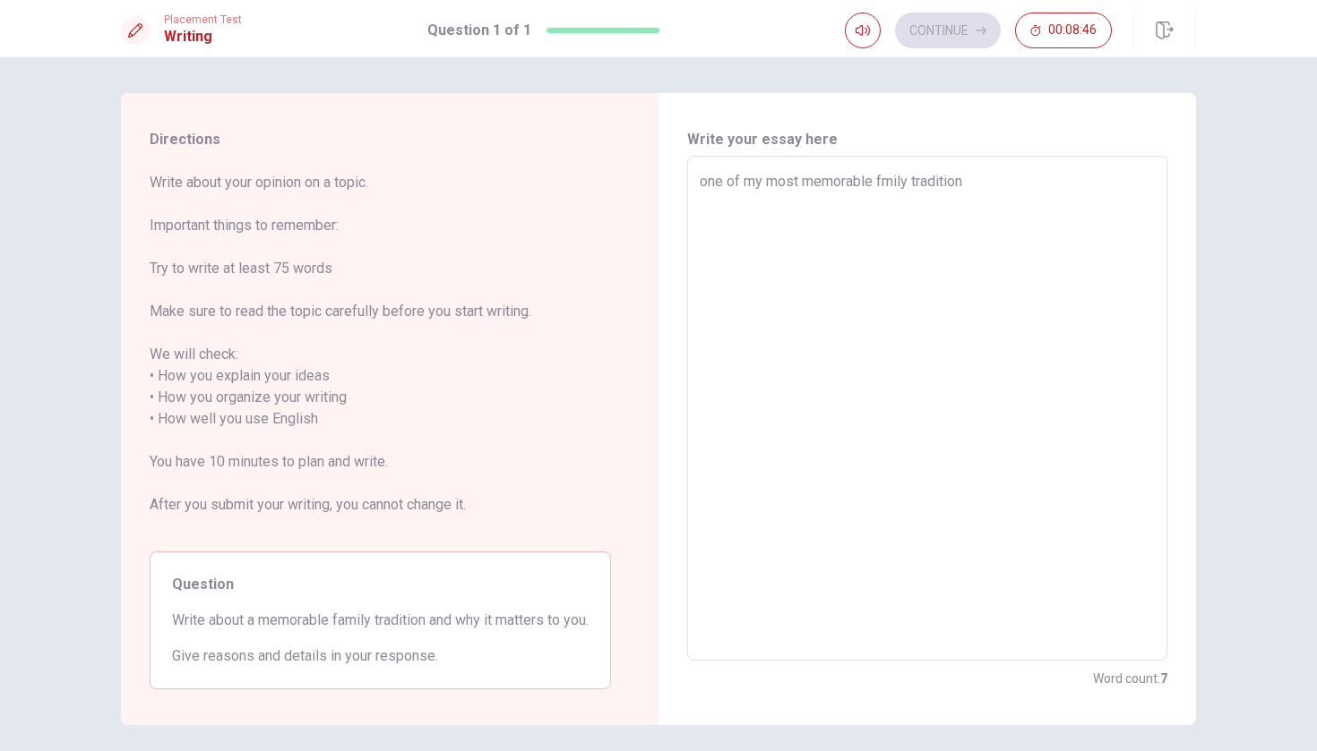
type textarea "x"
type textarea "one of my most memorable fmily tradition i"
type textarea "x"
type textarea "one of my most memorable fmily tradition is"
type textarea "x"
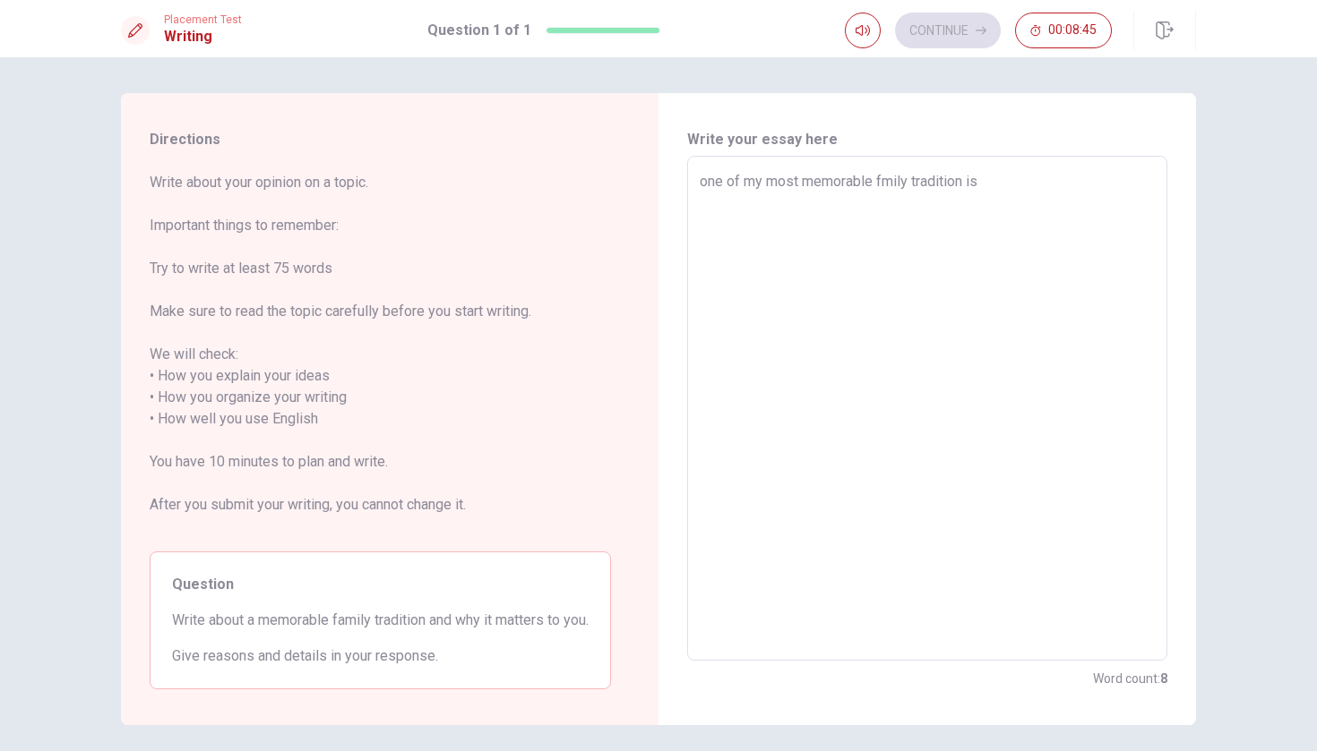
type textarea "one of my most memorable fmily tradition is"
type textarea "x"
type textarea "one of my most memorable fmily tradition is h"
type textarea "x"
type textarea "one of my most memorable fmily tradition is ha"
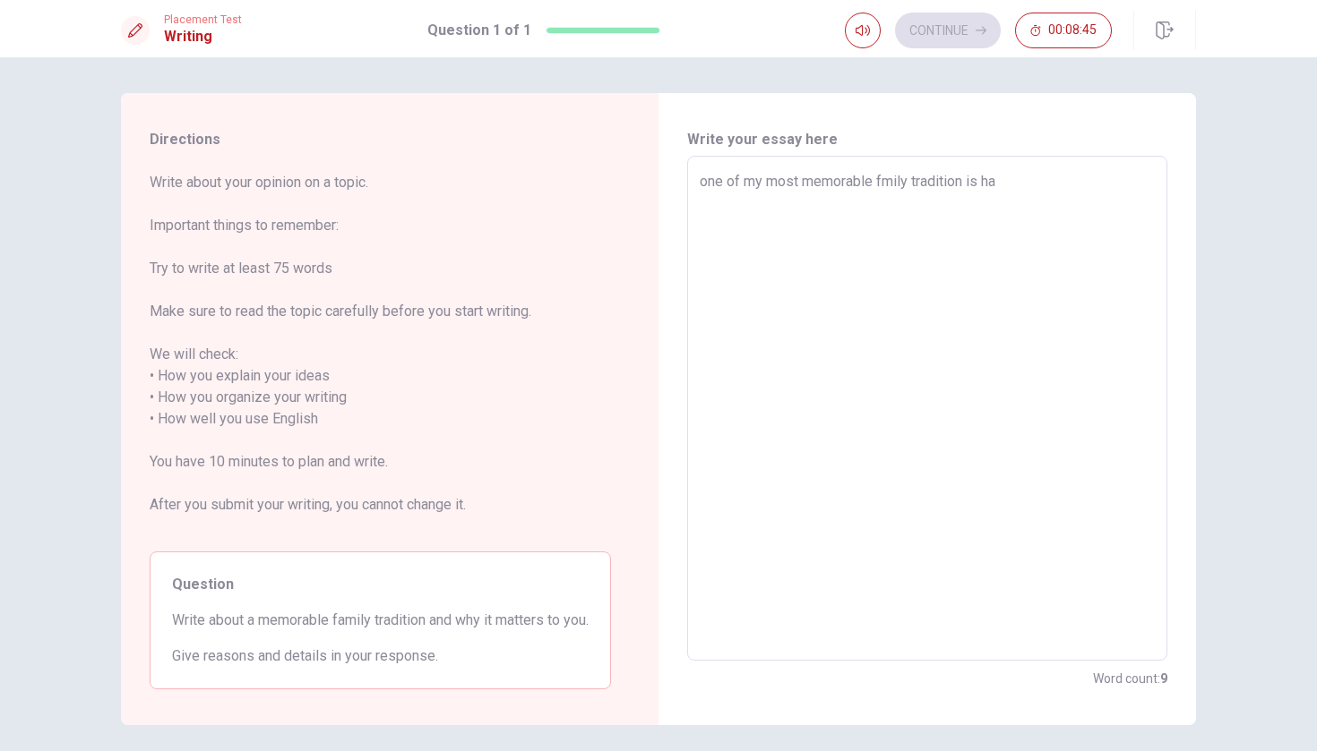
type textarea "x"
type textarea "one of my most memorable fmily tradition is han"
type textarea "x"
type textarea "one of my most memorable fmily tradition is ha"
type textarea "x"
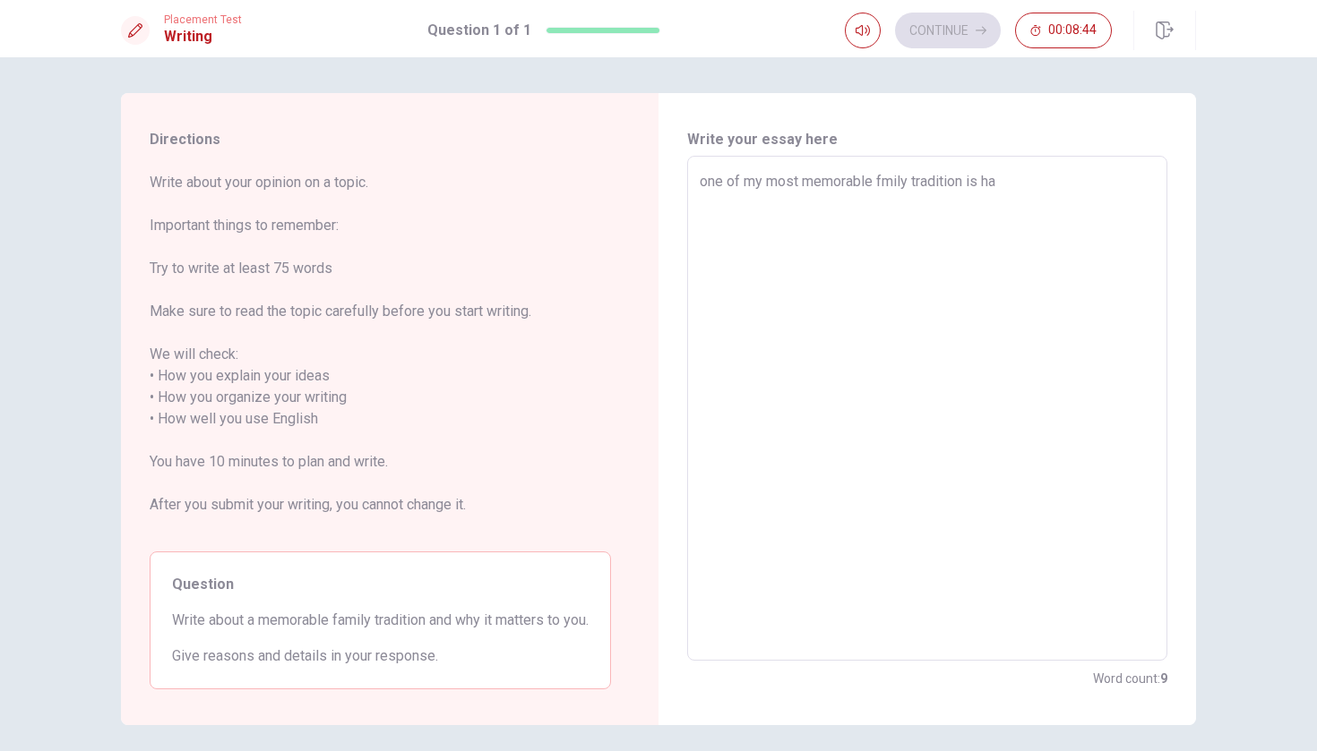
type textarea "one of my most memorable fmily tradition is hav"
type textarea "x"
type textarea "one of my most memorable fmily tradition is havi"
type textarea "x"
type textarea "one of my most memorable fmily tradition is havin"
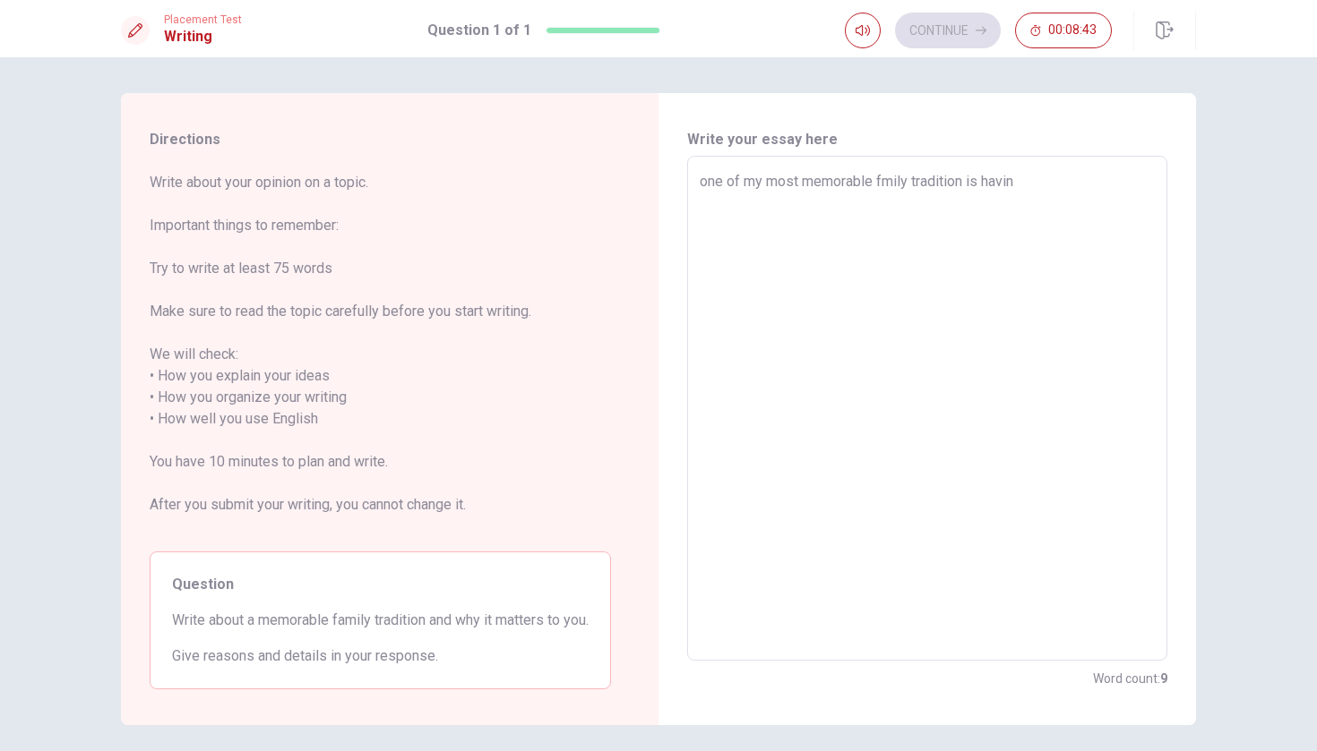
type textarea "x"
type textarea "one of my most memorable fmily tradition is having"
type textarea "x"
type textarea "one of my most memorable fmily tradition is having"
type textarea "x"
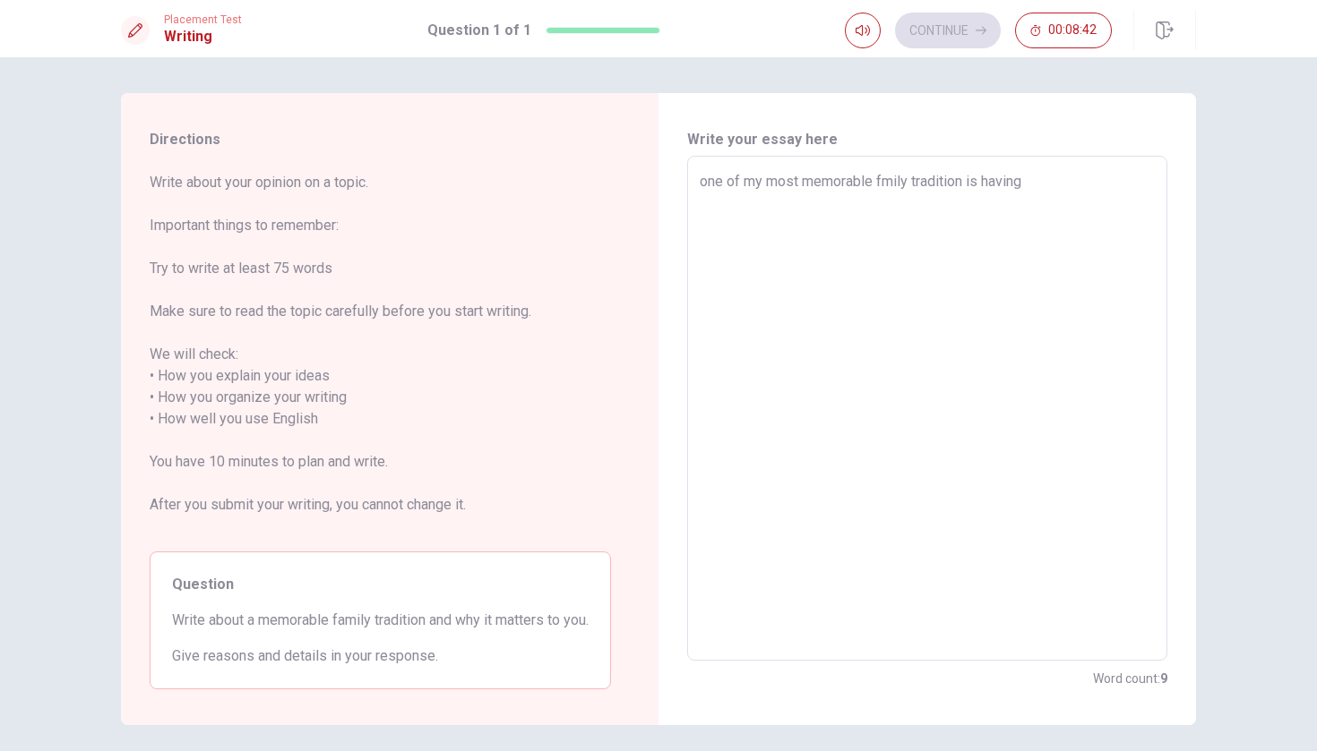
type textarea "one of my most memorable fmily tradition is having d"
type textarea "x"
type textarea "one of my most memorable fmily tradition is having di"
type textarea "x"
type textarea "one of my most memorable fmily tradition is having din"
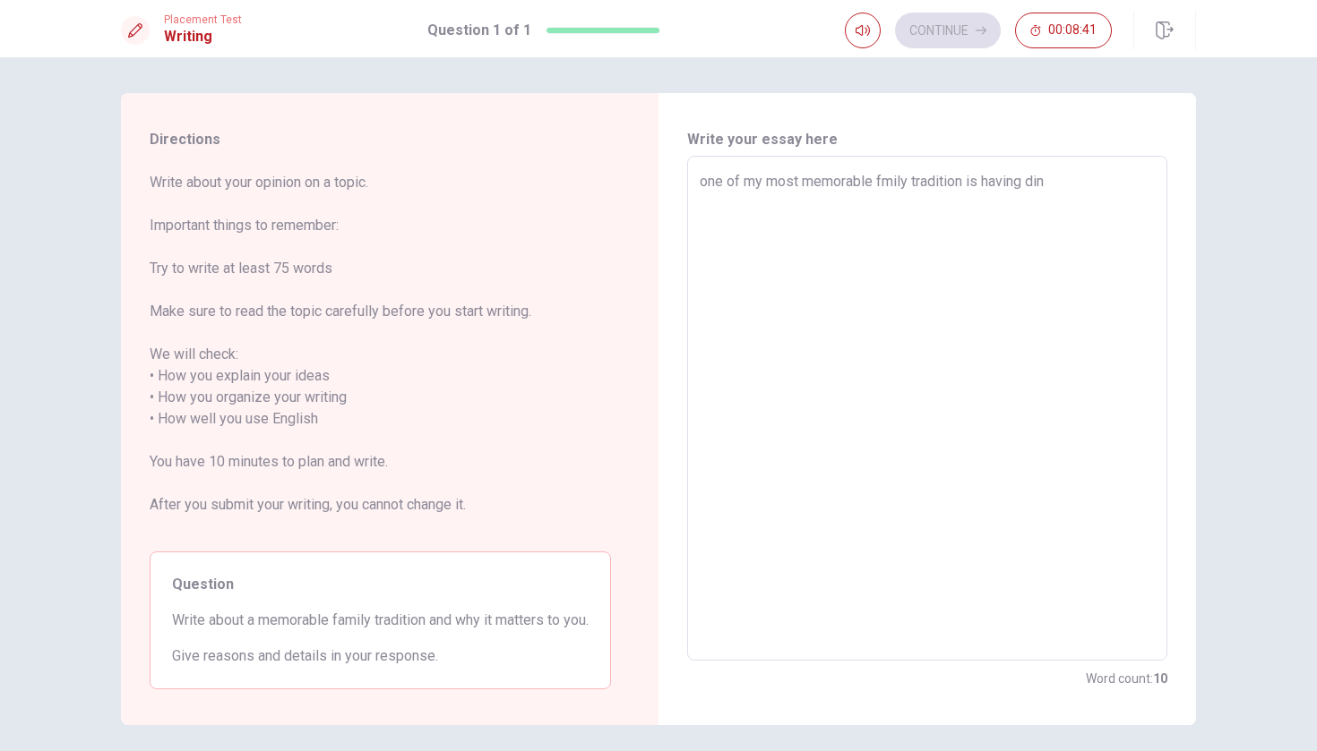
type textarea "x"
type textarea "one of my most memorable fmily tradition is having dinn"
type textarea "x"
type textarea "one of my most memorable fmily tradition is having dinnr"
type textarea "x"
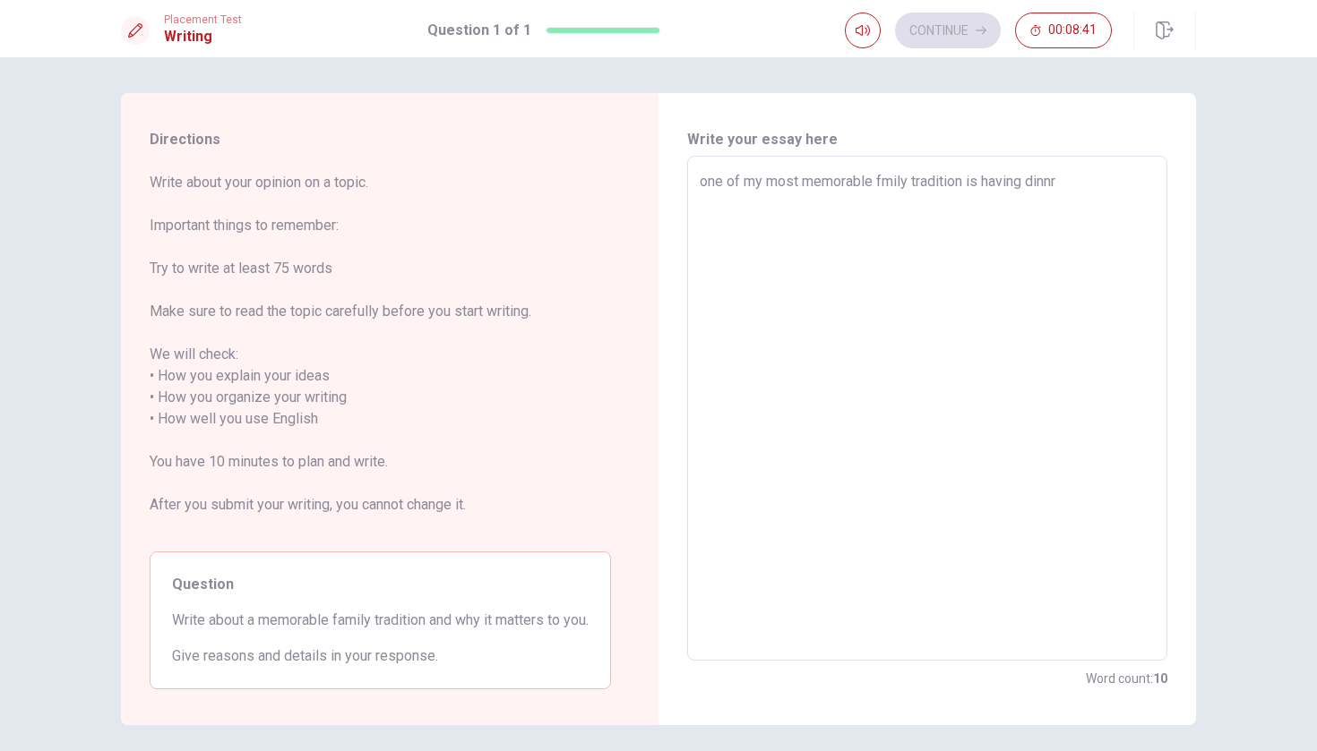
type textarea "one of my most memorable fmily tradition is having dinn"
type textarea "x"
type textarea "one of my most memorable fmily tradition is having dinne"
type textarea "x"
type textarea "one of my most memorable fmily tradition is having dinner"
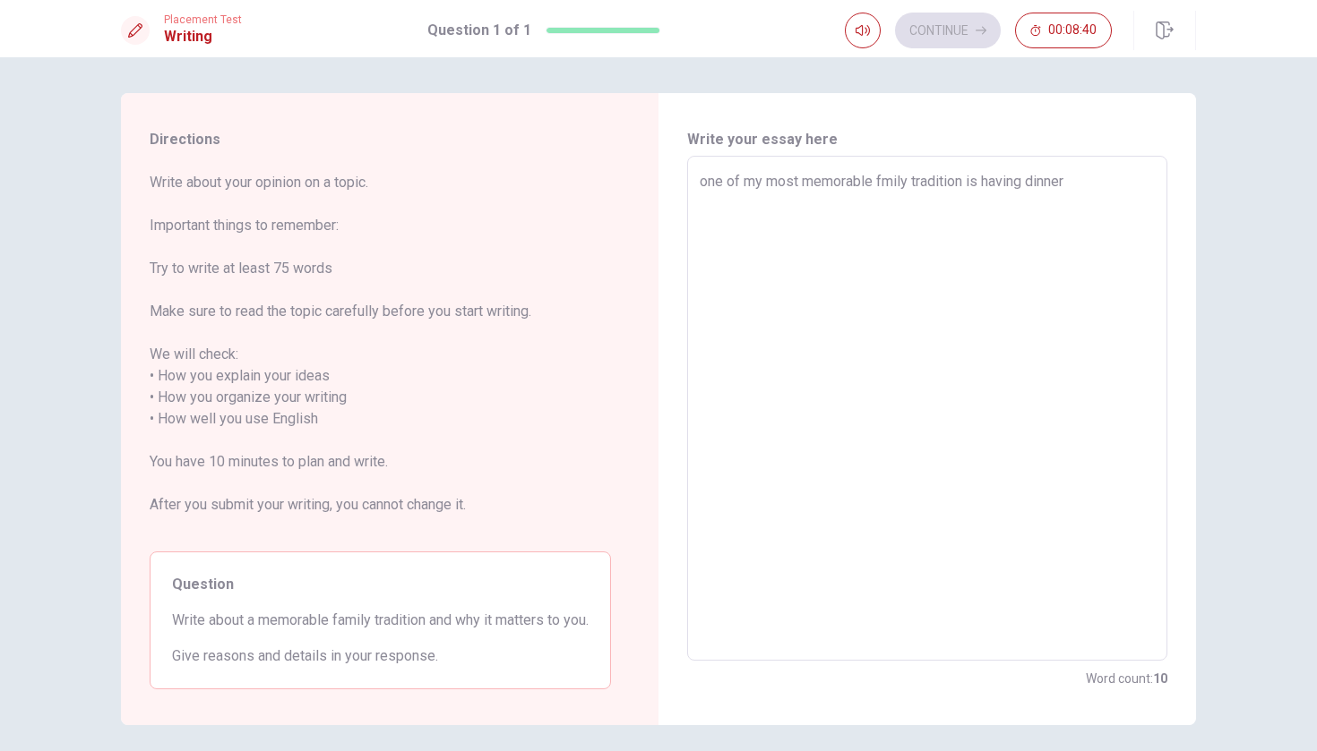
type textarea "x"
type textarea "one of my most memorable fmily tradition is having dinner"
type textarea "x"
type textarea "one of my most memorable fmily tradition is having dinner i"
type textarea "x"
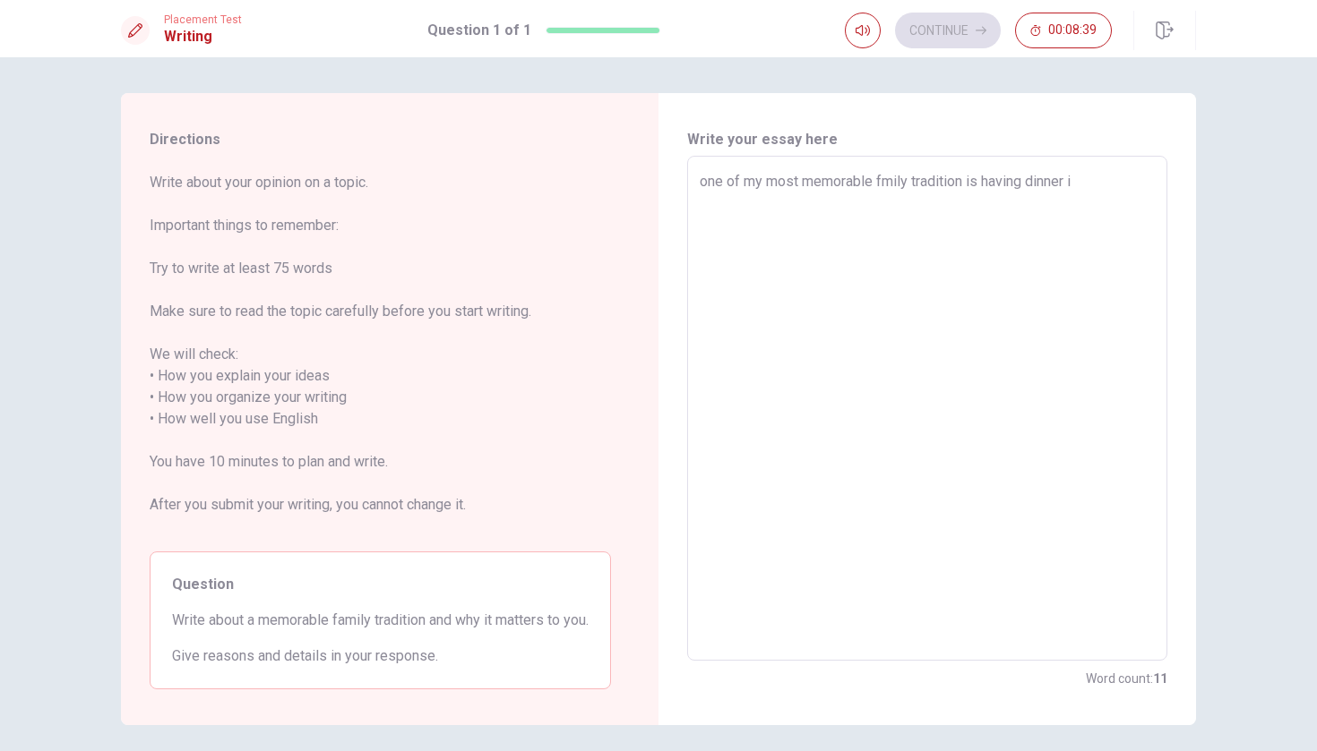
type textarea "one of my most memorable fmily tradition is having dinner in"
type textarea "x"
type textarea "one of my most memorable fmily tradition is having dinner in"
type textarea "x"
type textarea "one of my most memorable fmily tradition is having dinner in o"
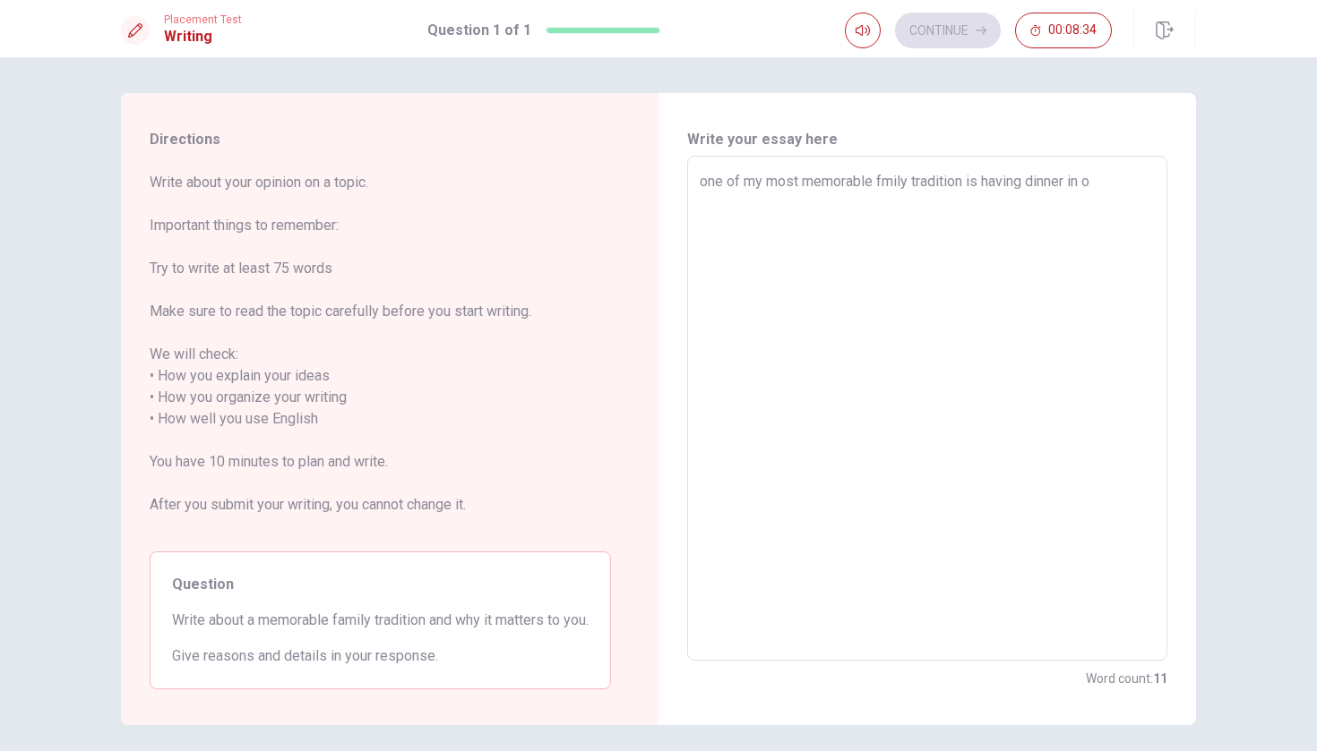
type textarea "x"
type textarea "one of my most memorable fmily tradition is having dinner in ou"
type textarea "x"
type textarea "one of my most memorable fmily tradition is having dinner in our"
type textarea "x"
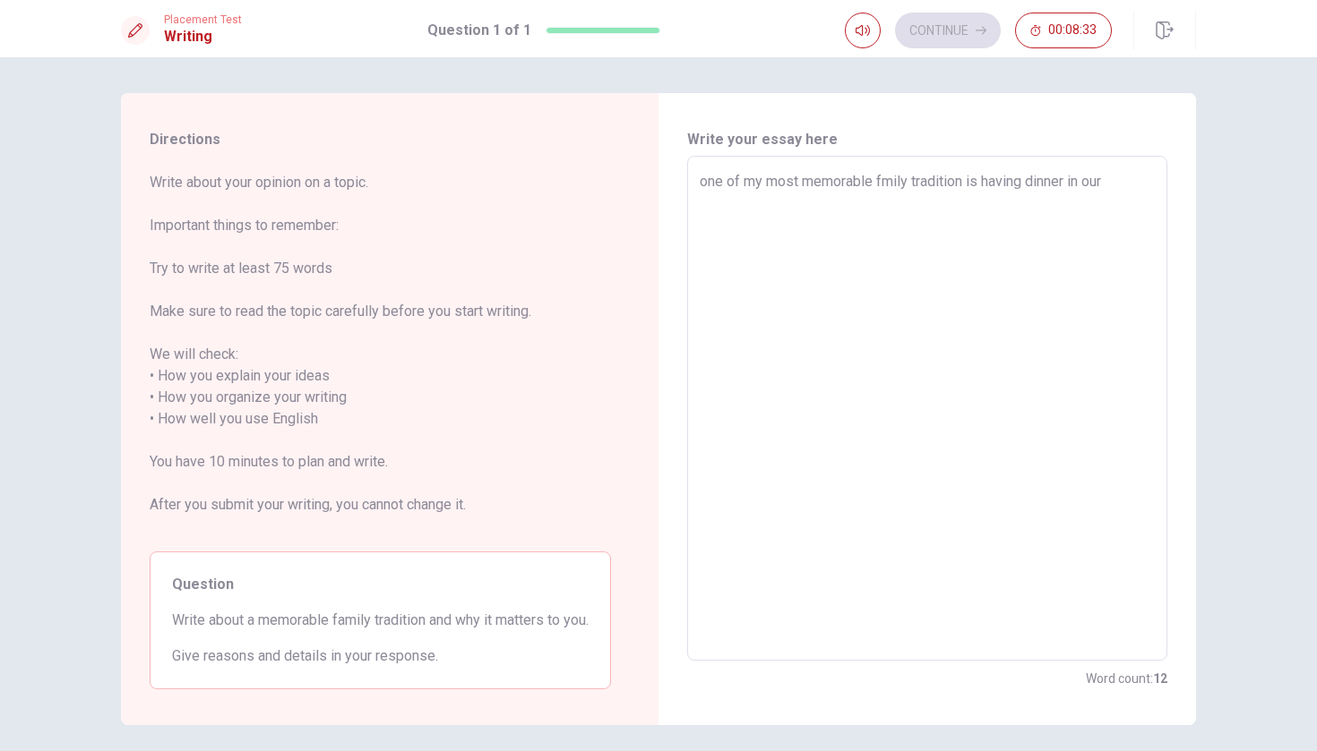
type textarea "one of my most memorable fmily tradition is having dinner in our"
type textarea "x"
click at [708, 186] on textarea "one of my most memorable fmily tradition is having dinner in our" at bounding box center [926, 409] width 455 height 476
type textarea "ne of my most memorable fmily tradition is having dinner in our"
type textarea "x"
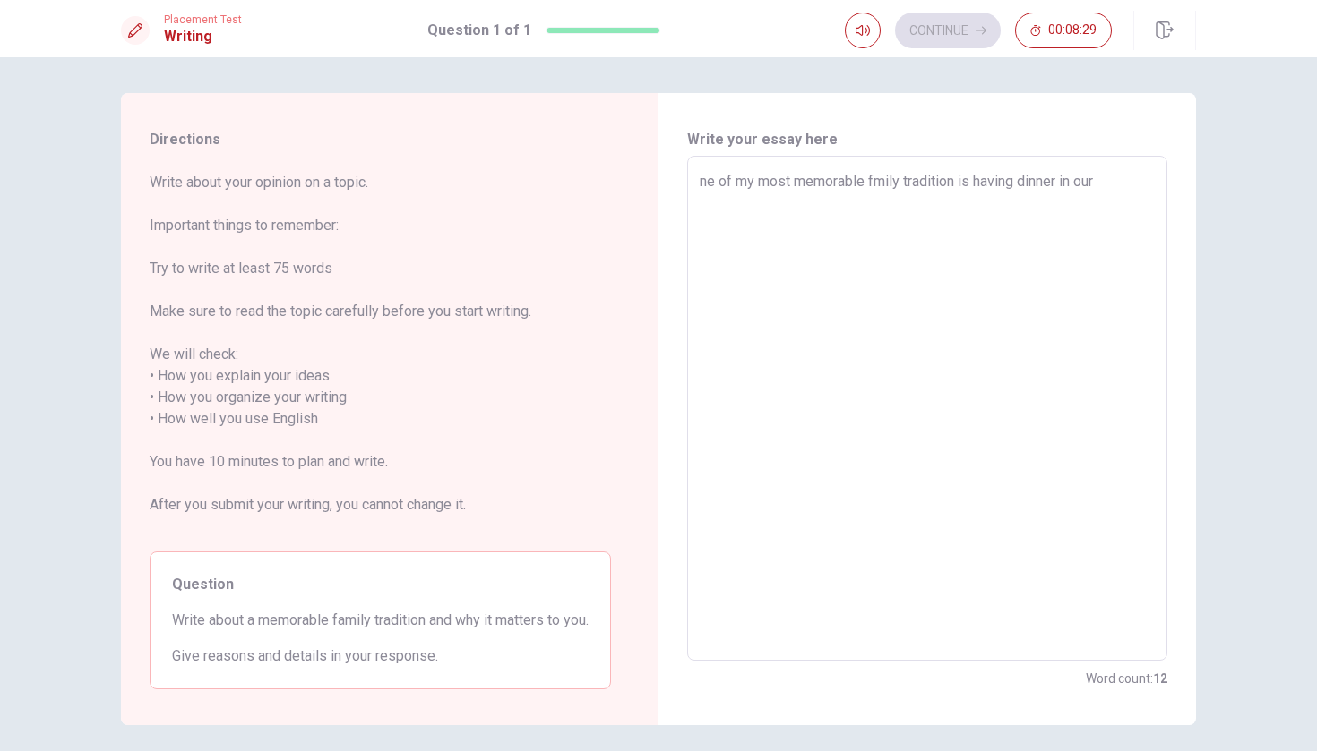
type textarea "One of my most memorable fmily tradition is having dinner in our"
click at [1126, 193] on textarea "One of my most memorable fmily tradition is having dinner in our" at bounding box center [926, 409] width 455 height 476
type textarea "x"
type textarea "One of my most memorable fmily tradition is having dinner in our n"
type textarea "x"
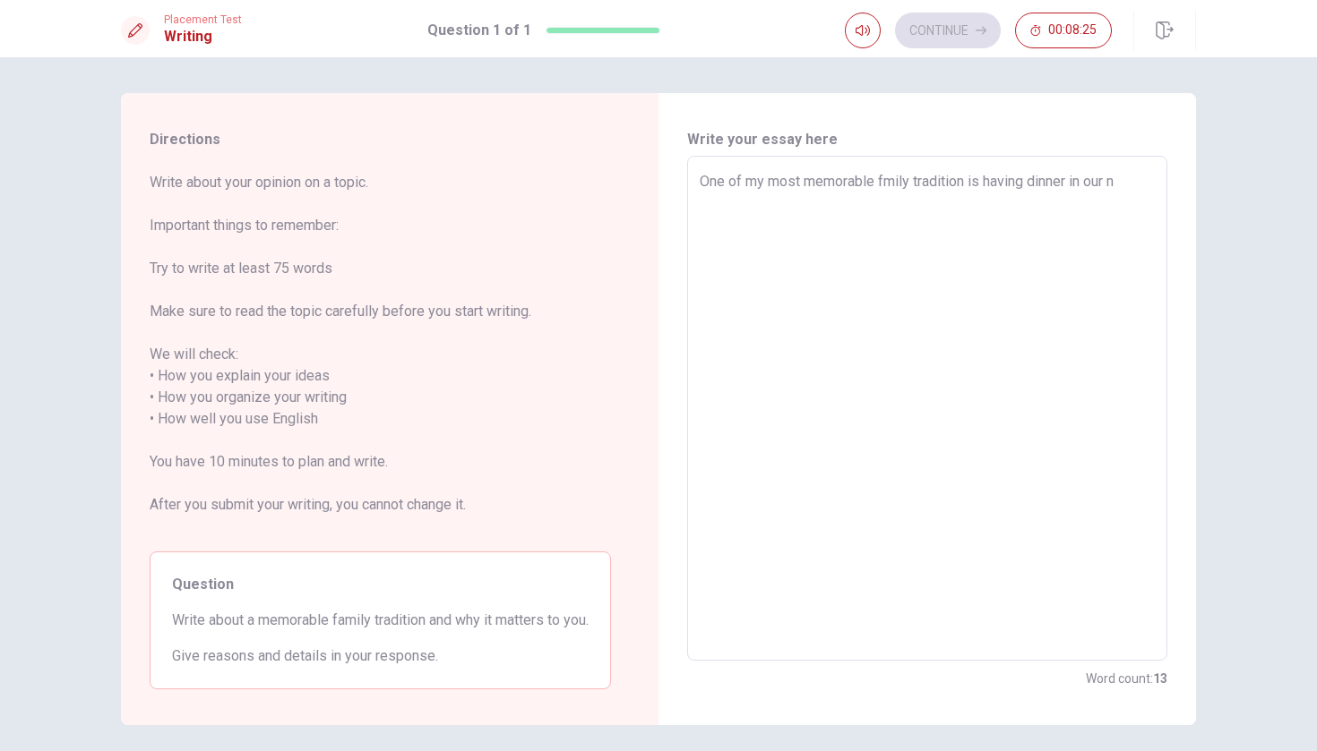
type textarea "One of my most memorable fmily tradition is having dinner in our ne"
type textarea "x"
type textarea "One of my most memorable fmily tradition is having dinner in our new"
type textarea "x"
type textarea "One of my most memorable fmily tradition is having dinner in our new"
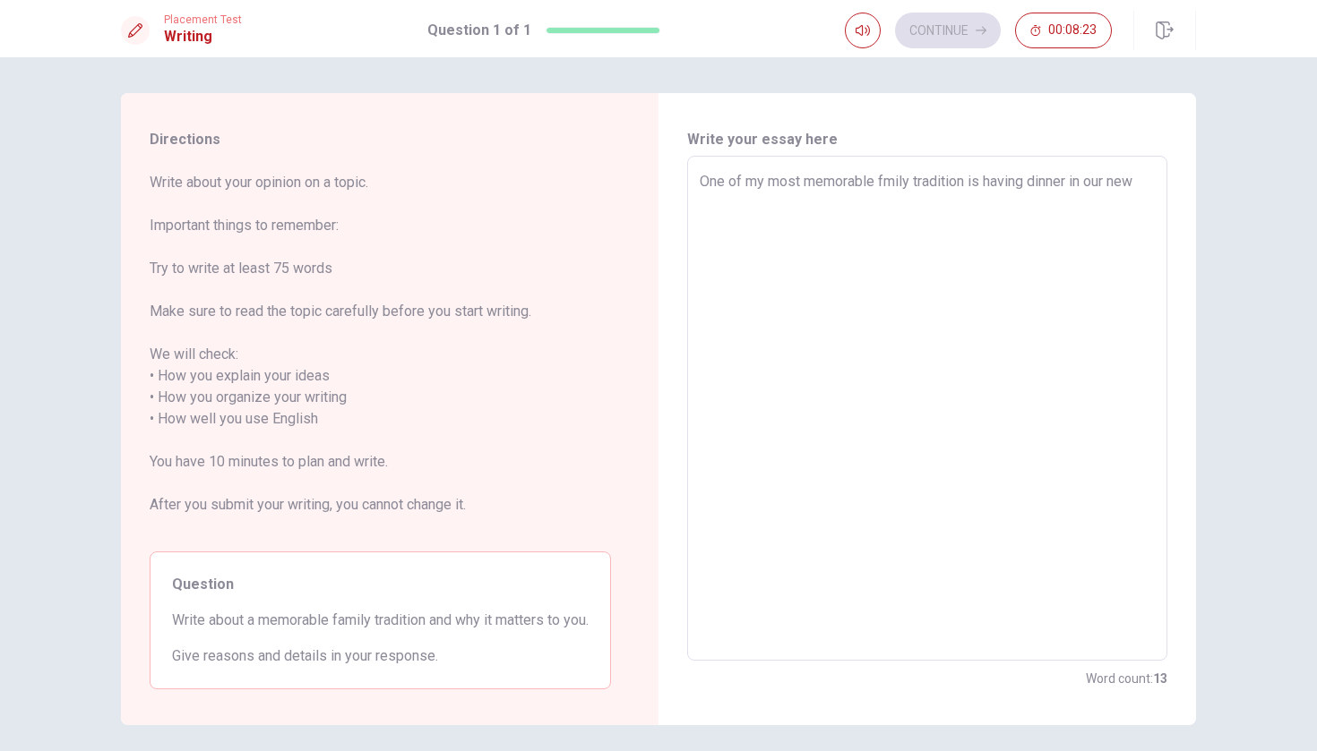
type textarea "x"
type textarea "One of my most memorable fmily tradition is having dinner in our new h"
type textarea "x"
type textarea "One of my most memorable fmily tradition is having dinner in our new ho"
type textarea "x"
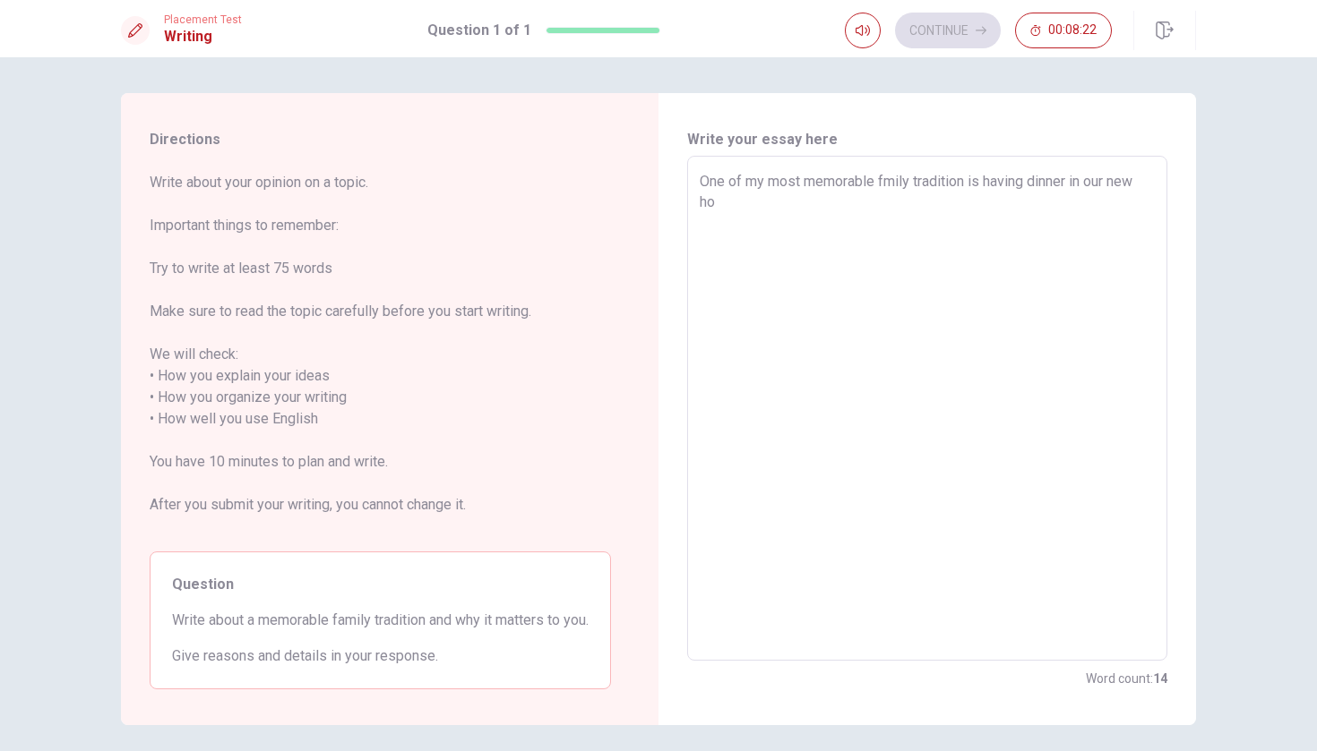
type textarea "One of my most memorable fmily tradition is having dinner in our new hom"
type textarea "x"
type textarea "One of my most memorable fmily tradition is having dinner in our new home"
type textarea "x"
type textarea "One of my most memorable fmily tradition is having dinner in our new home"
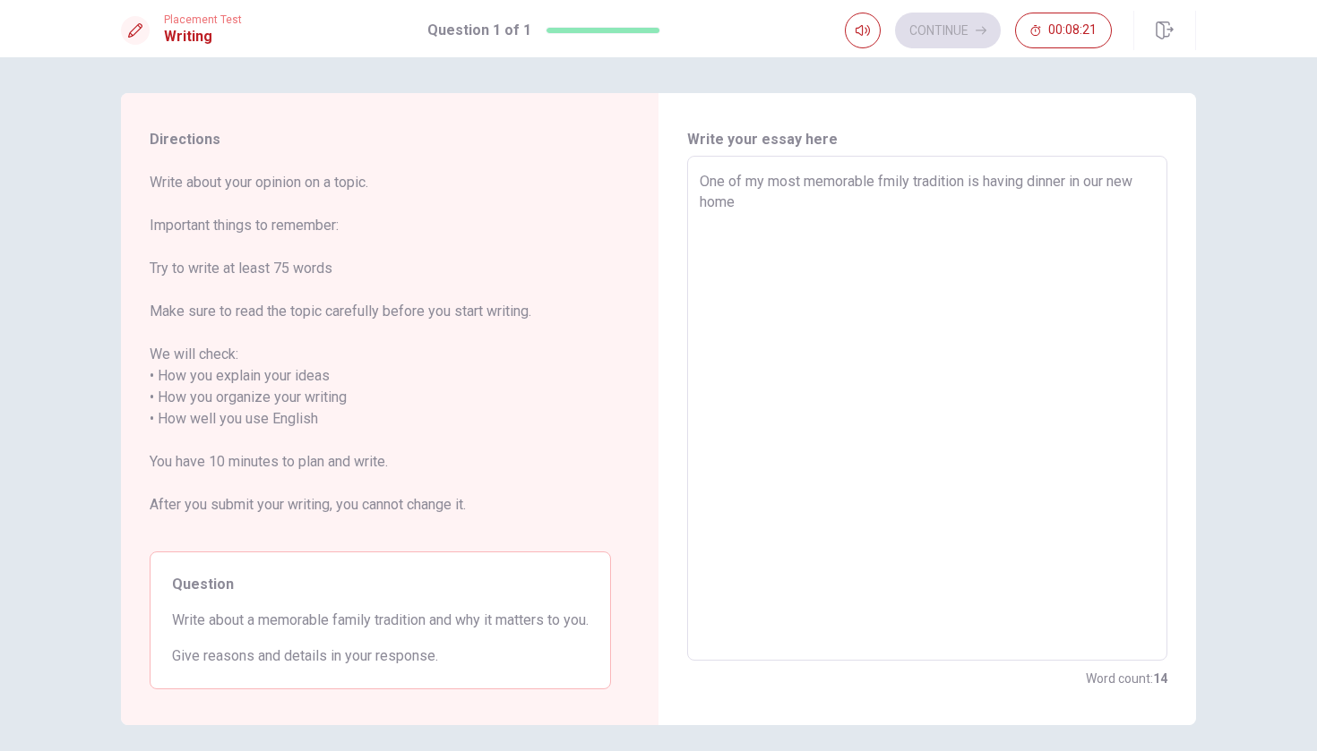
type textarea "x"
type textarea "One of my most memorable fmily tradition is having dinner in our new home w"
type textarea "x"
type textarea "One of my most memorable fmily tradition is having dinner in our new home ww"
type textarea "x"
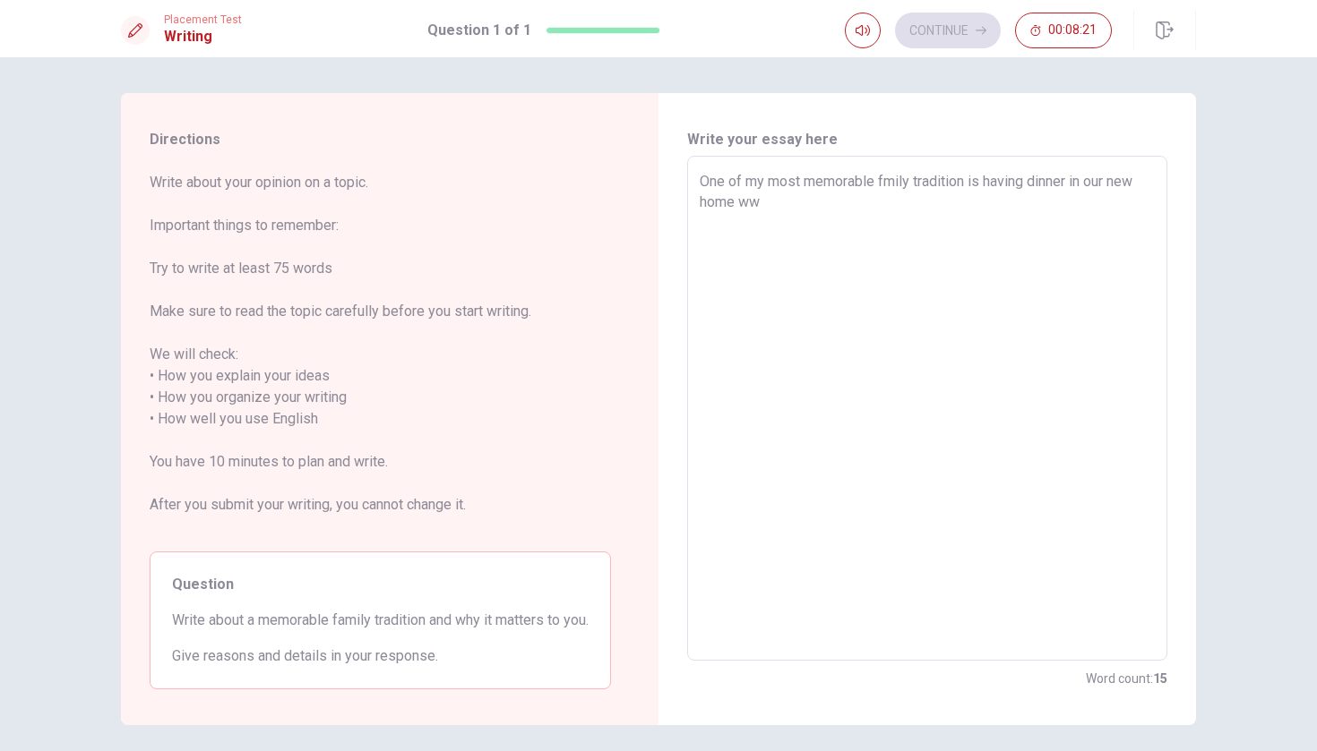
type textarea "One of my most memorable fmily tradition is having dinner in our new home wwi"
type textarea "x"
type textarea "One of my most memorable fmily tradition is having dinner in our new home wwit"
type textarea "x"
type textarea "One of my most memorable fmily tradition is having dinner in our new home wwith"
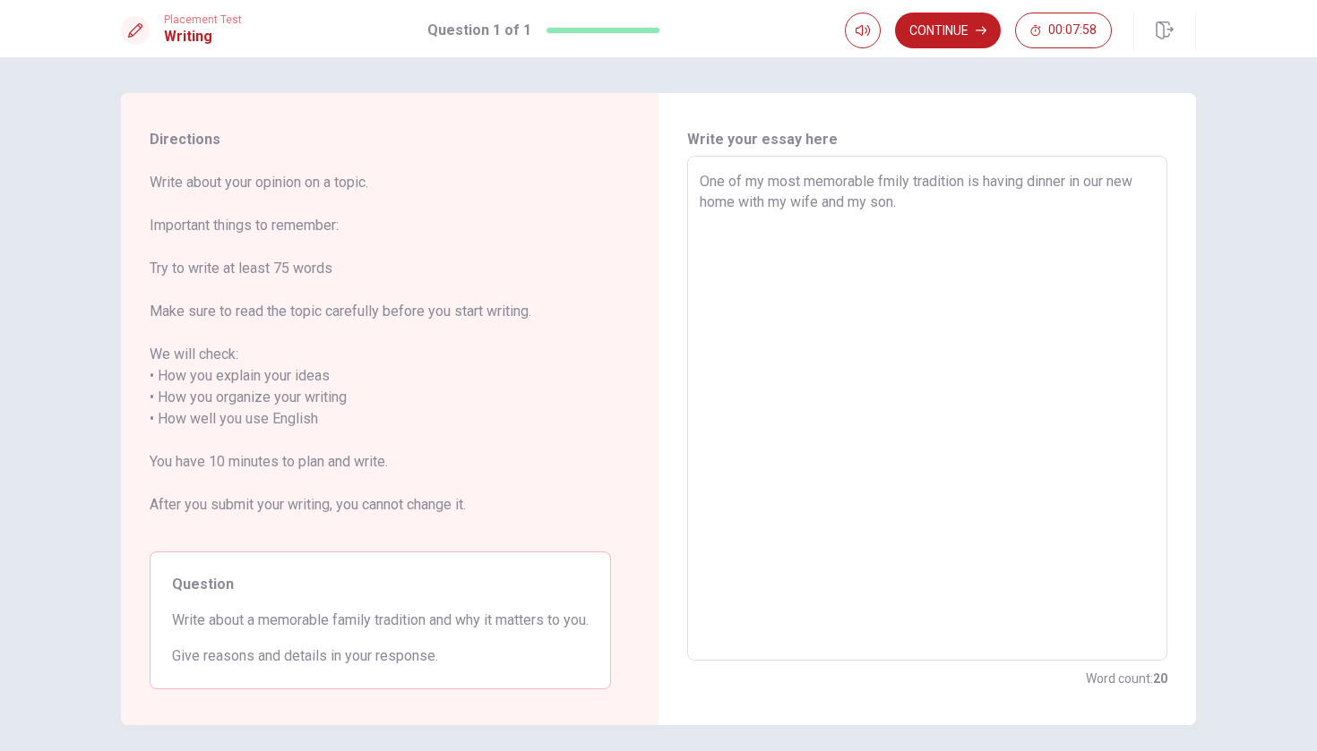
click at [886, 178] on textarea "One of my most memorable fmily tradition is having dinner in our new home with …" at bounding box center [926, 409] width 455 height 476
click at [1005, 212] on textarea "One of my most memorable family tradition is having dinner in our new home with…" at bounding box center [926, 409] width 455 height 476
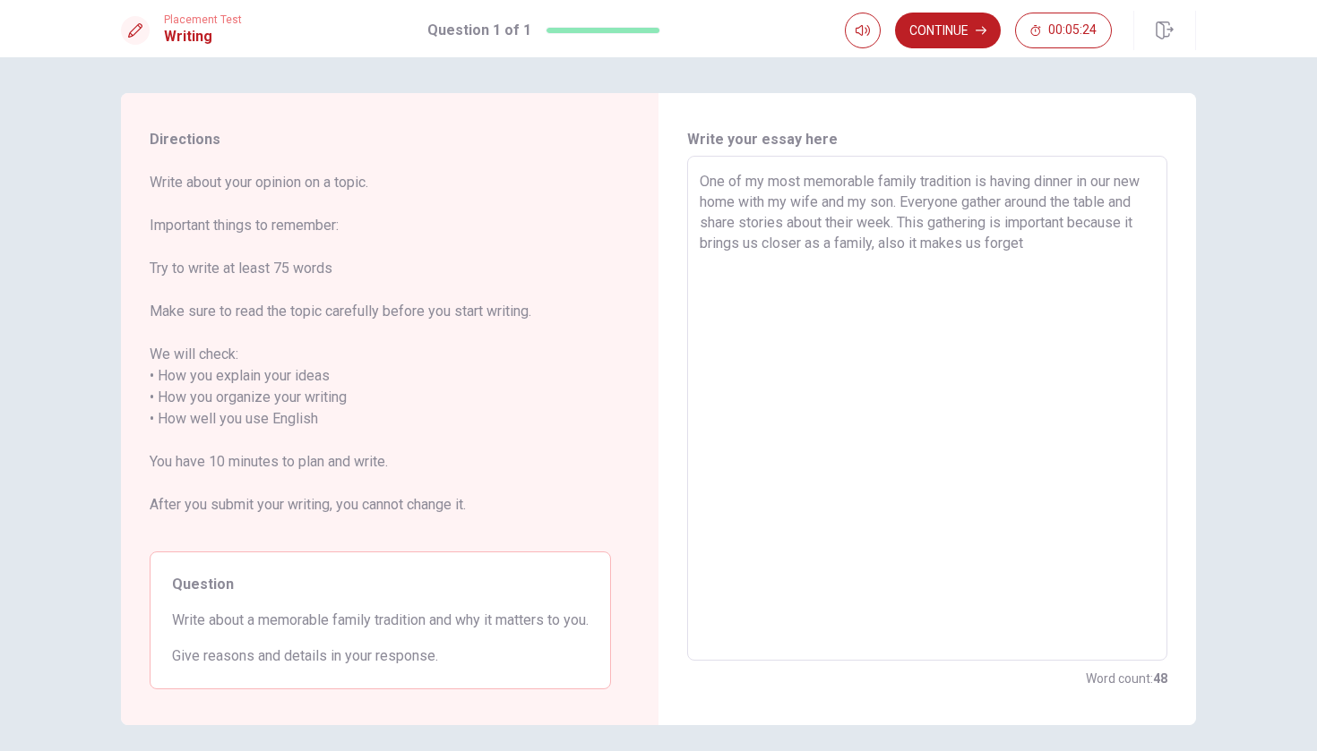
click at [1003, 244] on textarea "One of my most memorable family tradition is having dinner in our new home with…" at bounding box center [926, 409] width 455 height 476
click at [1098, 238] on textarea "One of my most memorable family tradition is having dinner in our new home with…" at bounding box center [926, 409] width 455 height 476
click at [1058, 271] on textarea "One of my most memorable family tradition is having dinner in our new home with…" at bounding box center [926, 409] width 455 height 476
click at [1139, 255] on textarea "One of my most memorable family tradition is having dinner in our new home with…" at bounding box center [926, 409] width 455 height 476
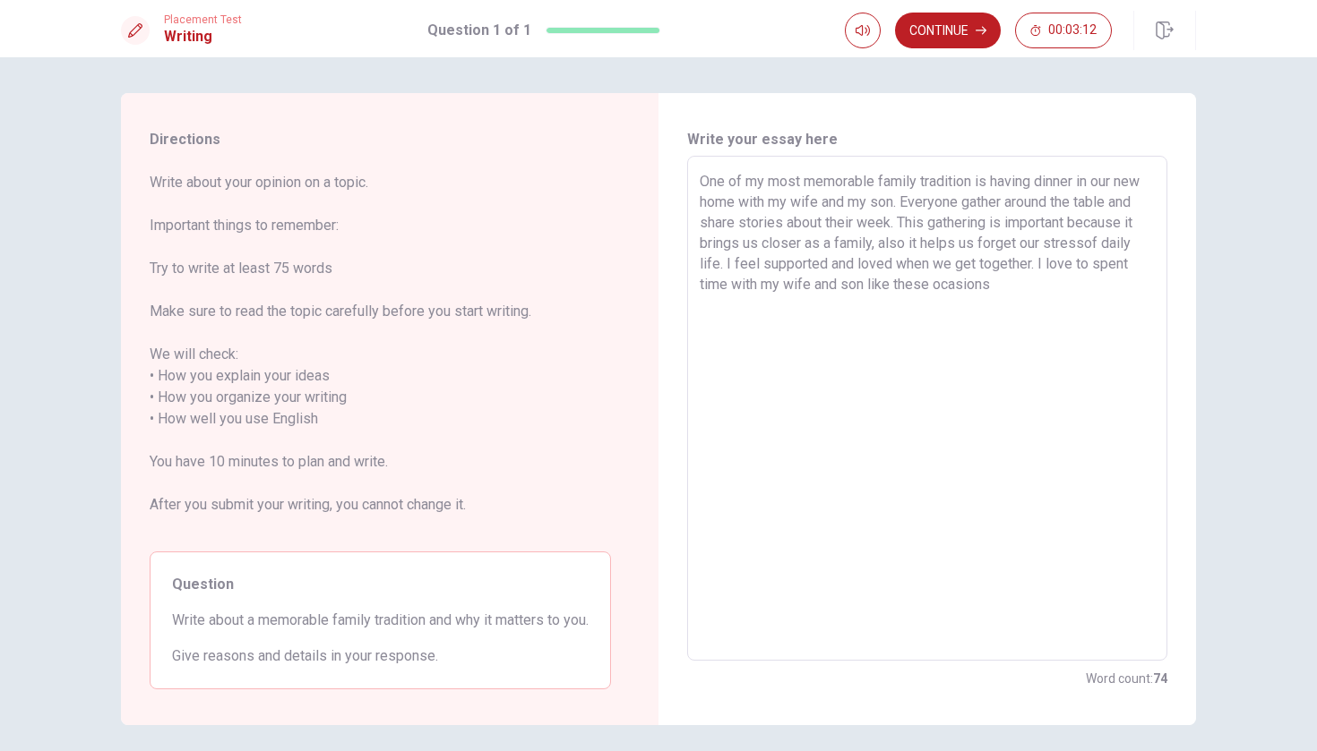
click at [1033, 288] on textarea "One of my most memorable family tradition is having dinner in our new home with…" at bounding box center [926, 409] width 455 height 476
click at [1090, 294] on textarea "One of my most memorable family tradition is having dinner in our new home with…" at bounding box center [926, 409] width 455 height 476
click at [941, 34] on button "Continue" at bounding box center [948, 31] width 106 height 36
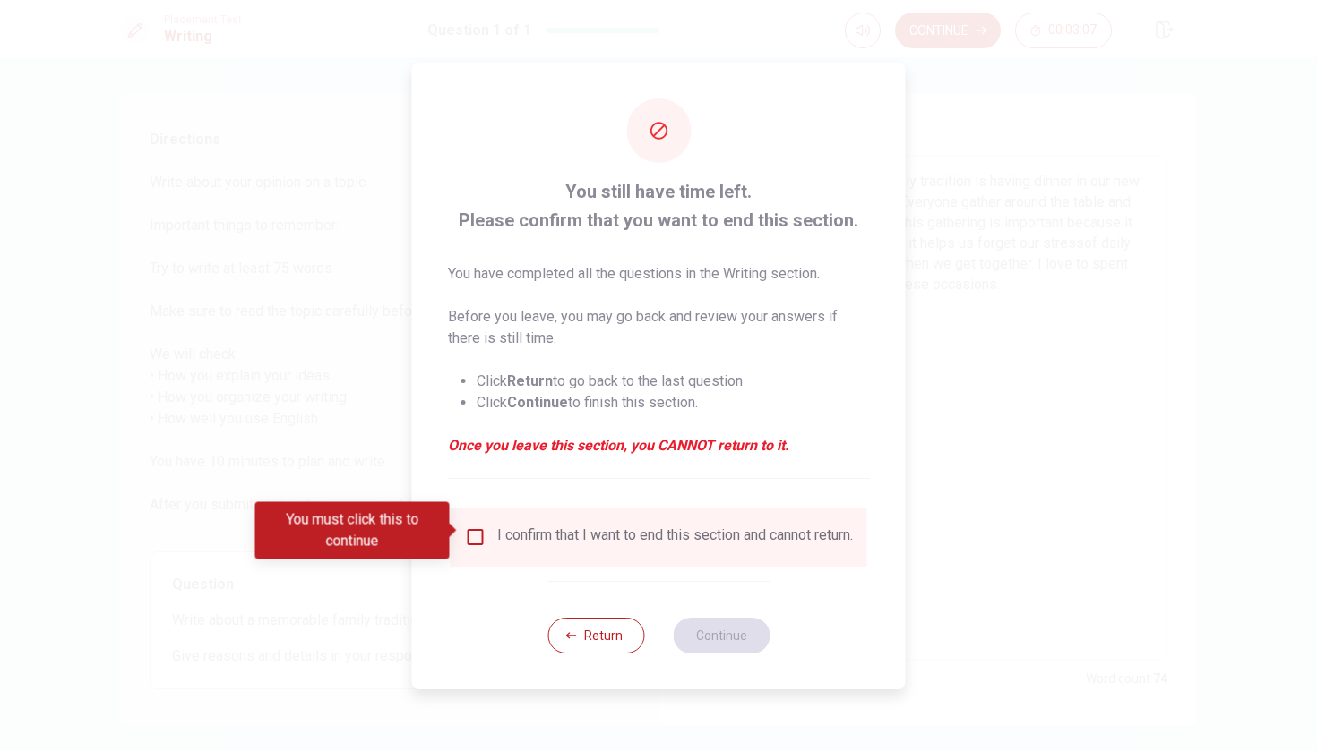
click at [469, 536] on input "You must click this to continue" at bounding box center [475, 537] width 21 height 21
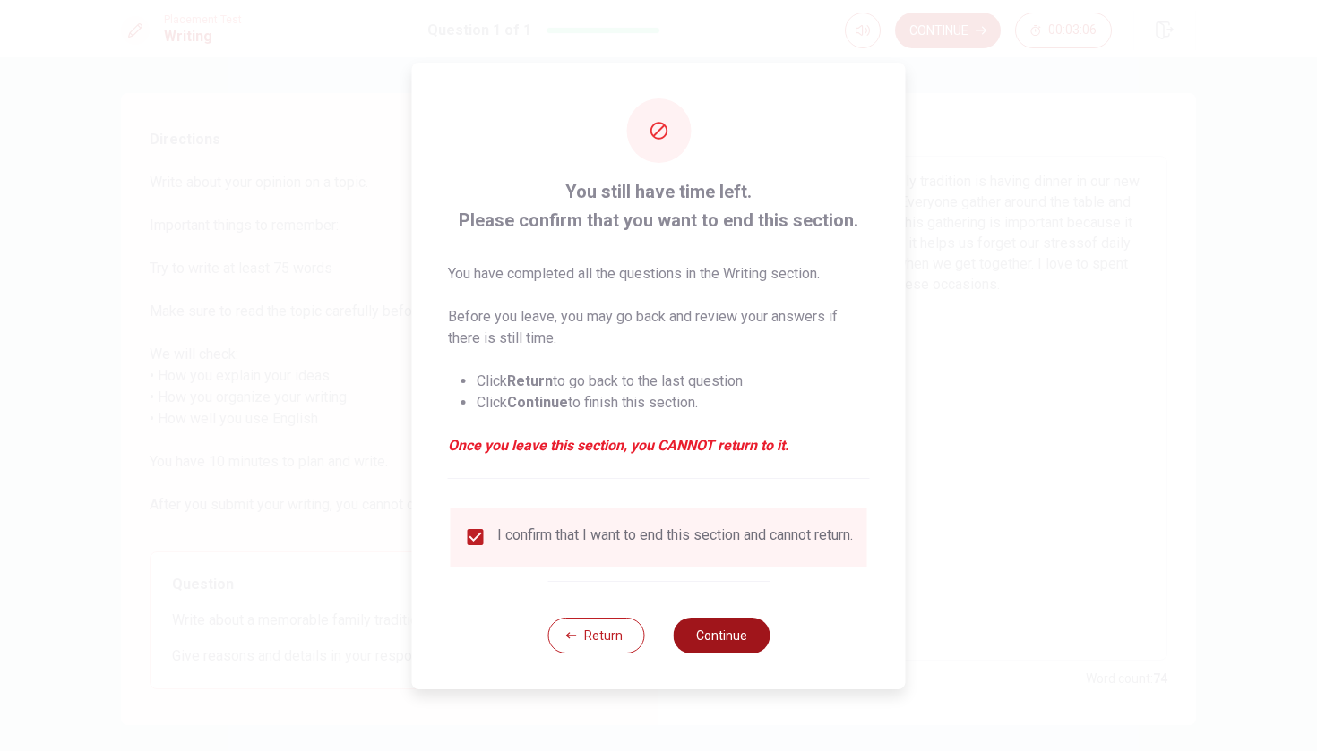
click at [714, 654] on button "Continue" at bounding box center [721, 636] width 97 height 36
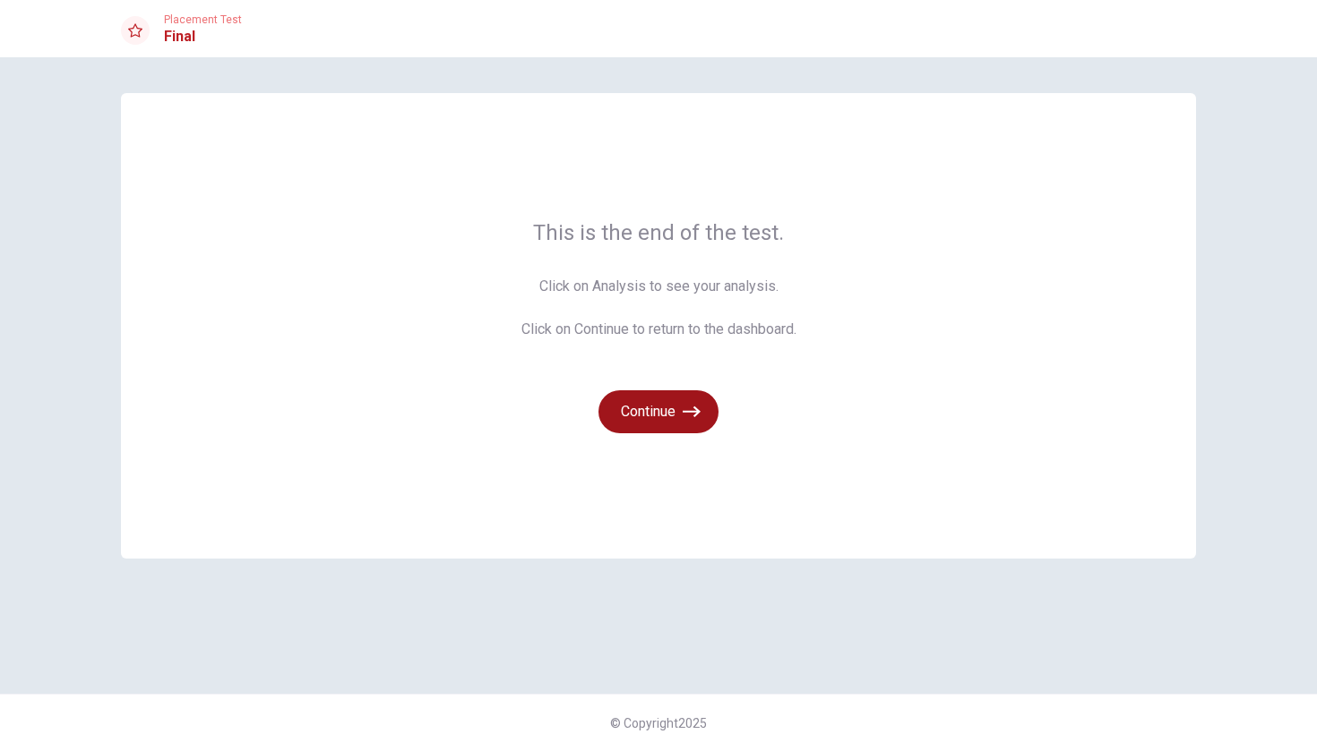
click at [674, 390] on button "Continue" at bounding box center [658, 411] width 120 height 43
